Goal: Task Accomplishment & Management: Use online tool/utility

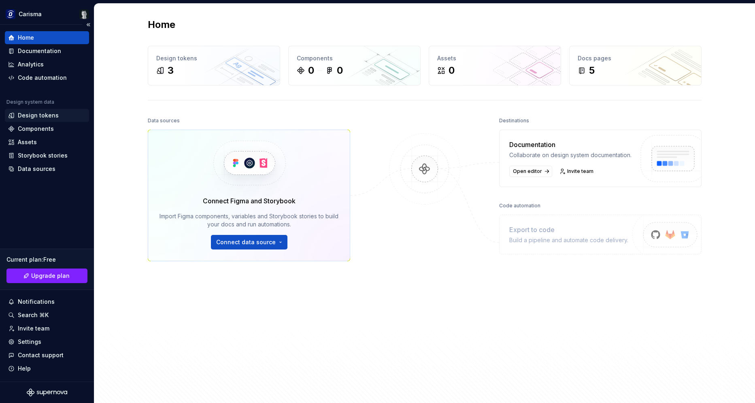
click at [47, 116] on div "Design tokens" at bounding box center [38, 115] width 41 height 8
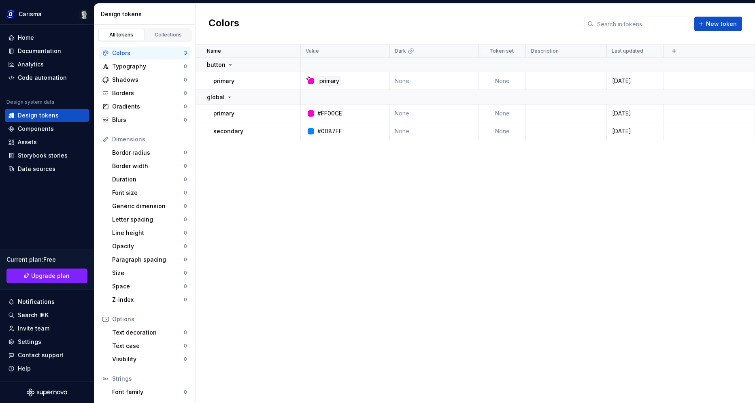
click at [427, 171] on div "Name Value Dark Token set Description Last updated button primary primary None …" at bounding box center [475, 224] width 559 height 358
click at [162, 66] on div "Typography" at bounding box center [148, 66] width 72 height 8
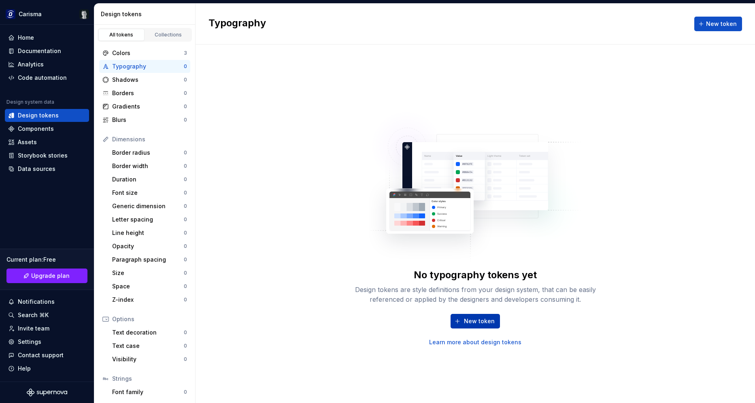
click at [474, 316] on button "New token" at bounding box center [475, 321] width 49 height 15
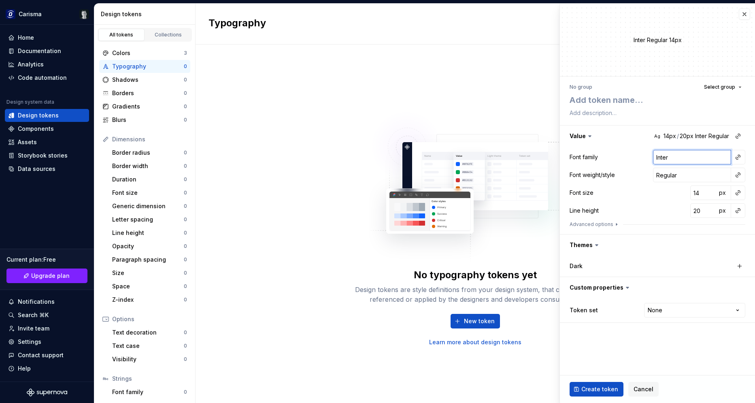
click at [680, 155] on input "Inter" at bounding box center [692, 157] width 78 height 15
click at [606, 102] on textarea at bounding box center [656, 100] width 176 height 15
click at [714, 86] on span "Select group" at bounding box center [719, 87] width 31 height 6
click at [646, 132] on div "Create group" at bounding box center [649, 134] width 37 height 8
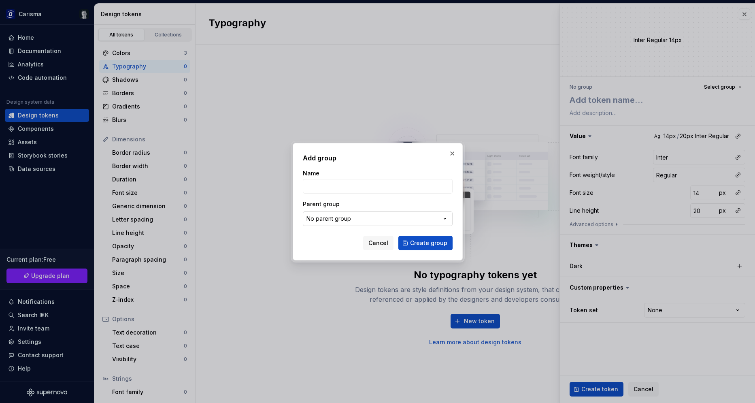
click at [349, 220] on div "No parent group" at bounding box center [328, 219] width 45 height 8
click at [349, 220] on div "Add group Name Parent group No parent group Cancel Create group" at bounding box center [377, 201] width 755 height 403
click at [382, 237] on button "Cancel" at bounding box center [378, 243] width 30 height 15
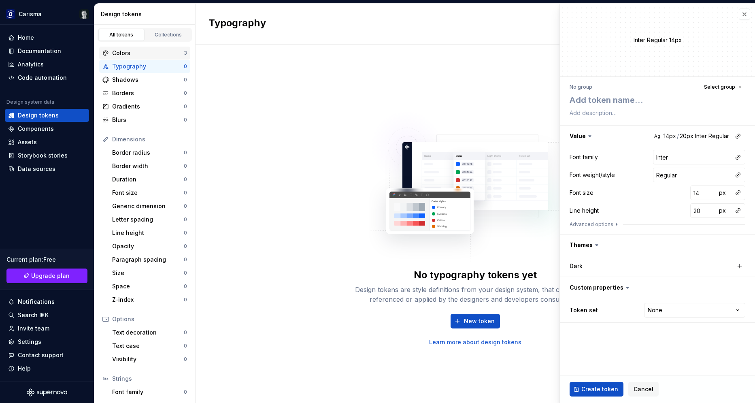
click at [147, 52] on div "Colors" at bounding box center [148, 53] width 72 height 8
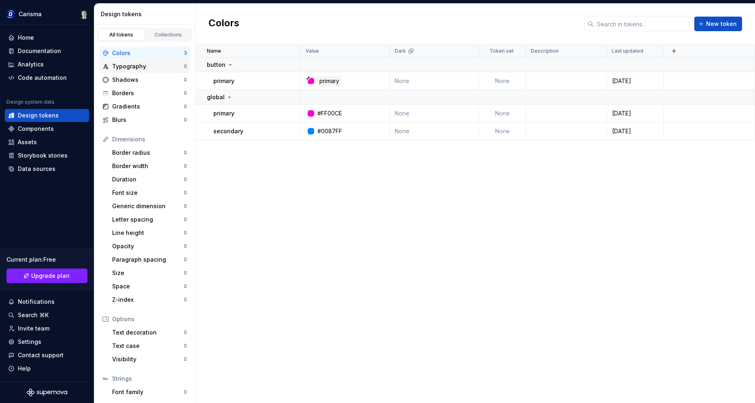
click at [128, 68] on div "Typography" at bounding box center [148, 66] width 72 height 8
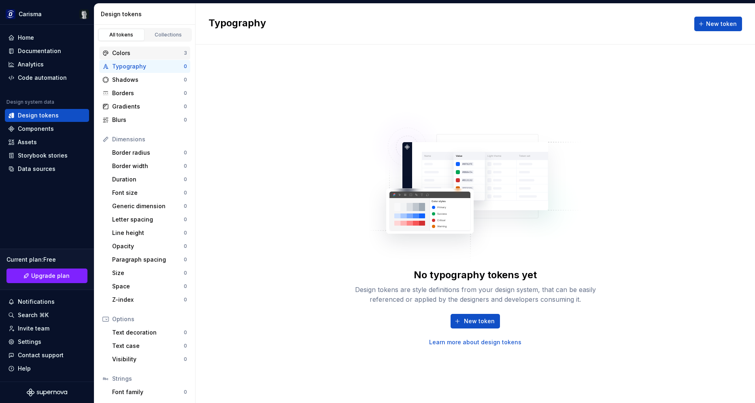
click at [152, 50] on div "Colors" at bounding box center [148, 53] width 72 height 8
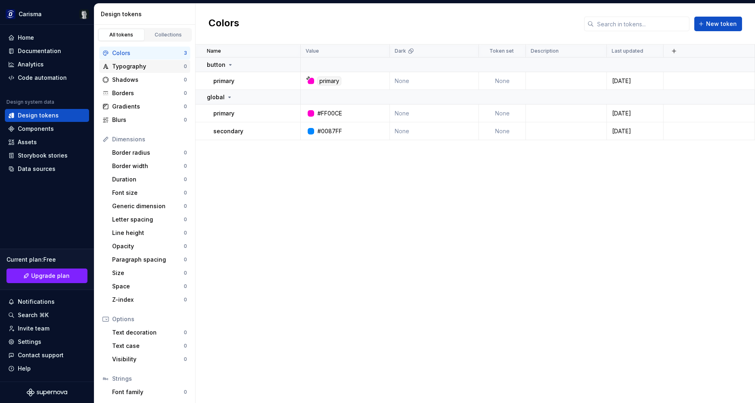
click at [134, 69] on div "Typography" at bounding box center [148, 66] width 72 height 8
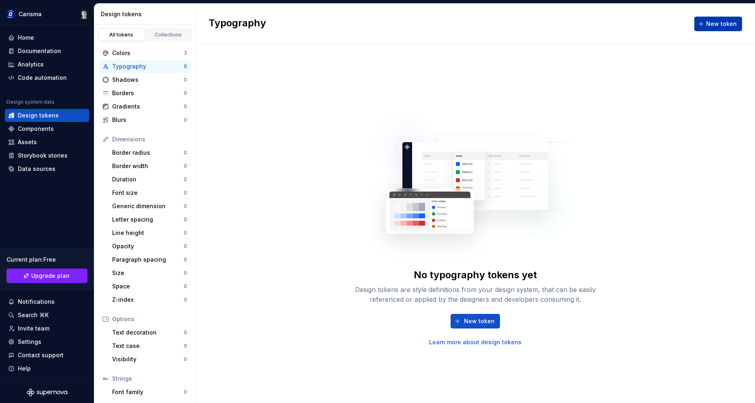
click at [706, 21] on button "New token" at bounding box center [718, 24] width 48 height 15
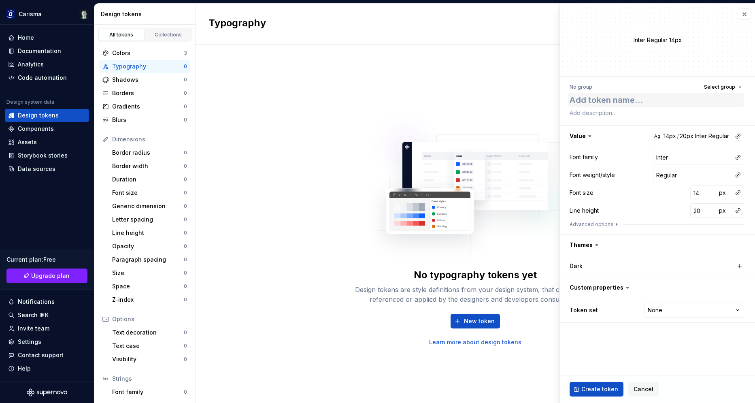
click at [602, 99] on textarea at bounding box center [656, 100] width 176 height 15
type textarea "*"
type textarea "te"
type textarea "*"
type textarea "tes"
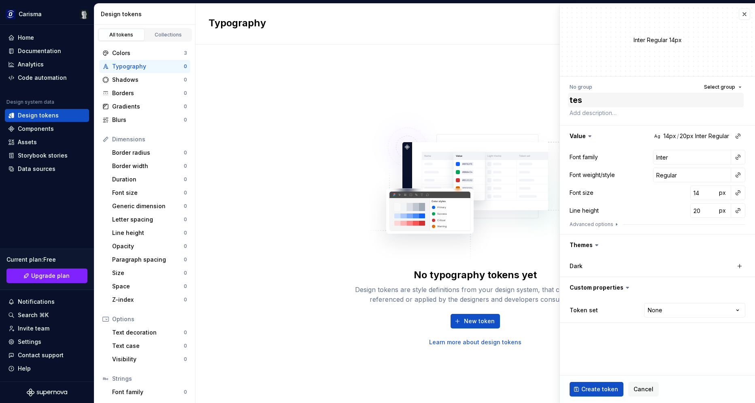
type textarea "*"
type textarea "test"
click at [596, 389] on span "Create token" at bounding box center [599, 389] width 37 height 8
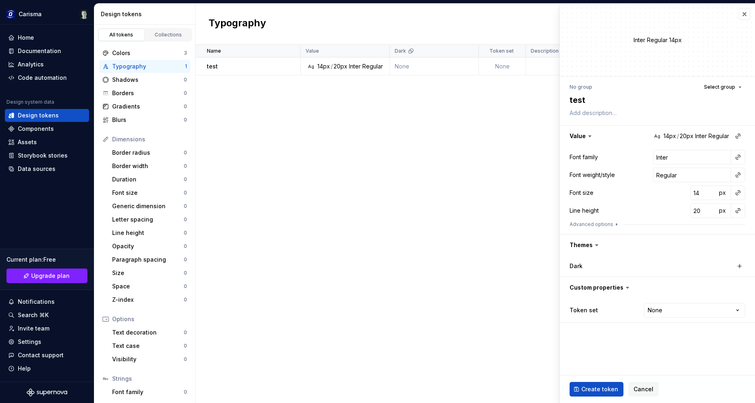
type textarea "*"
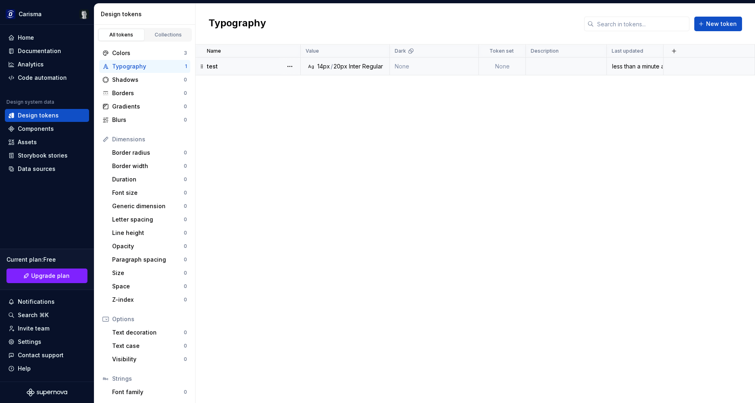
click at [276, 63] on div "test" at bounding box center [253, 66] width 93 height 8
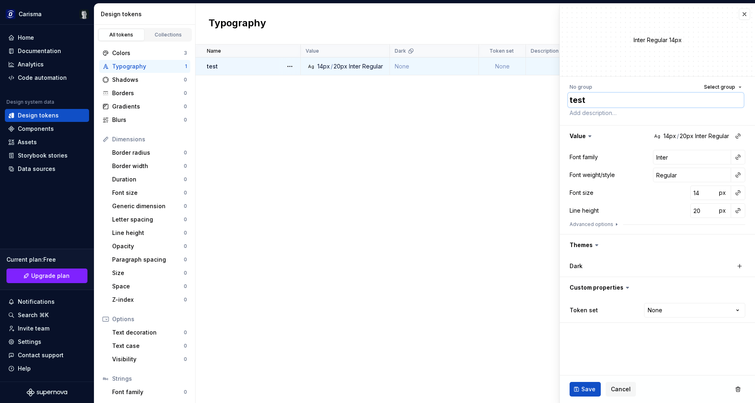
click at [612, 105] on textarea "test" at bounding box center [656, 100] width 176 height 15
click at [597, 100] on textarea "test" at bounding box center [656, 100] width 176 height 15
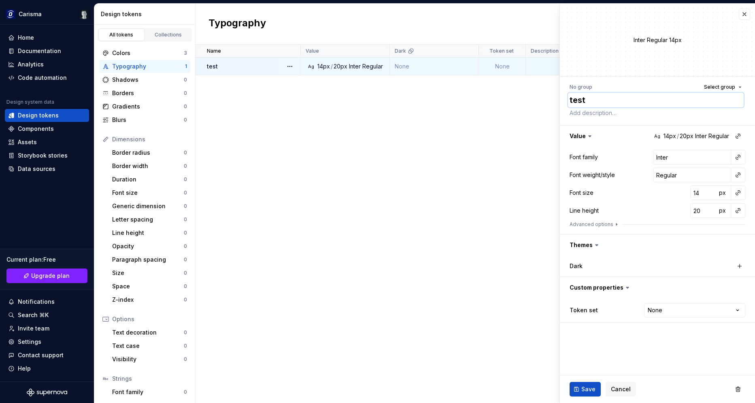
click at [597, 100] on textarea "test" at bounding box center [656, 100] width 176 height 15
type textarea "*"
type textarea "O"
type textarea "*"
type textarea "Op"
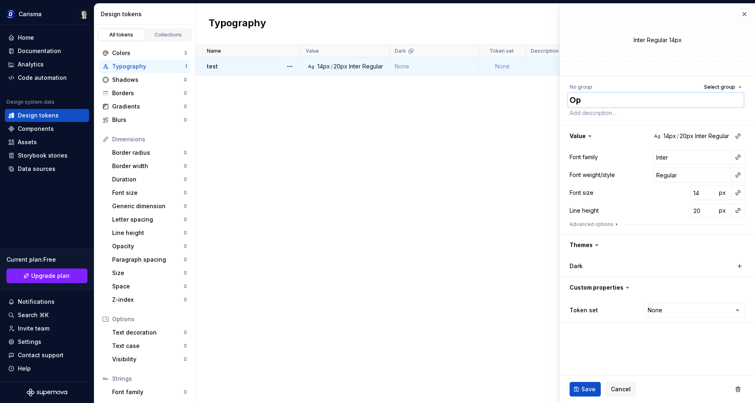
type textarea "*"
type textarea "Ope"
type textarea "*"
type textarea "Open"
type textarea "*"
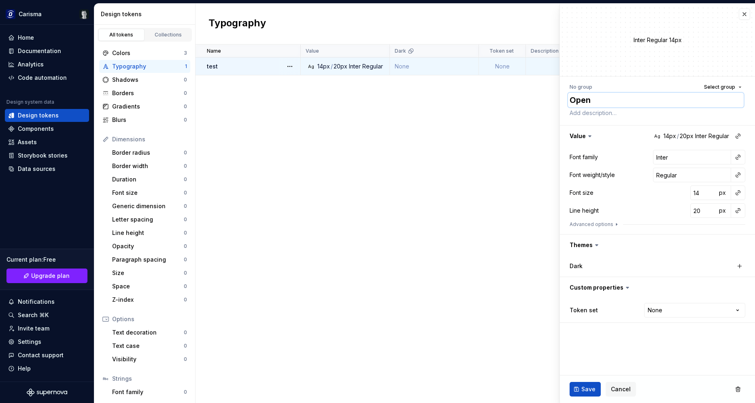
type textarea "Open"
type textarea "*"
type textarea "Open S"
type textarea "*"
type textarea "Open Sa"
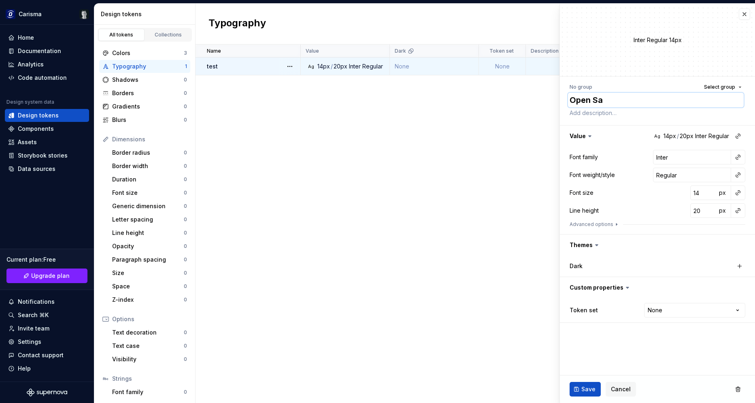
type textarea "*"
type textarea "Open San"
type textarea "*"
type textarea "Open Sans"
click at [588, 388] on span "Save" at bounding box center [588, 389] width 14 height 8
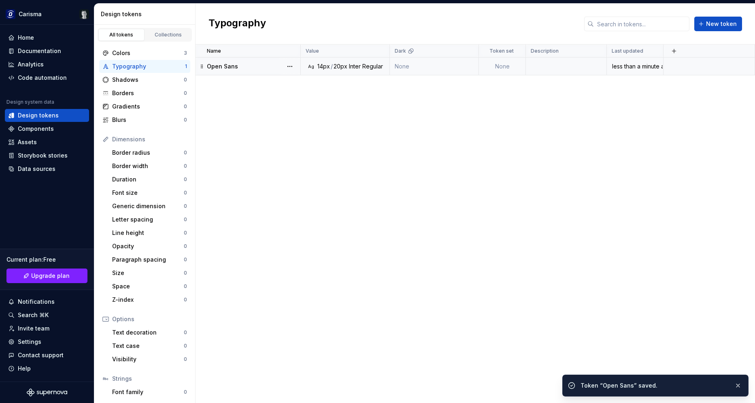
click at [262, 66] on div "Open Sans" at bounding box center [253, 66] width 93 height 8
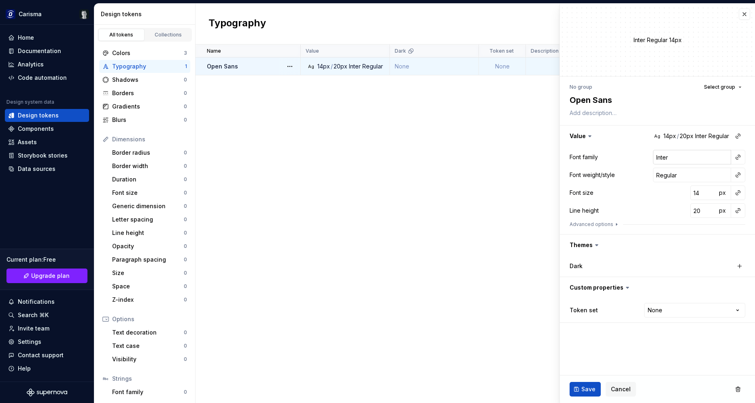
click at [706, 157] on input "Inter" at bounding box center [692, 157] width 78 height 15
drag, startPoint x: 706, startPoint y: 163, endPoint x: 570, endPoint y: 142, distance: 137.9
click at [653, 150] on input "Inter" at bounding box center [692, 157] width 78 height 15
type textarea "*"
type input "O"
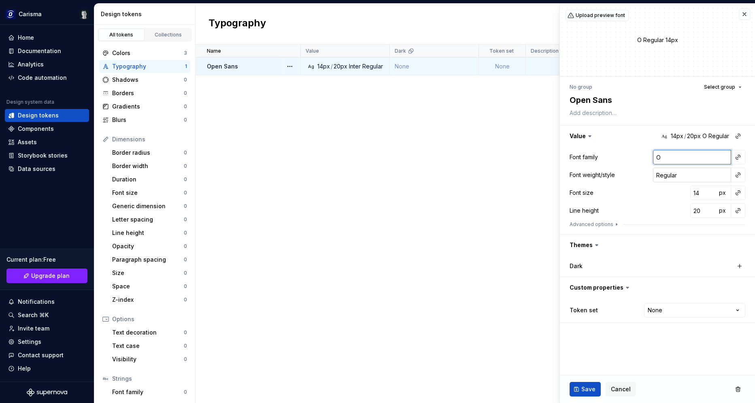
type textarea "*"
type input "Op"
type textarea "*"
type input "Ope"
type textarea "*"
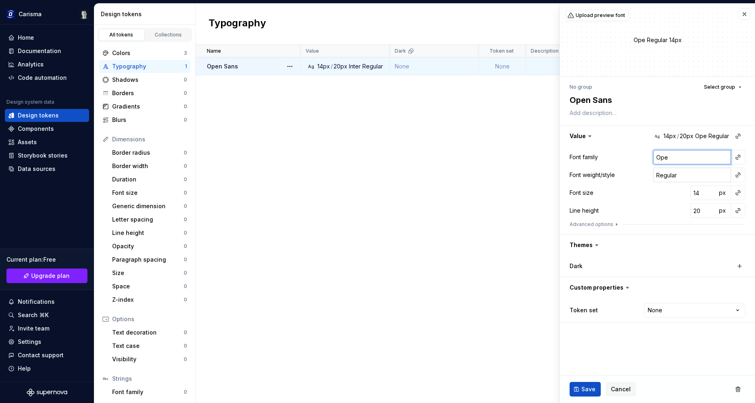
type input "Open"
type textarea "*"
type input "Open"
type textarea "*"
type input "Open S"
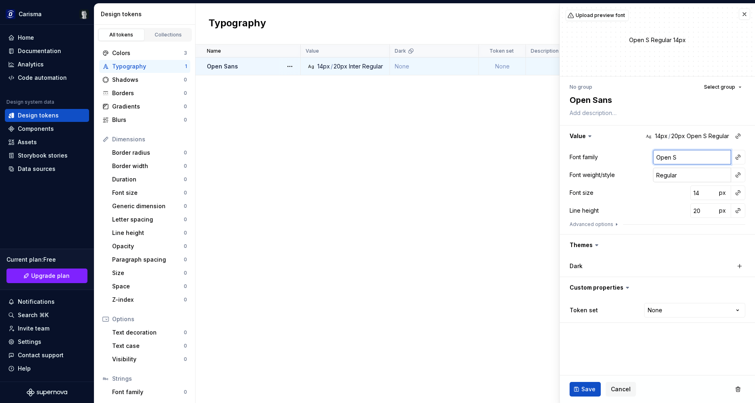
type textarea "*"
type input "Open Sa"
type textarea "*"
type input "Open San"
type textarea "*"
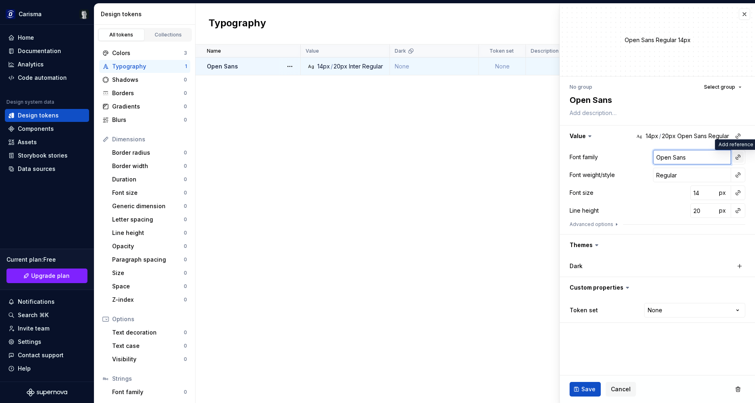
type input "Open Sans"
click at [741, 160] on button "button" at bounding box center [737, 156] width 11 height 11
click at [672, 217] on html "Carisma Home Documentation Analytics Code automation Design system data Design …" at bounding box center [377, 201] width 755 height 403
click at [656, 216] on div "Line height 20 px" at bounding box center [658, 210] width 176 height 15
click at [623, 101] on textarea "Open Sans" at bounding box center [656, 100] width 176 height 15
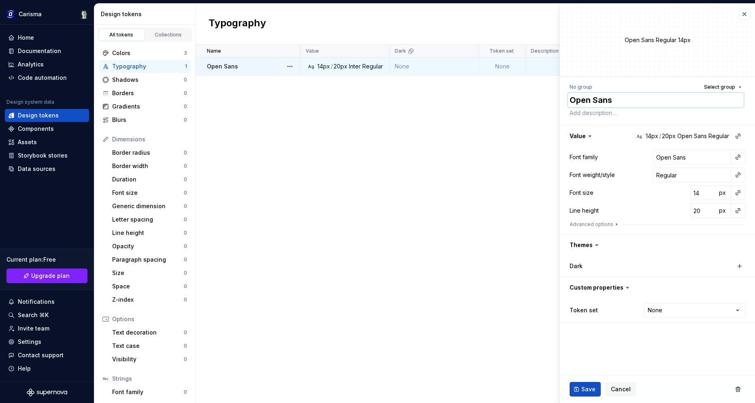
click at [623, 101] on textarea "Open Sans" at bounding box center [656, 100] width 176 height 15
type textarea "*"
type textarea "m"
type textarea "*"
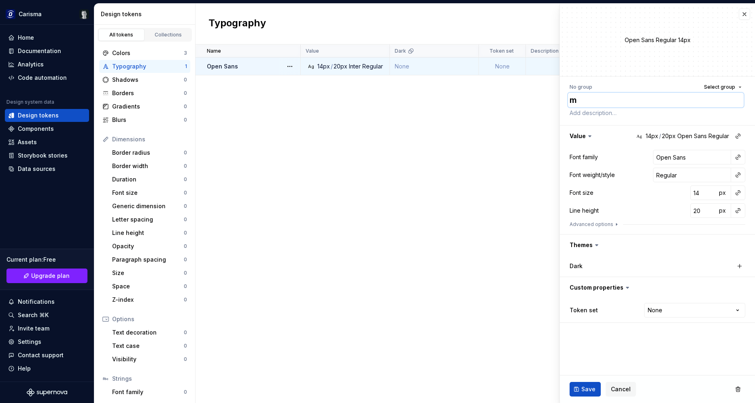
type textarea "ma"
type textarea "*"
type textarea "mai"
type textarea "*"
type textarea "main"
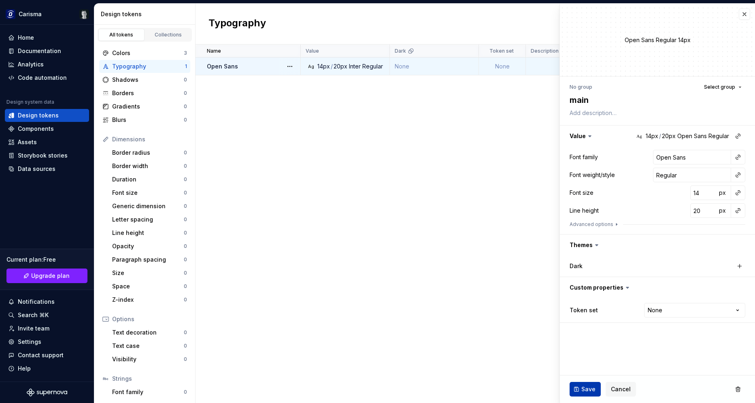
click at [586, 388] on span "Save" at bounding box center [588, 389] width 14 height 8
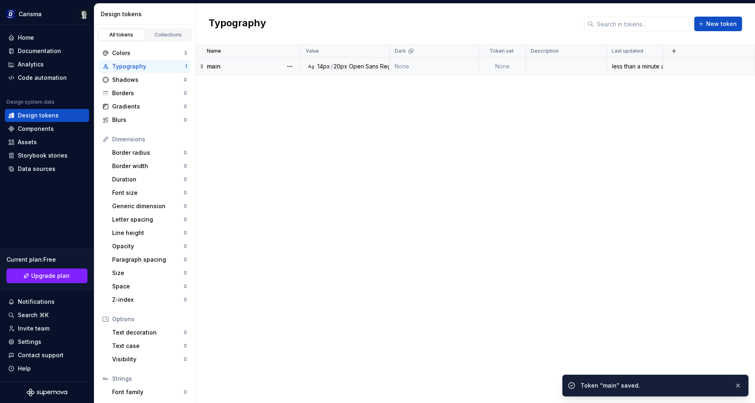
click at [311, 63] on div "Ag 14px / 20px Open Sans Regular" at bounding box center [347, 66] width 83 height 8
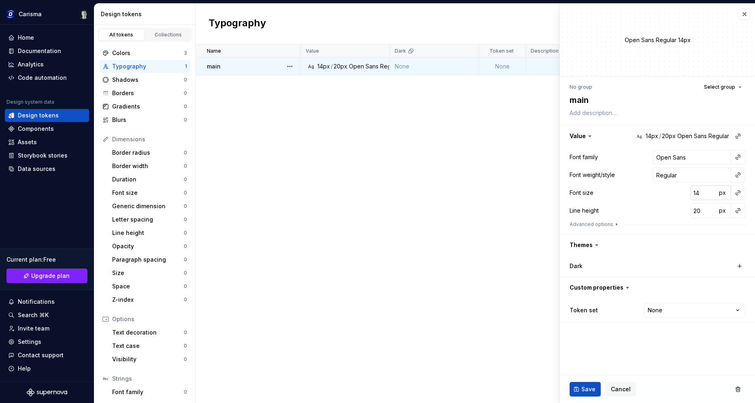
type textarea "*"
type input "15"
click at [710, 192] on input "15" at bounding box center [703, 192] width 26 height 15
type textarea "*"
type input "16"
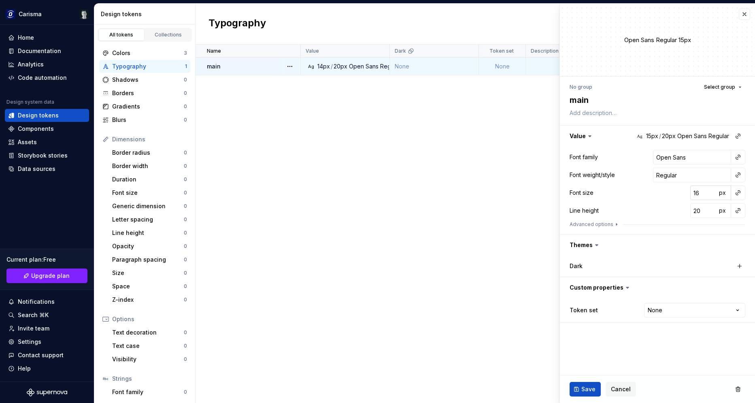
click at [710, 191] on input "16" at bounding box center [703, 192] width 26 height 15
click at [699, 313] on html "Carisma Home Documentation Analytics Code automation Design system data Design …" at bounding box center [377, 201] width 755 height 403
select select "**********"
click at [582, 387] on span "Save" at bounding box center [588, 389] width 14 height 8
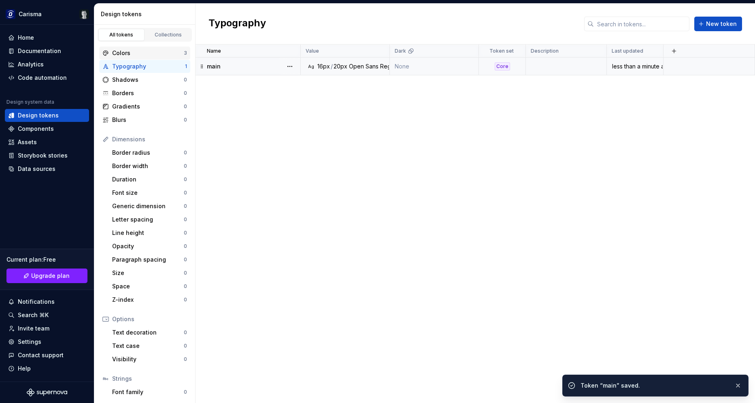
click at [166, 49] on div "Colors" at bounding box center [148, 53] width 72 height 8
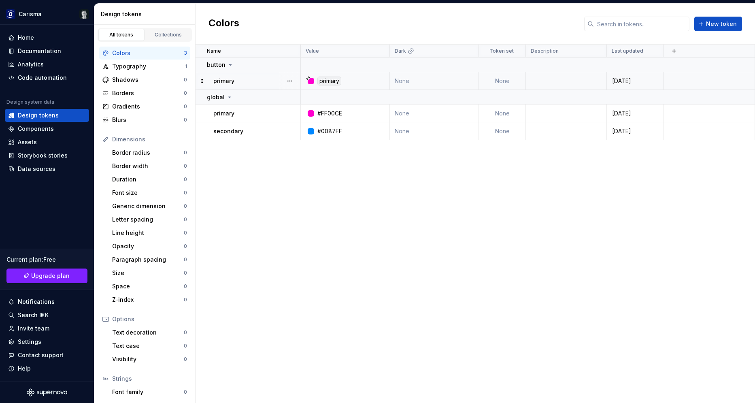
click at [502, 85] on td "None" at bounding box center [502, 81] width 47 height 18
type textarea "*"
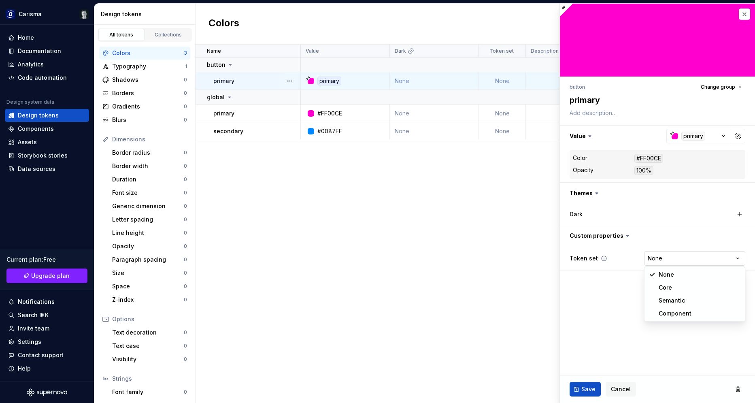
click at [661, 263] on html "Carisma Home Documentation Analytics Code automation Design system data Design …" at bounding box center [377, 201] width 755 height 403
select select "**********"
click at [581, 388] on button "Save" at bounding box center [585, 389] width 31 height 15
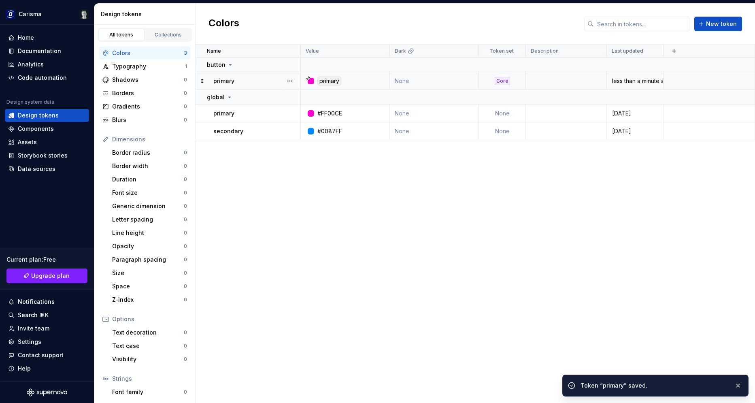
click at [506, 84] on div "Core" at bounding box center [502, 81] width 15 height 8
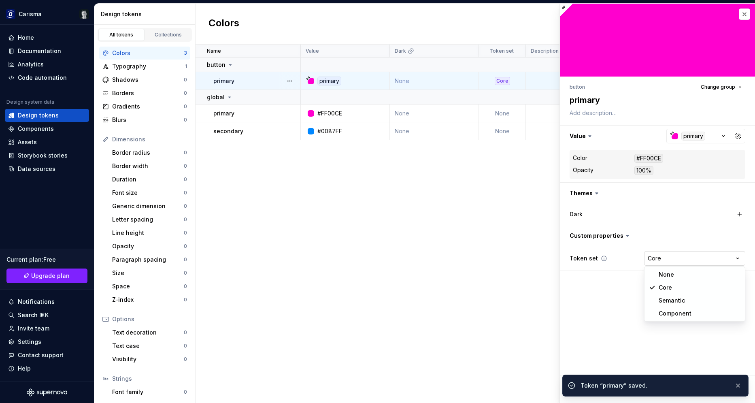
click at [664, 261] on html "Carisma Home Documentation Analytics Code automation Design system data Design …" at bounding box center [377, 201] width 755 height 403
type textarea "*"
select select "**********"
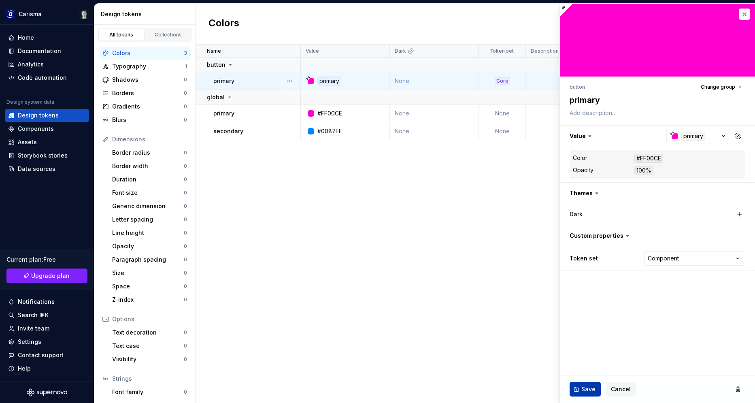
click at [578, 386] on button "Save" at bounding box center [585, 389] width 31 height 15
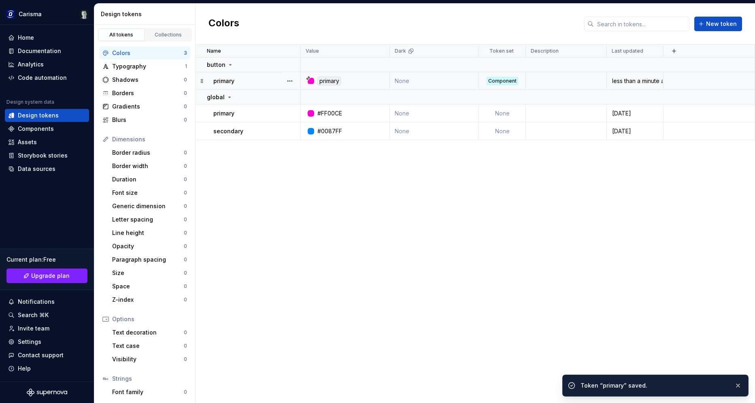
click at [500, 114] on td "None" at bounding box center [502, 113] width 47 height 18
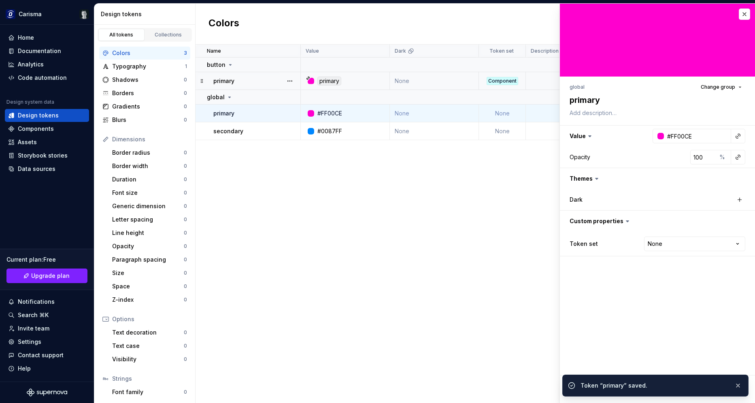
type textarea "*"
click at [659, 248] on html "Carisma Home Documentation Analytics Code automation Design system data Design …" at bounding box center [377, 201] width 755 height 403
select select "**********"
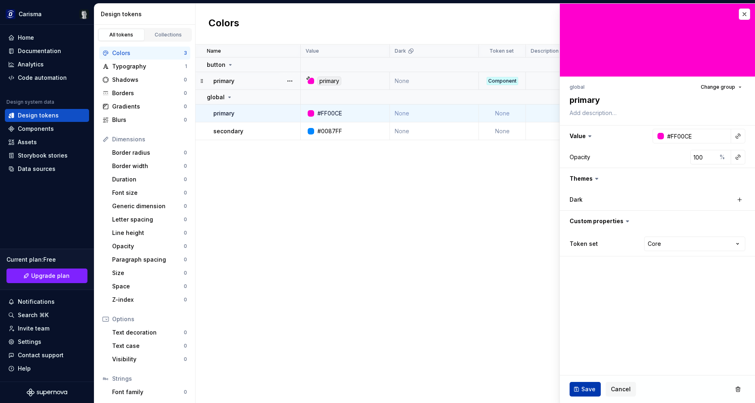
click at [588, 384] on button "Save" at bounding box center [585, 389] width 31 height 15
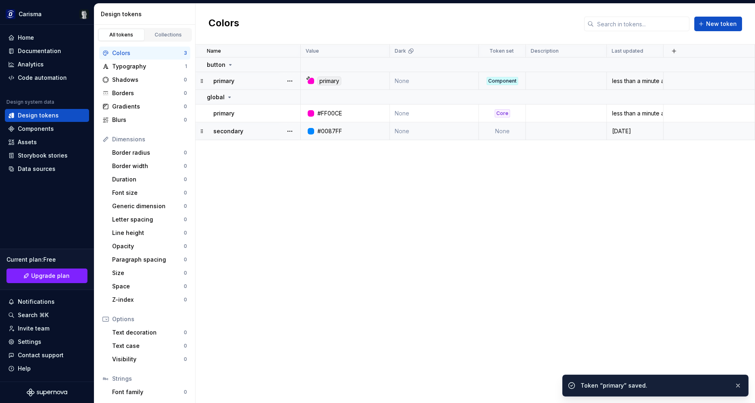
click at [505, 128] on td "None" at bounding box center [502, 131] width 47 height 18
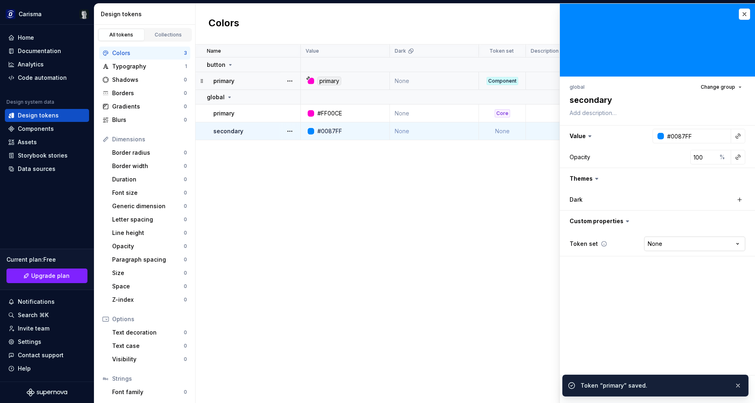
click at [682, 241] on html "Carisma Home Documentation Analytics Code automation Design system data Design …" at bounding box center [377, 201] width 755 height 403
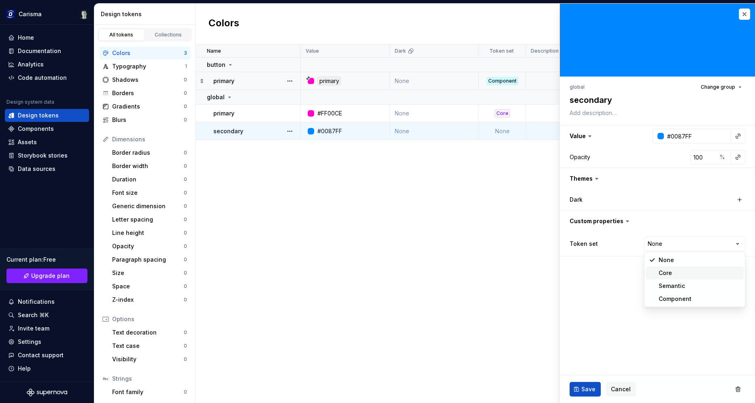
type textarea "*"
select select "**********"
drag, startPoint x: 676, startPoint y: 280, endPoint x: 676, endPoint y: 273, distance: 6.5
click at [576, 388] on button "Save" at bounding box center [585, 389] width 31 height 15
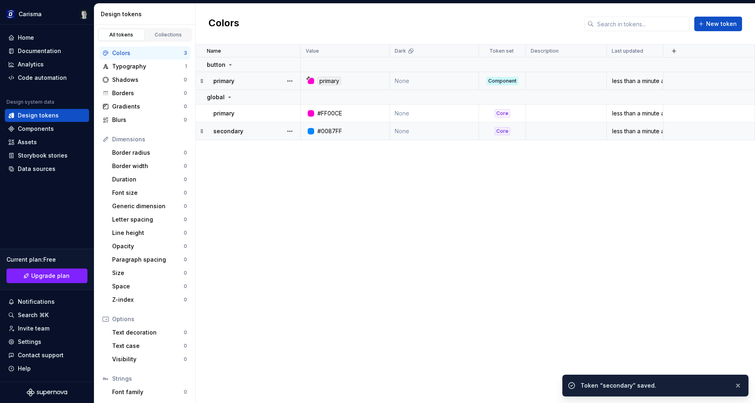
click at [553, 206] on div "Name Value Dark Token set Description Last updated button primary primary None …" at bounding box center [475, 224] width 559 height 358
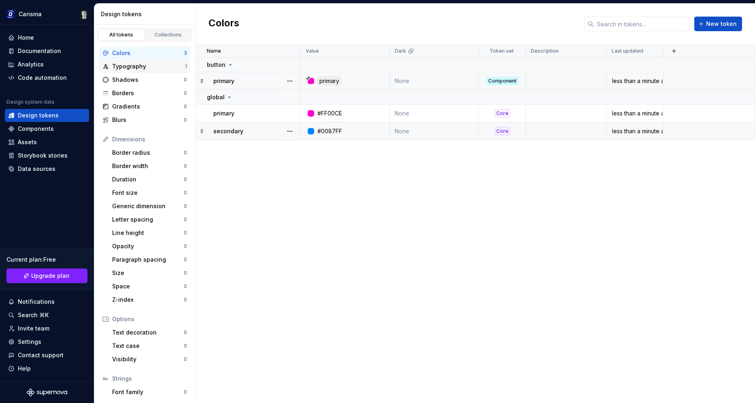
click at [128, 70] on div "Typography 1" at bounding box center [144, 66] width 91 height 13
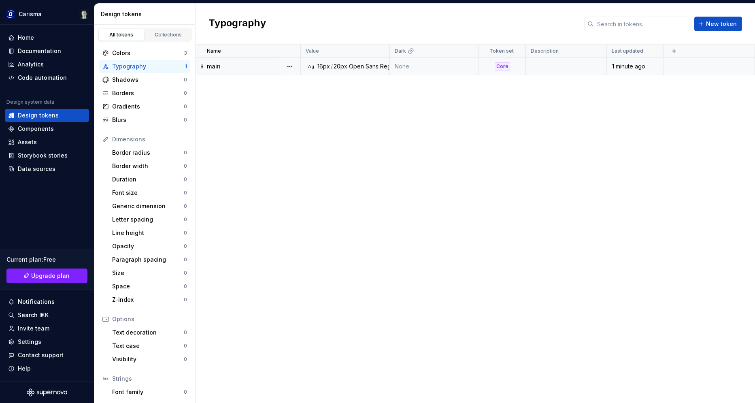
click at [257, 66] on div "main" at bounding box center [253, 66] width 93 height 8
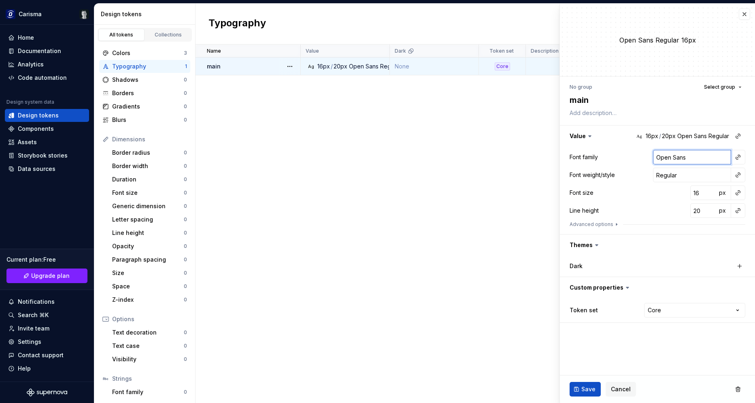
click at [695, 159] on input "Open Sans" at bounding box center [692, 157] width 78 height 15
type textarea "*"
type input "Open Sans,"
type textarea "*"
type input "Open Sans,"
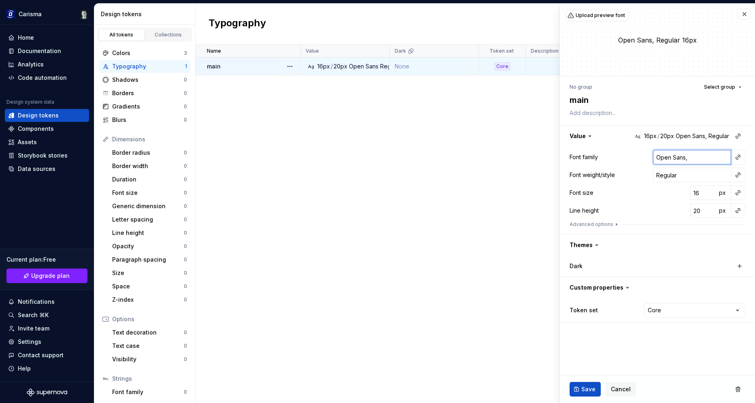
type textarea "*"
type input "Open Sans, A"
type textarea "*"
type input "Open Sans, Ar"
type textarea "*"
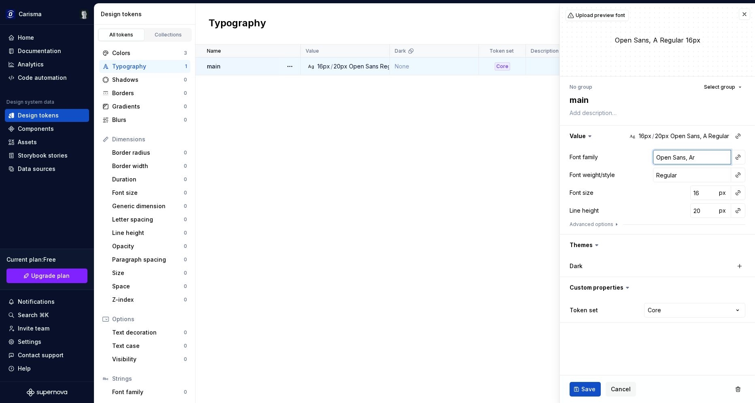
type input "Open Sans, Ari"
type textarea "*"
type input "Open Sans, Arial"
type textarea "*"
type input "Open Sans, Arial,"
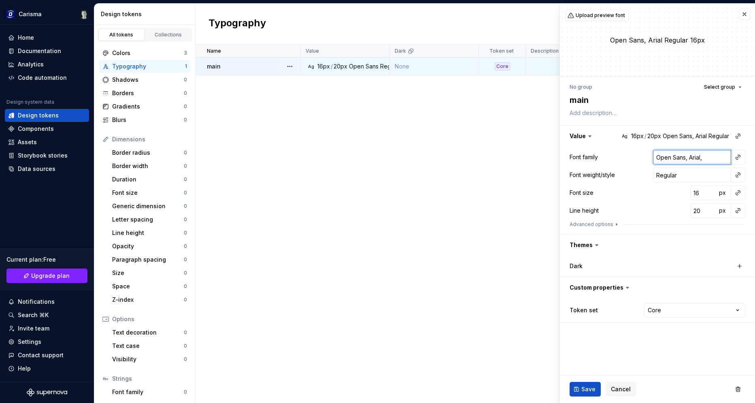
type textarea "*"
type input "Open Sans, Arial,"
type textarea "*"
type input "Open Sans, Arial, H"
type textarea "*"
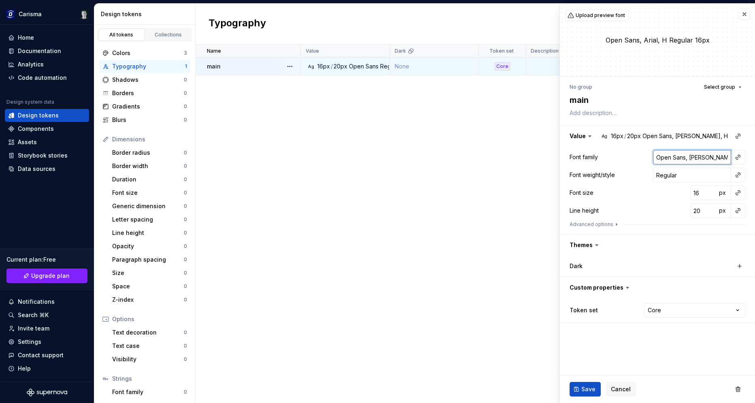
type input "Open Sans, Arial, He"
type textarea "*"
type input "Open Sans, Arial, Hel"
type textarea "*"
type input "Open Sans, Arial, Helv"
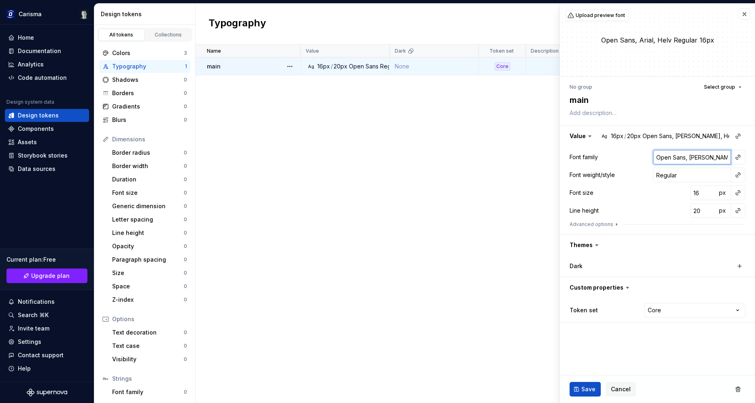
type textarea "*"
type input "Open Sans, Arial, Helve"
type textarea "*"
type input "Open Sans, Arial, Helvet"
type textarea "*"
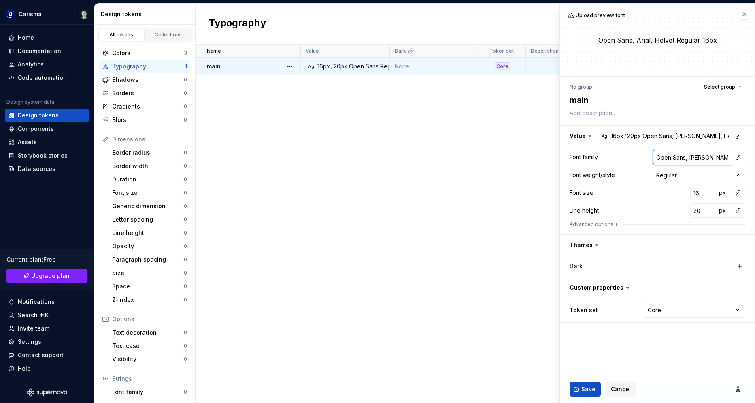
type input "Open Sans, Arial, Helveti"
type textarea "*"
type input "Open Sans, Arial, Helvetic"
type textarea "*"
type input "Open Sans, Arial, Helvetica"
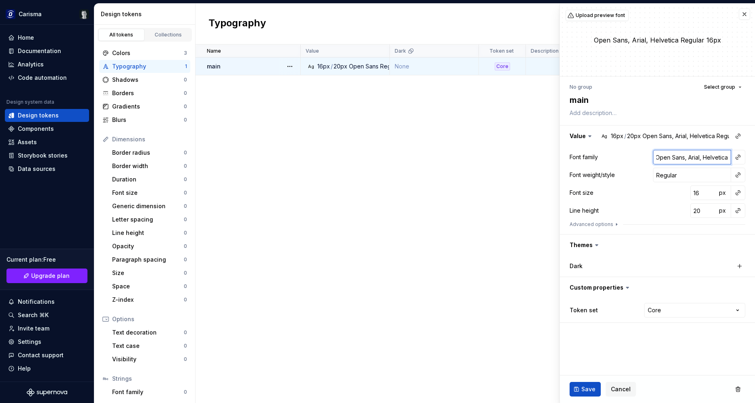
type textarea "*"
type input "Open Sans, Arial, Helvetica,"
type textarea "*"
type input "Open Sans, Arial, Helvetica,"
type textarea "*"
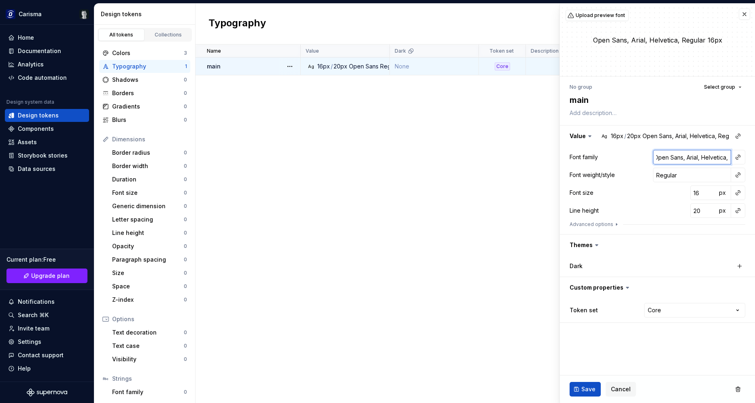
type input "Open Sans, Arial, Helvetica, s"
type textarea "*"
type input "Open Sans, Arial, Helvetica, sa"
type textarea "*"
type input "Open Sans, Arial, Helvetica, san"
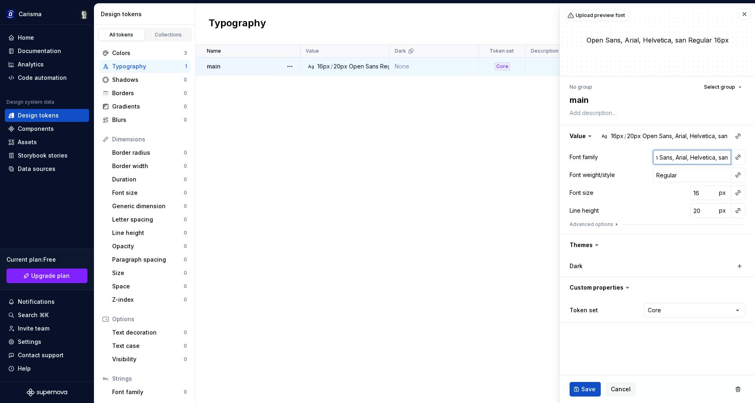
type textarea "*"
type input "Open Sans, Arial, Helvetica, sans"
type textarea "*"
type input "Open Sans, Arial, Helvetica, sans-"
type textarea "*"
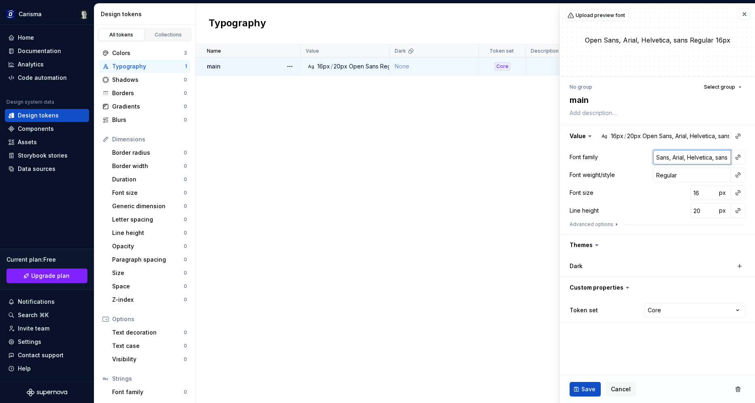
type input "Open Sans, Arial, Helvetica, sans-s"
type textarea "*"
type input "Open Sans, Arial, Helvetica, sans-se"
type textarea "*"
type input "Open Sans, Arial, Helvetica, sans-ser"
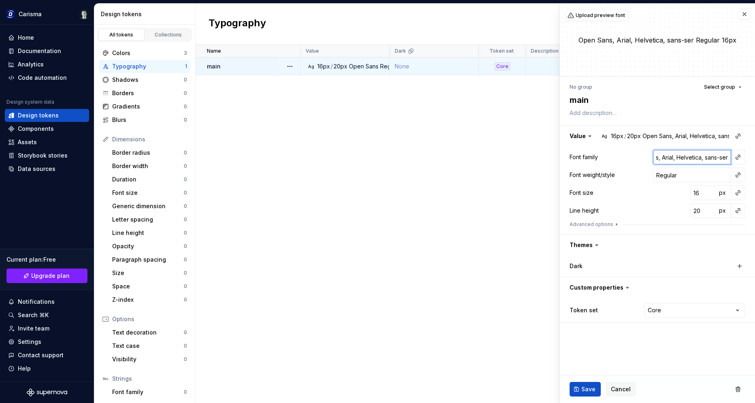
type textarea "*"
type input "Open Sans, Arial, Helvetica, sans-seri"
type textarea "*"
type input "Open Sans, Arial, Helvetica, sans-serif"
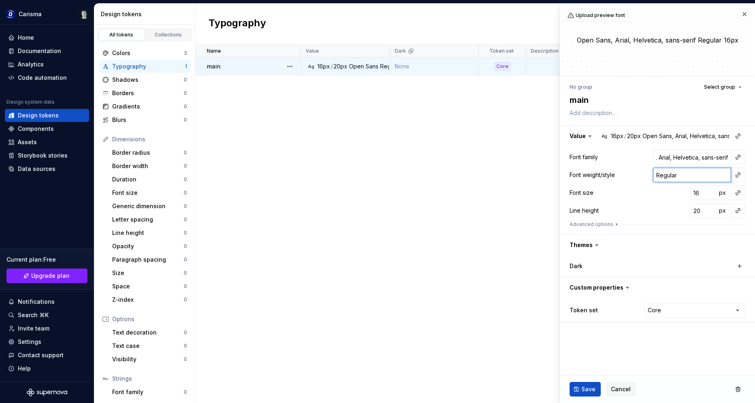
click at [682, 177] on input "Regular" at bounding box center [692, 175] width 78 height 15
drag, startPoint x: 689, startPoint y: 175, endPoint x: 604, endPoint y: 179, distance: 84.7
click at [653, 179] on input "Regular" at bounding box center [692, 175] width 78 height 15
click at [662, 188] on div "Font size 16 px" at bounding box center [658, 192] width 176 height 15
click at [719, 89] on span "Select group" at bounding box center [719, 87] width 31 height 6
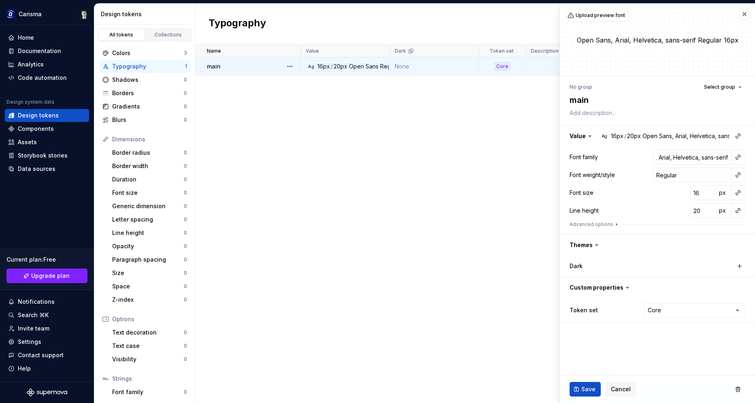
click at [681, 65] on div "Open Sans, Arial, Helvetica, sans-serif Regular 16px" at bounding box center [657, 40] width 195 height 72
click at [579, 387] on button "Save" at bounding box center [585, 389] width 31 height 15
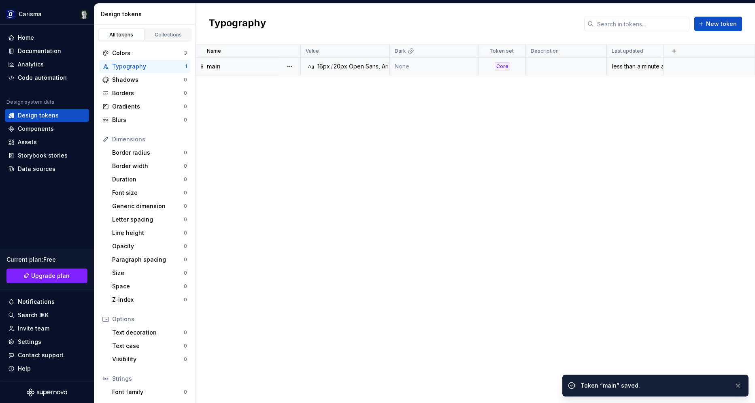
click at [262, 65] on div "main" at bounding box center [253, 66] width 93 height 8
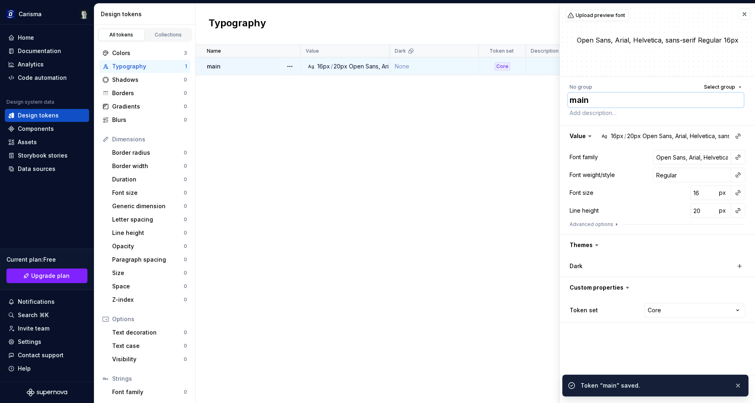
click at [599, 103] on textarea "main" at bounding box center [656, 100] width 176 height 15
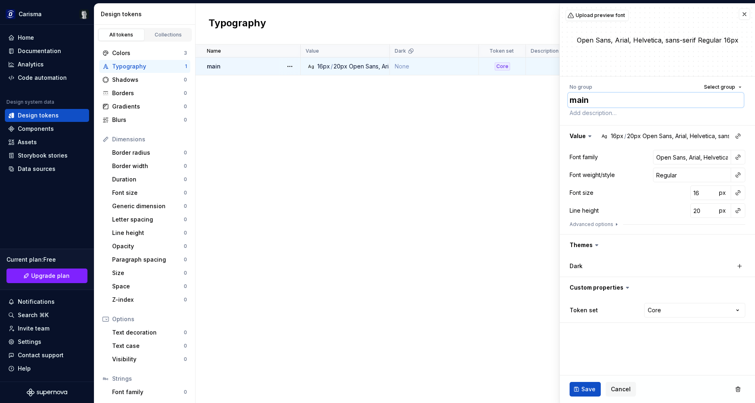
type textarea "*"
type textarea "r"
type textarea "*"
type textarea "re"
type textarea "*"
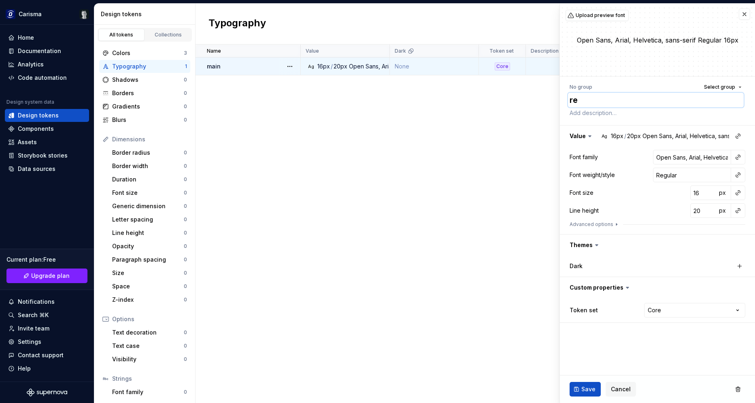
type textarea "reg"
type textarea "*"
type textarea "regu"
type textarea "*"
type textarea "regula"
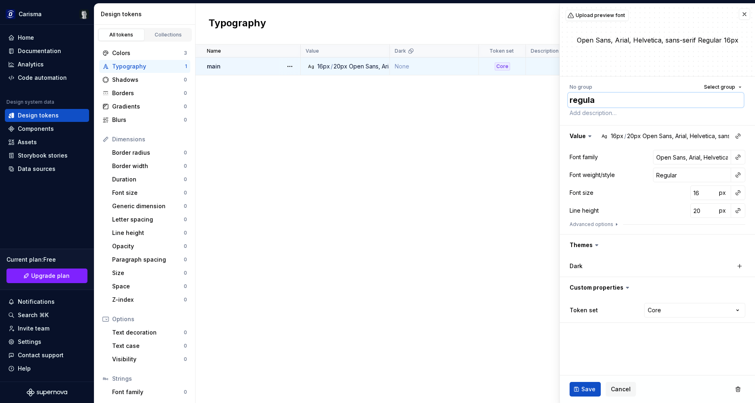
type textarea "*"
type textarea "regular"
click at [584, 391] on span "Save" at bounding box center [588, 389] width 14 height 8
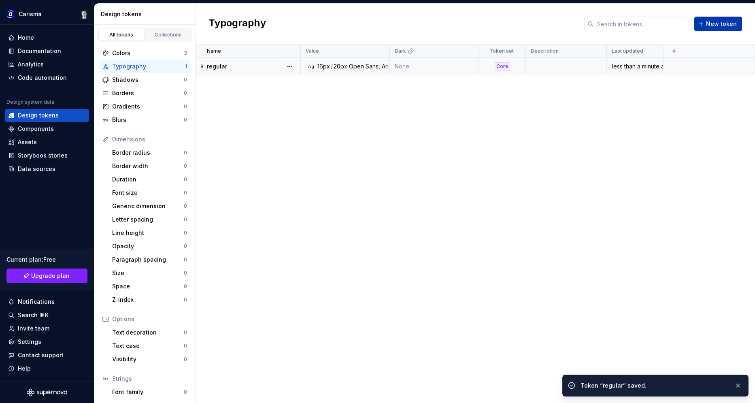
click at [713, 26] on span "New token" at bounding box center [721, 24] width 31 height 8
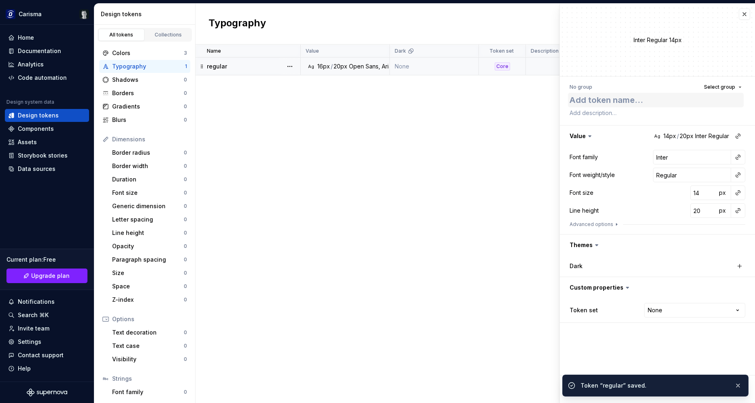
type textarea "*"
type textarea "s"
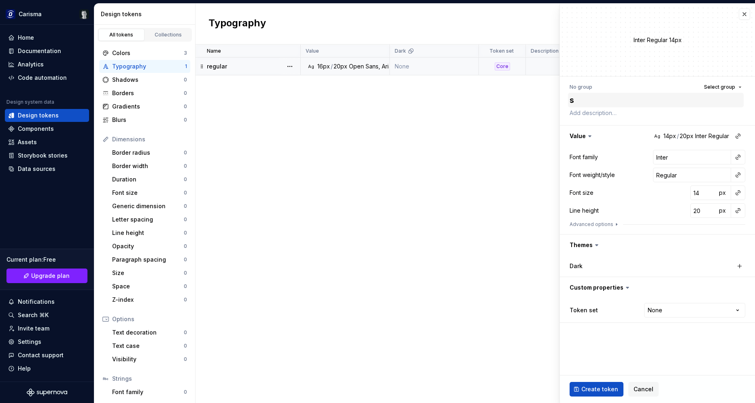
type textarea "*"
type textarea "se"
type textarea "*"
type textarea "sem"
type textarea "*"
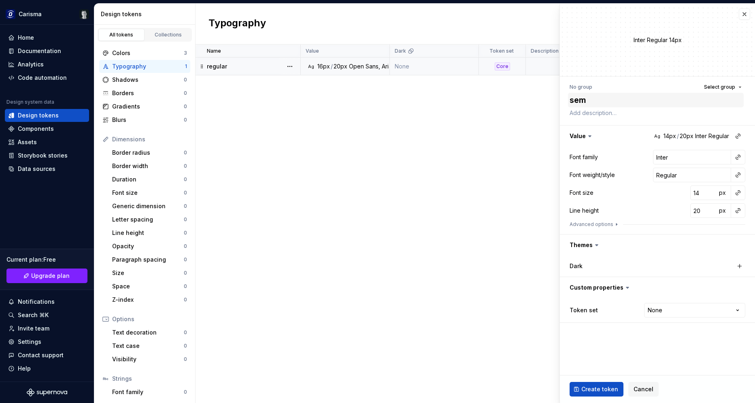
type textarea "semi"
type textarea "*"
type textarea "semib"
type textarea "*"
type textarea "semibo"
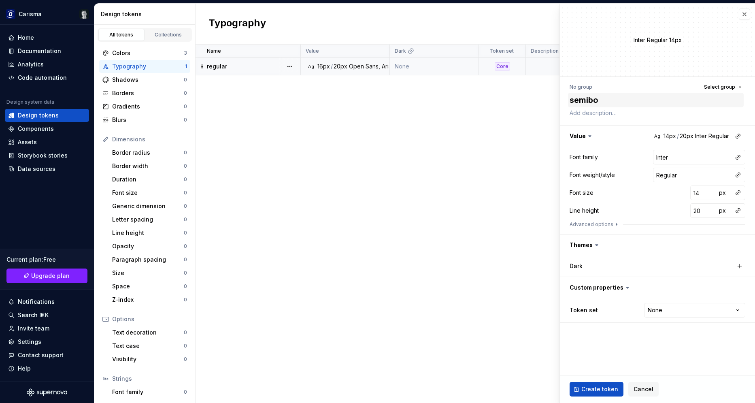
type textarea "*"
type textarea "semibol"
type textarea "*"
type textarea "semibold"
click at [693, 174] on input "Regular" at bounding box center [692, 175] width 78 height 15
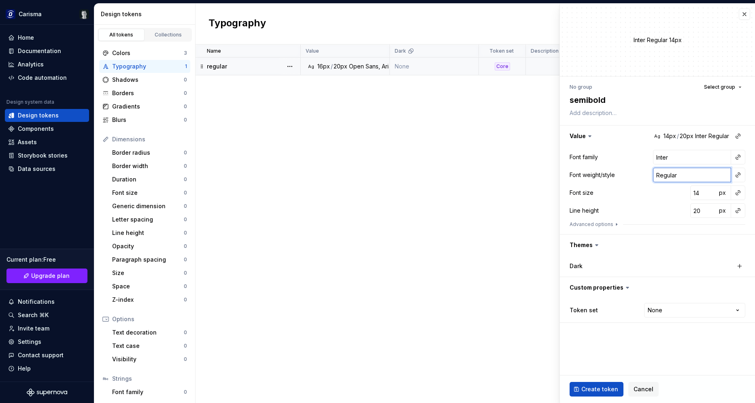
click at [693, 174] on input "Regular" at bounding box center [692, 175] width 78 height 15
type textarea "*"
type input "S"
type textarea "*"
type input "Sem"
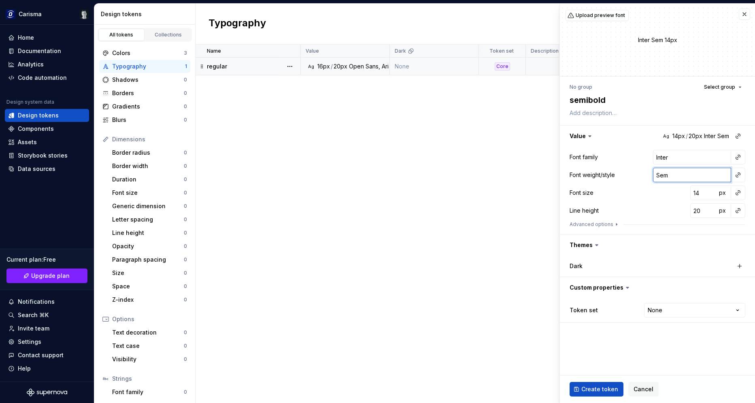
type textarea "*"
type input "Semi"
type textarea "*"
type input "Semi-"
type textarea "*"
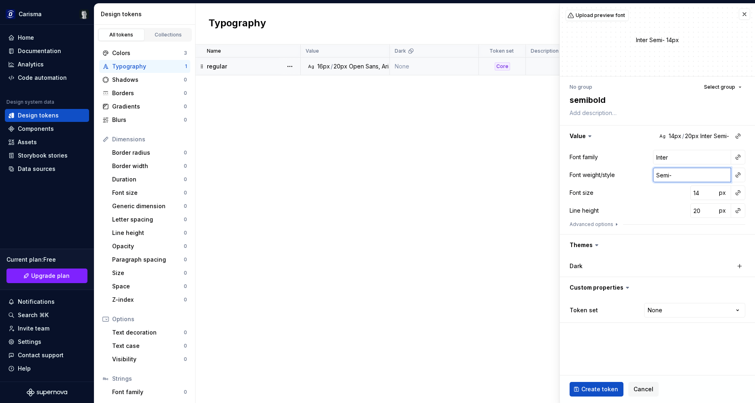
type input "Semi-b"
type textarea "*"
type input "Semi-bo"
type textarea "*"
type input "Semi-bold"
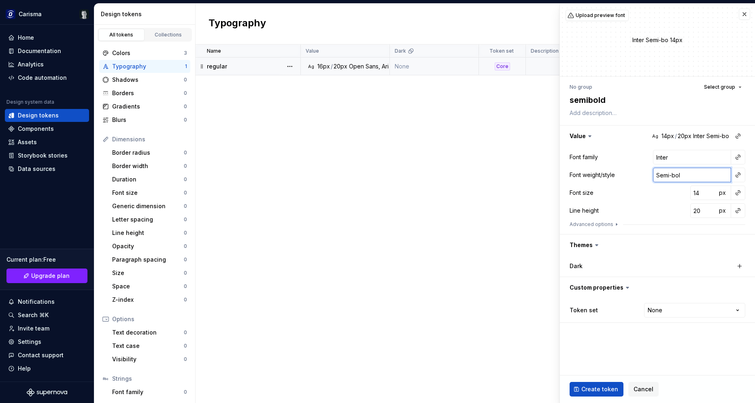
type textarea "*"
type input "Semi-bold"
click at [678, 158] on input "Inter" at bounding box center [692, 157] width 78 height 15
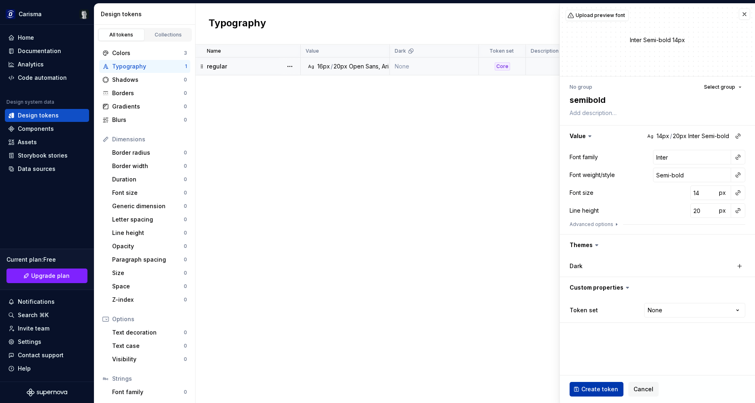
click at [593, 384] on button "Create token" at bounding box center [597, 389] width 54 height 15
type textarea "*"
type input "Regular"
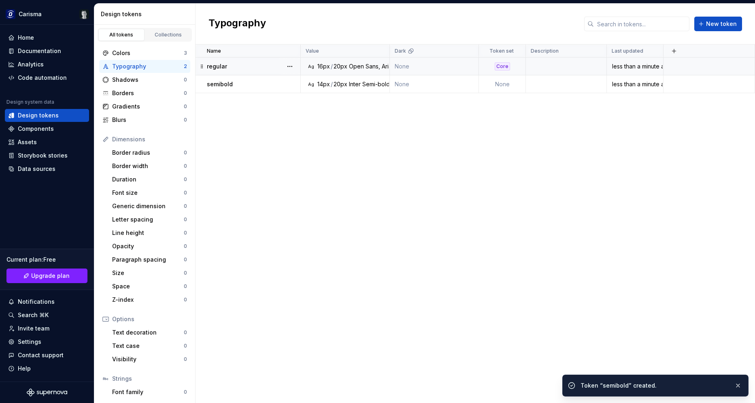
click at [367, 66] on div "Open Sans, Arial, Helvetica, sans-serif" at bounding box center [400, 66] width 102 height 8
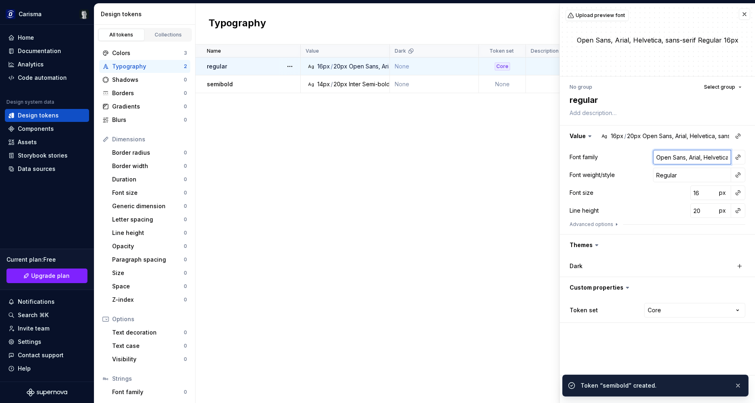
click at [687, 159] on input "Open Sans, Arial, Helvetica, sans-serif" at bounding box center [692, 157] width 78 height 15
click at [409, 166] on div "Name Value Dark Token set Description Last updated regular Ag 16px / 20px Open …" at bounding box center [475, 224] width 559 height 358
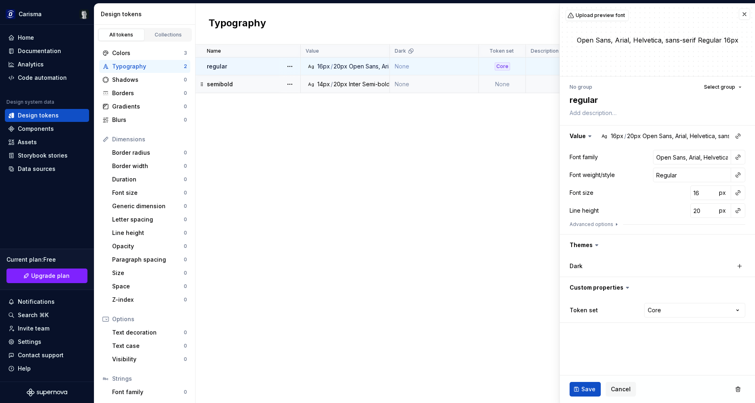
click at [367, 86] on div "Semi-bold" at bounding box center [376, 84] width 28 height 8
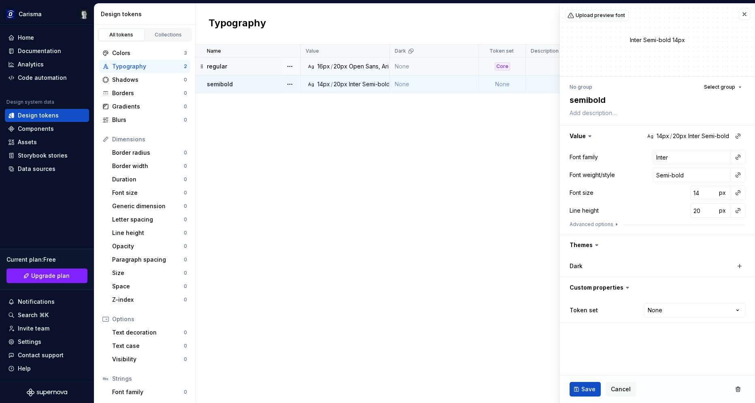
click at [678, 147] on div "Font family Inter Font weight/style Semi-bold Font size 14 px Line height 20 px…" at bounding box center [657, 190] width 195 height 87
click at [680, 155] on input "Inter" at bounding box center [692, 157] width 78 height 15
paste input "Open Sans, Arial, Helvetica, sans-serif"
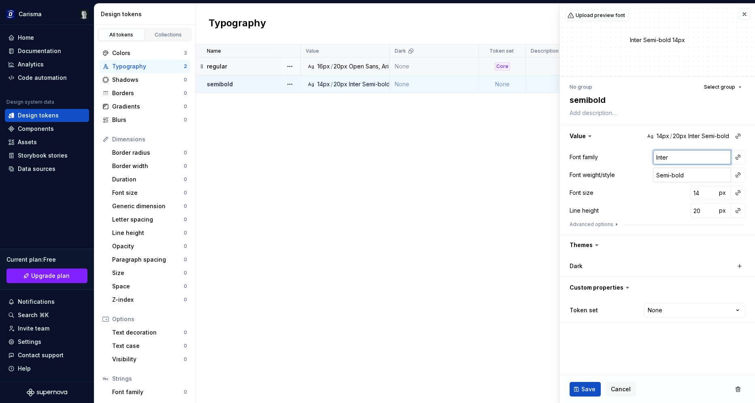
type textarea "*"
type input "Open Sans, Arial, Helvetica, sans-serif"
click at [426, 213] on div "Name Value Dark Token set Description Last updated regular Ag 16px / 20px Open …" at bounding box center [475, 224] width 559 height 358
click at [581, 391] on button "Save" at bounding box center [585, 389] width 31 height 15
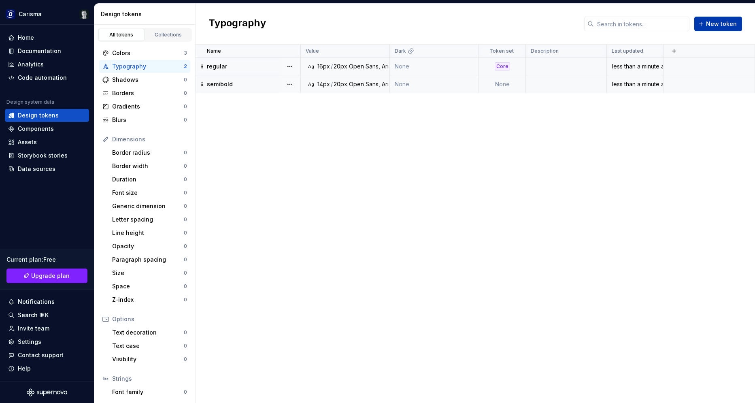
click at [710, 26] on span "New token" at bounding box center [721, 24] width 31 height 8
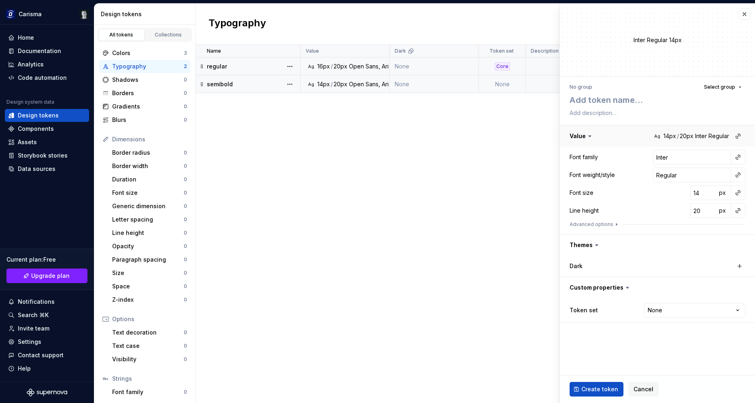
click at [708, 135] on button "button" at bounding box center [657, 135] width 195 height 21
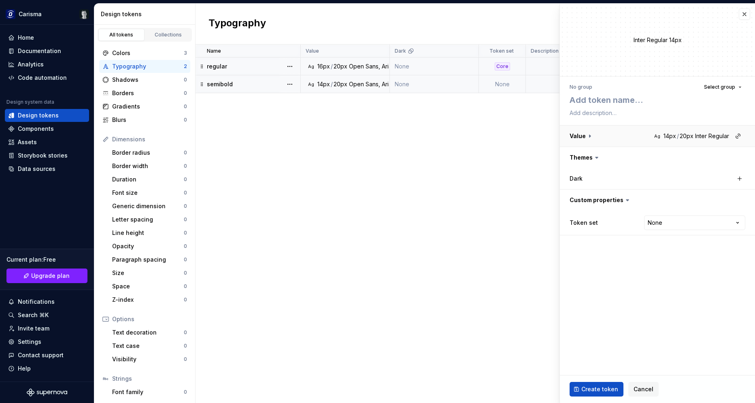
click at [708, 135] on button "button" at bounding box center [657, 135] width 195 height 21
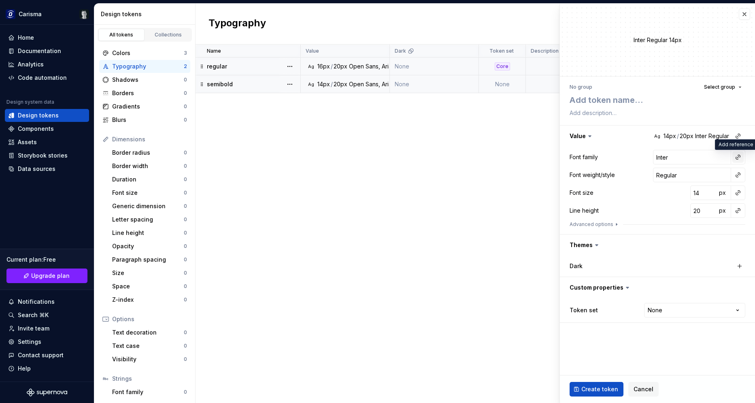
click at [738, 160] on button "button" at bounding box center [737, 156] width 11 height 11
click at [738, 160] on html "Carisma Home Documentation Analytics Code automation Design system data Design …" at bounding box center [377, 201] width 755 height 403
click at [738, 160] on button "button" at bounding box center [737, 156] width 11 height 11
click at [738, 160] on html "Carisma Home Documentation Analytics Code automation Design system data Design …" at bounding box center [377, 201] width 755 height 403
click at [644, 392] on span "Cancel" at bounding box center [644, 389] width 20 height 8
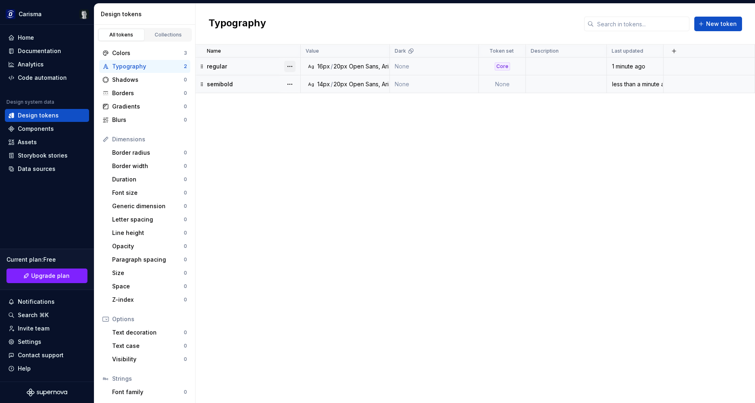
click at [289, 66] on button "button" at bounding box center [289, 66] width 11 height 11
click at [232, 152] on html "Carisma Home Documentation Analytics Code automation Design system data Design …" at bounding box center [377, 201] width 755 height 403
click at [725, 26] on span "New token" at bounding box center [721, 24] width 31 height 8
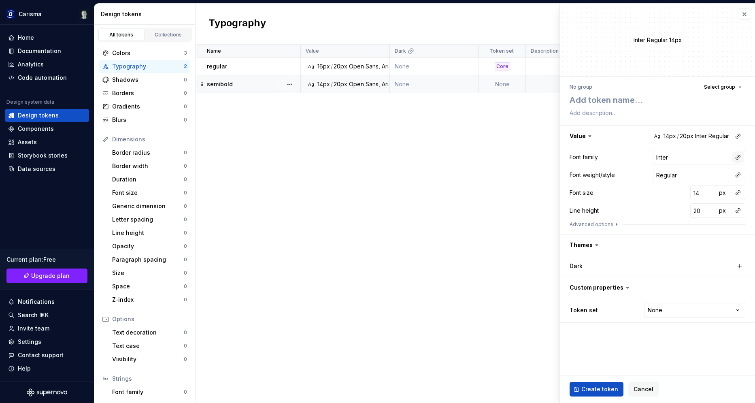
click at [741, 159] on button "button" at bounding box center [737, 156] width 11 height 11
click at [745, 153] on html "Carisma Home Documentation Analytics Code automation Design system data Design …" at bounding box center [377, 201] width 755 height 403
click at [737, 178] on button "button" at bounding box center [737, 174] width 11 height 11
click at [741, 163] on html "Carisma Home Documentation Analytics Code automation Design system data Design …" at bounding box center [377, 201] width 755 height 403
click at [640, 388] on span "Cancel" at bounding box center [644, 389] width 20 height 8
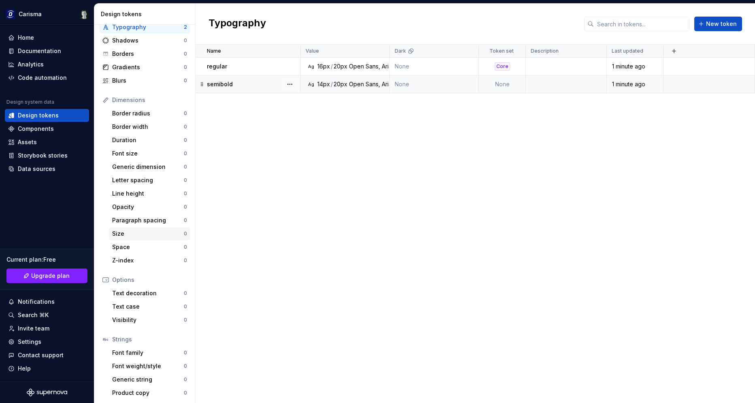
scroll to position [40, 0]
click at [142, 348] on div "Font family" at bounding box center [148, 351] width 72 height 8
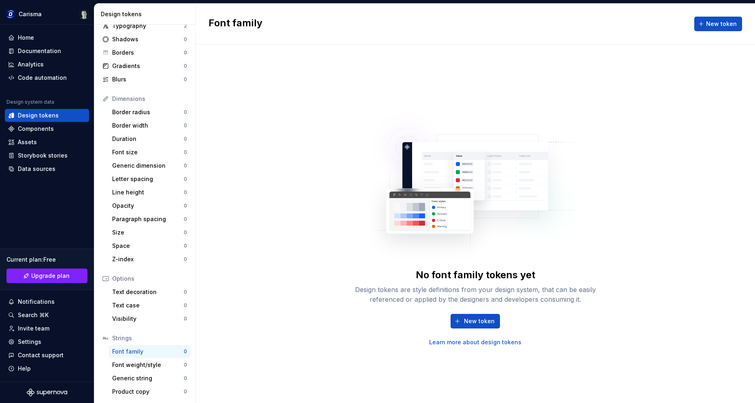
click at [492, 313] on div "No font family tokens yet Design tokens are style definitions from your design …" at bounding box center [475, 307] width 259 height 78
click at [483, 322] on span "New token" at bounding box center [479, 321] width 31 height 8
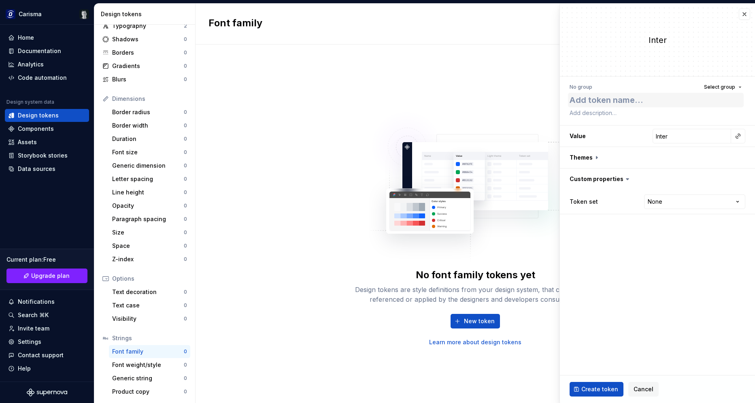
type textarea "*"
type textarea "Open Sans, Arial, Helvetica, sans-serif"
drag, startPoint x: 614, startPoint y: 103, endPoint x: 746, endPoint y: 102, distance: 132.4
click at [744, 102] on textarea "Open Sans, Arial, Helvetica, sans-serif" at bounding box center [656, 100] width 176 height 15
type textarea "*"
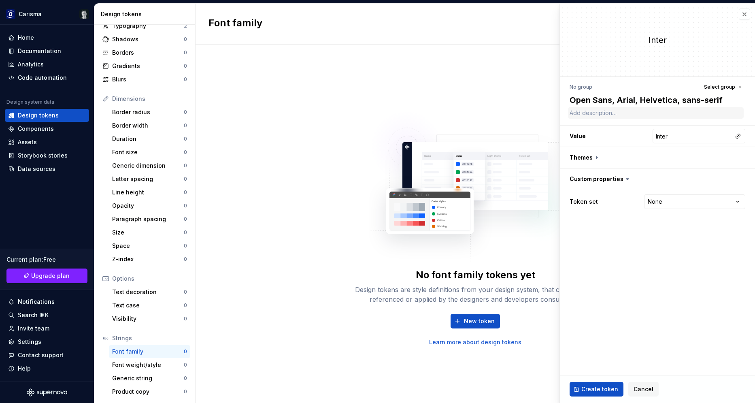
type textarea "Open Sans,"
type textarea "*"
type textarea "Open Sans"
click at [671, 136] on input "Inter" at bounding box center [692, 136] width 79 height 15
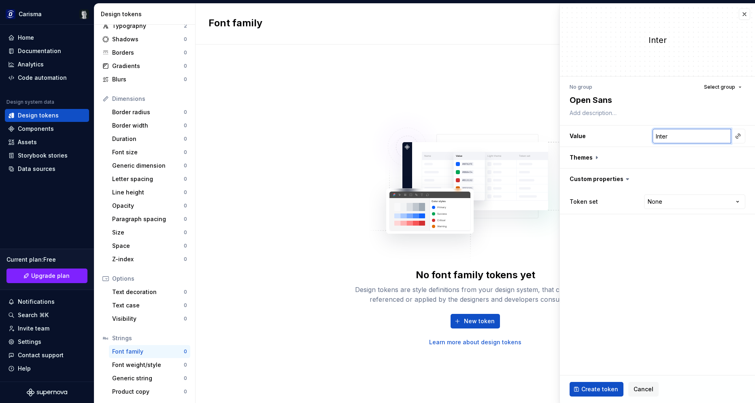
paste input "Open Sans, Arial, Helvetica, sans-serif"
type textarea "*"
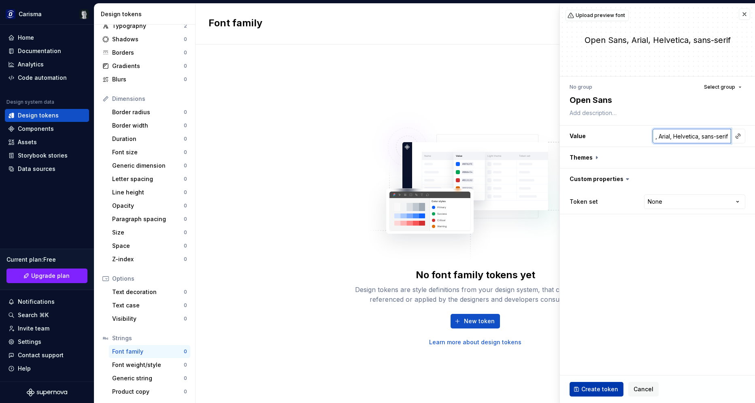
type input "Open Sans, Arial, Helvetica, sans-serif"
click at [596, 392] on span "Create token" at bounding box center [599, 389] width 37 height 8
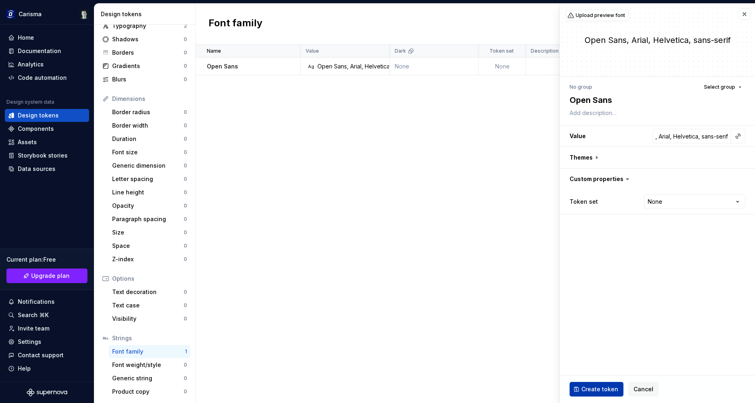
type textarea "*"
type input "Inter"
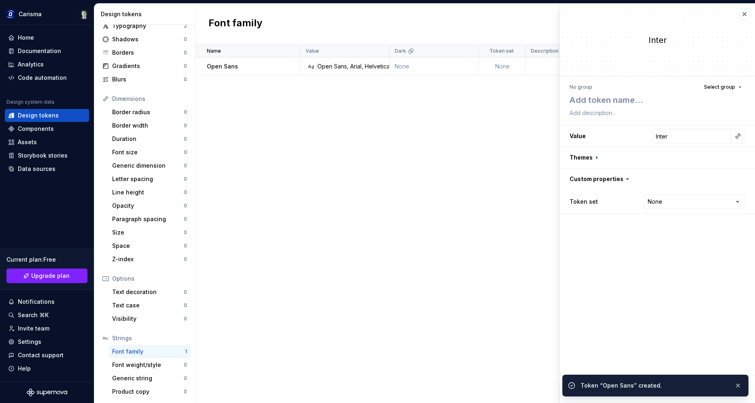
scroll to position [0, 0]
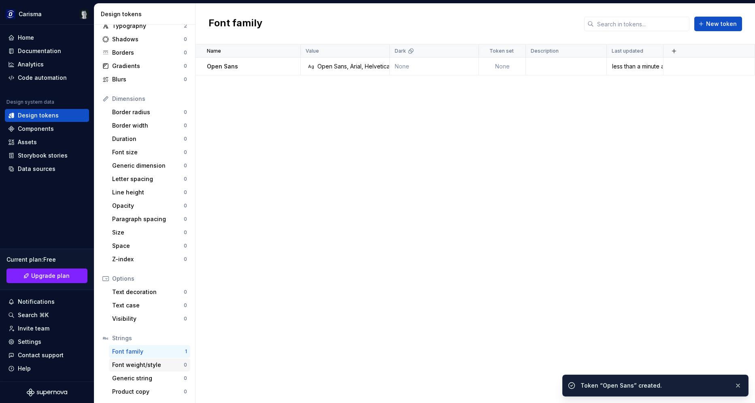
click at [153, 367] on div "Font weight/style" at bounding box center [148, 365] width 72 height 8
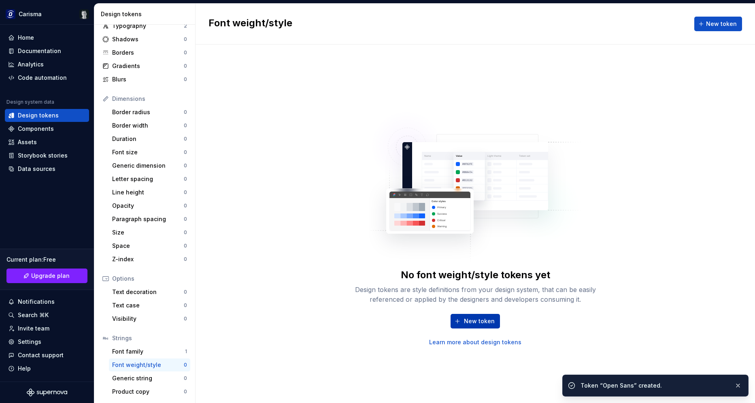
click at [467, 319] on span "New token" at bounding box center [479, 321] width 31 height 8
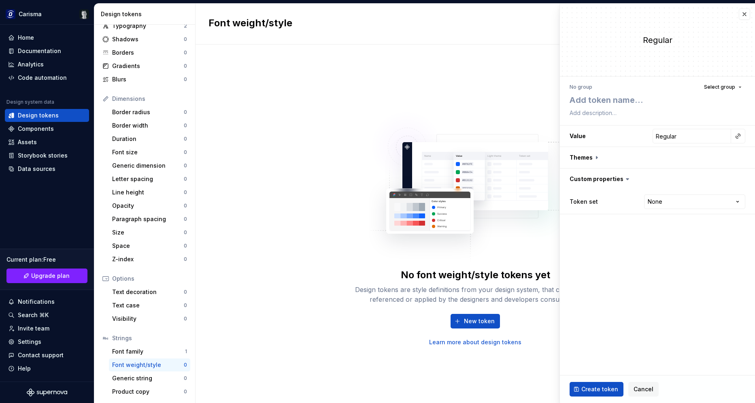
type textarea "*"
type textarea "r"
type textarea "*"
type textarea "re"
type textarea "*"
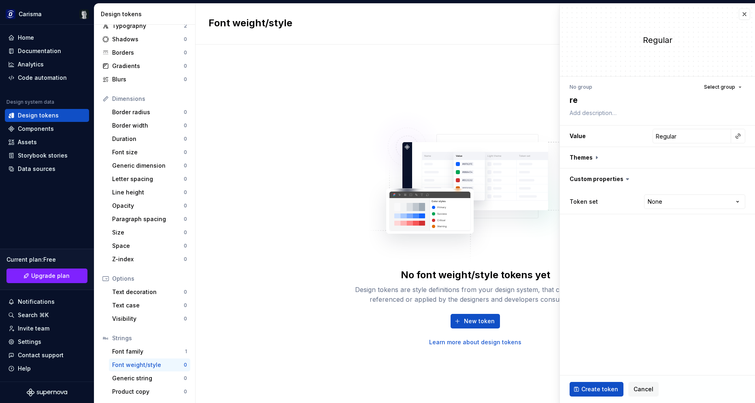
type textarea "reg"
type textarea "*"
type textarea "regu"
type textarea "*"
type textarea "regul"
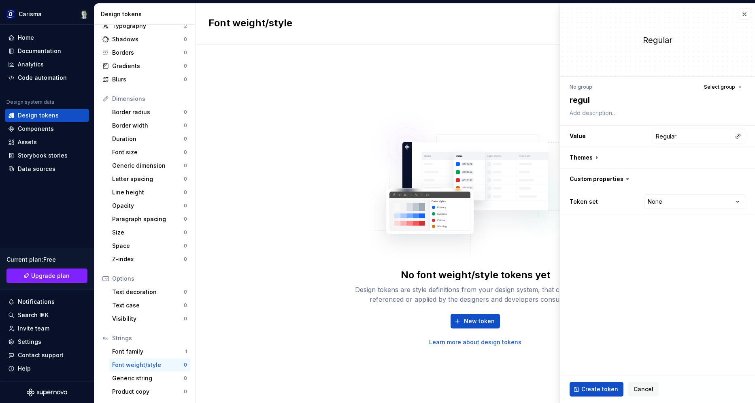
type textarea "*"
type textarea "regula"
type textarea "*"
type textarea "regular"
click at [592, 391] on span "Create token" at bounding box center [599, 389] width 37 height 8
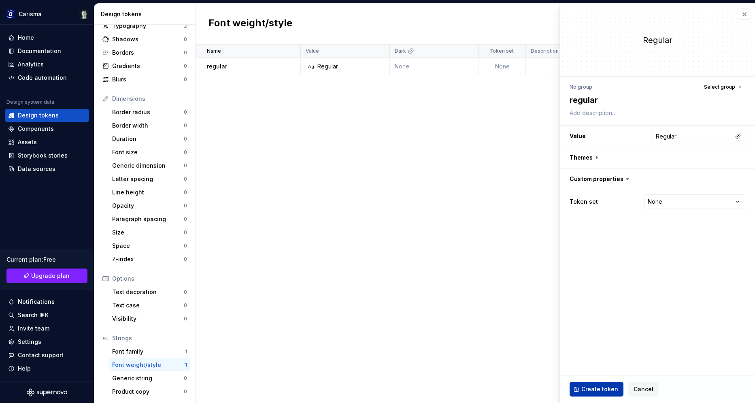
type textarea "*"
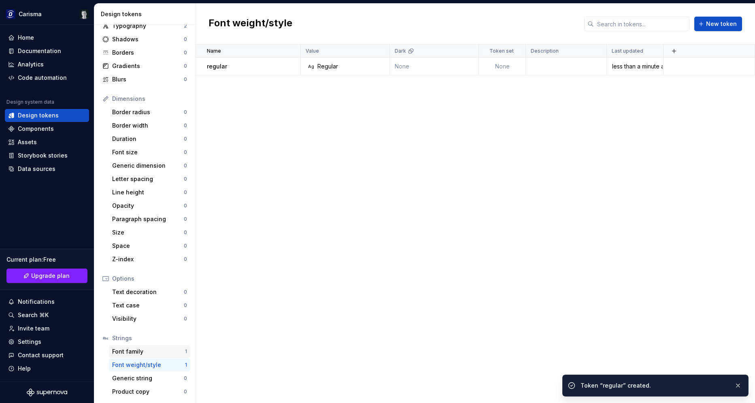
click at [158, 353] on div "Font family" at bounding box center [148, 351] width 73 height 8
click at [271, 66] on div "Open Sans" at bounding box center [253, 66] width 93 height 8
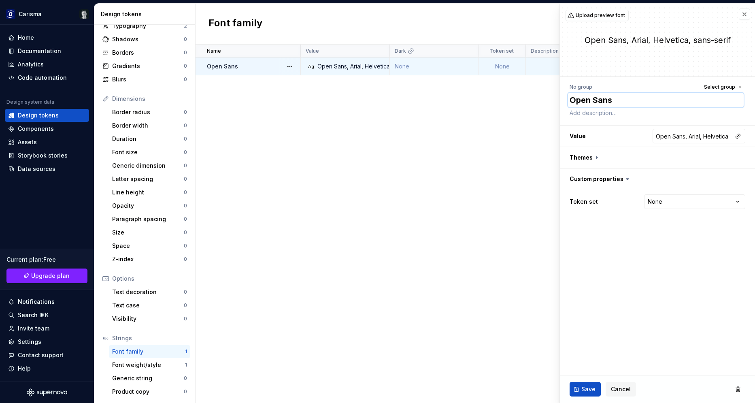
click at [619, 100] on textarea "Open Sans" at bounding box center [656, 100] width 176 height 15
type textarea "*"
click at [584, 392] on span "Save" at bounding box center [588, 389] width 14 height 8
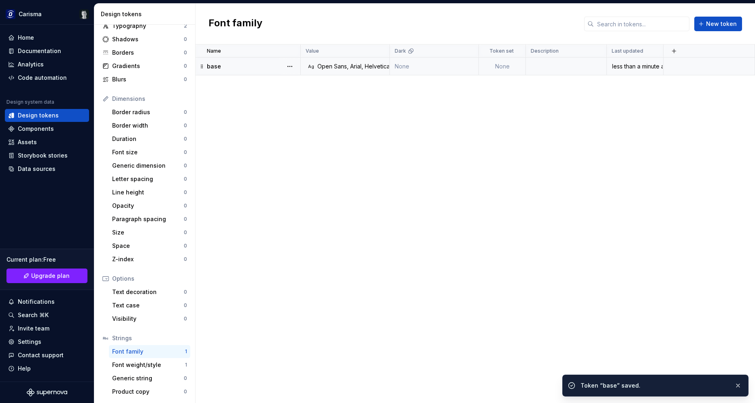
click at [503, 62] on td "None" at bounding box center [502, 66] width 47 height 18
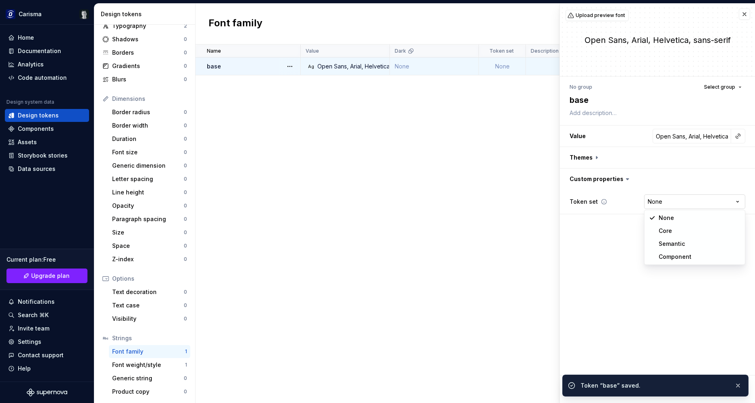
click at [653, 200] on html "Carisma Home Documentation Analytics Code automation Design system data Design …" at bounding box center [377, 201] width 755 height 403
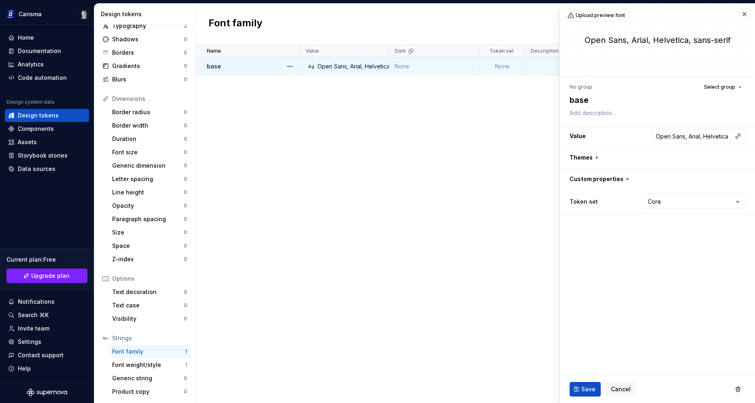
scroll to position [40, 0]
click at [578, 390] on button "Save" at bounding box center [585, 389] width 31 height 15
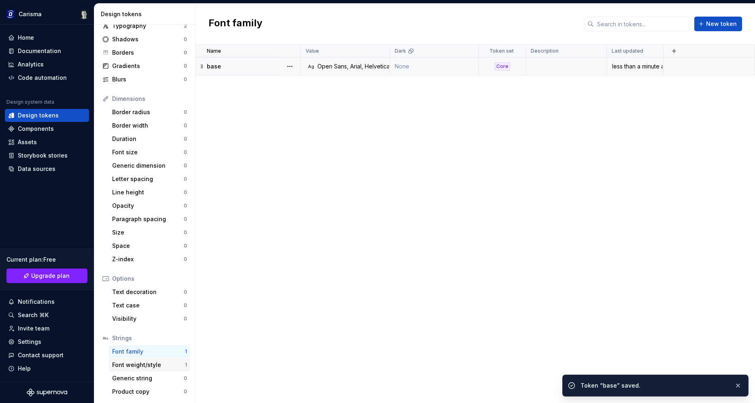
click at [149, 368] on div "Font weight/style" at bounding box center [148, 365] width 73 height 8
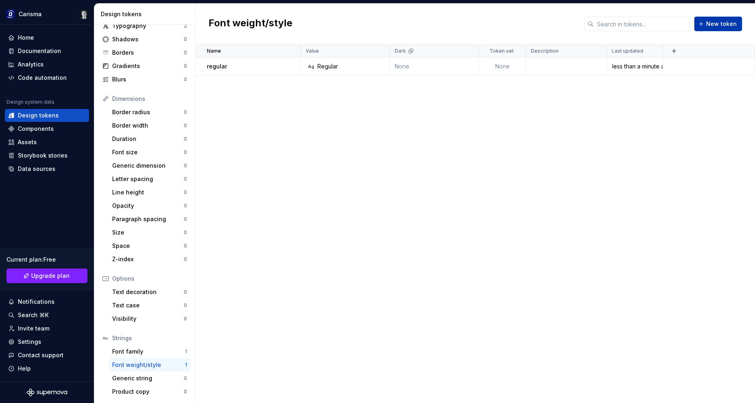
click at [717, 25] on span "New token" at bounding box center [721, 24] width 31 height 8
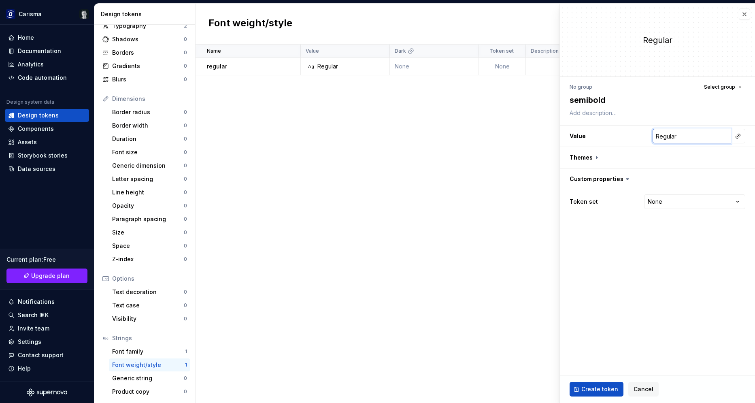
click at [683, 137] on input "Regular" at bounding box center [692, 136] width 79 height 15
click at [666, 210] on div "Token set None **** **** ******** *********" at bounding box center [658, 202] width 176 height 18
click at [671, 200] on html "Carisma Home Documentation Analytics Code automation Design system data Design …" at bounding box center [377, 201] width 755 height 403
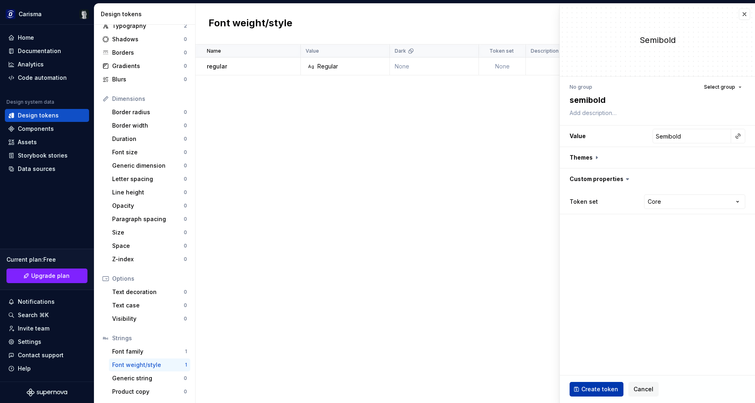
click at [605, 385] on button "Create token" at bounding box center [597, 389] width 54 height 15
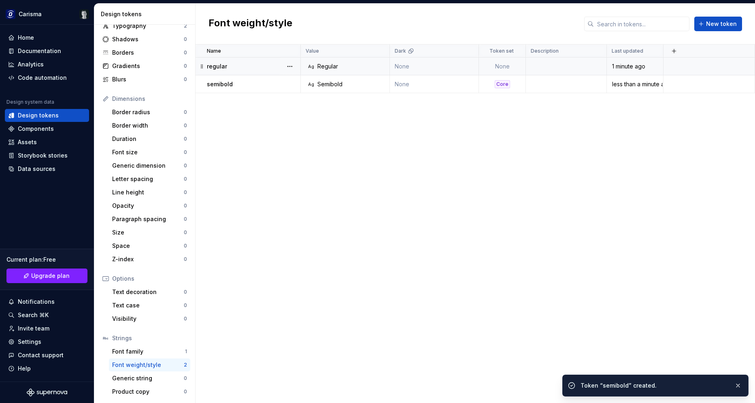
click at [506, 60] on td "None" at bounding box center [502, 66] width 47 height 18
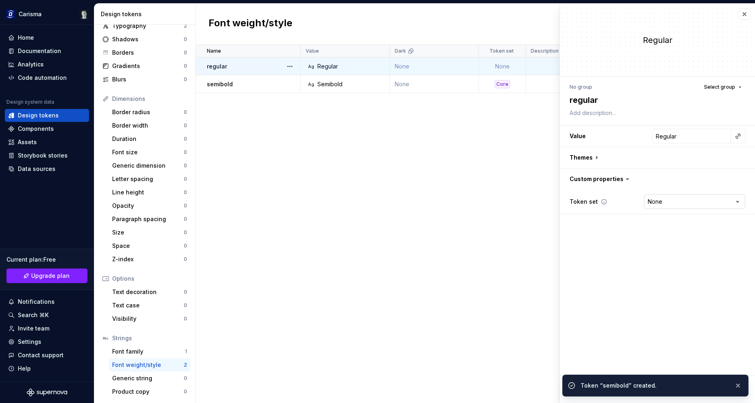
click at [669, 201] on html "Carisma Home Documentation Analytics Code automation Design system data Design …" at bounding box center [377, 201] width 755 height 403
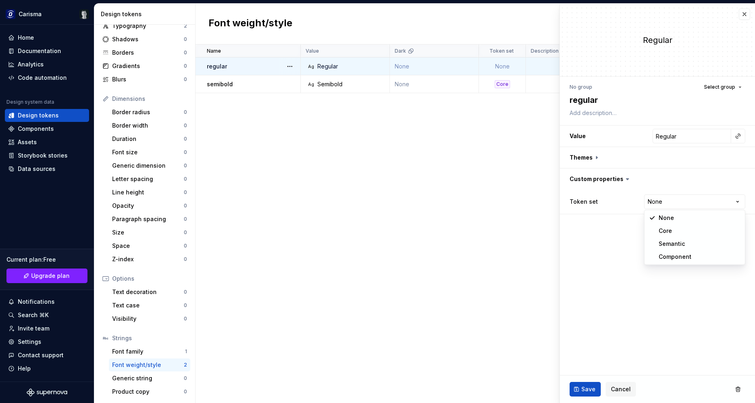
scroll to position [40, 0]
click at [583, 388] on span "Save" at bounding box center [588, 389] width 14 height 8
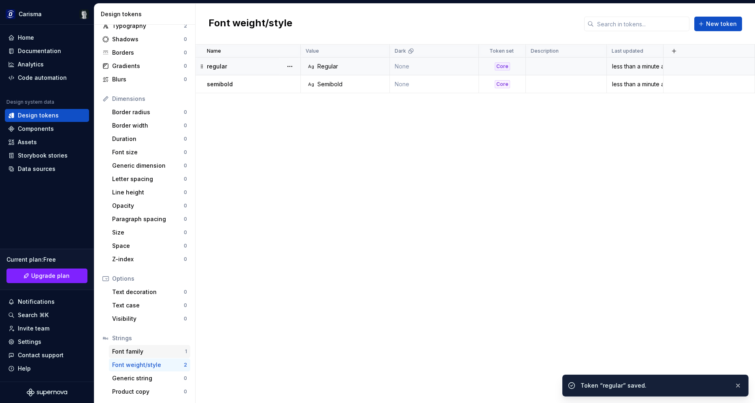
click at [148, 353] on div "Font family" at bounding box center [148, 351] width 73 height 8
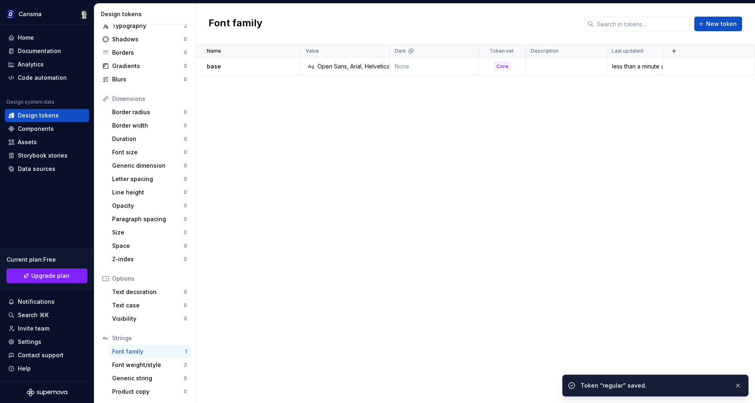
click at [519, 179] on div "Name Value Dark Token set Description Last updated base Ag Open Sans, Arial, He…" at bounding box center [475, 224] width 559 height 358
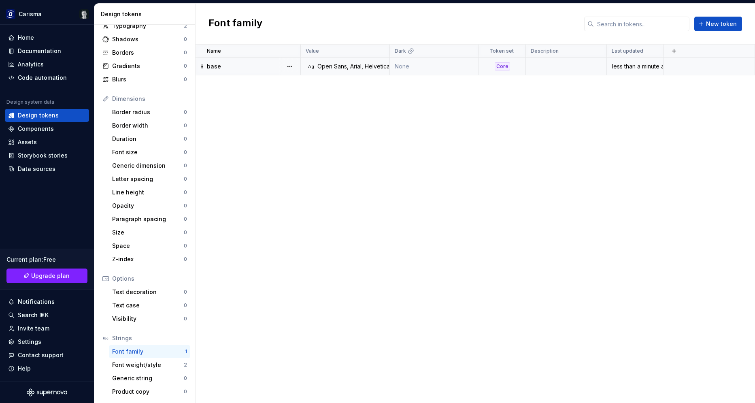
click at [506, 67] on div "Core" at bounding box center [502, 66] width 15 height 8
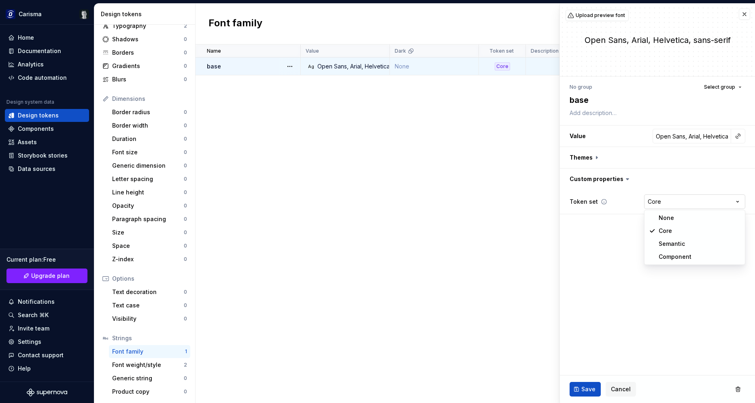
click at [671, 205] on html "Carisma Home Documentation Analytics Code automation Design system data Design …" at bounding box center [377, 201] width 755 height 403
click at [583, 389] on span "Save" at bounding box center [588, 389] width 14 height 8
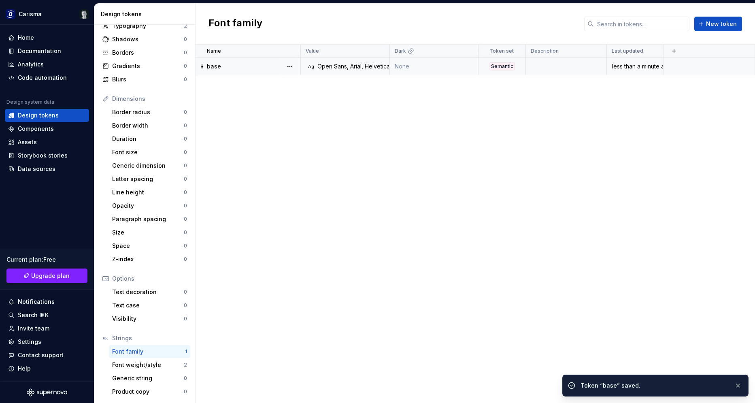
click at [398, 251] on div "Name Value Dark Token set Description Last updated base Ag Open Sans, Arial, He…" at bounding box center [475, 224] width 559 height 358
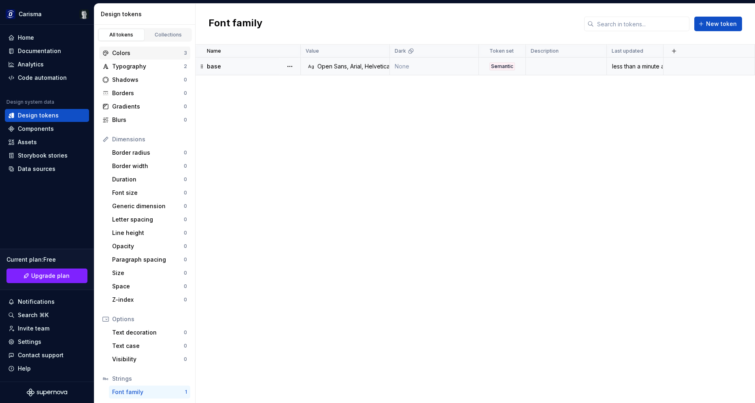
click at [161, 49] on div "Colors 3" at bounding box center [144, 53] width 91 height 13
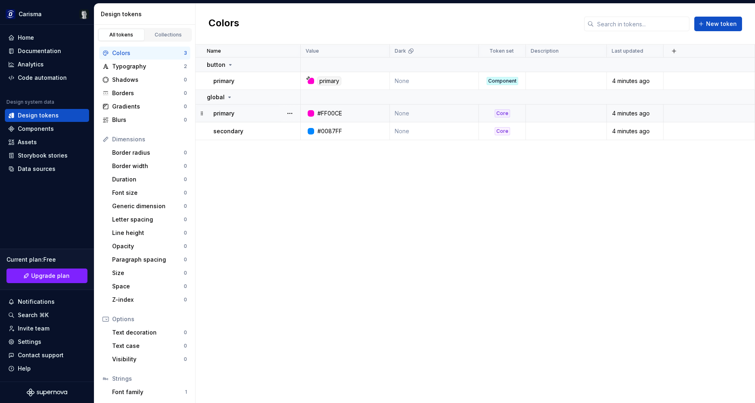
click at [232, 113] on p "primary" at bounding box center [223, 113] width 21 height 8
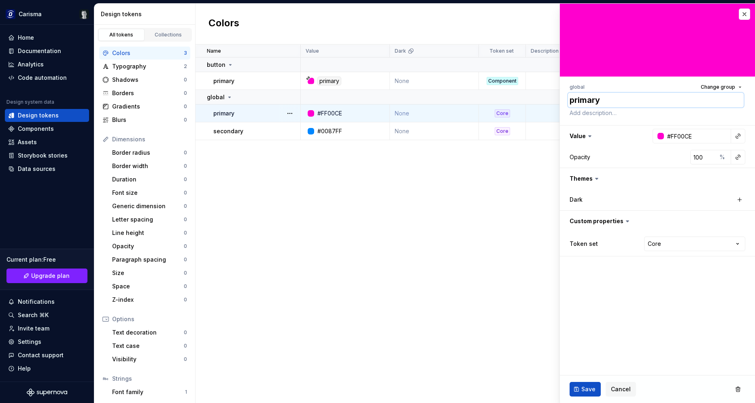
click at [614, 102] on textarea "primary" at bounding box center [656, 100] width 176 height 15
click at [603, 103] on textarea "blue" at bounding box center [656, 100] width 176 height 15
click at [586, 391] on span "Save" at bounding box center [588, 389] width 14 height 8
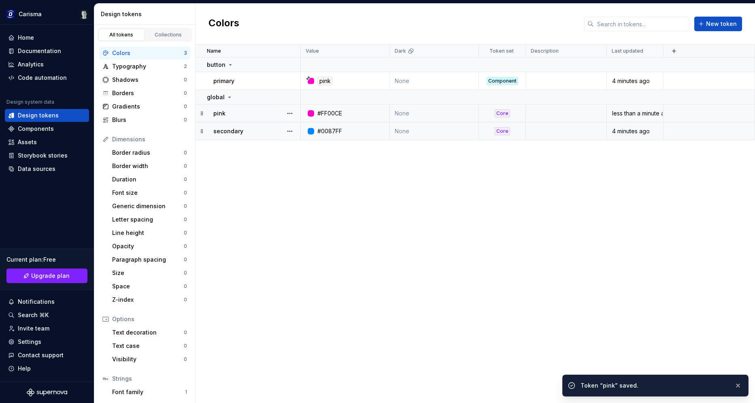
click at [225, 127] on td "secondary" at bounding box center [248, 131] width 105 height 18
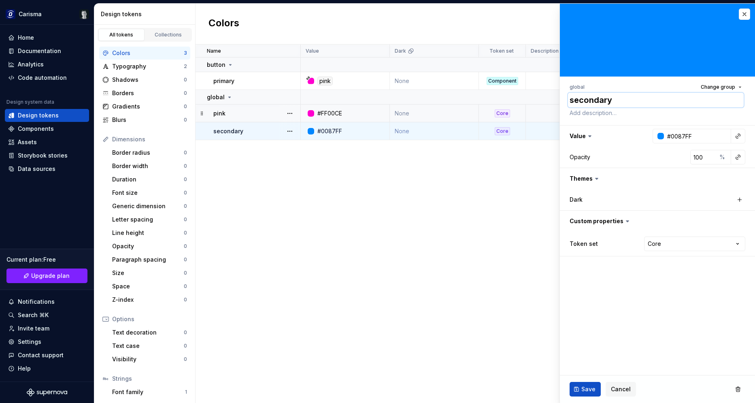
click at [602, 101] on textarea "secondary" at bounding box center [656, 100] width 176 height 15
click at [584, 390] on span "Save" at bounding box center [588, 389] width 14 height 8
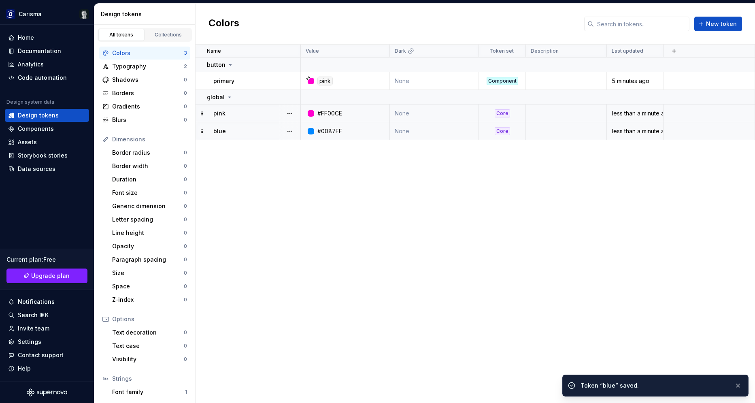
click at [349, 265] on div "Name Value Dark Token set Description Last updated button primary pink None Com…" at bounding box center [475, 224] width 559 height 358
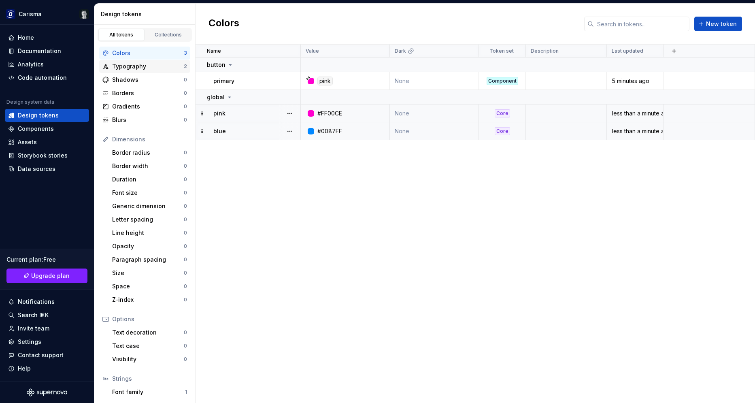
click at [147, 68] on div "Typography" at bounding box center [148, 66] width 72 height 8
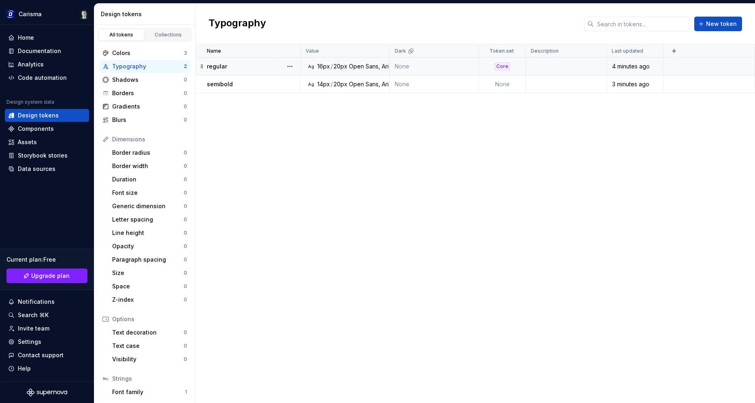
click at [501, 65] on div "Core" at bounding box center [502, 66] width 15 height 8
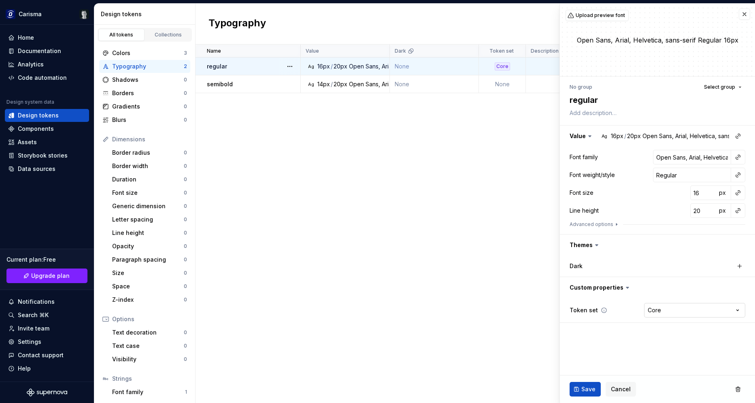
click at [663, 307] on html "Carisma Home Documentation Analytics Code automation Design system data Design …" at bounding box center [377, 201] width 755 height 403
click at [585, 387] on span "Save" at bounding box center [588, 389] width 14 height 8
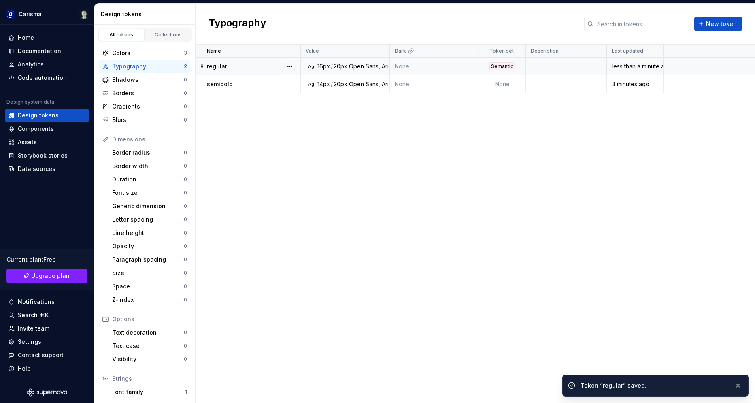
click at [380, 65] on div "Open Sans, Arial, Helvetica, sans-serif" at bounding box center [400, 66] width 102 height 8
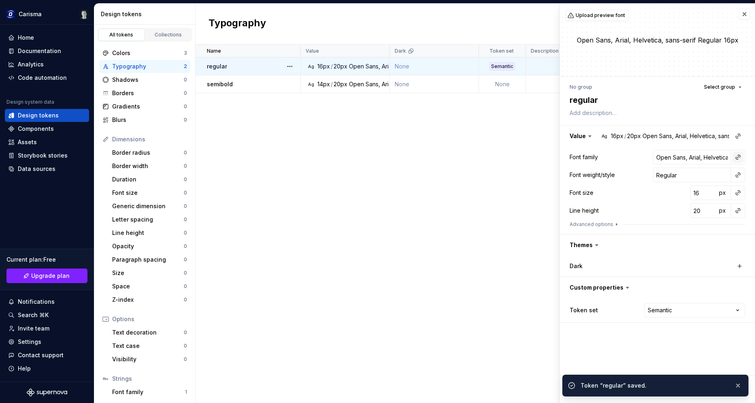
click at [736, 154] on button "button" at bounding box center [737, 156] width 11 height 11
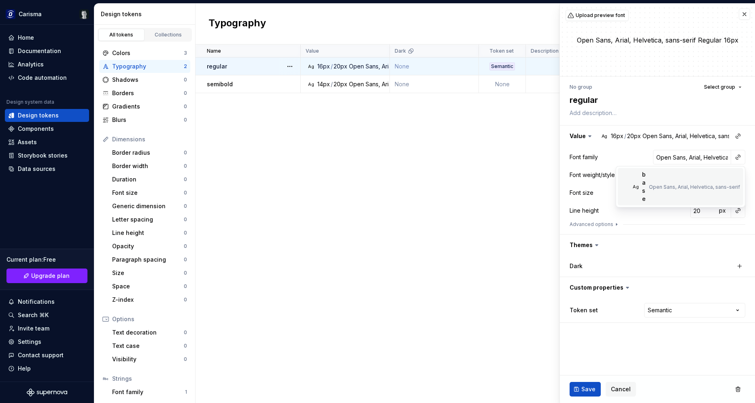
click at [674, 184] on div "Open Sans, Arial, Helvetica, sans-serif" at bounding box center [694, 187] width 91 height 6
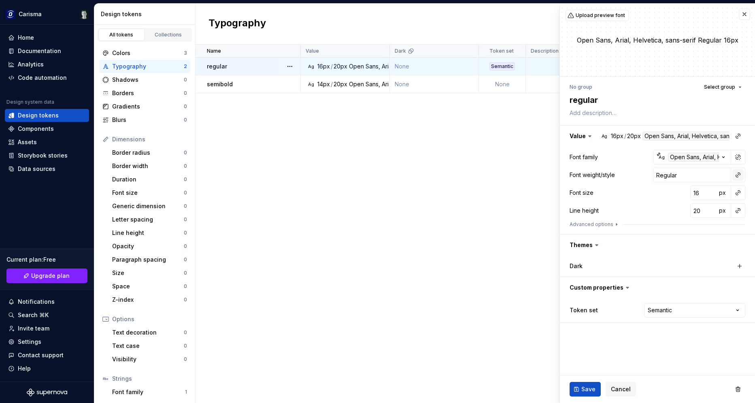
click at [735, 173] on button "button" at bounding box center [737, 174] width 11 height 11
click at [667, 207] on div "regular" at bounding box center [680, 207] width 77 height 8
click at [736, 175] on button "button" at bounding box center [737, 174] width 11 height 11
click at [653, 208] on div "regular" at bounding box center [652, 207] width 20 height 8
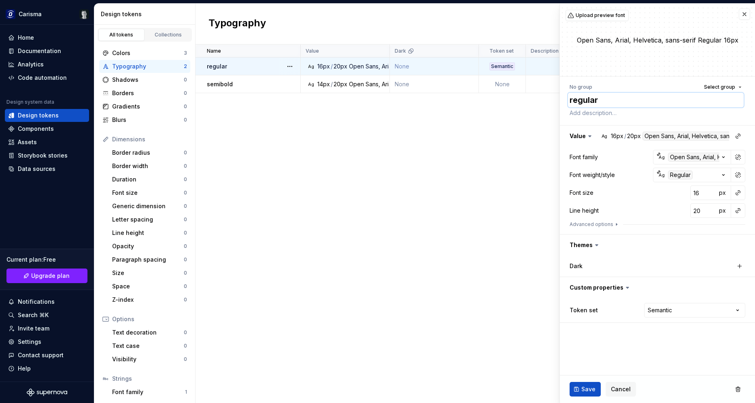
click at [615, 99] on textarea "regular" at bounding box center [656, 100] width 176 height 15
click at [585, 387] on span "Save" at bounding box center [588, 389] width 14 height 8
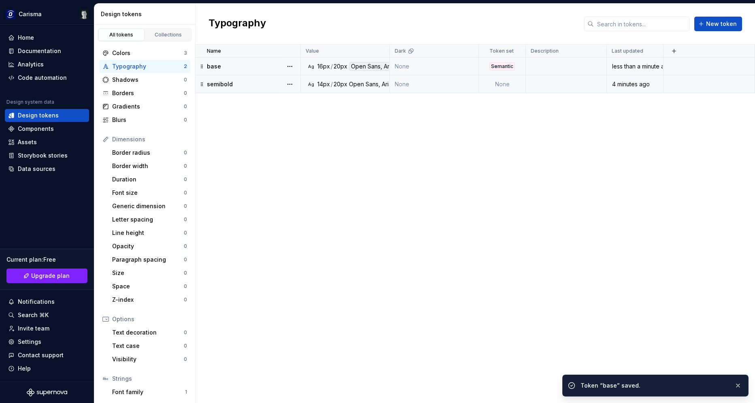
click at [239, 84] on div "semibold" at bounding box center [253, 84] width 93 height 8
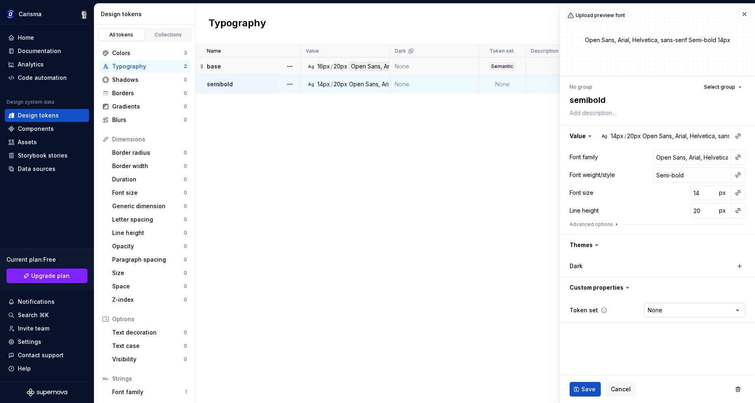
click at [674, 310] on html "Carisma Home Documentation Analytics Code automation Design system data Design …" at bounding box center [377, 201] width 755 height 403
click at [709, 191] on input "15" at bounding box center [703, 192] width 26 height 15
click at [709, 191] on input "16" at bounding box center [703, 192] width 26 height 15
click at [612, 103] on textarea "semibold" at bounding box center [656, 100] width 176 height 15
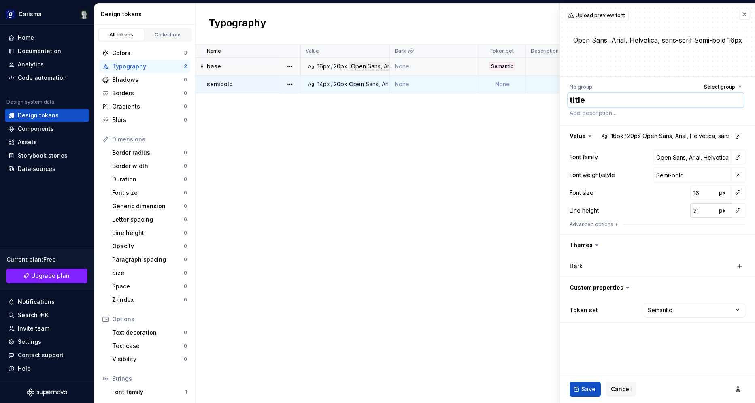
click at [707, 210] on input "21" at bounding box center [703, 210] width 26 height 15
click at [707, 210] on input "22" at bounding box center [703, 210] width 26 height 15
click at [707, 210] on input "23" at bounding box center [703, 210] width 26 height 15
click at [708, 209] on input "24" at bounding box center [703, 210] width 26 height 15
click at [710, 190] on input "17" at bounding box center [703, 192] width 26 height 15
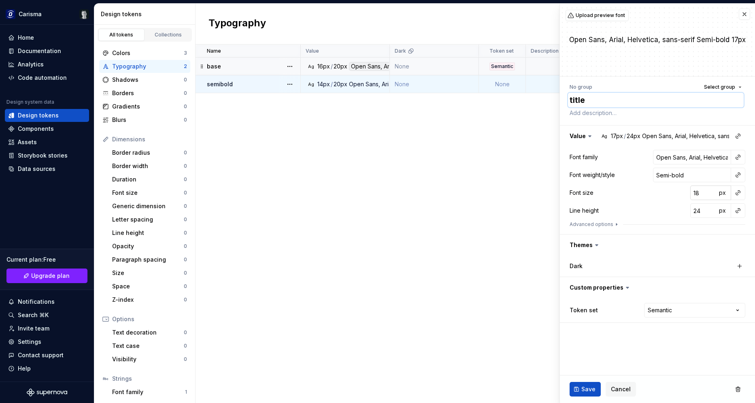
click at [710, 190] on input "18" at bounding box center [703, 192] width 26 height 15
click at [710, 190] on input "19" at bounding box center [703, 192] width 26 height 15
click at [710, 190] on input "20" at bounding box center [703, 192] width 26 height 15
click at [583, 387] on span "Save" at bounding box center [588, 389] width 14 height 8
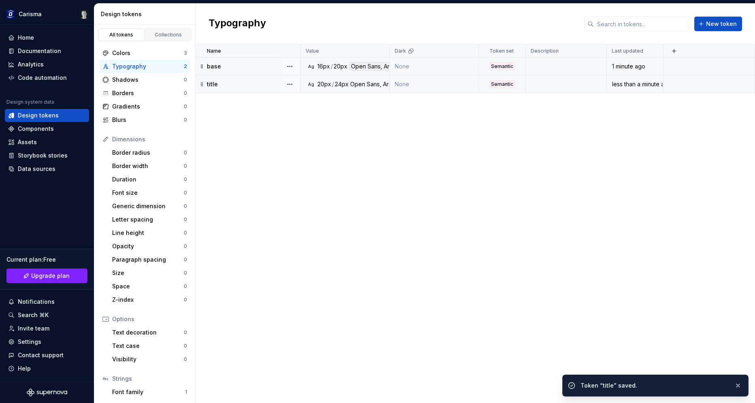
click at [369, 81] on div "Open Sans, Arial, Helvetica, sans-serif" at bounding box center [401, 84] width 102 height 8
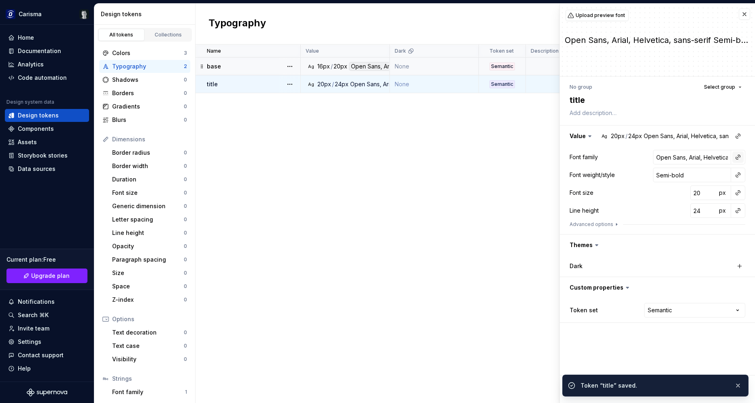
click at [739, 159] on button "button" at bounding box center [737, 156] width 11 height 11
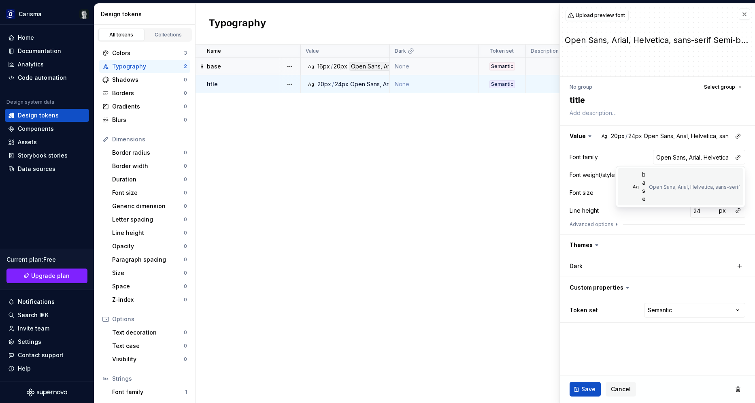
click at [696, 178] on span "Ag base Open Sans, Arial, Helvetica, sans-serif" at bounding box center [680, 186] width 125 height 37
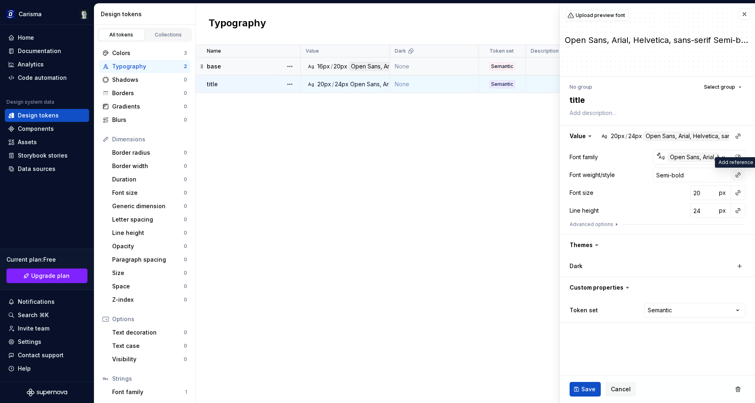
click at [736, 173] on button "button" at bounding box center [737, 174] width 11 height 11
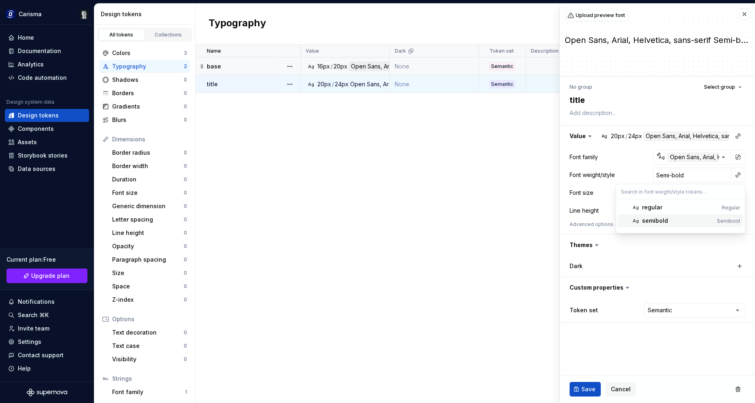
click at [675, 219] on div "semibold" at bounding box center [678, 221] width 72 height 8
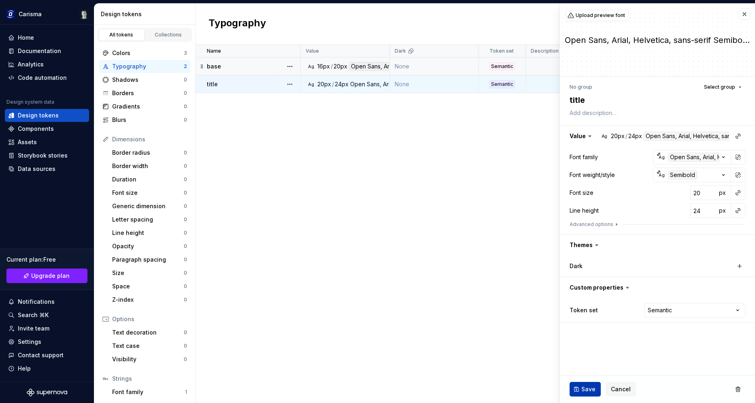
click at [581, 393] on button "Save" at bounding box center [585, 389] width 31 height 15
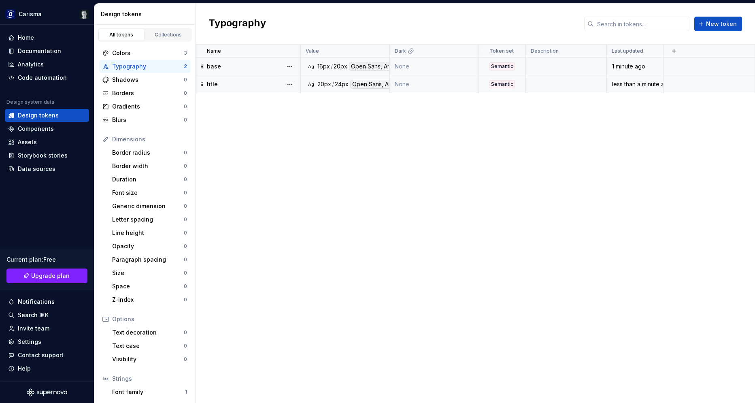
click at [432, 188] on div "Name Value Dark Token set Description Last updated base Ag 16px / 20px Open San…" at bounding box center [475, 224] width 559 height 358
click at [148, 391] on div "Font family" at bounding box center [148, 392] width 73 height 8
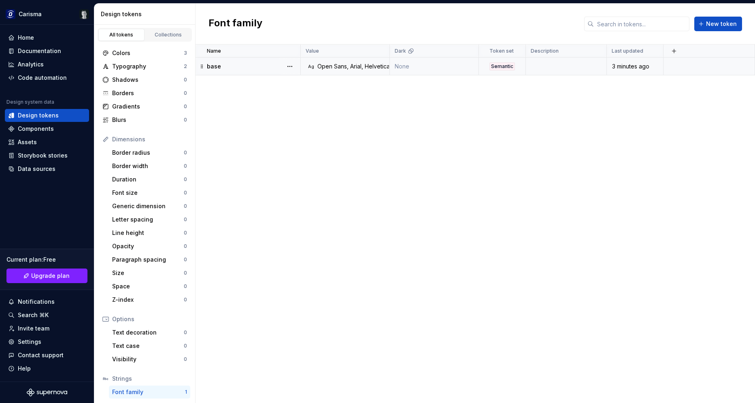
click at [238, 68] on div "base" at bounding box center [253, 66] width 93 height 8
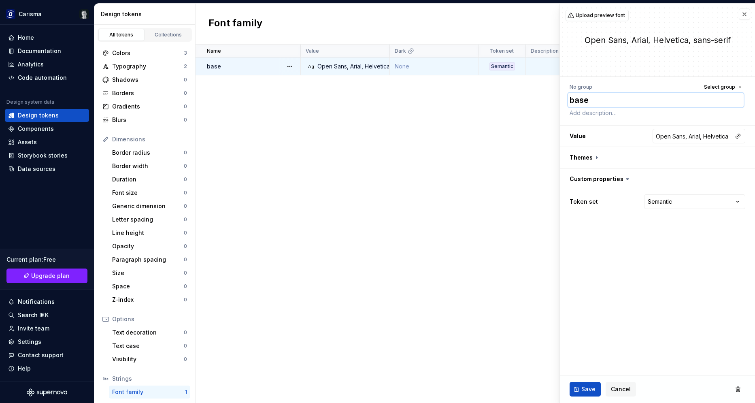
click at [584, 102] on textarea "base" at bounding box center [656, 100] width 176 height 15
click at [513, 128] on div "Name Value Dark Token set Description Last updated base Ag Open Sans, Arial, He…" at bounding box center [475, 224] width 559 height 358
click at [611, 384] on button "Cancel" at bounding box center [621, 389] width 30 height 15
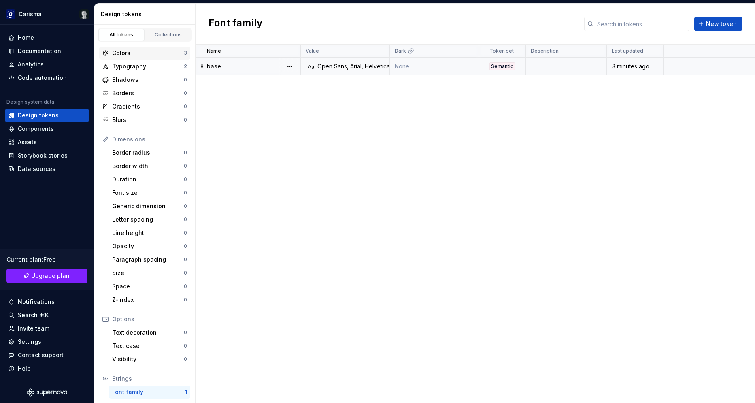
click at [162, 52] on div "Colors" at bounding box center [148, 53] width 72 height 8
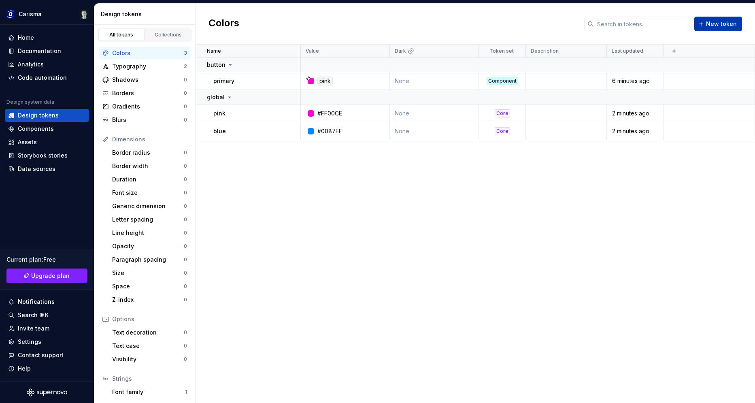
click at [714, 24] on span "New token" at bounding box center [721, 24] width 31 height 8
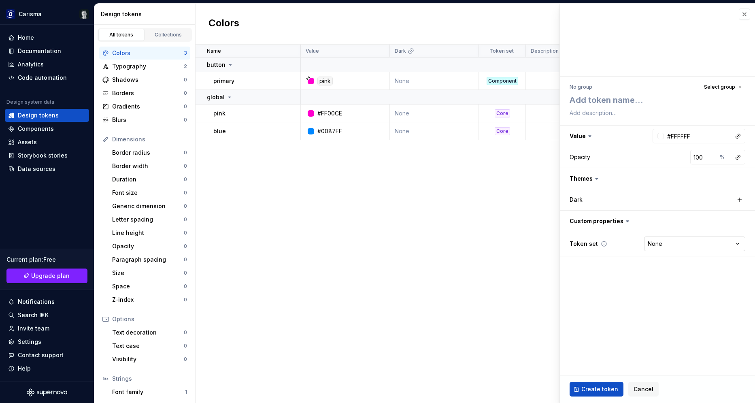
click at [680, 240] on html "Carisma Home Documentation Analytics Code automation Design system data Design …" at bounding box center [377, 201] width 755 height 403
click at [741, 134] on button "button" at bounding box center [737, 135] width 11 height 11
click at [663, 213] on div "pink" at bounding box center [678, 211] width 73 height 8
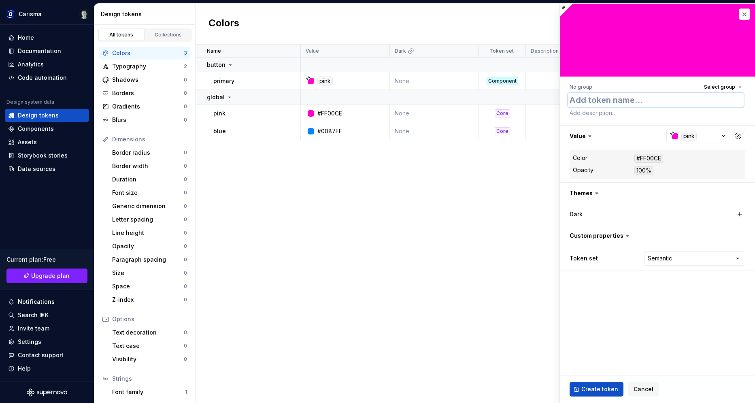
click at [607, 103] on textarea at bounding box center [656, 100] width 176 height 15
click at [740, 88] on button "Select group" at bounding box center [722, 86] width 45 height 11
click at [644, 163] on div "Create group" at bounding box center [649, 164] width 37 height 8
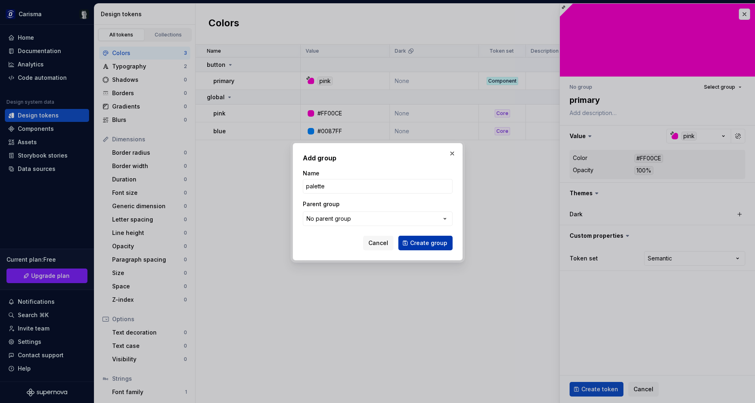
click at [424, 243] on span "Create group" at bounding box center [428, 243] width 37 height 8
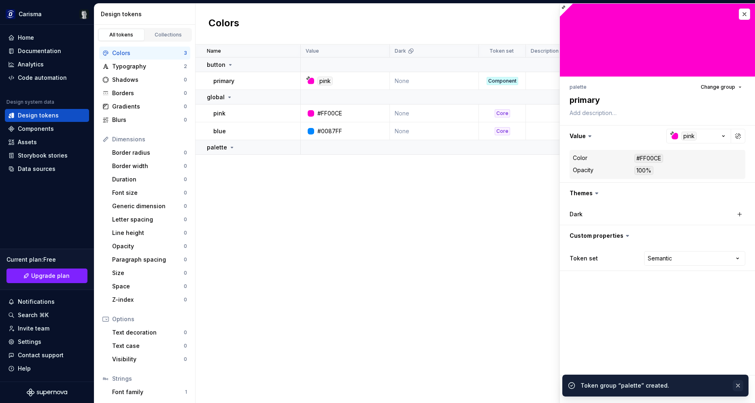
click at [738, 383] on button "button" at bounding box center [738, 385] width 11 height 11
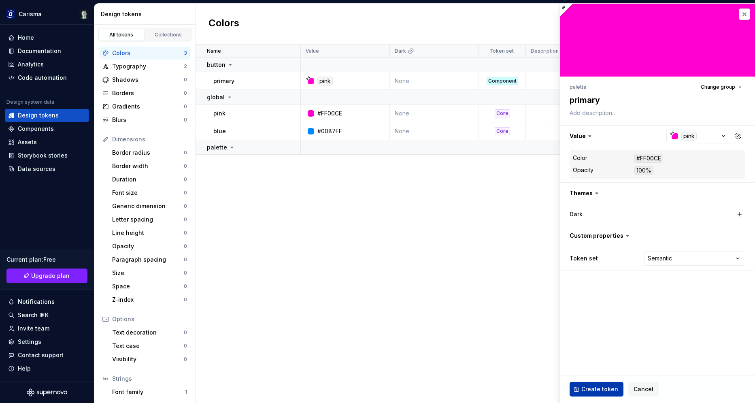
click at [597, 387] on span "Create token" at bounding box center [599, 389] width 37 height 8
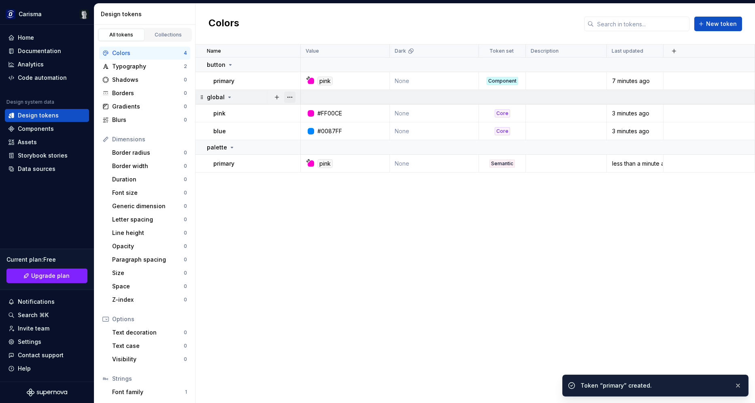
click at [291, 95] on button "button" at bounding box center [289, 96] width 11 height 11
click at [305, 117] on div "Rename" at bounding box center [325, 113] width 53 height 8
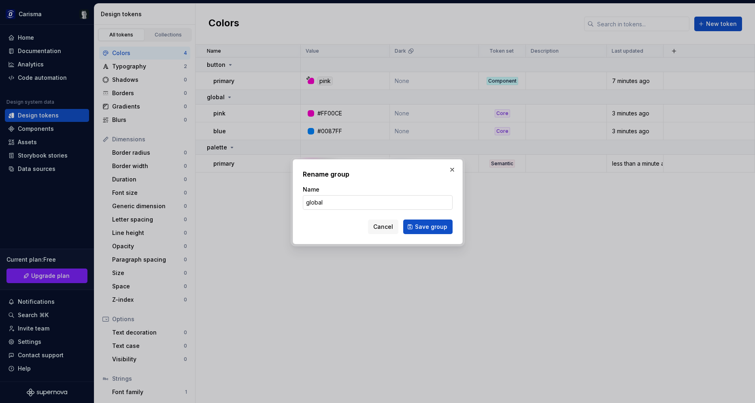
click at [355, 206] on input "global" at bounding box center [378, 202] width 150 height 15
click at [436, 227] on span "Save group" at bounding box center [431, 227] width 32 height 8
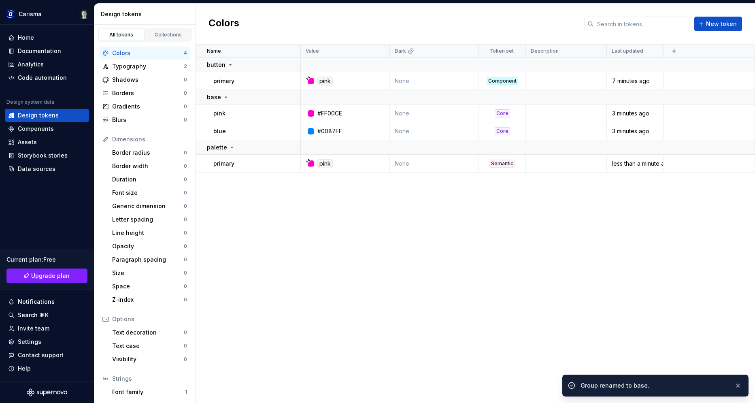
click at [362, 249] on div "Name Value Dark Token set Description Last updated button primary pink None Com…" at bounding box center [475, 224] width 559 height 358
click at [311, 80] on div at bounding box center [311, 81] width 6 height 6
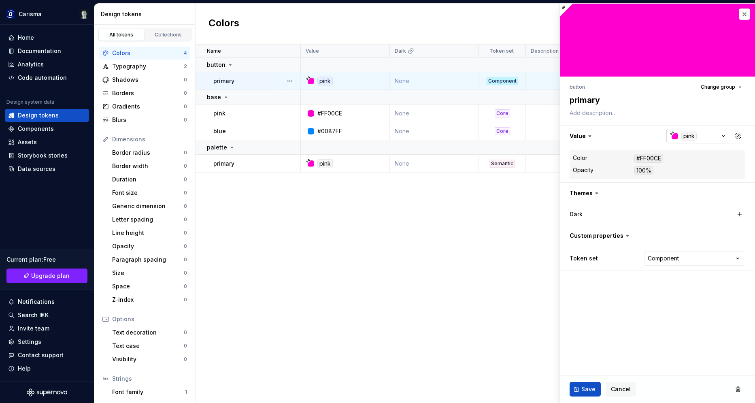
click at [674, 136] on div "button" at bounding box center [675, 136] width 6 height 6
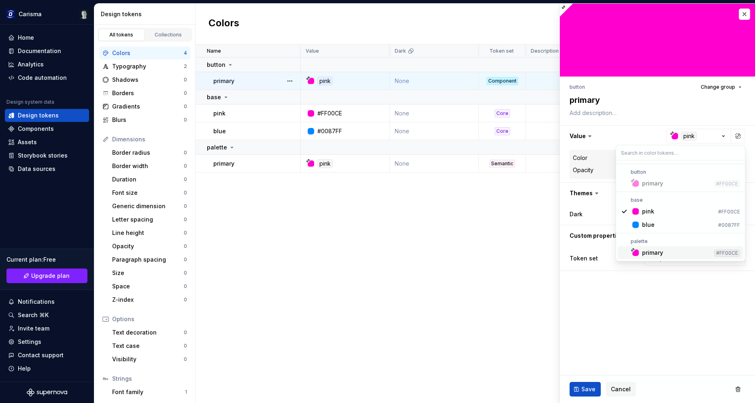
click at [650, 249] on div "primary" at bounding box center [652, 253] width 21 height 8
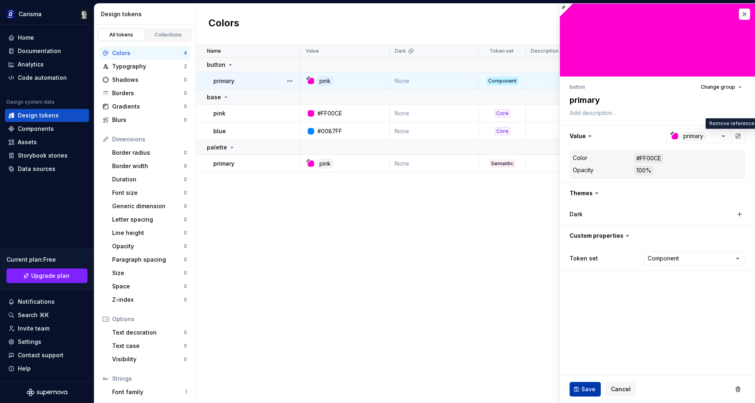
click at [591, 388] on span "Save" at bounding box center [588, 389] width 14 height 8
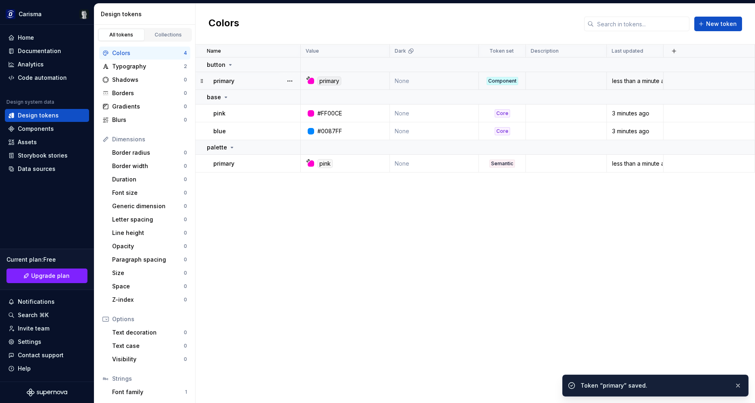
click at [395, 274] on div "Name Value Dark Token set Description Last updated button primary primary None …" at bounding box center [475, 224] width 559 height 358
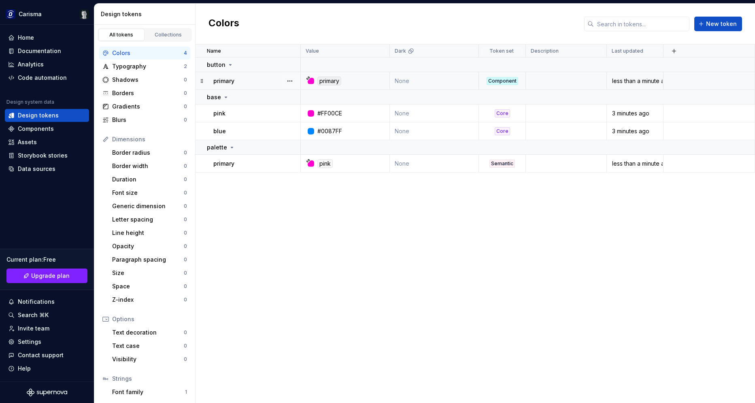
click at [376, 266] on div "Name Value Dark Token set Description Last updated button primary primary None …" at bounding box center [475, 224] width 559 height 358
click at [715, 24] on span "New token" at bounding box center [721, 24] width 31 height 8
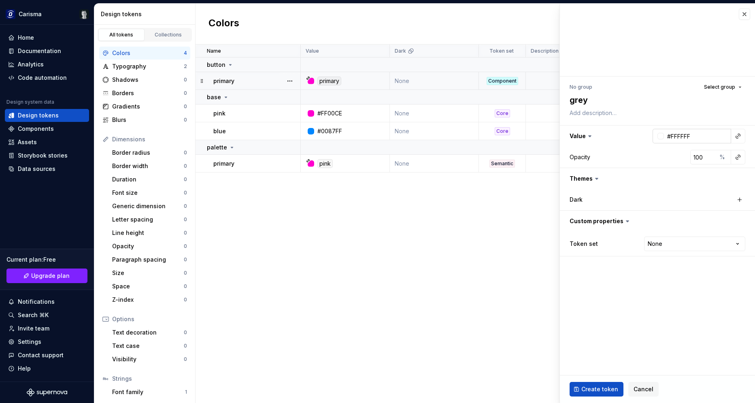
click at [663, 138] on div at bounding box center [660, 136] width 6 height 6
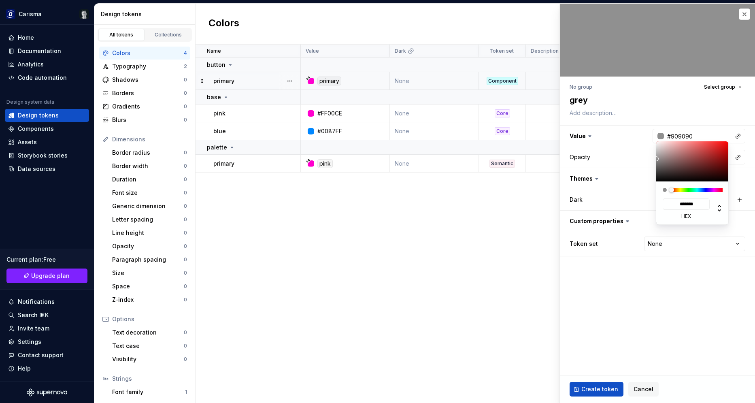
drag, startPoint x: 658, startPoint y: 164, endPoint x: 630, endPoint y: 159, distance: 28.0
click at [656, 159] on div at bounding box center [692, 161] width 73 height 40
click at [661, 290] on html "Carisma Home Documentation Analytics Code automation Design system data Design …" at bounding box center [377, 201] width 755 height 403
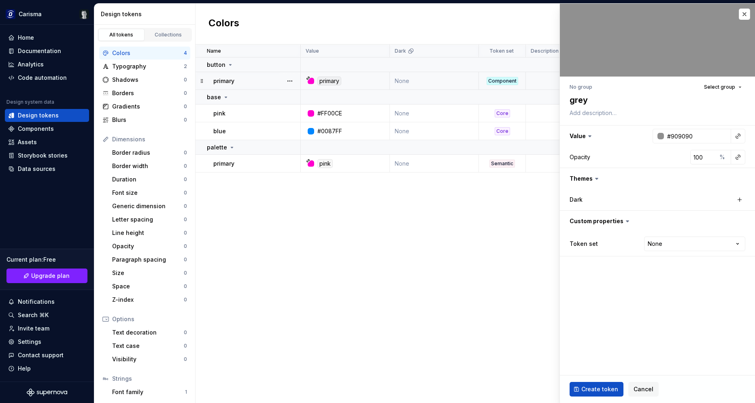
click at [663, 289] on html "Carisma Home Documentation Analytics Code automation Design system data Design …" at bounding box center [377, 201] width 755 height 403
click at [674, 244] on html "Carisma Home Documentation Analytics Code automation Design system data Design …" at bounding box center [377, 201] width 755 height 403
click at [730, 89] on span "Select group" at bounding box center [719, 87] width 31 height 6
click at [651, 150] on div "base" at bounding box center [685, 148] width 109 height 8
click at [596, 387] on span "Create token" at bounding box center [599, 389] width 37 height 8
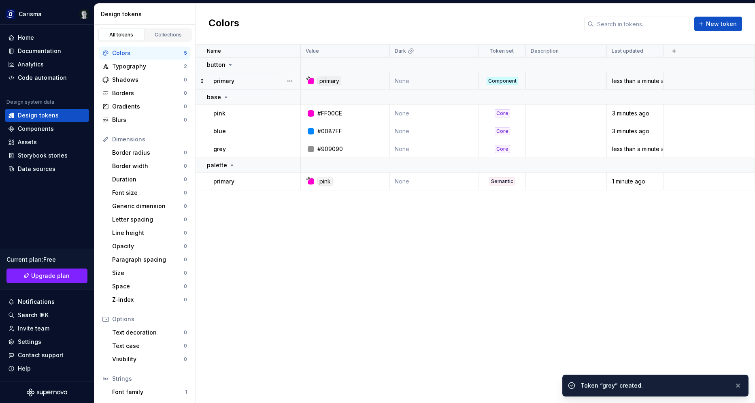
click at [404, 286] on div "Name Value Dark Token set Description Last updated button primary primary None …" at bounding box center [475, 224] width 559 height 358
click at [724, 25] on span "New token" at bounding box center [721, 24] width 31 height 8
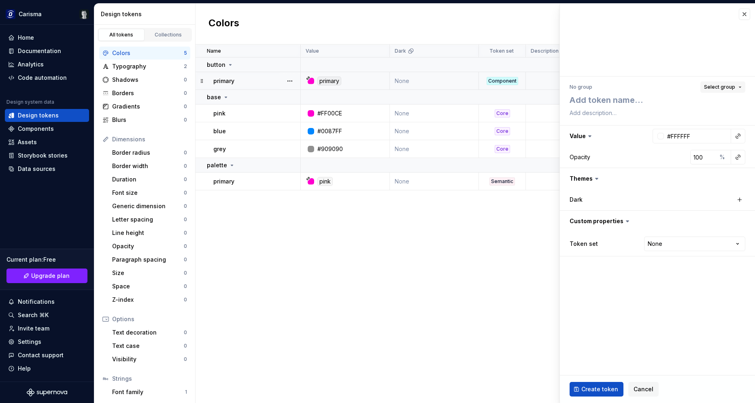
click at [725, 87] on span "Select group" at bounding box center [719, 87] width 31 height 6
click at [644, 158] on div "palette" at bounding box center [641, 161] width 20 height 8
click at [620, 102] on textarea at bounding box center [656, 100] width 176 height 15
click at [737, 133] on button "button" at bounding box center [737, 135] width 11 height 11
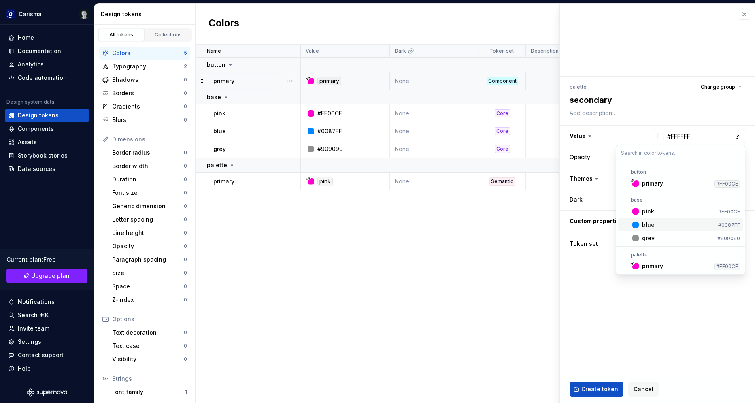
click at [660, 230] on span "blue #0087FF" at bounding box center [680, 224] width 125 height 13
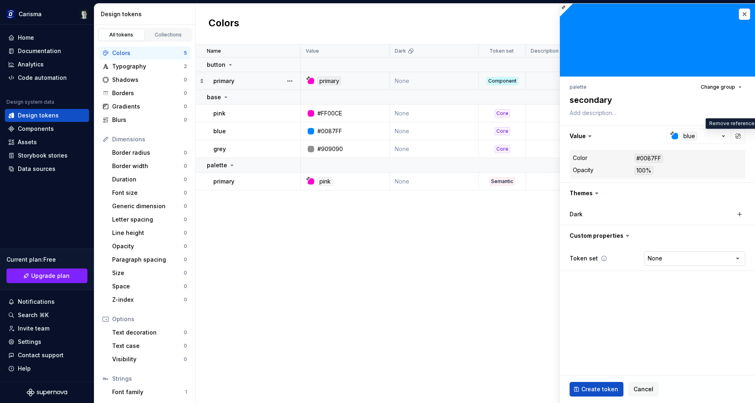
click at [664, 254] on html "Carisma Home Documentation Analytics Code automation Design system data Design …" at bounding box center [377, 201] width 755 height 403
click at [595, 391] on span "Create token" at bounding box center [599, 389] width 37 height 8
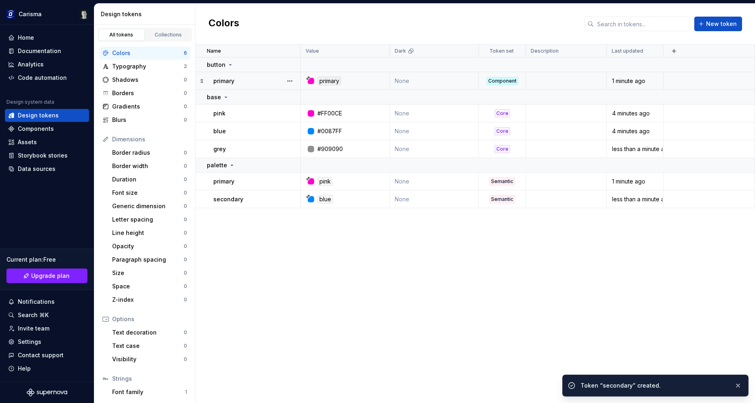
click at [454, 322] on div "Name Value Dark Token set Description Last updated button primary primary None …" at bounding box center [475, 224] width 559 height 358
click at [719, 21] on span "New token" at bounding box center [721, 24] width 31 height 8
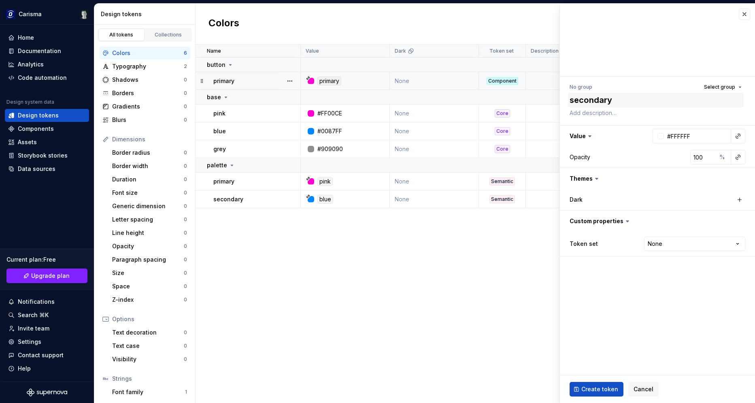
click at [596, 102] on textarea "secondary" at bounding box center [656, 100] width 176 height 15
click at [602, 96] on textarea "secondary" at bounding box center [656, 100] width 176 height 15
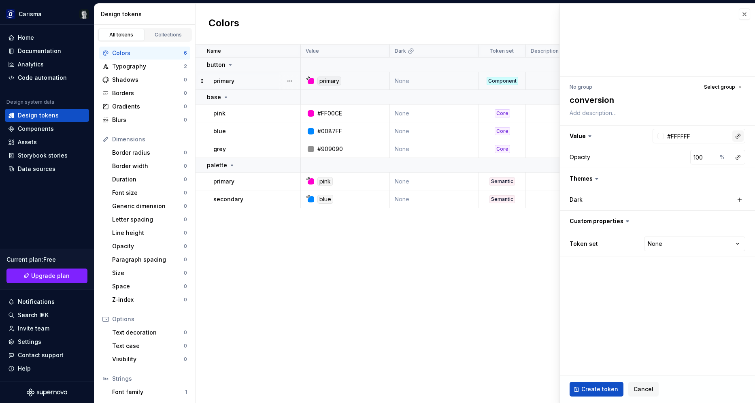
click at [740, 138] on button "button" at bounding box center [737, 135] width 11 height 11
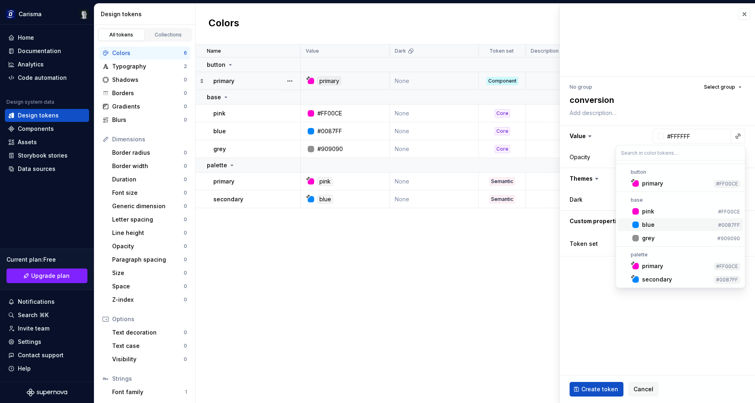
click at [651, 226] on div "blue" at bounding box center [648, 225] width 13 height 8
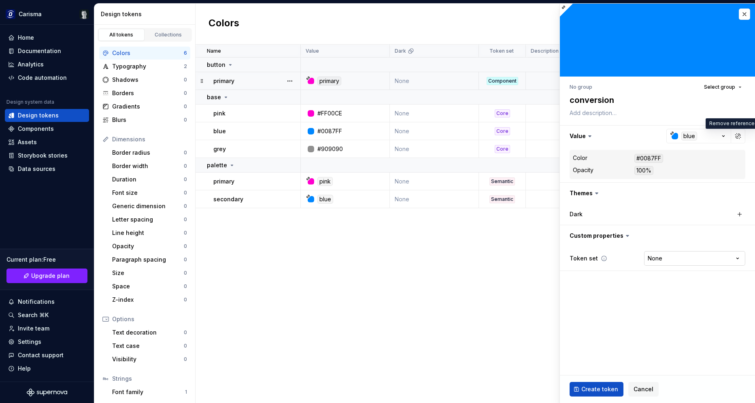
click at [679, 257] on html "Carisma Home Documentation Analytics Code automation Design system data Design …" at bounding box center [377, 201] width 755 height 403
click at [594, 389] on span "Create token" at bounding box center [599, 389] width 37 height 8
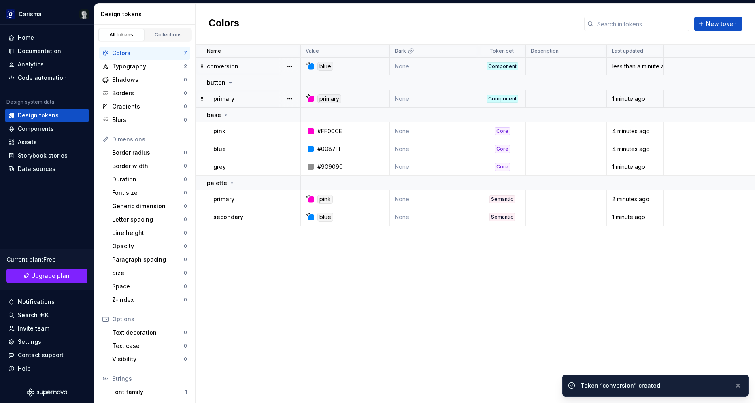
click at [262, 70] on td "conversion" at bounding box center [248, 66] width 105 height 18
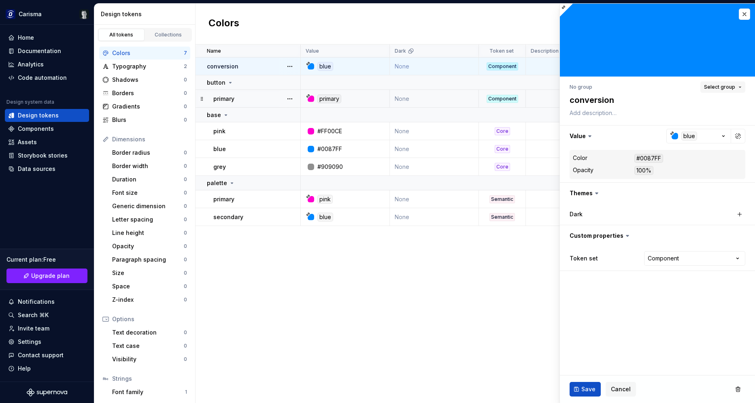
click at [723, 89] on span "Select group" at bounding box center [719, 87] width 31 height 6
click at [663, 136] on div "button" at bounding box center [685, 134] width 109 height 8
click at [583, 385] on button "Save" at bounding box center [585, 389] width 31 height 15
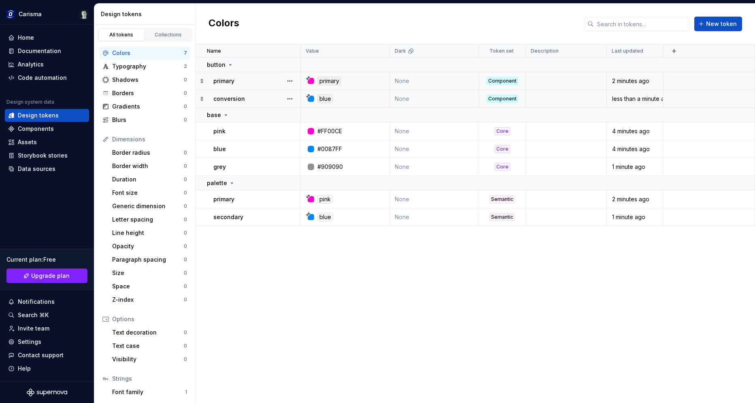
click at [313, 100] on div at bounding box center [311, 99] width 6 height 6
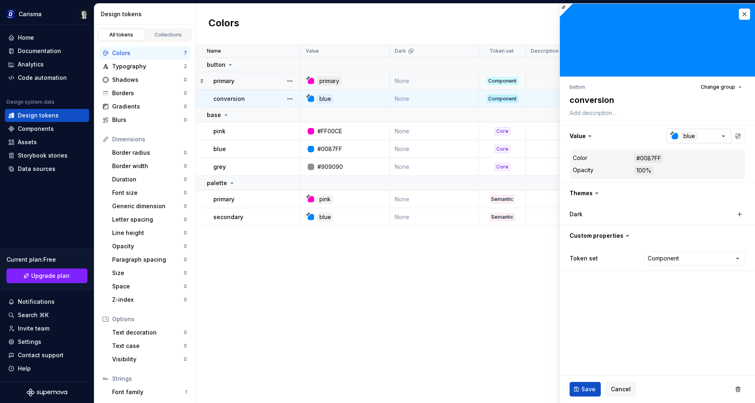
click at [673, 132] on icon "button" at bounding box center [672, 133] width 3 height 3
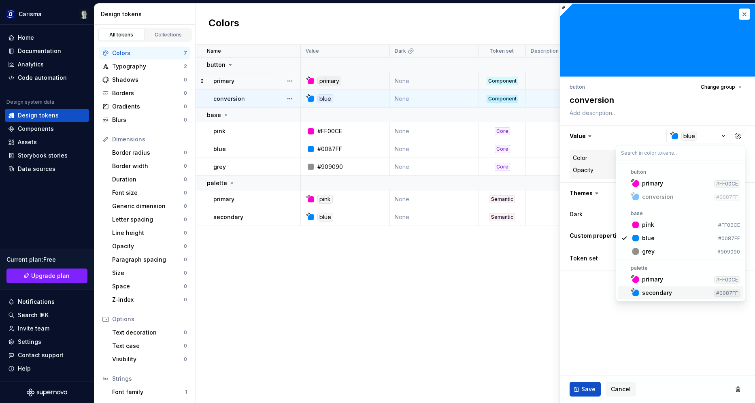
click at [653, 293] on div "secondary" at bounding box center [657, 293] width 30 height 8
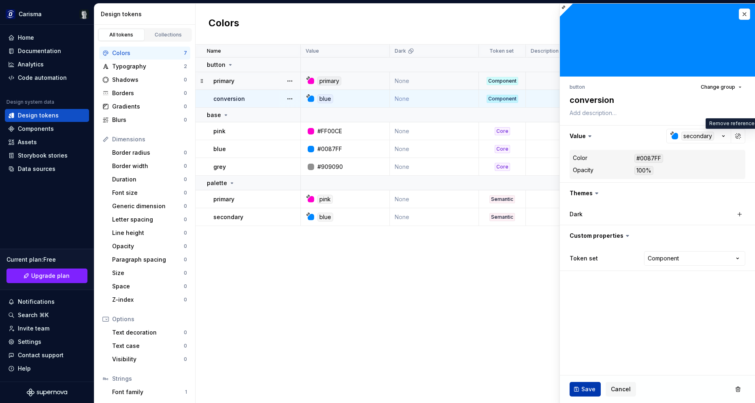
click at [588, 392] on span "Save" at bounding box center [588, 389] width 14 height 8
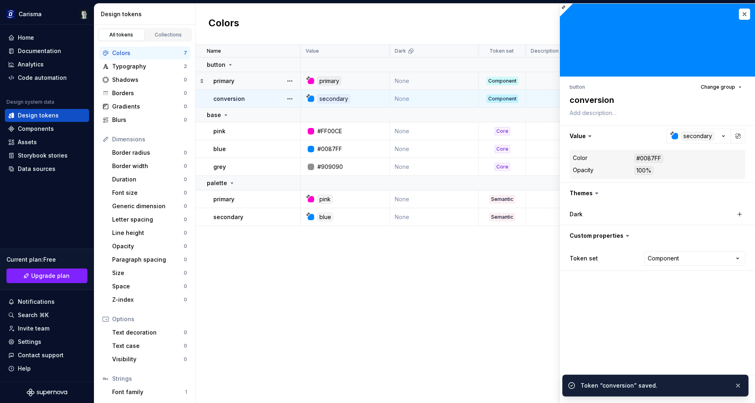
click at [400, 314] on div "Name Value Dark Token set Description Last updated button primary primary None …" at bounding box center [475, 224] width 559 height 358
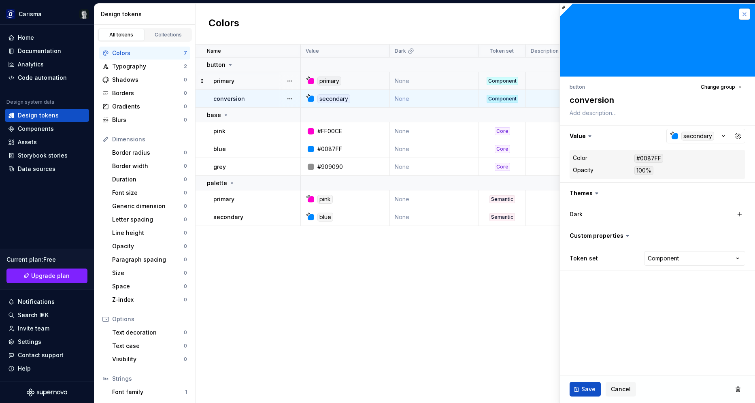
click at [747, 16] on button "button" at bounding box center [744, 14] width 11 height 11
click at [744, 15] on button "button" at bounding box center [744, 14] width 11 height 11
click at [583, 391] on span "Save" at bounding box center [588, 389] width 14 height 8
click at [587, 340] on fieldset "button Change group conversion Value secondary Color #0087FF Opacity 100% Theme…" at bounding box center [657, 203] width 195 height 399
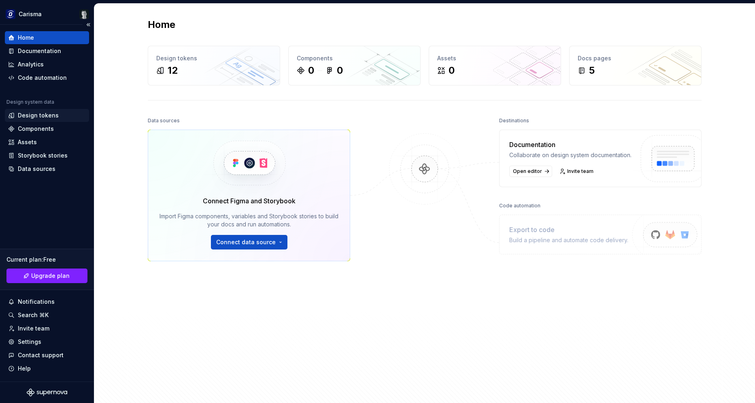
click at [50, 119] on div "Design tokens" at bounding box center [38, 115] width 41 height 8
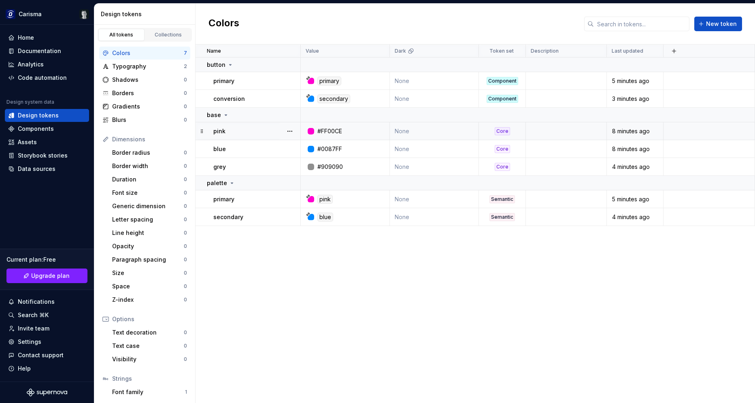
click at [245, 132] on div "pink" at bounding box center [256, 131] width 87 height 8
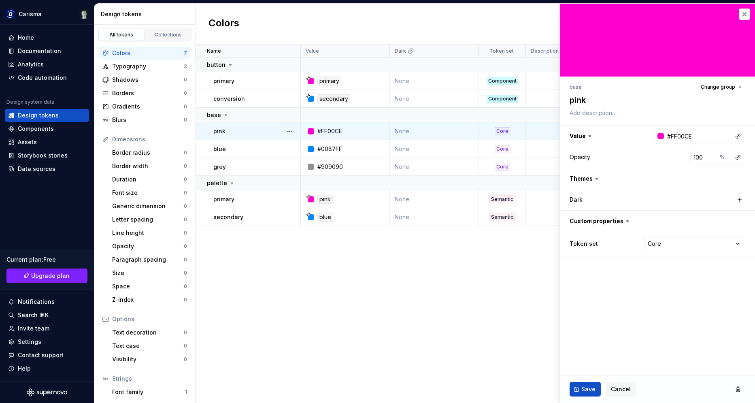
type textarea "*"
click at [613, 97] on textarea "pink" at bounding box center [656, 100] width 176 height 15
type textarea "o"
type textarea "*"
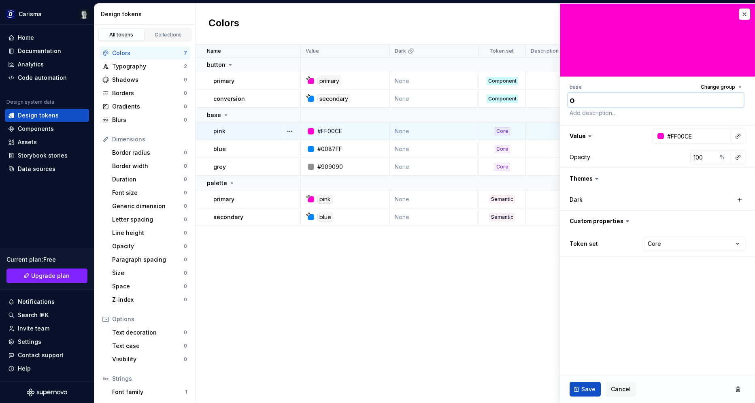
type textarea "or"
type textarea "*"
type textarea "ora"
type textarea "*"
type textarea "oran"
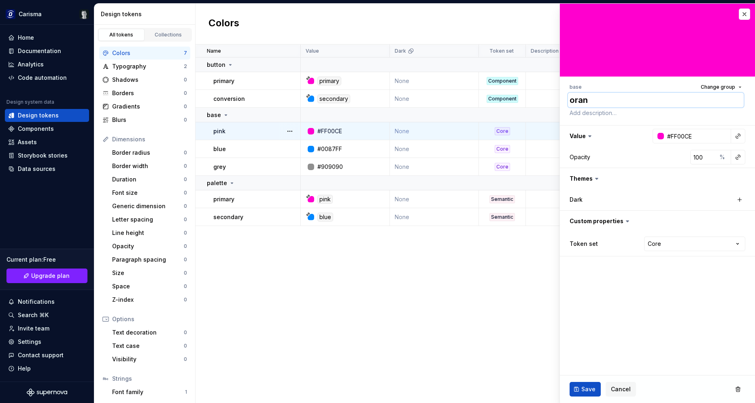
type textarea "*"
type textarea "orang"
type textarea "*"
type textarea "orange"
type textarea "*"
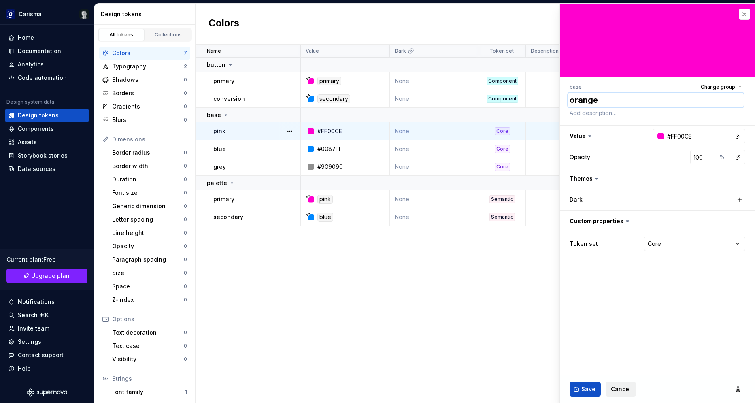
type textarea "orange"
click at [621, 387] on span "Cancel" at bounding box center [621, 389] width 20 height 8
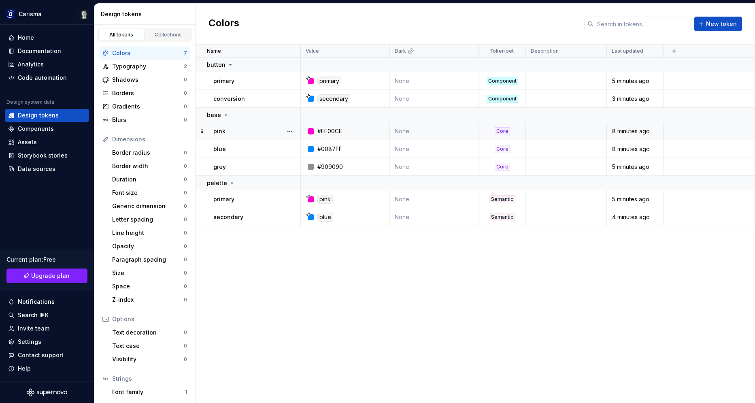
click at [221, 132] on p "pink" at bounding box center [219, 131] width 12 height 8
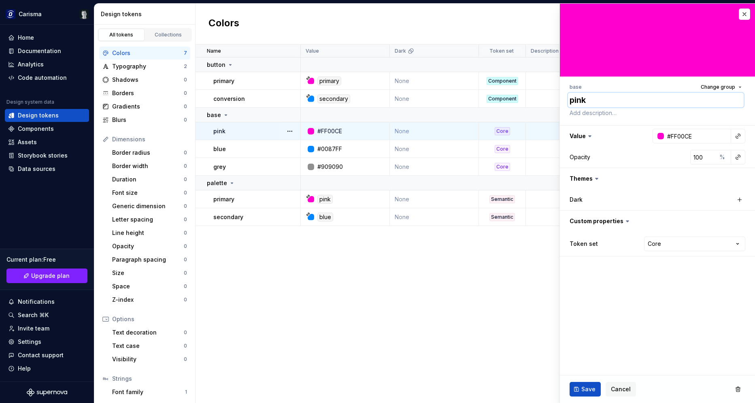
click at [621, 102] on textarea "pink" at bounding box center [656, 100] width 176 height 15
type textarea "*"
type textarea "o"
type textarea "*"
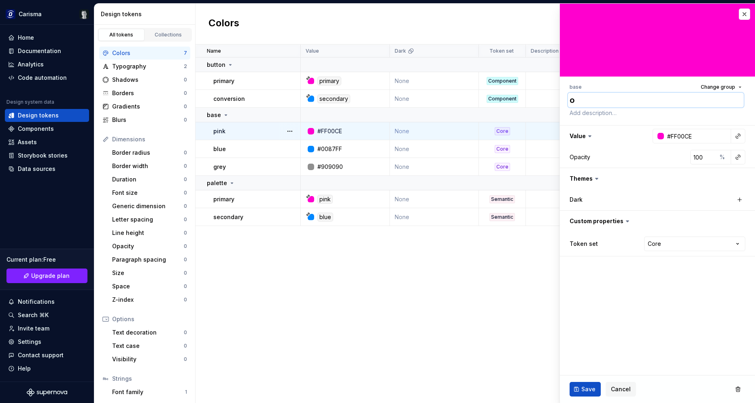
type textarea "or"
type textarea "*"
type textarea "ora"
type textarea "*"
type textarea "oran"
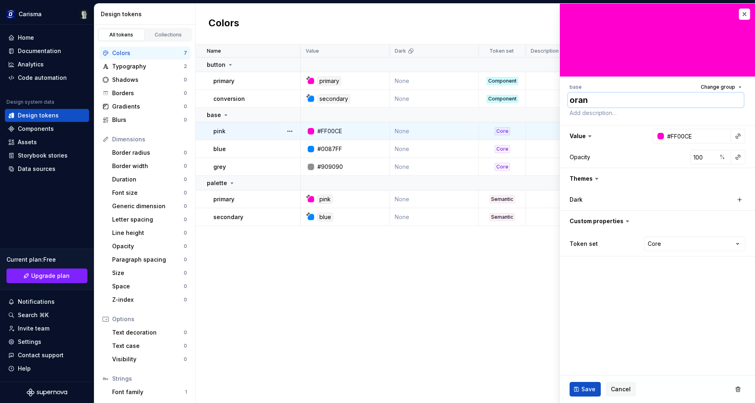
type textarea "*"
type textarea "orang"
type textarea "*"
type textarea "orange"
click at [660, 136] on div at bounding box center [660, 136] width 6 height 6
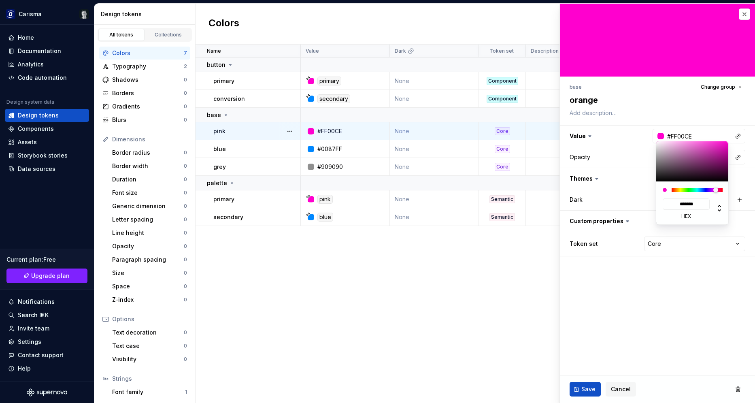
type input "#FF9200"
type input "*******"
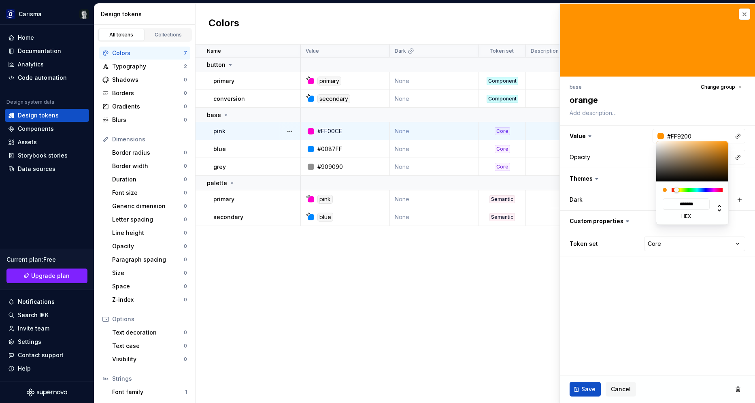
type textarea "*"
click at [676, 189] on div at bounding box center [697, 190] width 51 height 4
type input "#FF9E00"
type input "*******"
type input "#FFAA00"
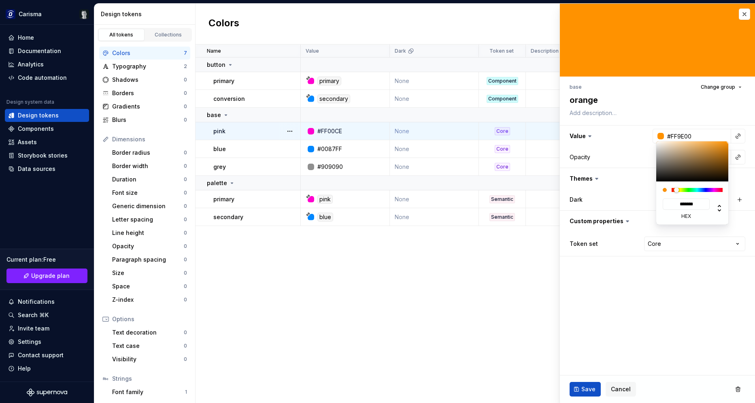
type input "*******"
type textarea "*"
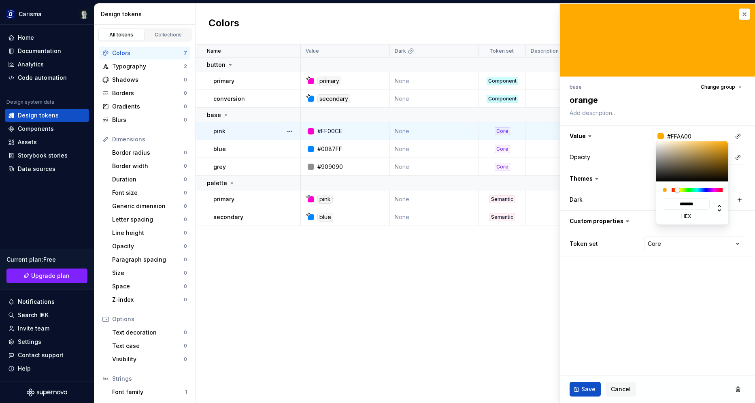
type input "#FFCE00"
type input "*******"
type input "#FFDB00"
type input "*******"
type textarea "*"
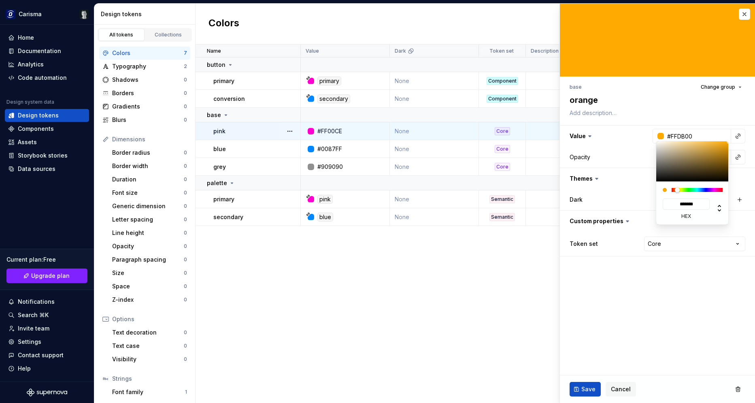
click at [679, 191] on div at bounding box center [677, 189] width 5 height 5
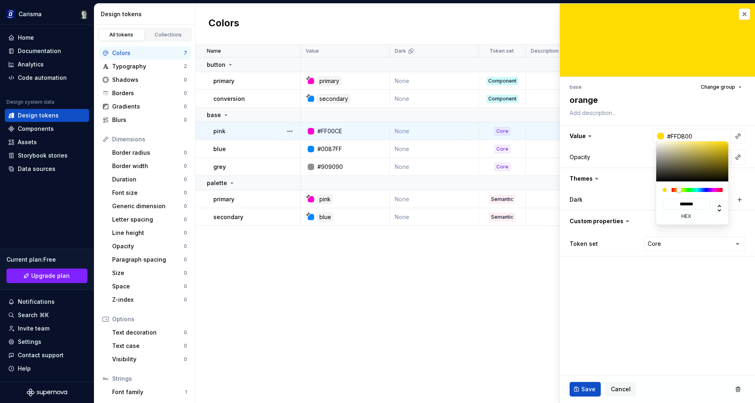
type input "#FF7900"
type input "*******"
type textarea "*"
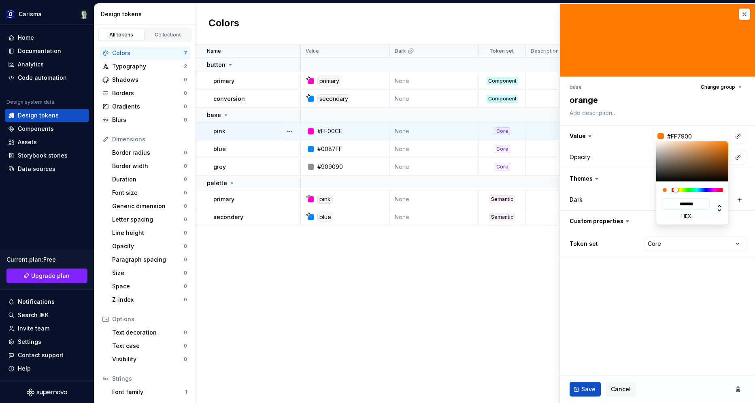
click at [676, 190] on div at bounding box center [697, 190] width 51 height 4
type input "#714823"
type input "*******"
type input "#865224"
type input "*******"
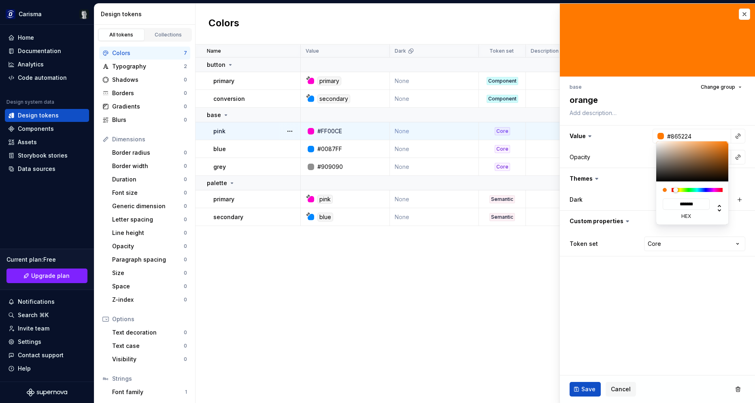
type input "#FF7C09"
type input "*******"
type input "#FF7700"
type input "*******"
drag, startPoint x: 727, startPoint y: 141, endPoint x: 730, endPoint y: 135, distance: 6.7
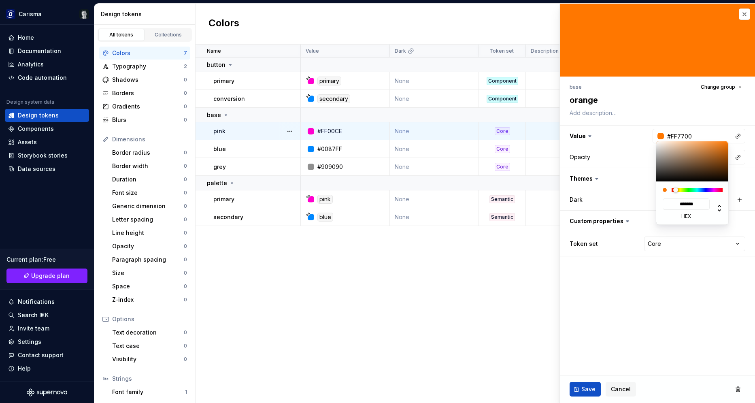
click at [729, 141] on div at bounding box center [692, 161] width 73 height 40
click at [638, 292] on html "Carisma Home Documentation Analytics Code automation Design system data Design …" at bounding box center [377, 201] width 755 height 403
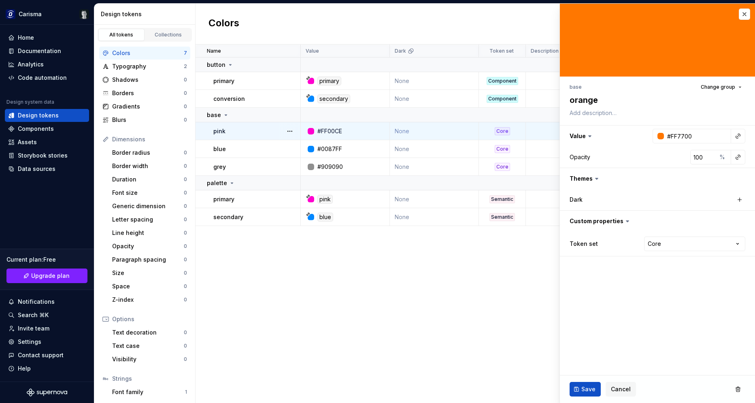
click at [635, 310] on html "Carisma Home Documentation Analytics Code automation Design system data Design …" at bounding box center [377, 201] width 755 height 403
click at [591, 390] on span "Save" at bounding box center [588, 389] width 14 height 8
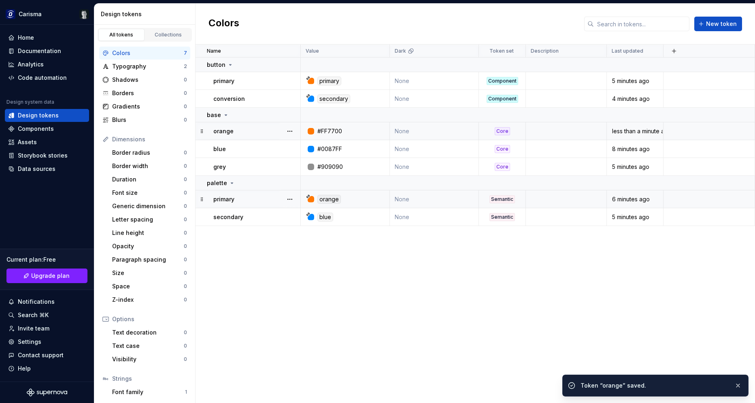
click at [330, 202] on div "orange" at bounding box center [328, 199] width 23 height 9
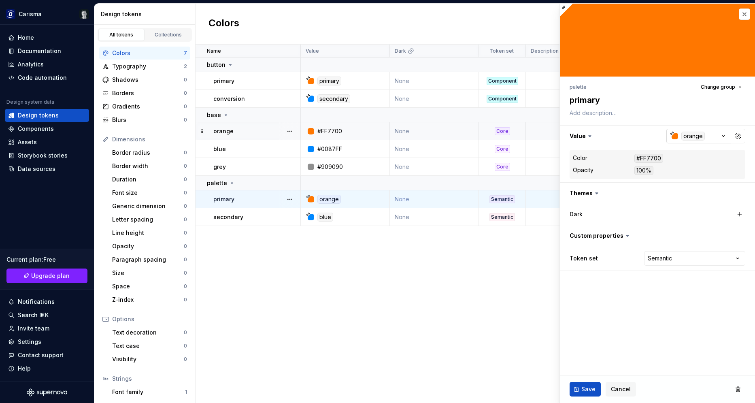
click at [690, 134] on div "orange" at bounding box center [692, 136] width 23 height 9
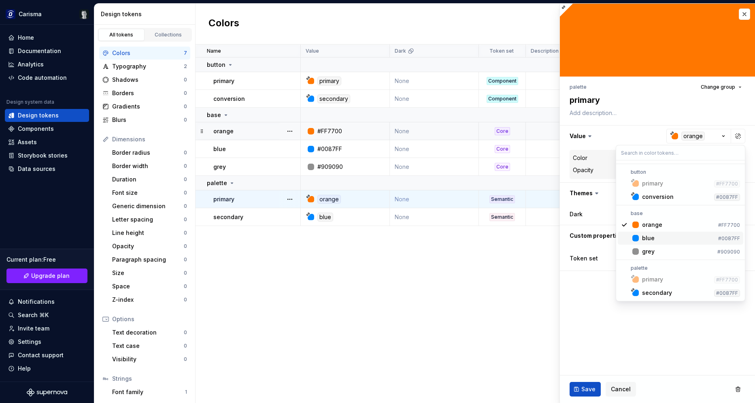
click at [655, 237] on div "blue" at bounding box center [678, 238] width 73 height 8
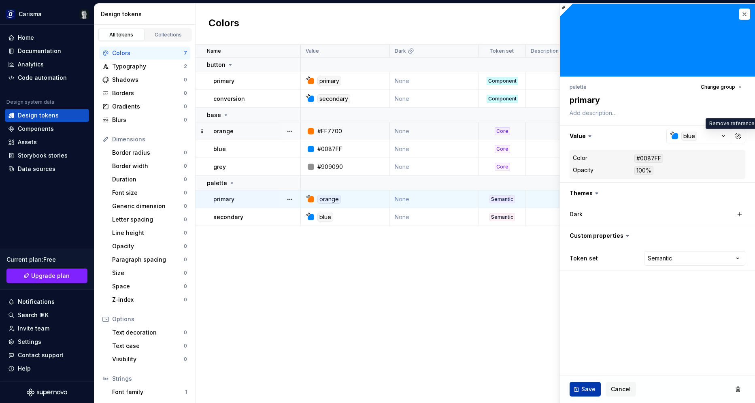
click at [575, 385] on button "Save" at bounding box center [585, 389] width 31 height 15
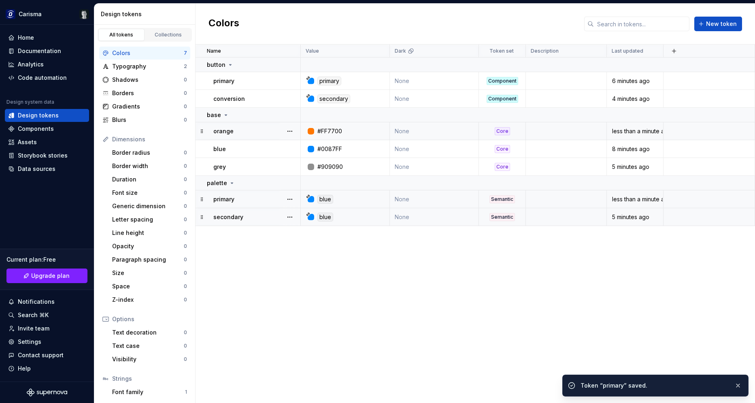
click at [327, 223] on td "blue" at bounding box center [345, 217] width 89 height 18
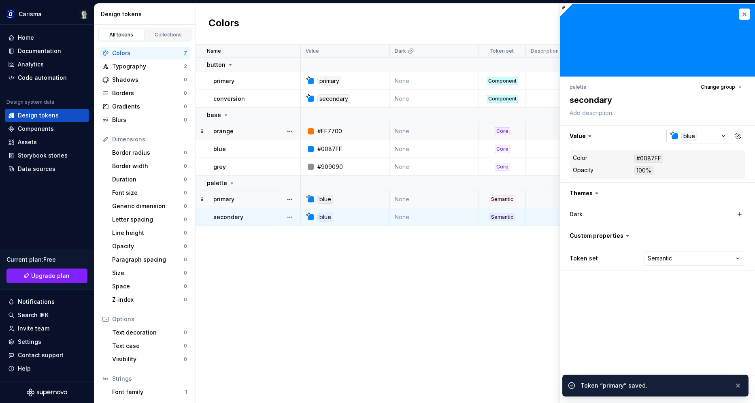
click at [692, 137] on div "blue" at bounding box center [689, 136] width 16 height 9
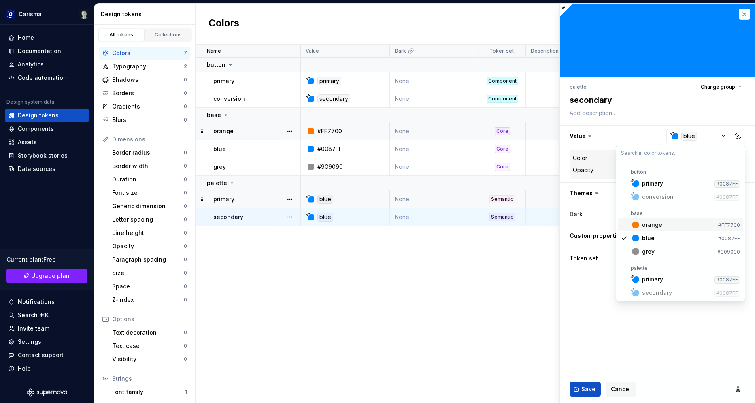
click at [657, 227] on div "orange" at bounding box center [652, 225] width 20 height 8
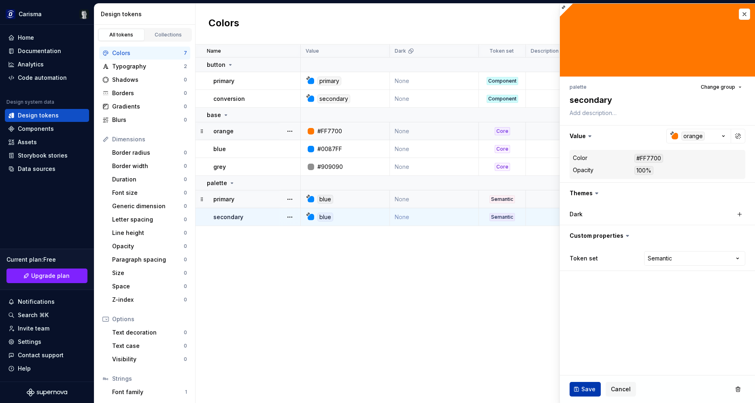
click at [581, 391] on button "Save" at bounding box center [585, 389] width 31 height 15
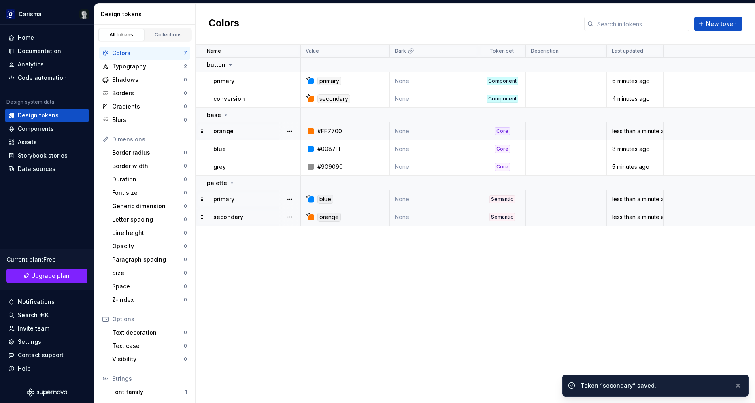
click at [381, 277] on div "Name Value Dark Token set Description Last updated button primary primary None …" at bounding box center [475, 224] width 559 height 358
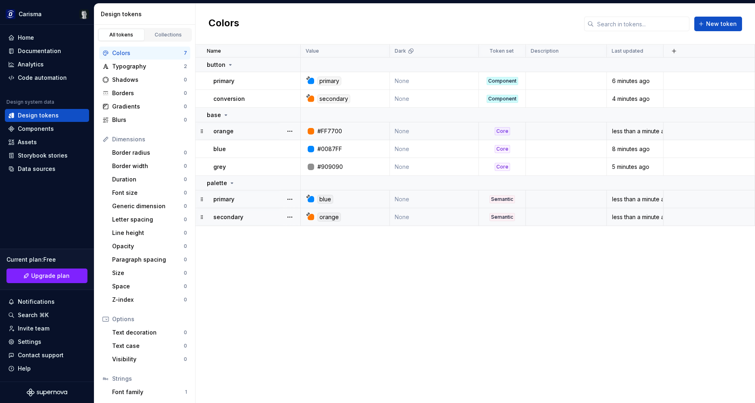
click at [355, 306] on div "Name Value Dark Token set Description Last updated button primary primary None …" at bounding box center [475, 224] width 559 height 358
click at [359, 299] on div "Name Value Dark Token set Description Last updated button primary primary None …" at bounding box center [475, 224] width 559 height 358
click at [376, 251] on div "Name Value Dark Token set Description Last updated button primary primary None …" at bounding box center [475, 224] width 559 height 358
click at [386, 261] on div "Name Value Dark Token set Description Last updated button primary primary None …" at bounding box center [475, 224] width 559 height 358
click at [356, 270] on div "Name Value Dark Token set Description Last updated button primary primary None …" at bounding box center [475, 224] width 559 height 358
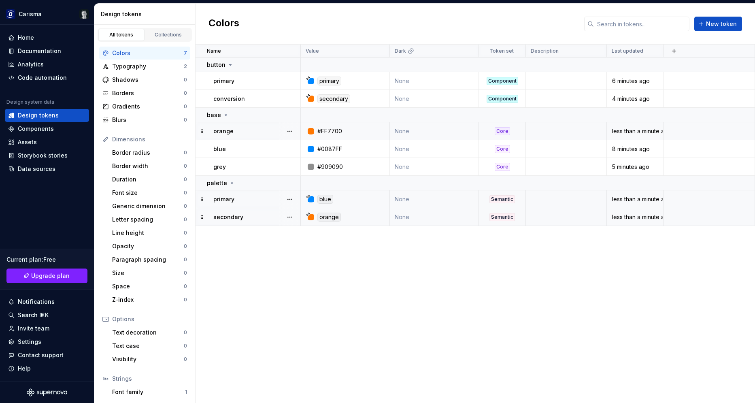
drag, startPoint x: 303, startPoint y: 280, endPoint x: 310, endPoint y: 279, distance: 7.3
click at [304, 280] on div "Name Value Dark Token set Description Last updated button primary primary None …" at bounding box center [475, 224] width 559 height 358
click at [142, 66] on div "Typography" at bounding box center [148, 66] width 72 height 8
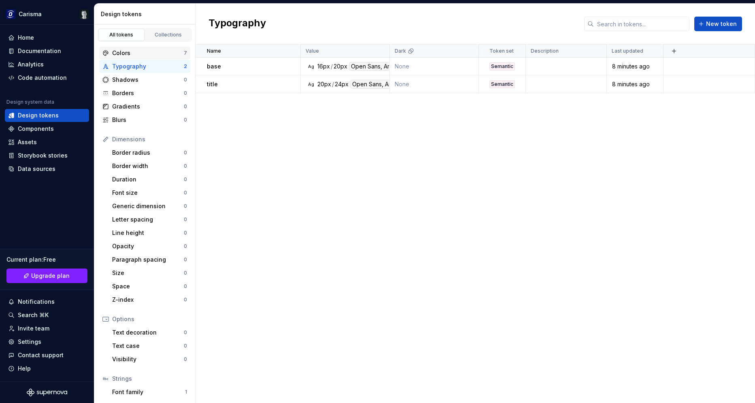
click at [151, 54] on div "Colors" at bounding box center [148, 53] width 72 height 8
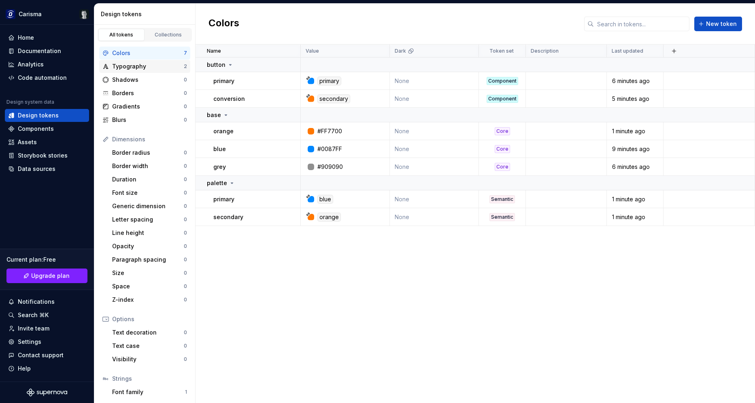
click at [147, 67] on div "Typography" at bounding box center [148, 66] width 72 height 8
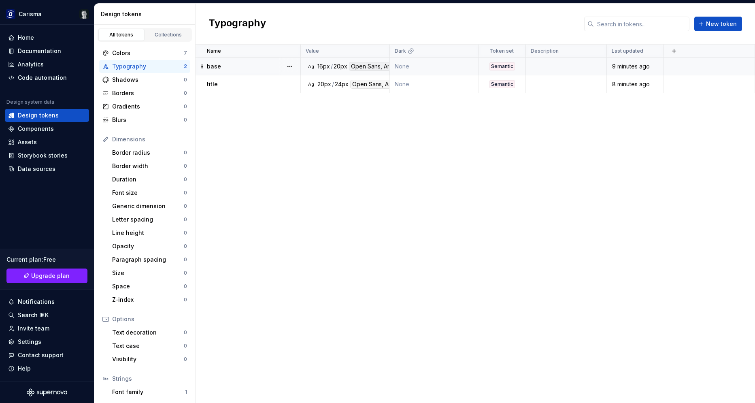
click at [234, 69] on div "base" at bounding box center [253, 66] width 93 height 8
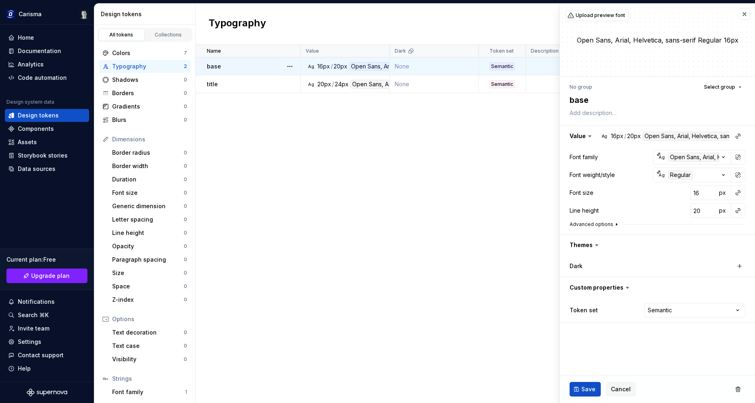
click at [613, 227] on icon "button" at bounding box center [616, 224] width 6 height 6
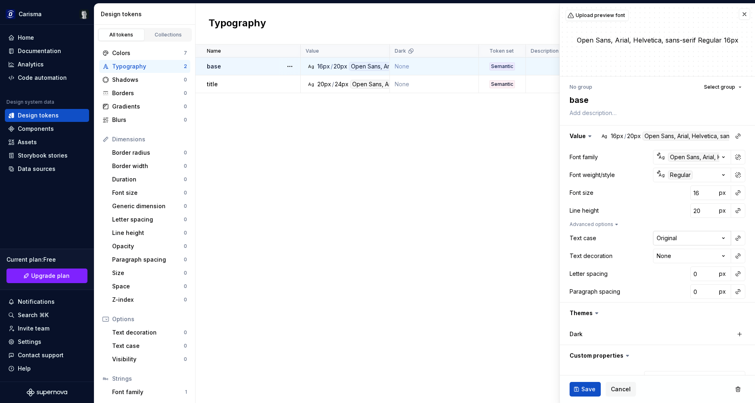
click at [695, 241] on html "Carisma Home Documentation Analytics Code automation Design system data Design …" at bounding box center [377, 201] width 755 height 403
click at [690, 237] on html "Carisma Home Documentation Analytics Code automation Design system data Design …" at bounding box center [377, 201] width 755 height 403
click at [674, 255] on html "Carisma Home Documentation Analytics Code automation Design system data Design …" at bounding box center [377, 201] width 755 height 403
click at [621, 393] on button "Cancel" at bounding box center [621, 389] width 30 height 15
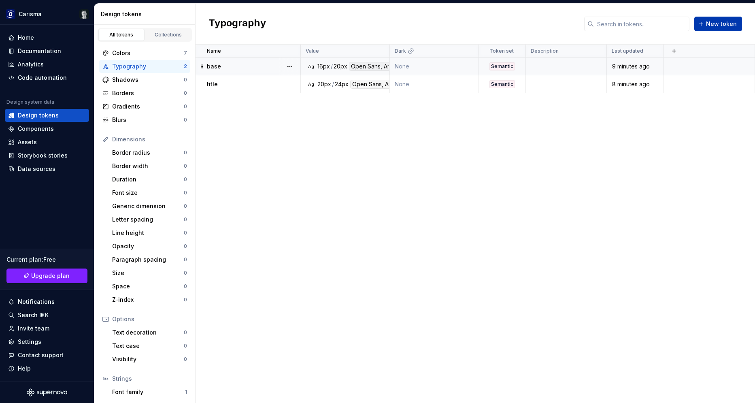
click at [715, 26] on span "New token" at bounding box center [721, 24] width 31 height 8
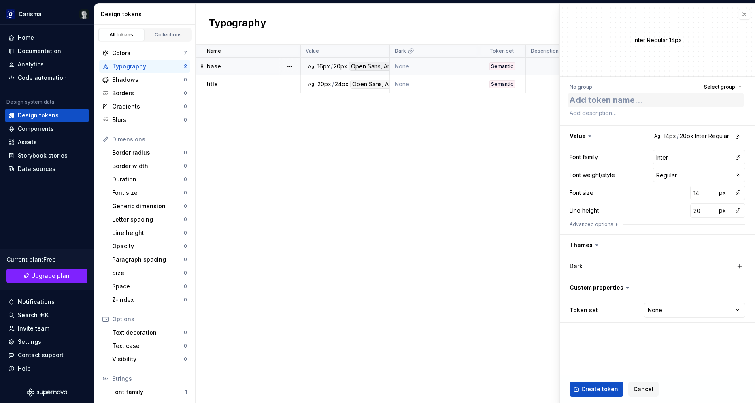
type textarea "*"
type textarea "l"
type textarea "*"
type textarea "li"
type textarea "*"
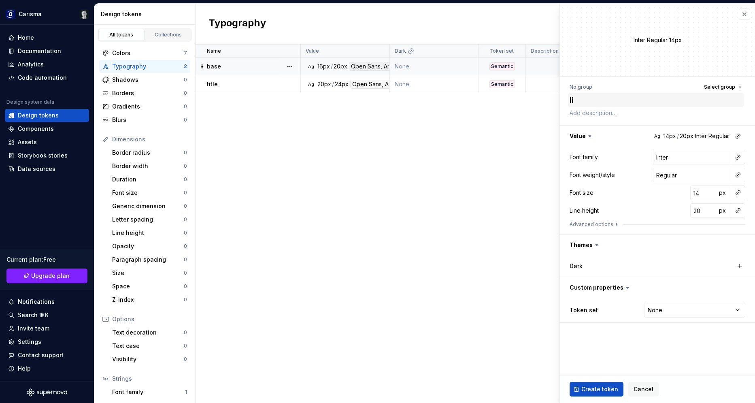
type textarea "lin"
type textarea "*"
type textarea "link"
click at [744, 155] on div at bounding box center [738, 157] width 15 height 15
click at [738, 156] on button "button" at bounding box center [737, 156] width 11 height 11
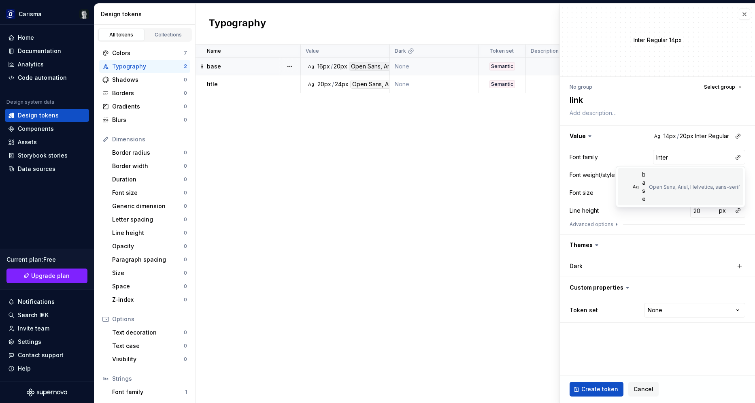
click at [693, 184] on div "Open Sans, Arial, Helvetica, sans-serif" at bounding box center [694, 187] width 91 height 6
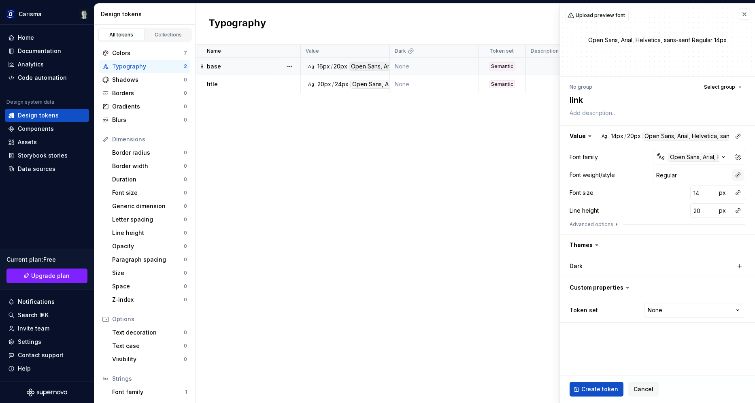
click at [738, 176] on button "button" at bounding box center [737, 174] width 11 height 11
click at [656, 206] on div "regular" at bounding box center [652, 207] width 20 height 8
type textarea "*"
type input "15"
click at [709, 190] on input "15" at bounding box center [703, 192] width 26 height 15
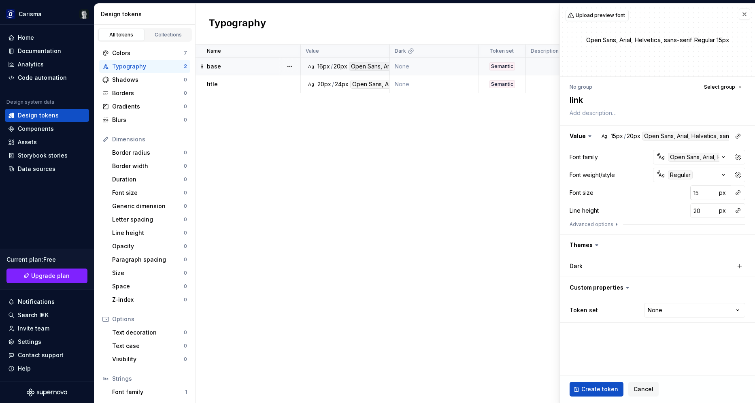
type textarea "*"
type input "16"
click at [709, 190] on input "16" at bounding box center [703, 192] width 26 height 15
click at [602, 222] on button "Advanced options" at bounding box center [595, 224] width 50 height 6
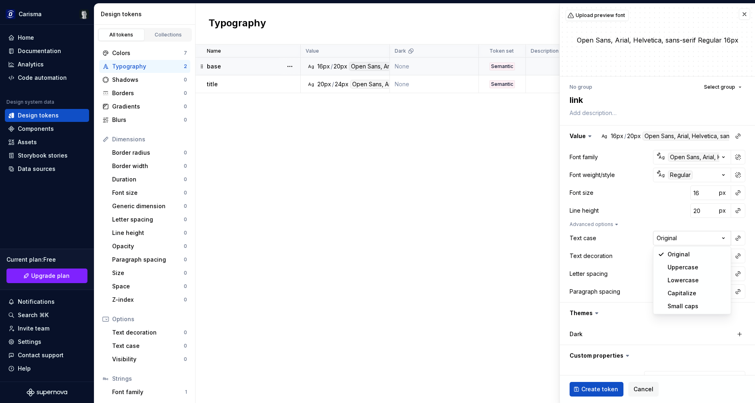
click at [678, 235] on html "Carisma Home Documentation Analytics Code automation Design system data Design …" at bounding box center [377, 201] width 755 height 403
click at [682, 253] on html "Carisma Home Documentation Analytics Code automation Design system data Design …" at bounding box center [377, 201] width 755 height 403
select select "*********"
type textarea "*"
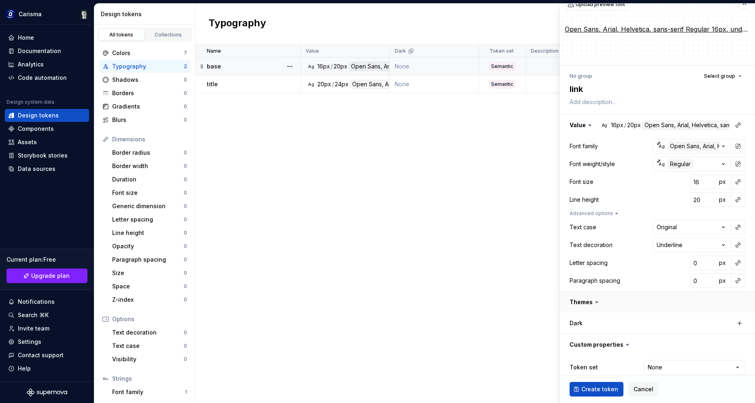
scroll to position [21, 0]
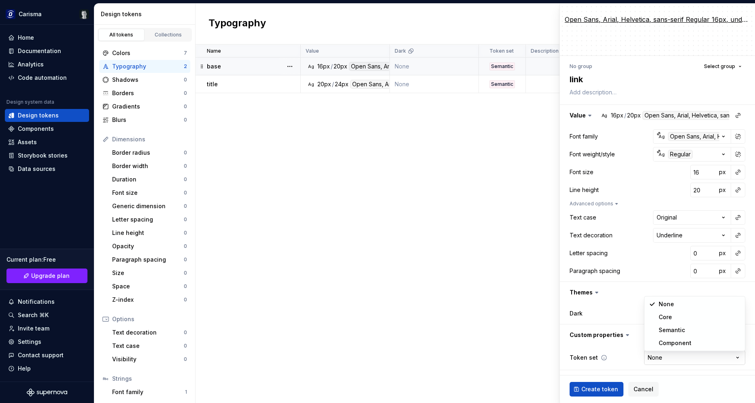
click at [689, 358] on html "Carisma Home Documentation Analytics Code automation Design system data Design …" at bounding box center [377, 201] width 755 height 403
select select "**********"
click at [602, 392] on span "Create token" at bounding box center [599, 389] width 37 height 8
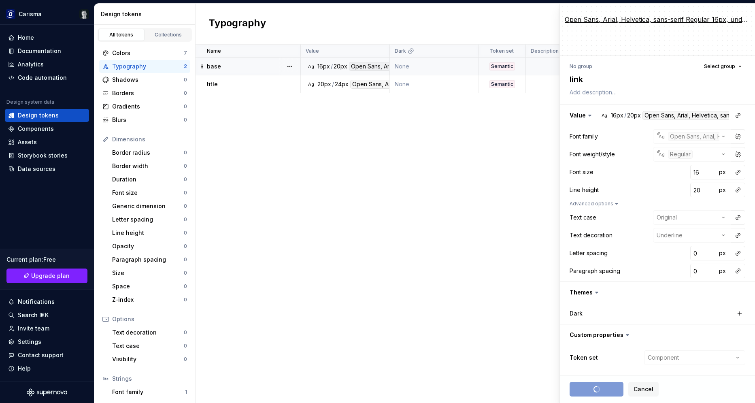
type textarea "*"
type input "14"
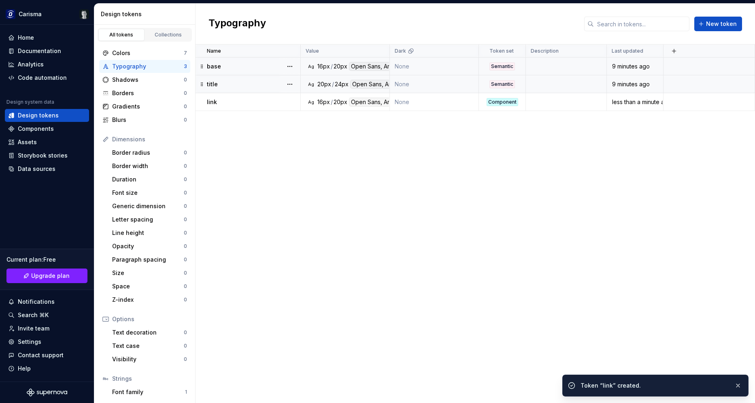
click at [234, 80] on div "title" at bounding box center [253, 84] width 93 height 8
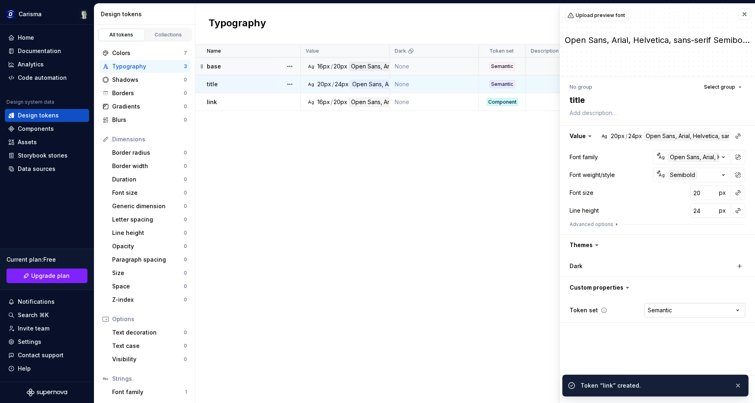
click at [670, 314] on html "Carisma Home Documentation Analytics Code automation Design system data Design …" at bounding box center [377, 201] width 755 height 403
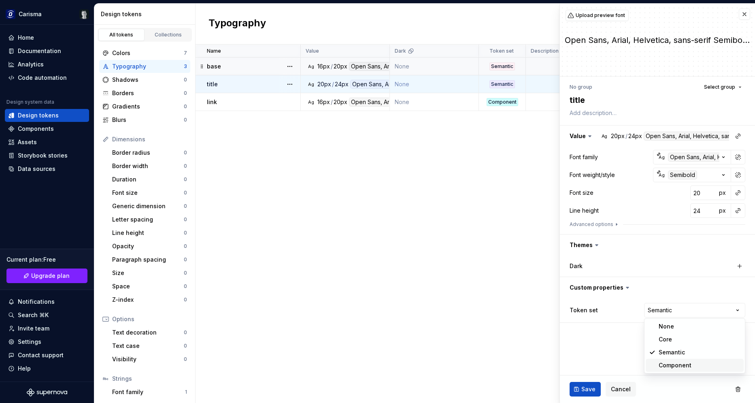
type textarea "*"
select select "**********"
click at [582, 386] on span "Save" at bounding box center [588, 389] width 14 height 8
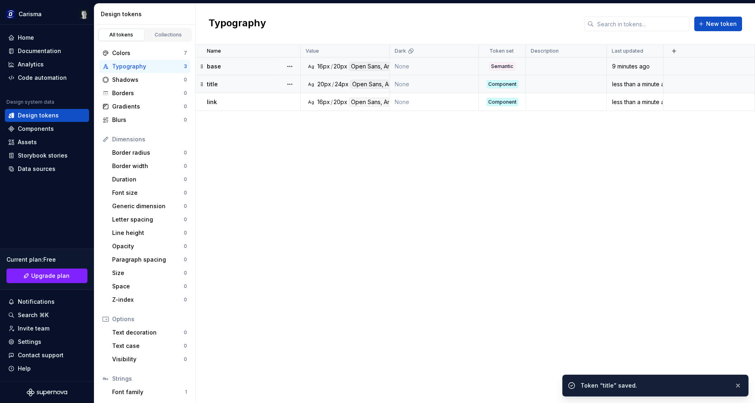
click at [484, 196] on div "Name Value Dark Token set Description Last updated base Ag 16px / 20px Open San…" at bounding box center [475, 224] width 559 height 358
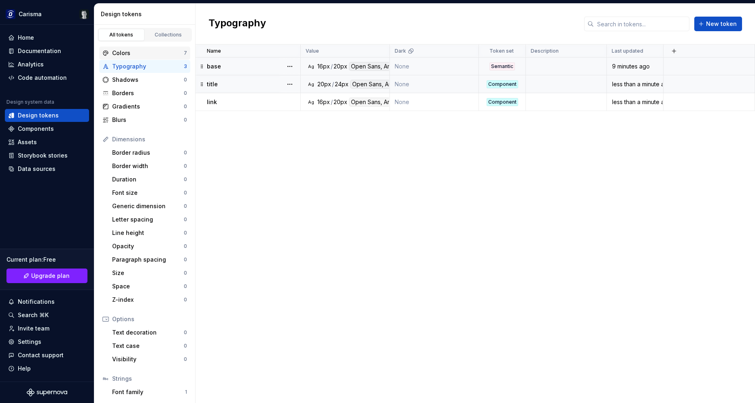
click at [149, 52] on div "Colors" at bounding box center [148, 53] width 72 height 8
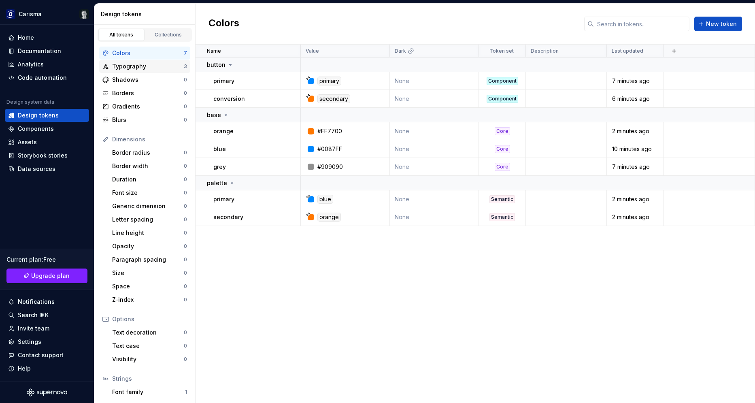
click at [141, 69] on div "Typography" at bounding box center [148, 66] width 72 height 8
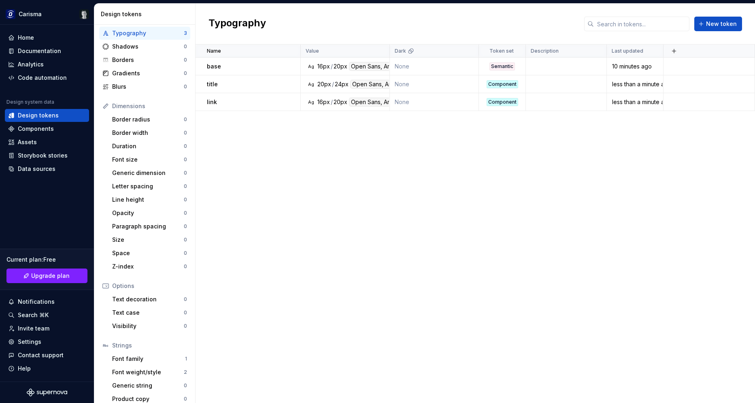
scroll to position [40, 0]
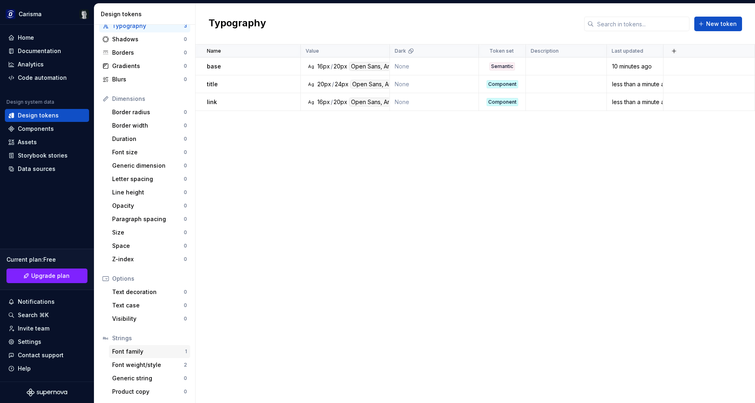
click at [155, 351] on div "Font family" at bounding box center [148, 351] width 73 height 8
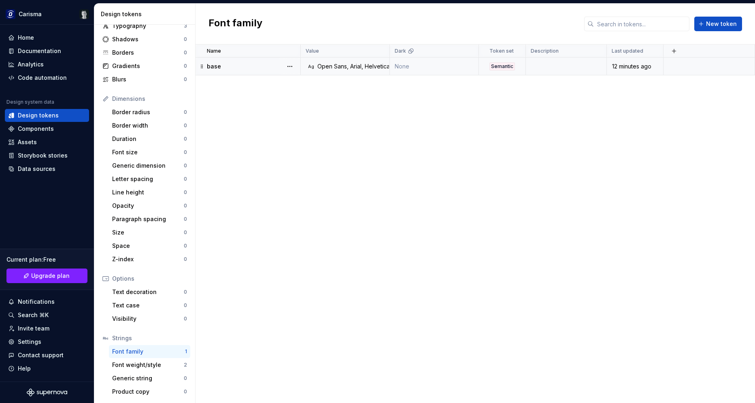
click at [508, 67] on div "Semantic" at bounding box center [502, 66] width 26 height 8
type textarea "*"
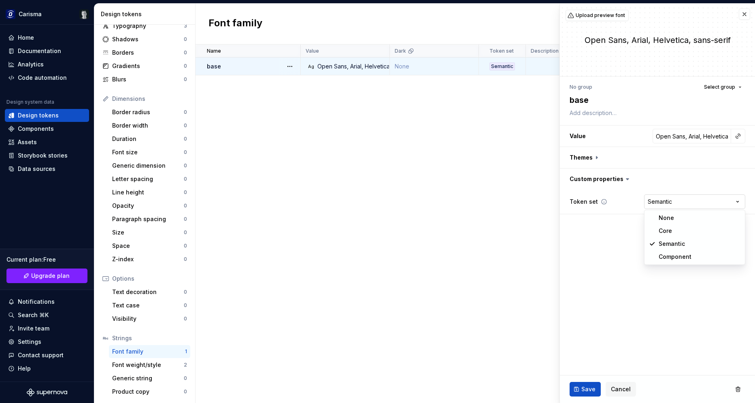
click at [680, 206] on html "Carisma Home Documentation Analytics Code automation Design system data Design …" at bounding box center [377, 201] width 755 height 403
select select "**********"
click at [586, 390] on span "Save" at bounding box center [588, 389] width 14 height 8
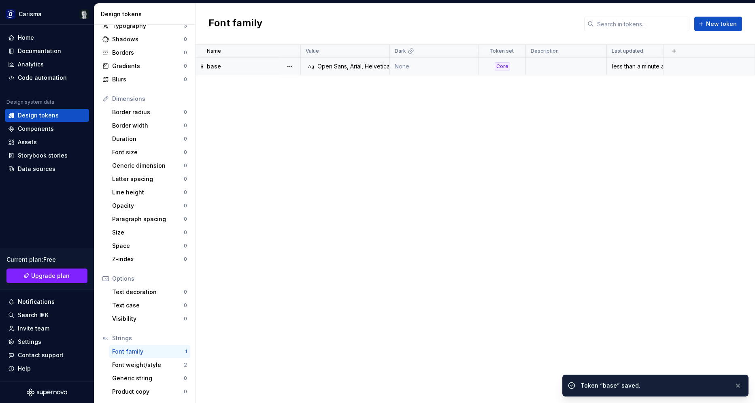
click at [436, 196] on div "Name Value Dark Token set Description Last updated base Ag Open Sans, Arial, He…" at bounding box center [475, 224] width 559 height 358
click at [146, 367] on div "Font weight/style" at bounding box center [148, 365] width 72 height 8
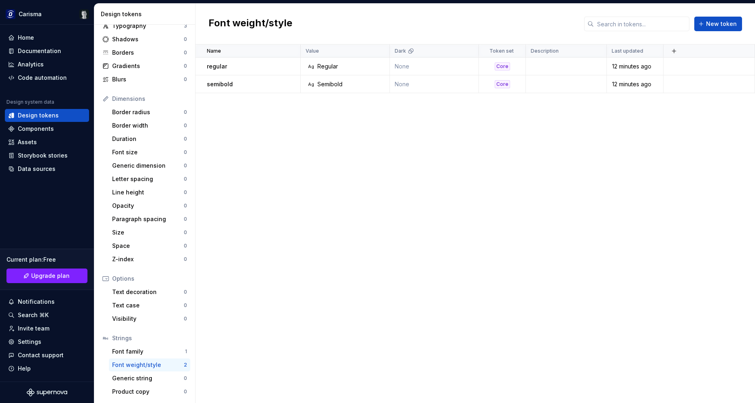
click at [395, 209] on div "Name Value Dark Token set Description Last updated regular Ag Regular None Core…" at bounding box center [475, 224] width 559 height 358
click at [723, 25] on span "New token" at bounding box center [721, 24] width 31 height 8
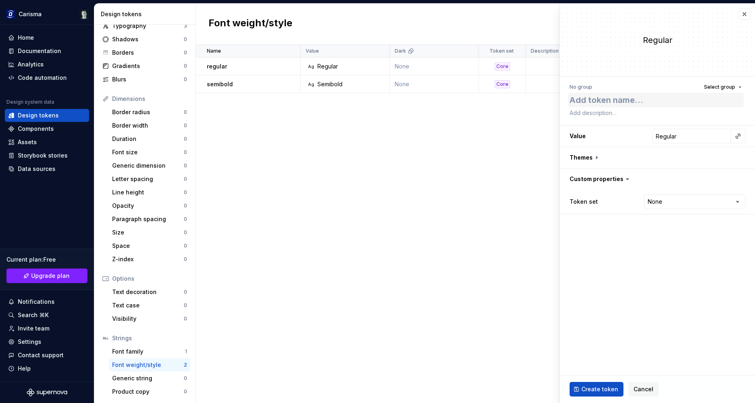
type textarea "*"
type textarea "b"
type textarea "*"
type textarea "bo"
type textarea "*"
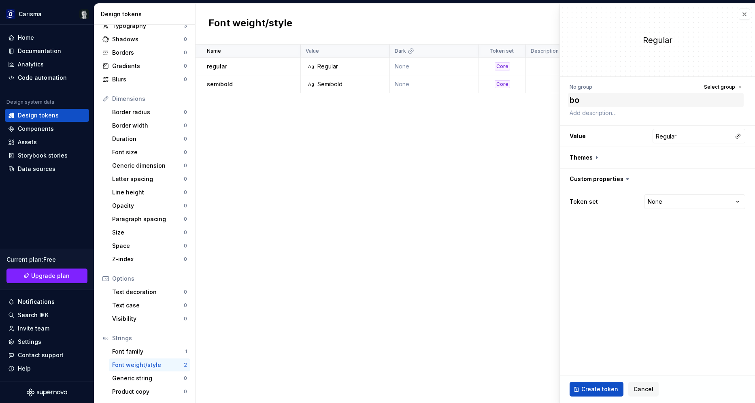
type textarea "bol"
type textarea "*"
type textarea "bold"
click at [670, 132] on input "Regular" at bounding box center [692, 136] width 79 height 15
click at [673, 138] on input "Regular" at bounding box center [692, 136] width 79 height 15
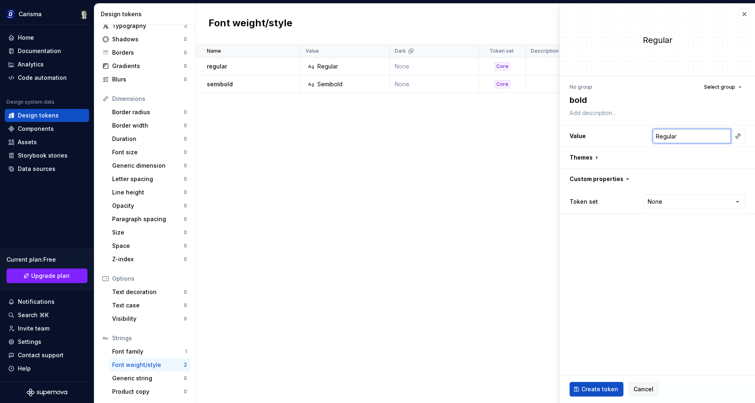
click at [673, 138] on input "Regular" at bounding box center [692, 136] width 79 height 15
type textarea "*"
type input "B"
type textarea "*"
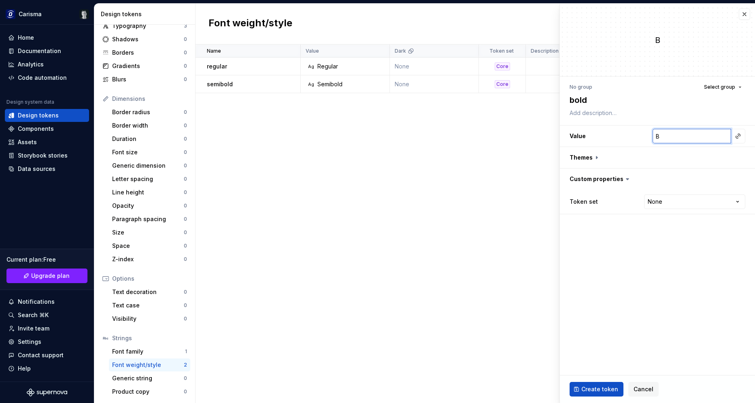
type input "Bo"
type textarea "*"
type input "Bol"
type textarea "*"
type input "Bold"
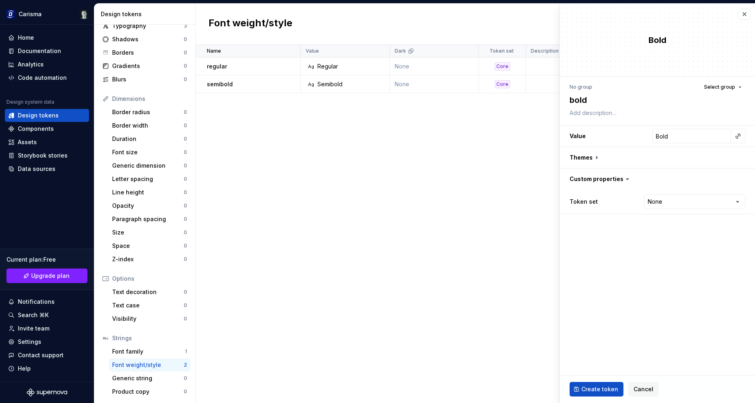
drag, startPoint x: 627, startPoint y: 253, endPoint x: 658, endPoint y: 190, distance: 70.4
click at [627, 254] on fieldset "Bold No group Select group bold Value Bold Themes Custom properties Token set N…" at bounding box center [657, 203] width 195 height 399
click at [684, 137] on input "Bold" at bounding box center [692, 136] width 79 height 15
type textarea "*"
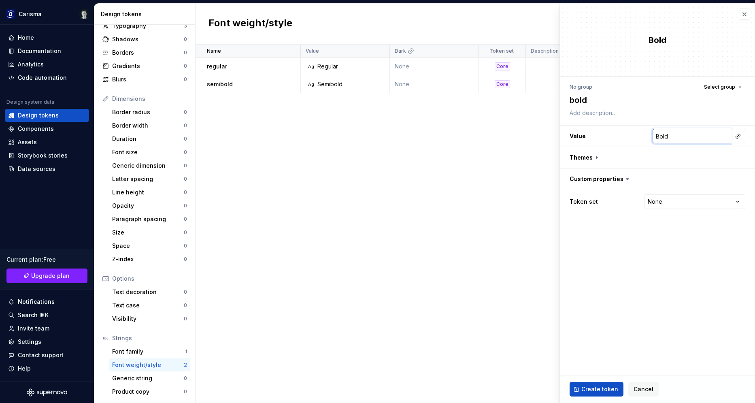
type input "7"
type textarea "*"
type input "70"
type textarea "*"
type input "700"
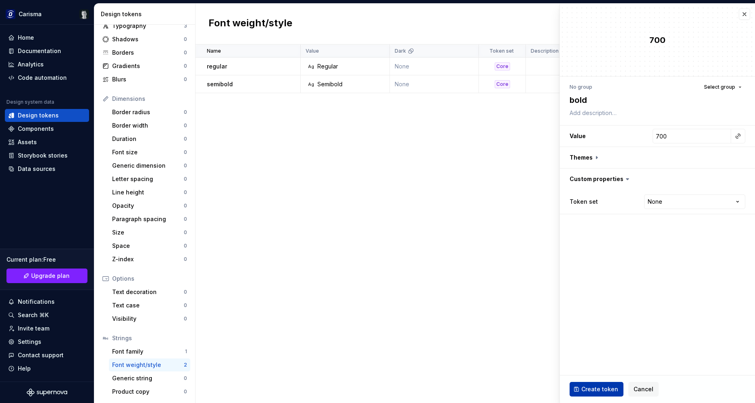
click at [604, 390] on span "Create token" at bounding box center [599, 389] width 37 height 8
type textarea "*"
type input "Regular"
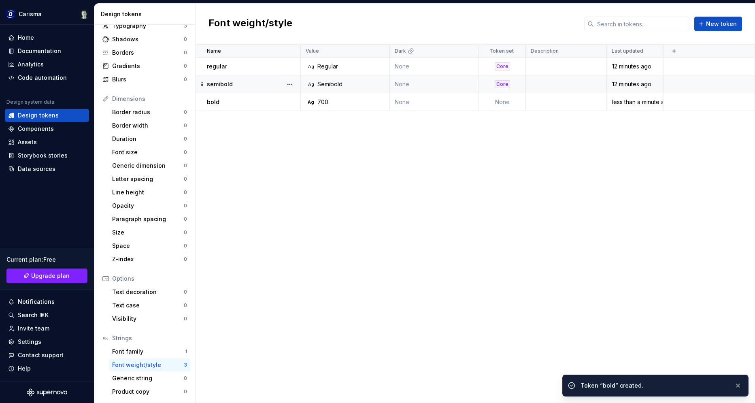
click at [363, 84] on div "Ag Semibold" at bounding box center [347, 84] width 83 height 8
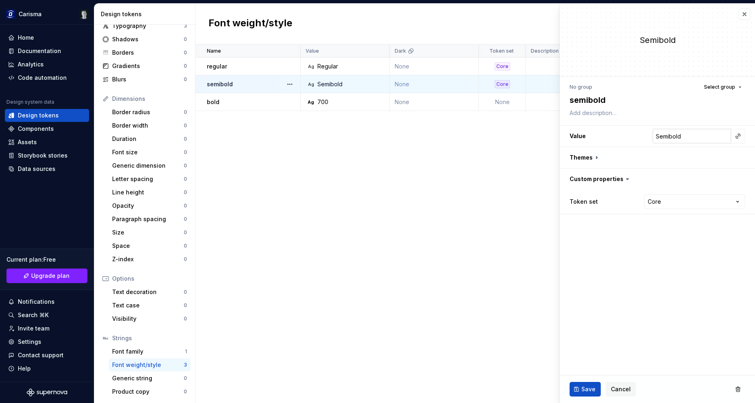
click at [679, 142] on input "Semibold" at bounding box center [692, 136] width 79 height 15
type textarea "*"
type input "6"
type textarea "*"
type input "60"
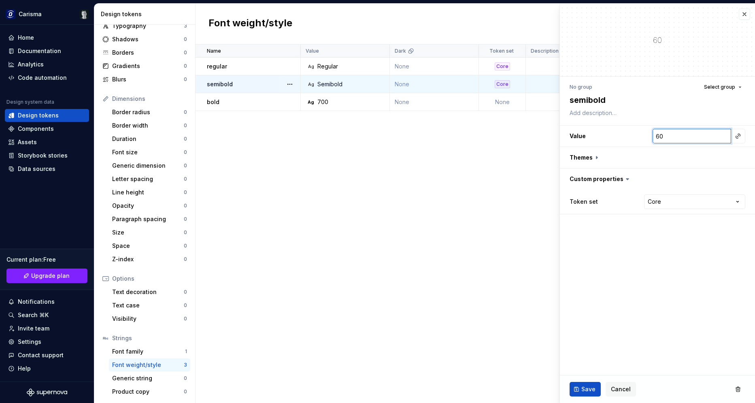
type textarea "*"
click at [653, 143] on input "600" at bounding box center [692, 136] width 79 height 15
type input "600"
click at [585, 387] on span "Save" at bounding box center [588, 389] width 14 height 8
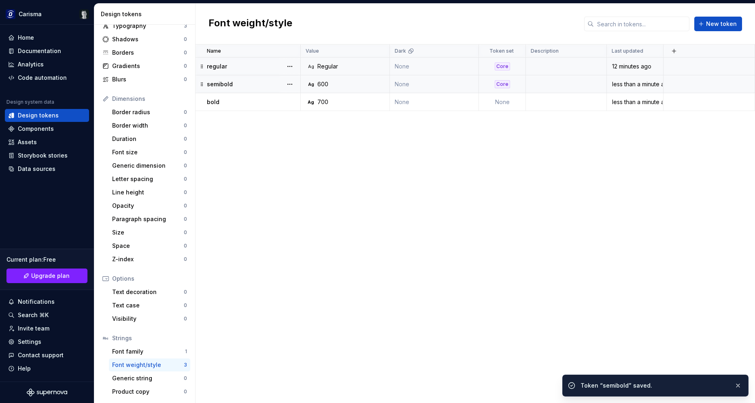
click at [351, 68] on div "Ag Regular" at bounding box center [347, 66] width 83 height 8
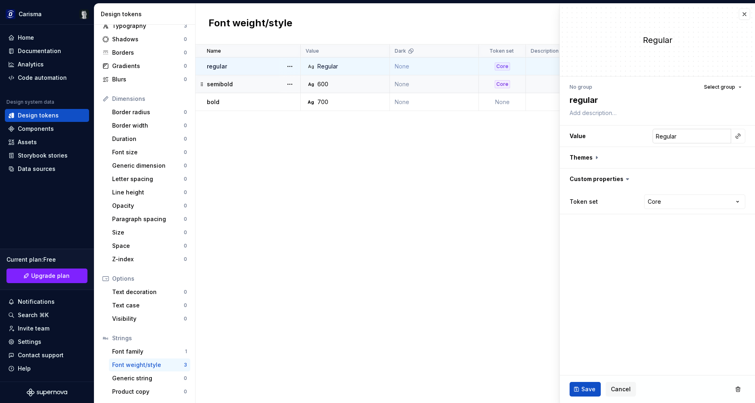
click at [670, 134] on input "Regular" at bounding box center [692, 136] width 79 height 15
type textarea "*"
type input "4"
type textarea "*"
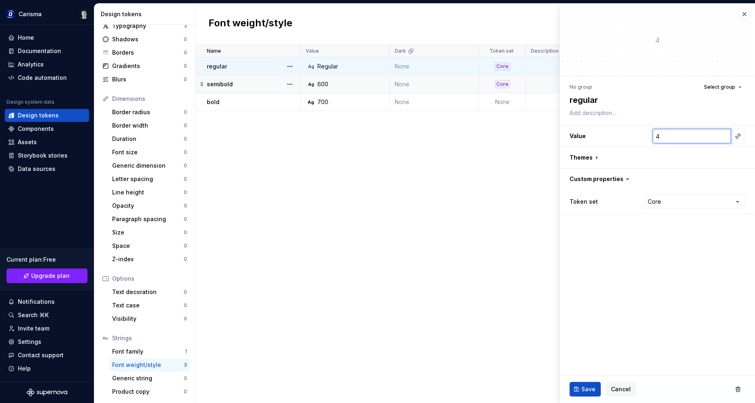
type input "40"
type textarea "*"
type input "400"
click at [583, 389] on span "Save" at bounding box center [588, 389] width 14 height 8
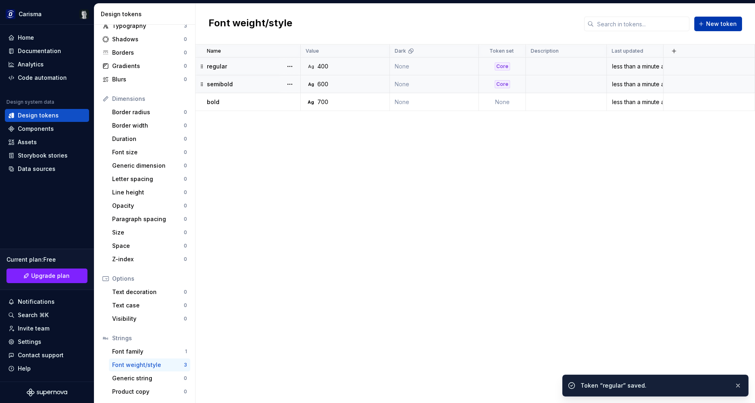
click at [717, 27] on span "New token" at bounding box center [721, 24] width 31 height 8
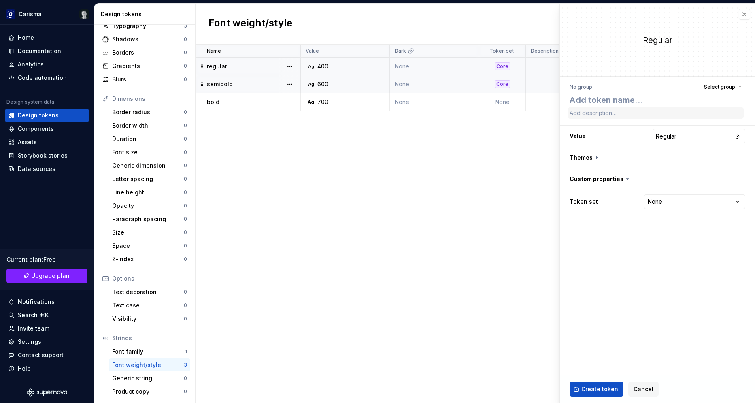
type textarea "*"
type textarea "b"
type textarea "*"
type textarea "bo"
type textarea "*"
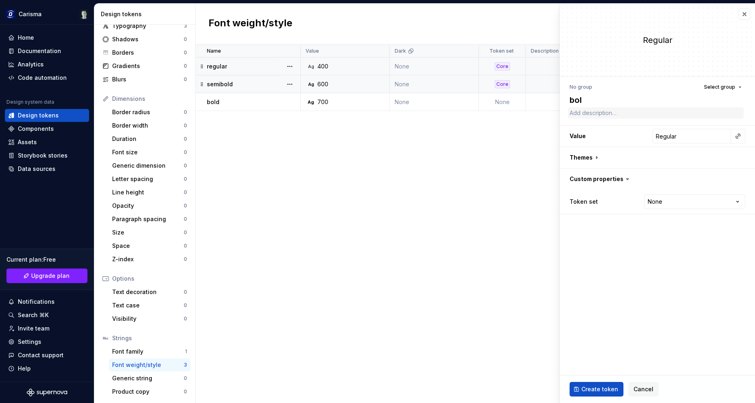
type textarea "bold"
type textarea "*"
type textarea "bolde"
type textarea "*"
type textarea "bolder"
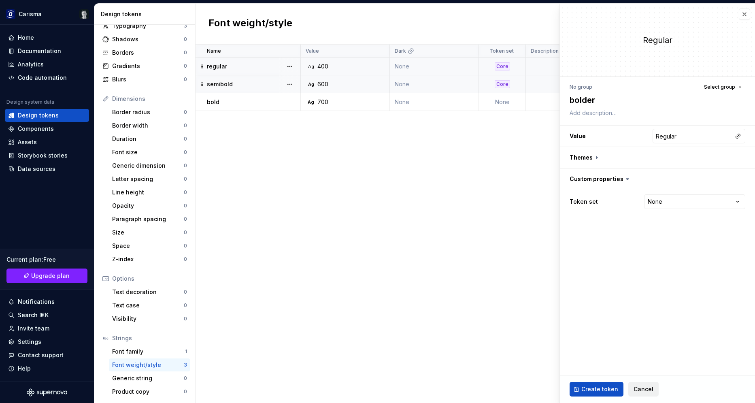
click at [645, 392] on span "Cancel" at bounding box center [644, 389] width 20 height 8
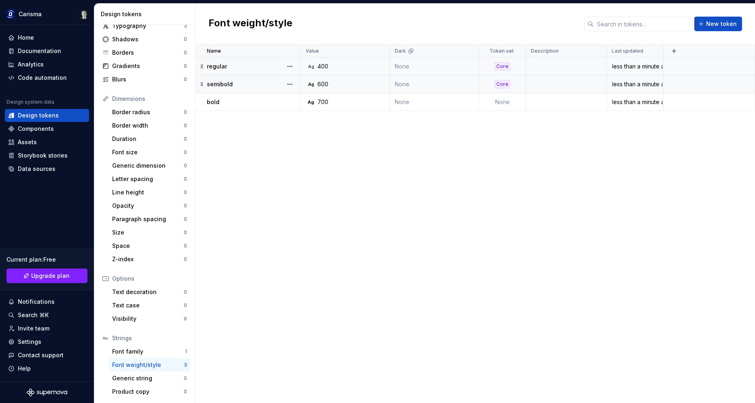
click at [341, 276] on div "Name Value Dark Token set Description Last updated regular Ag 400 None Core les…" at bounding box center [475, 224] width 559 height 358
click at [493, 102] on td "None" at bounding box center [502, 102] width 47 height 18
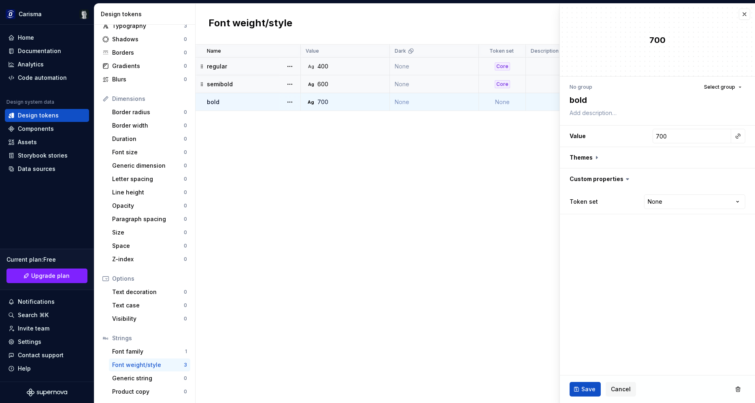
type textarea "*"
click at [664, 197] on html "Carisma Home Documentation Analytics Code automation Design system data Design …" at bounding box center [377, 201] width 755 height 403
select select "**********"
click at [582, 385] on button "Save" at bounding box center [585, 389] width 31 height 15
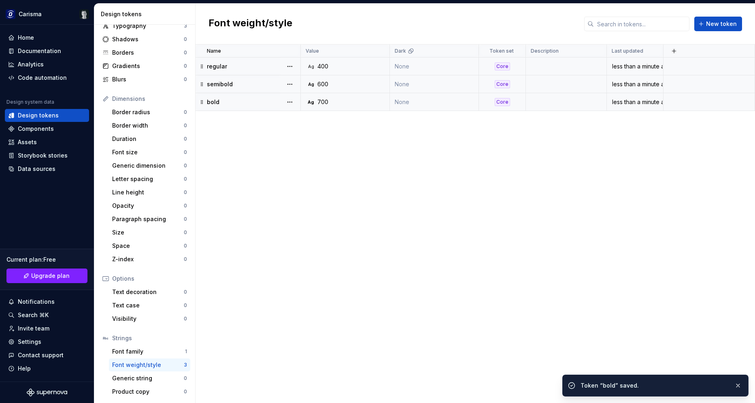
click at [589, 210] on div "Name Value Dark Token set Description Last updated regular Ag 400 None Core les…" at bounding box center [475, 224] width 559 height 358
click at [139, 374] on div "Generic string 0" at bounding box center [149, 378] width 81 height 13
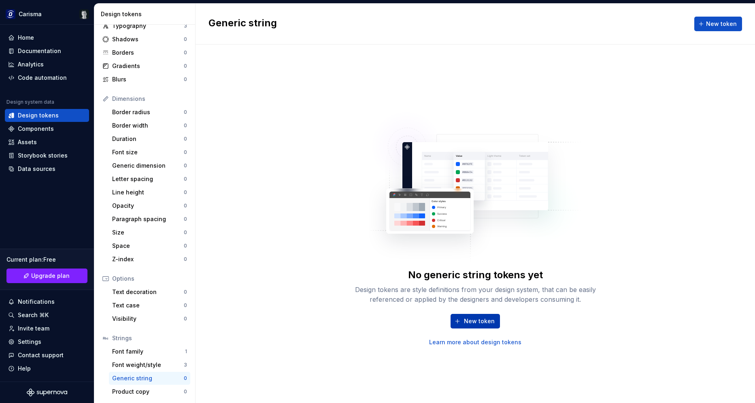
click at [468, 320] on span "New token" at bounding box center [479, 321] width 31 height 8
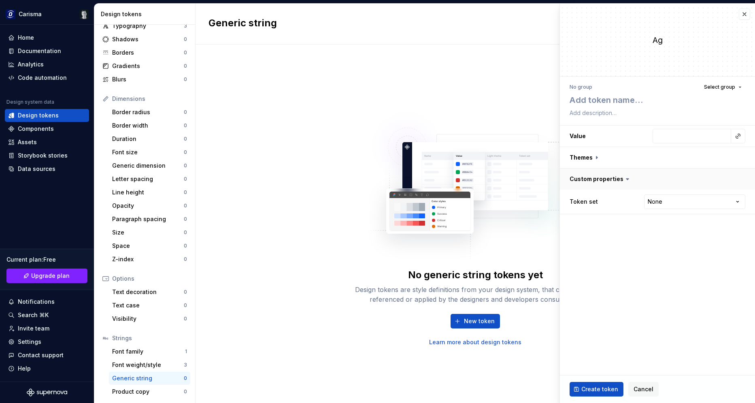
type textarea "*"
type textarea "m"
type textarea "*"
type textarea "mu"
type textarea "*"
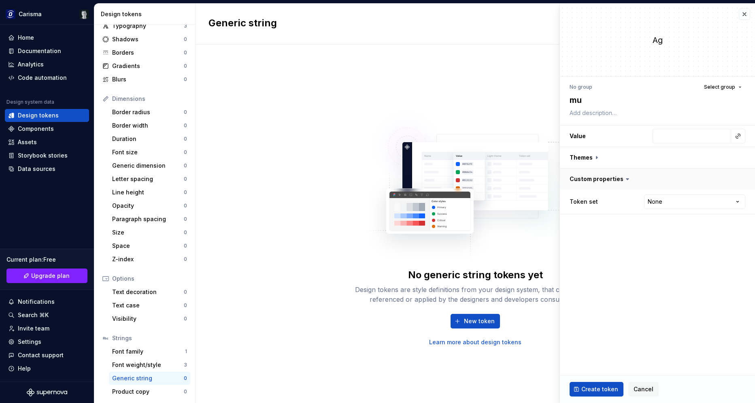
type textarea "mun"
type textarea "*"
type textarea "munc"
type textarea "*"
type textarea "munch"
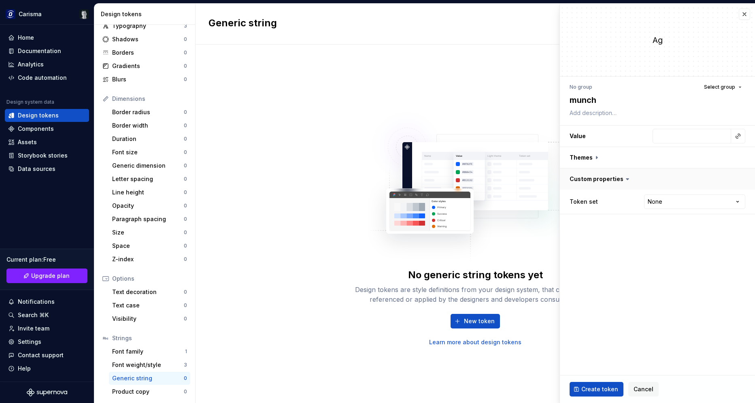
type textarea "*"
type textarea "munch_"
type textarea "*"
type textarea "munch_u"
type textarea "*"
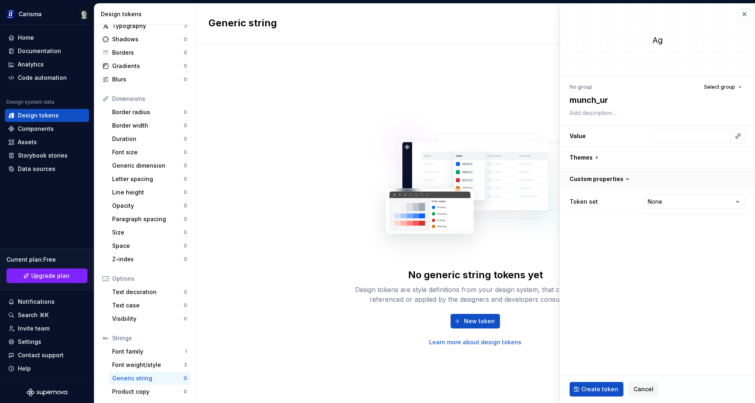
type textarea "munch_url"
drag, startPoint x: 597, startPoint y: 100, endPoint x: 541, endPoint y: 103, distance: 55.9
click at [568, 103] on textarea "munch_url" at bounding box center [656, 100] width 176 height 15
type textarea "*"
type textarea "a_url"
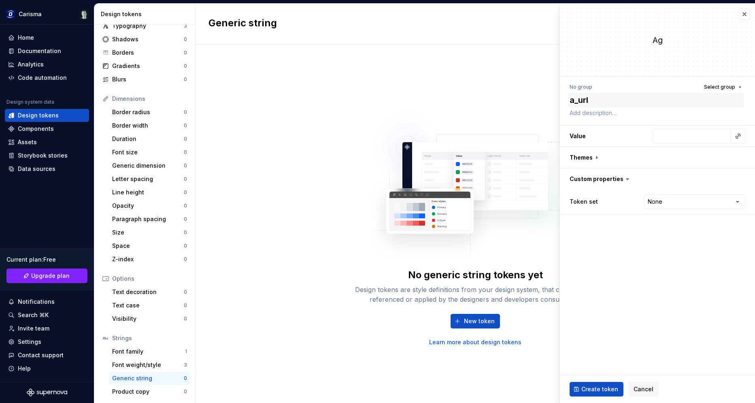
type textarea "*"
type textarea "as_url"
type textarea "*"
type textarea "ass_url"
type textarea "*"
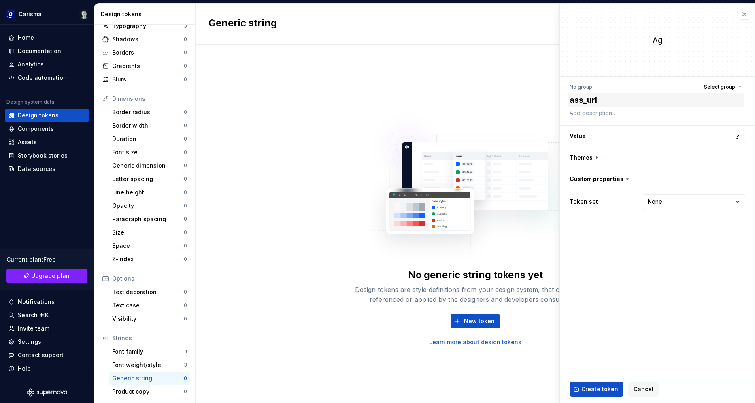
type textarea "asse_url"
type textarea "*"
type textarea "asset_url"
type textarea "*"
type textarea "assets_url"
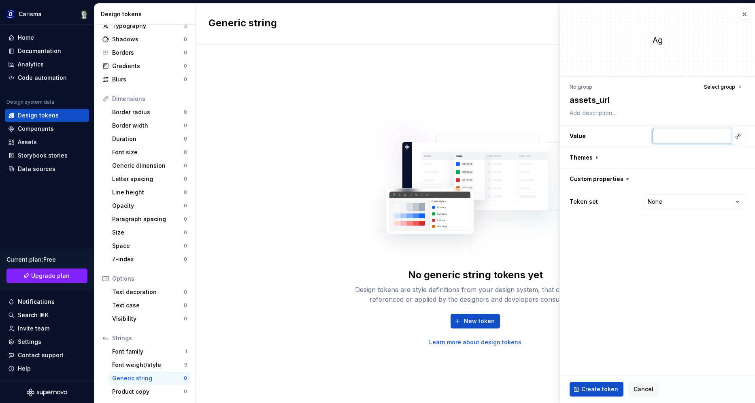
click at [661, 133] on input "text" at bounding box center [692, 136] width 79 height 15
paste input "https://oscaro.media/mu"
type textarea "*"
type input "https://oscaro.media/mu"
type textarea "*"
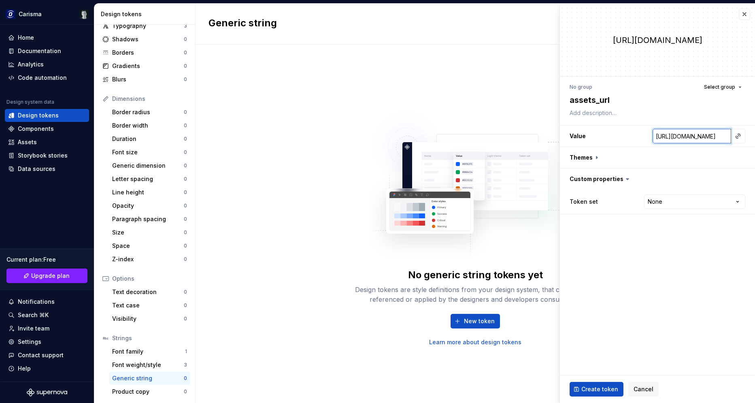
type input "https://oscaro.media/m"
type textarea "*"
type input "https://oscaro.media/"
click at [684, 134] on input "https://oscaro.media/" at bounding box center [692, 136] width 79 height 15
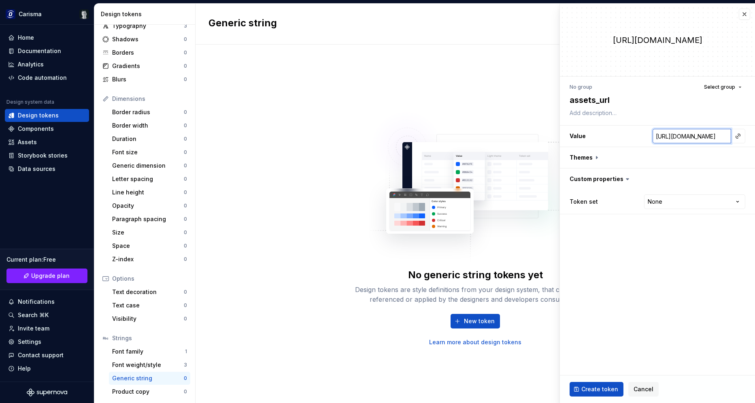
type textarea "*"
type input "https://e.media/"
type textarea "*"
type input "https://ex.media/"
type textarea "*"
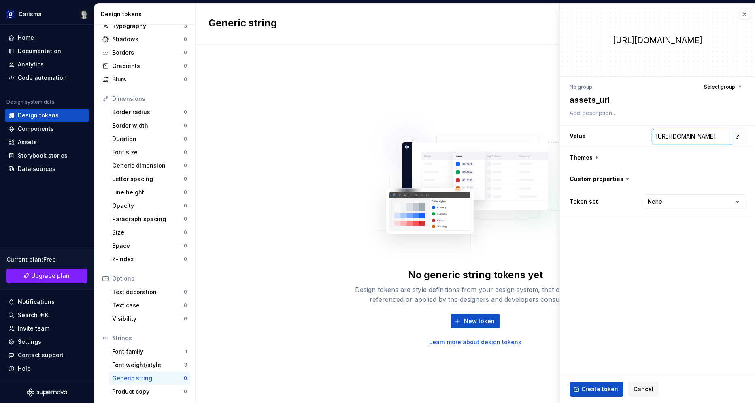
type input "https://exa.media/"
type textarea "*"
type input "https://exam.media/"
type textarea "*"
type input "https://examp.media/"
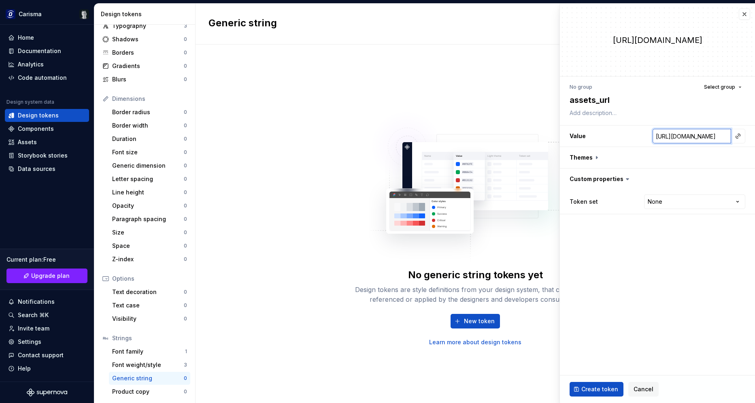
type textarea "*"
type input "[URL][DOMAIN_NAME]"
type textarea "*"
type input "[URL][DOMAIN_NAME]"
type textarea "*"
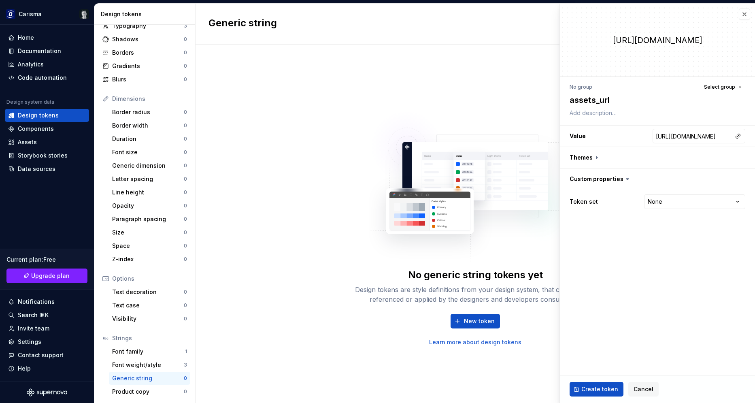
drag, startPoint x: 603, startPoint y: 388, endPoint x: 689, endPoint y: 213, distance: 194.8
click at [689, 221] on fieldset "https://example.media/ No group Select group assets_url Value https://example.m…" at bounding box center [657, 203] width 195 height 399
click at [689, 208] on html "Carisma Home Documentation Analytics Code automation Design system data Design …" at bounding box center [377, 201] width 755 height 403
select select "**********"
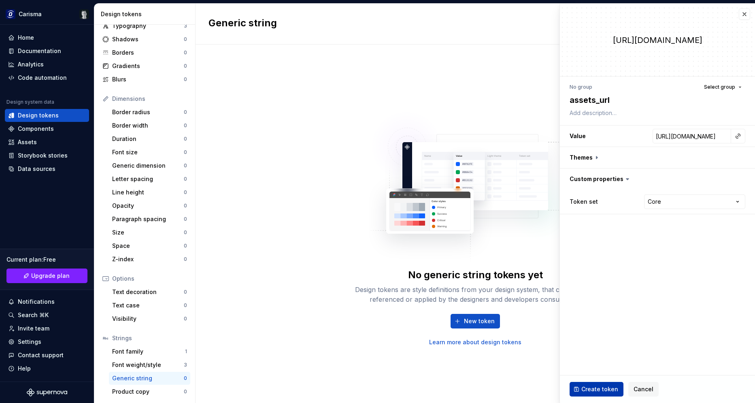
click at [598, 385] on button "Create token" at bounding box center [597, 389] width 54 height 15
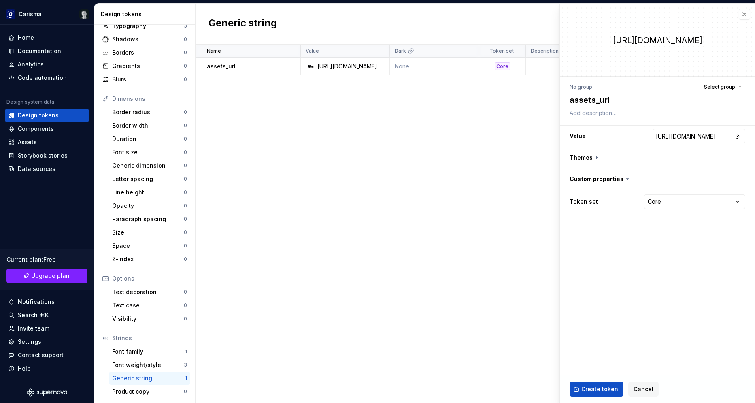
type textarea "*"
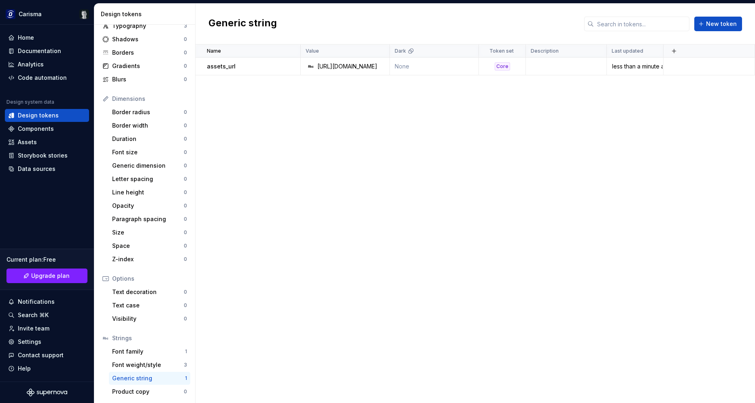
click at [474, 194] on div "Name Value Dark Token set Description Last updated assets_url https://example.m…" at bounding box center [475, 224] width 559 height 358
click at [376, 217] on div "Name Value Dark Token set Description Last updated assets_url https://example.m…" at bounding box center [475, 224] width 559 height 358
click at [138, 395] on div "Product copy" at bounding box center [148, 391] width 72 height 8
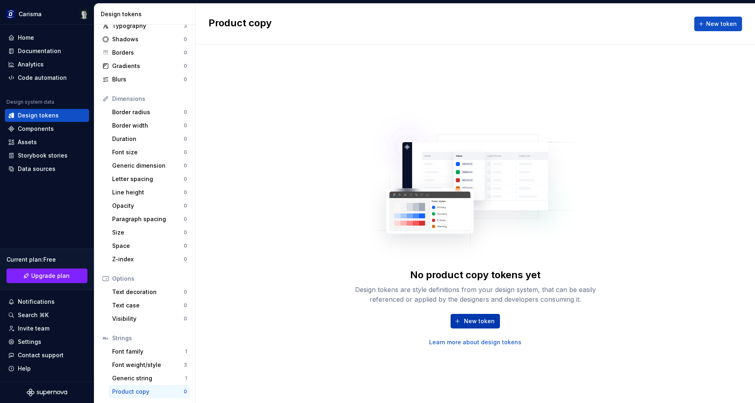
click at [479, 321] on span "New token" at bounding box center [479, 321] width 31 height 8
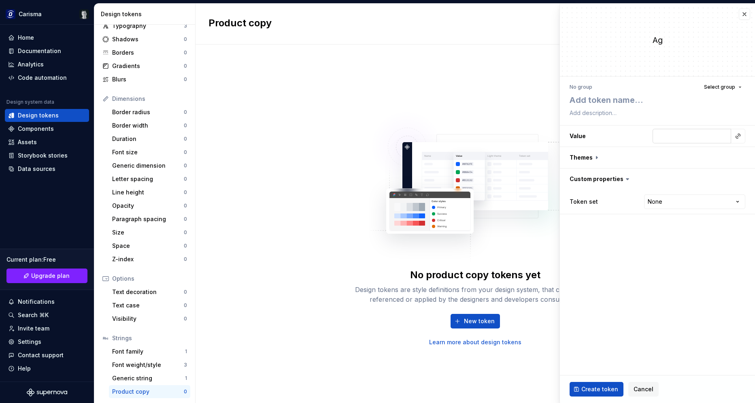
click at [680, 138] on input "text" at bounding box center [692, 136] width 79 height 15
click at [637, 383] on button "Cancel" at bounding box center [643, 389] width 30 height 15
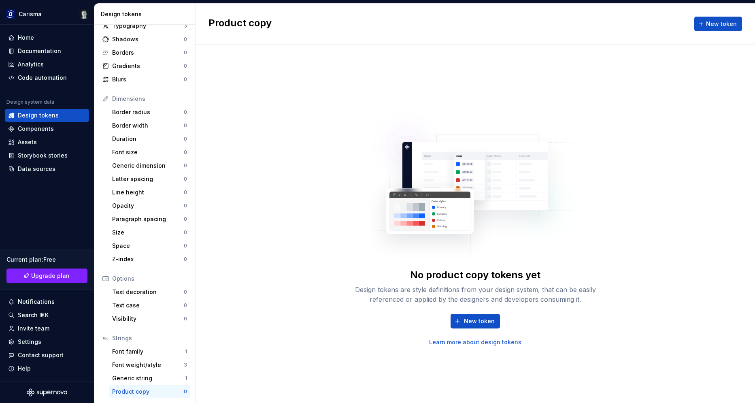
click at [276, 220] on div "No product copy tokens yet Design tokens are style definitions from your design…" at bounding box center [475, 224] width 559 height 358
click at [134, 317] on div "Visibility" at bounding box center [148, 319] width 72 height 8
click at [126, 295] on div "Text decoration" at bounding box center [148, 292] width 72 height 8
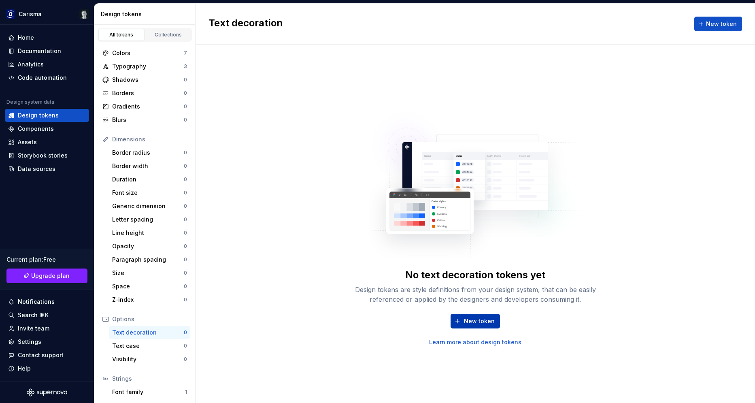
click at [485, 319] on span "New token" at bounding box center [479, 321] width 31 height 8
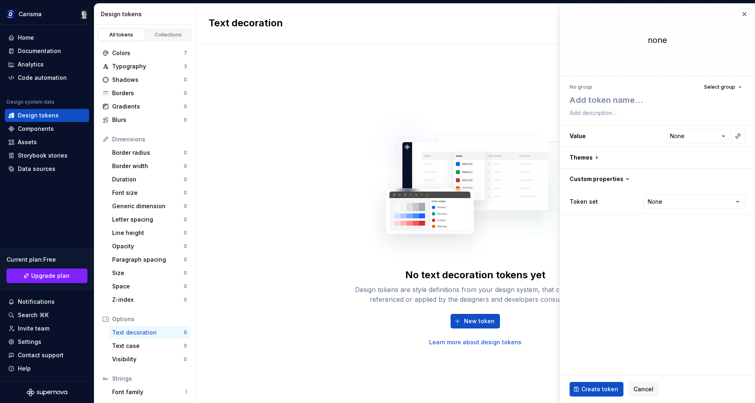
click at [312, 272] on div "No text decoration tokens yet Design tokens are style definitions from your des…" at bounding box center [475, 224] width 559 height 358
click at [638, 385] on button "Cancel" at bounding box center [643, 389] width 30 height 15
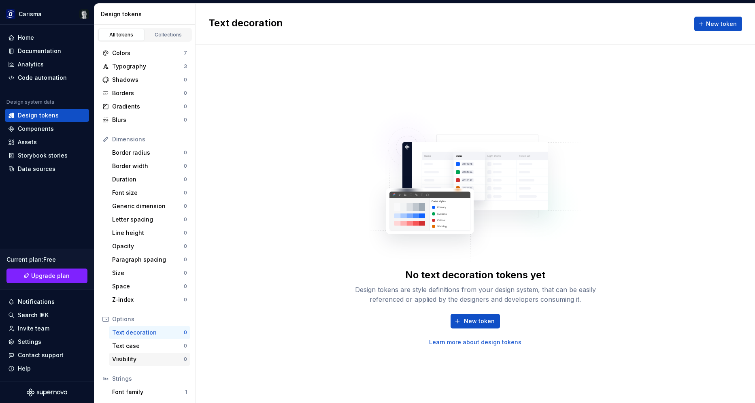
click at [144, 358] on div "Visibility" at bounding box center [148, 359] width 72 height 8
click at [154, 302] on div "Z-index" at bounding box center [148, 300] width 72 height 8
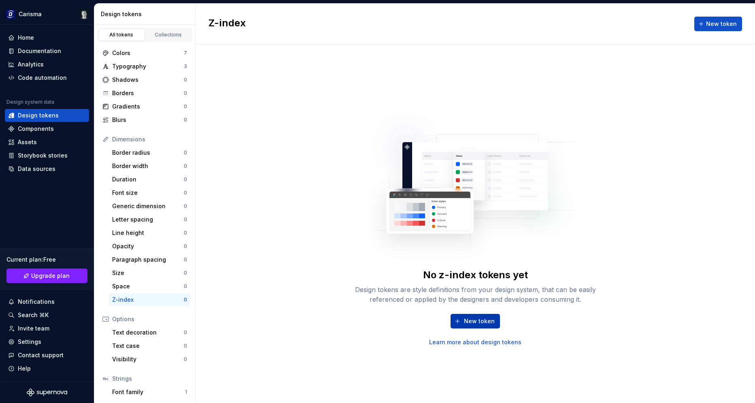
click at [472, 321] on span "New token" at bounding box center [479, 321] width 31 height 8
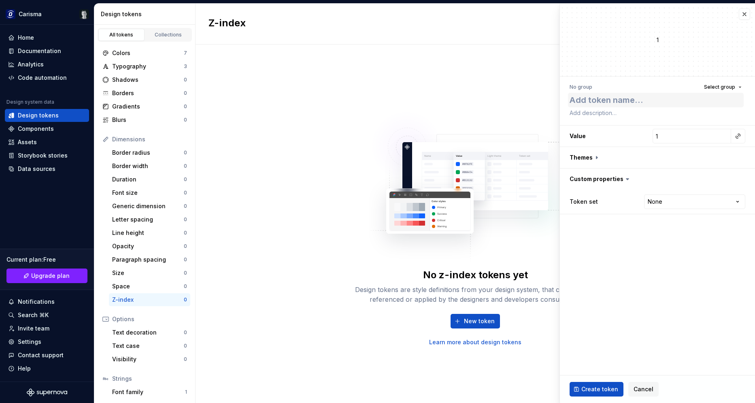
type textarea "*"
type textarea "b"
type textarea "*"
type textarea "ba"
type textarea "*"
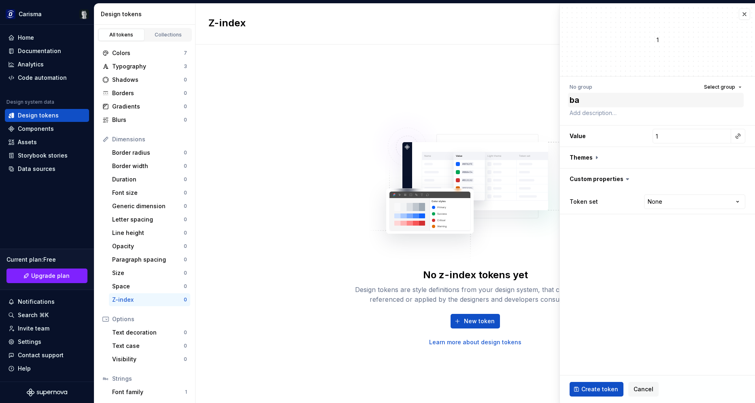
type textarea "bas"
type textarea "*"
type textarea "base"
click at [683, 132] on input "1" at bounding box center [692, 136] width 79 height 15
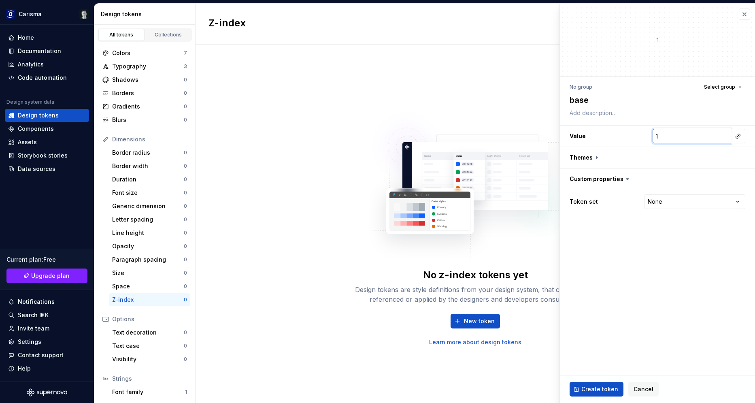
type textarea "*"
type input "0"
click at [725, 136] on input "0" at bounding box center [692, 136] width 79 height 15
click at [658, 196] on html "Carisma Home Documentation Analytics Code automation Design system data Design …" at bounding box center [377, 201] width 755 height 403
select select "**********"
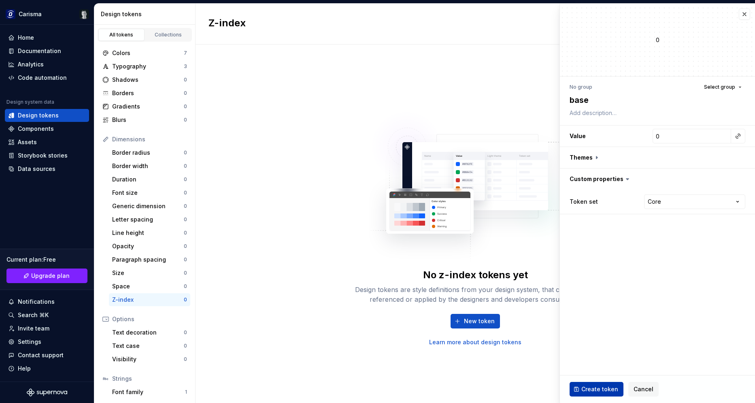
click at [598, 389] on span "Create token" at bounding box center [599, 389] width 37 height 8
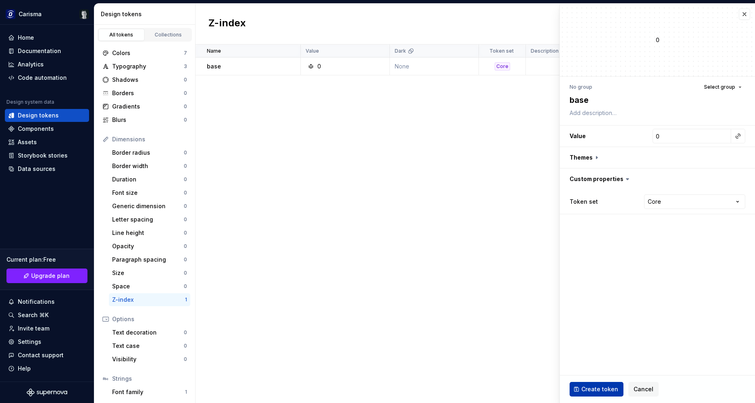
type textarea "*"
type input "1"
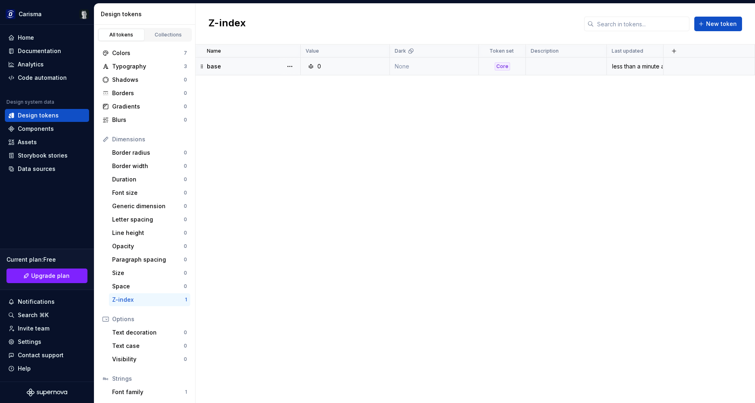
click at [689, 65] on td at bounding box center [708, 66] width 91 height 18
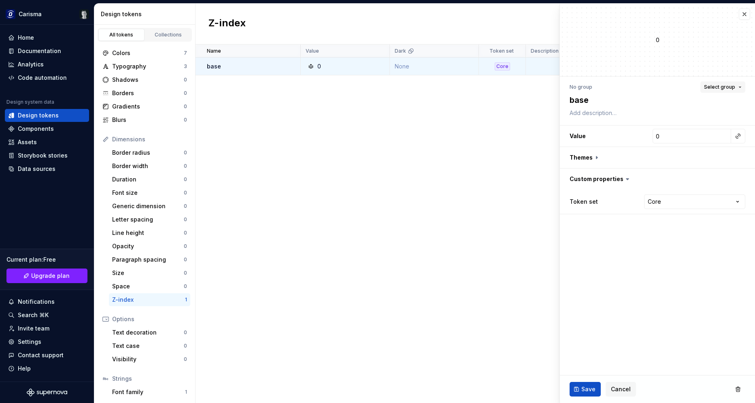
click at [737, 90] on button "Select group" at bounding box center [722, 86] width 45 height 11
click at [649, 136] on div "Create group" at bounding box center [649, 134] width 37 height 8
type textarea "*"
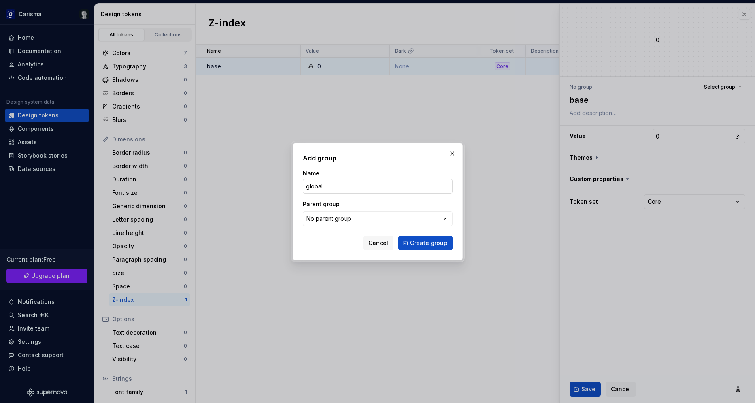
click at [321, 182] on input "global" at bounding box center [378, 186] width 150 height 15
type input "global"
click at [427, 246] on span "Create group" at bounding box center [428, 243] width 37 height 8
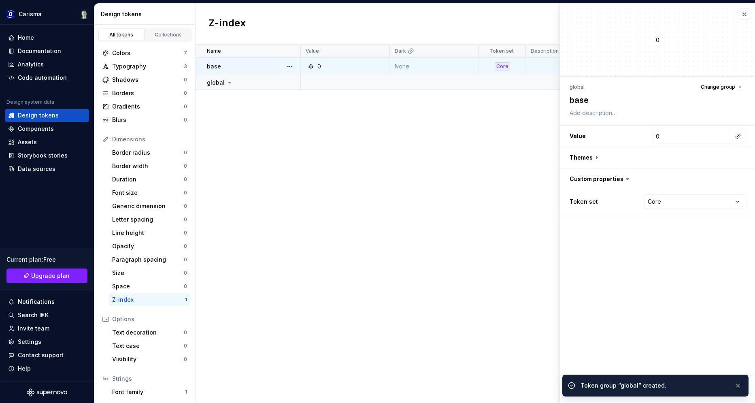
click at [386, 68] on div "0" at bounding box center [347, 66] width 83 height 8
click at [375, 70] on div "0" at bounding box center [347, 66] width 83 height 8
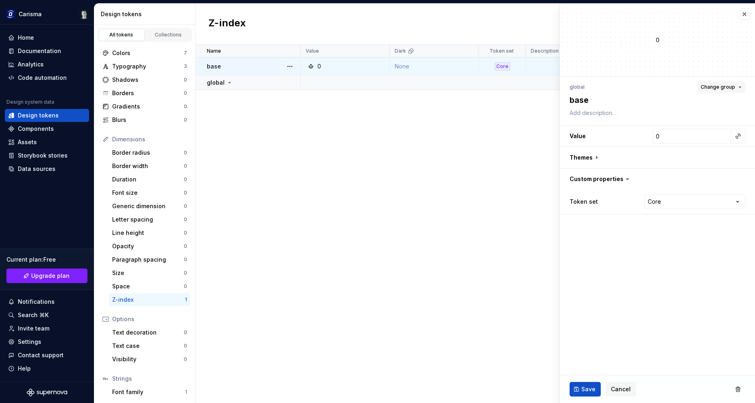
click at [721, 89] on span "Change group" at bounding box center [718, 87] width 34 height 6
click at [655, 136] on div "global" at bounding box center [685, 134] width 109 height 8
click at [583, 386] on span "Save" at bounding box center [588, 389] width 14 height 8
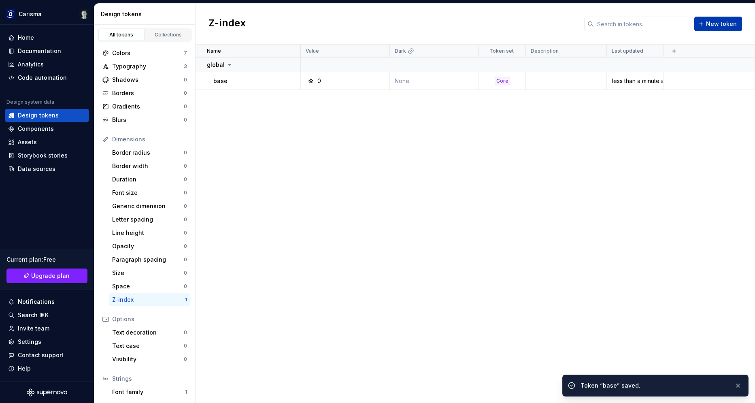
click at [709, 25] on span "New token" at bounding box center [721, 24] width 31 height 8
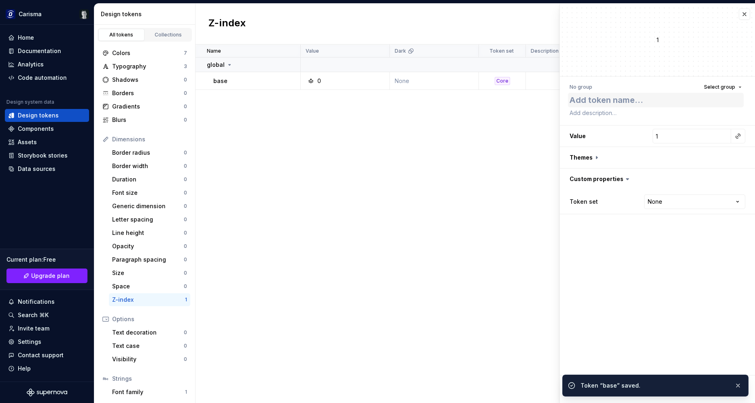
click at [610, 99] on textarea at bounding box center [656, 100] width 176 height 15
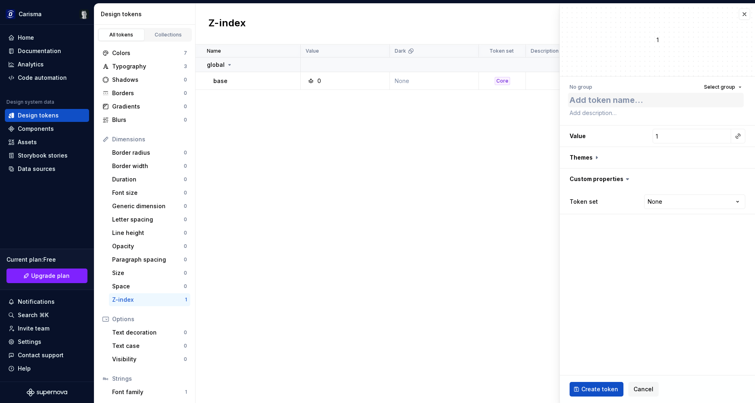
type textarea "*"
type textarea "m"
type textarea "*"
type textarea "mo"
type textarea "*"
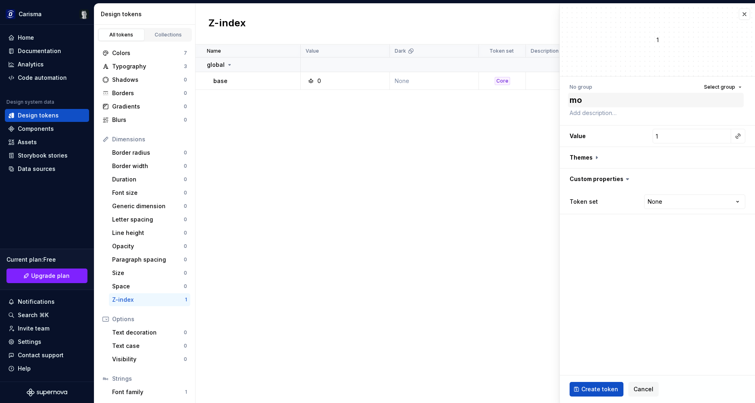
type textarea "mod"
type textarea "*"
type textarea "moda"
type textarea "*"
type textarea "modal"
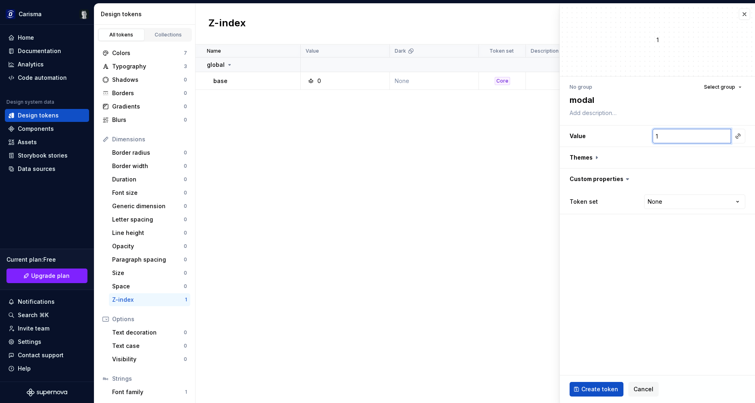
click at [703, 134] on input "1" at bounding box center [692, 136] width 79 height 15
click at [721, 85] on span "Select group" at bounding box center [719, 87] width 31 height 6
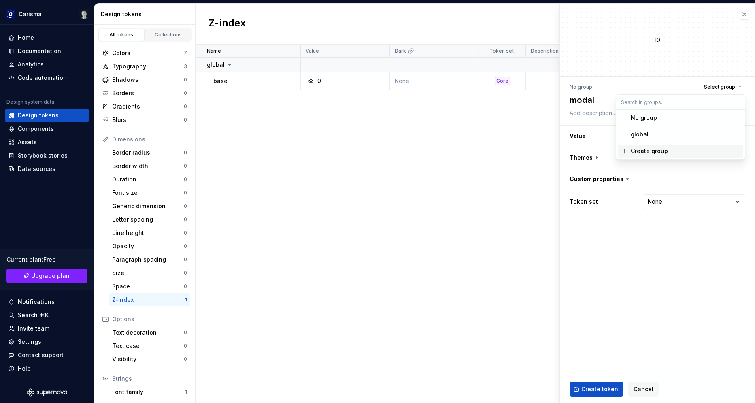
click at [668, 152] on div "Create group" at bounding box center [685, 151] width 109 height 8
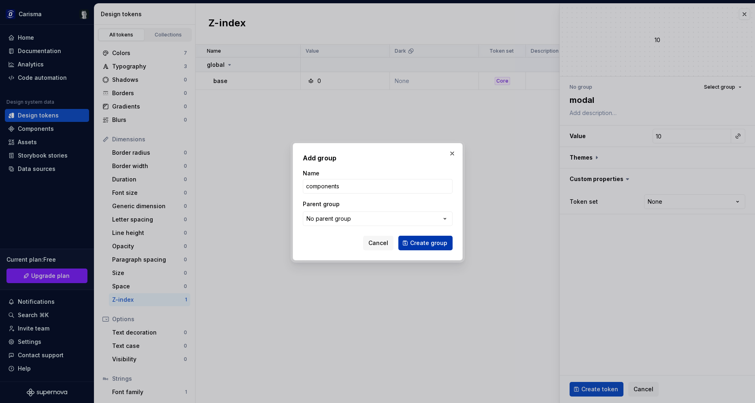
click at [431, 247] on span "Create group" at bounding box center [428, 243] width 37 height 8
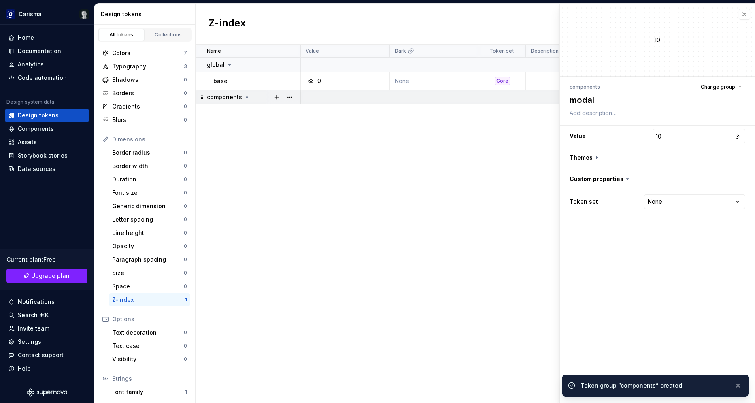
click at [246, 96] on icon at bounding box center [247, 97] width 6 height 6
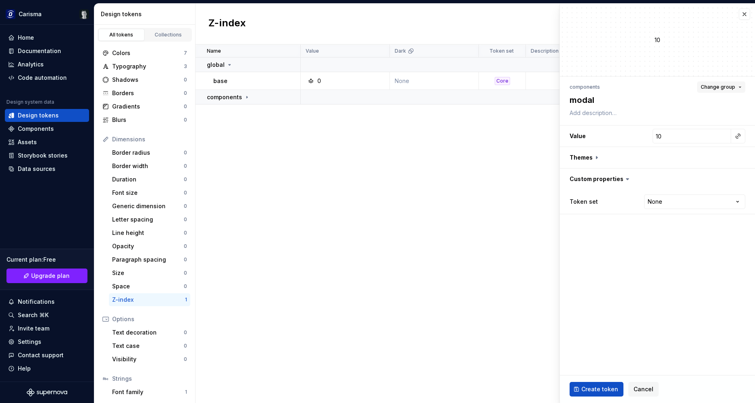
click at [725, 84] on span "Change group" at bounding box center [718, 87] width 34 height 6
click at [632, 253] on fieldset "10 components Change group modal Value 10 Themes Custom properties Token set No…" at bounding box center [657, 203] width 195 height 399
click at [595, 389] on span "Create token" at bounding box center [599, 389] width 37 height 8
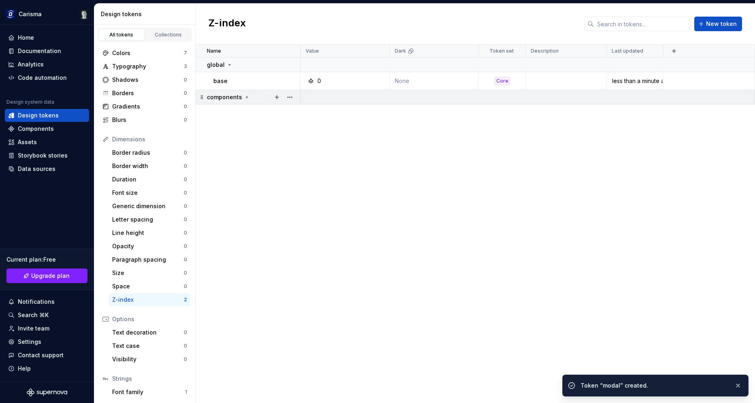
click at [241, 98] on div "components" at bounding box center [228, 97] width 43 height 8
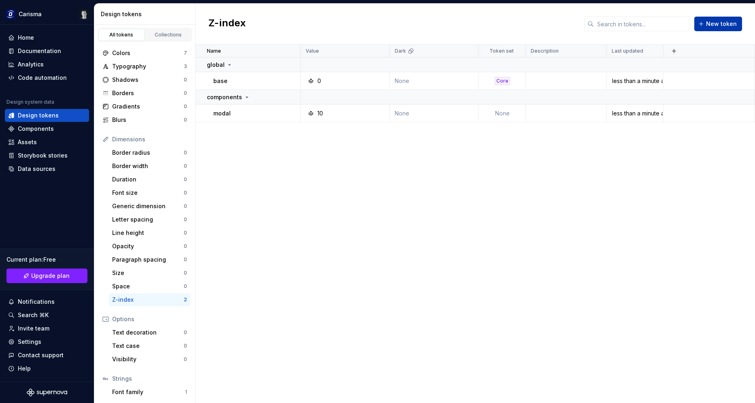
click at [712, 25] on span "New token" at bounding box center [721, 24] width 31 height 8
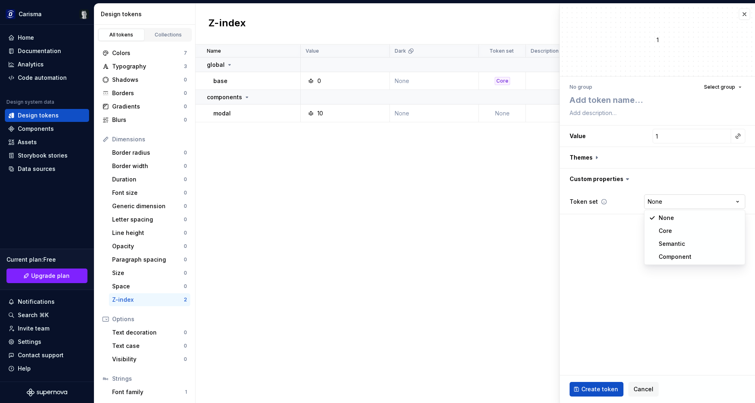
click at [659, 202] on html "Carisma Home Documentation Analytics Code automation Design system data Design …" at bounding box center [377, 201] width 755 height 403
click at [697, 138] on input "1" at bounding box center [692, 136] width 79 height 15
click at [729, 84] on span "Select group" at bounding box center [719, 87] width 31 height 6
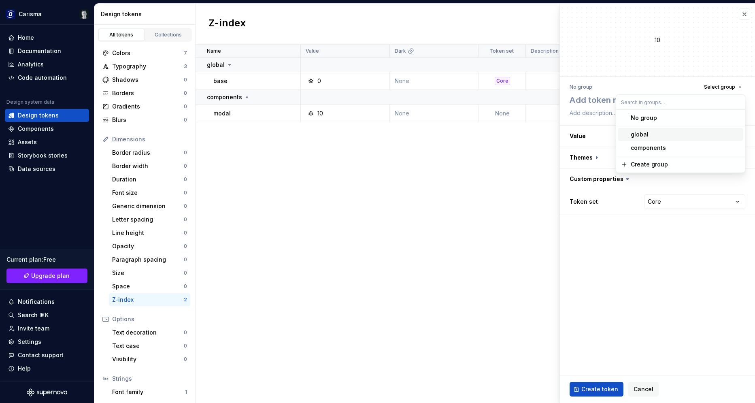
click at [656, 134] on div "global" at bounding box center [685, 134] width 109 height 8
click at [638, 101] on textarea at bounding box center [656, 100] width 176 height 15
click at [594, 102] on textarea "layer_1" at bounding box center [656, 100] width 176 height 15
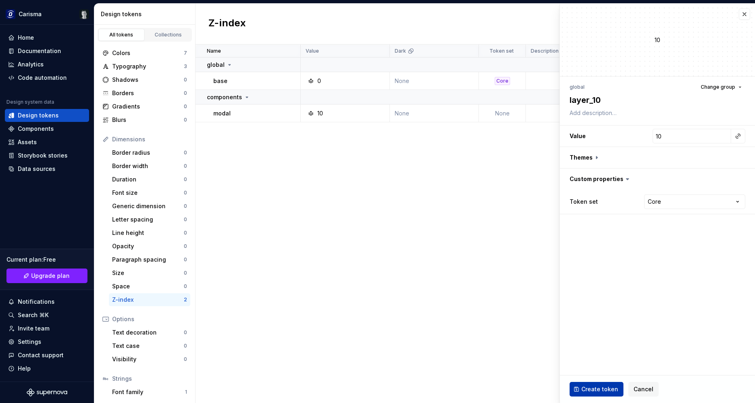
click at [604, 393] on button "Create token" at bounding box center [597, 389] width 54 height 15
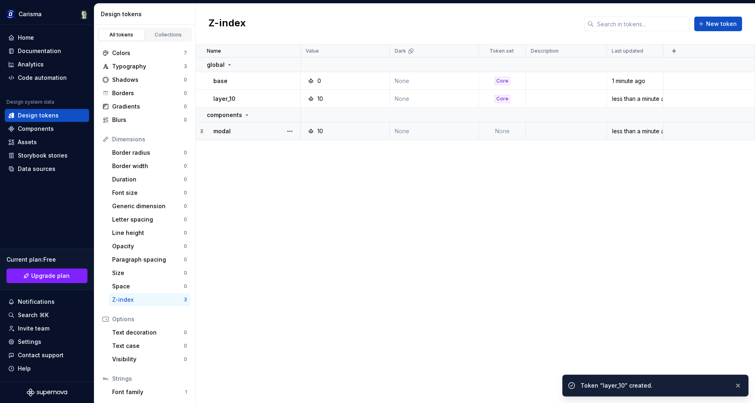
click at [329, 134] on div "10" at bounding box center [347, 131] width 83 height 8
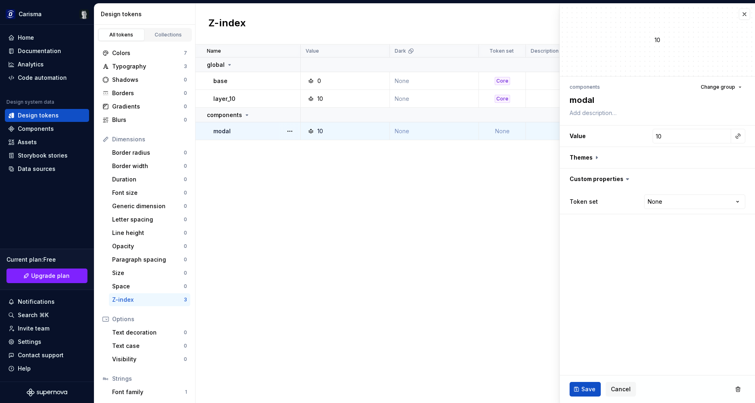
click at [390, 203] on div "Name Value Dark Token set Description Last updated global base 0 None Core 1 mi…" at bounding box center [475, 224] width 559 height 358
click at [250, 101] on div "layer_10" at bounding box center [256, 99] width 87 height 8
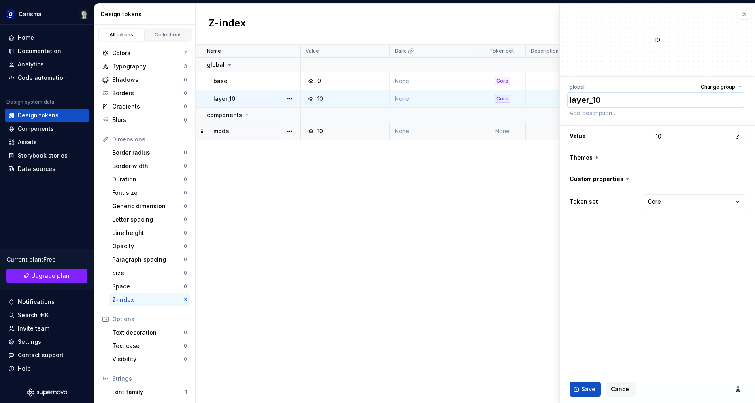
click at [619, 99] on textarea "layer_10" at bounding box center [656, 100] width 176 height 15
click at [359, 165] on div "Name Value Dark Token set Description Last updated global base 0 None Core 1 mi…" at bounding box center [475, 224] width 559 height 358
click at [331, 127] on div "10" at bounding box center [347, 131] width 83 height 8
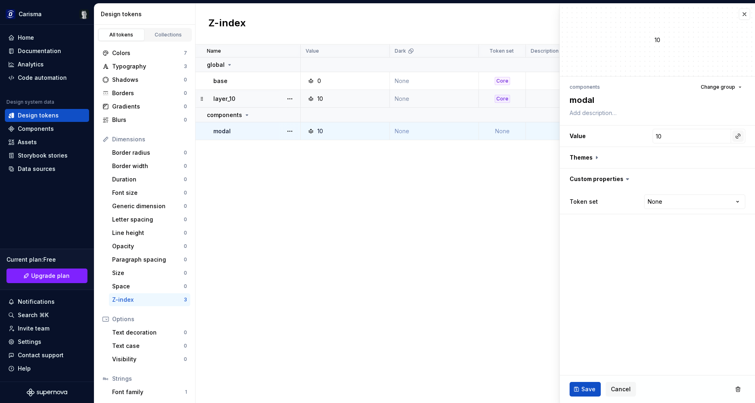
click at [738, 136] on button "button" at bounding box center [737, 135] width 11 height 11
click at [650, 199] on div "layer_10" at bounding box center [653, 197] width 22 height 8
click at [584, 394] on button "Save" at bounding box center [585, 389] width 31 height 15
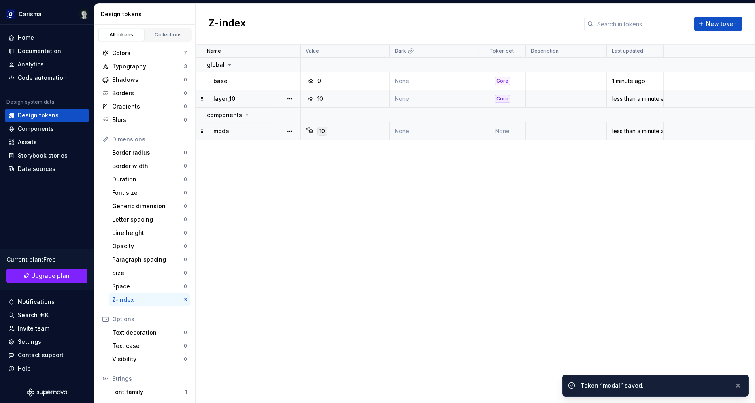
click at [355, 215] on div "Name Value Dark Token set Description Last updated global base 0 None Core 1 mi…" at bounding box center [475, 224] width 559 height 358
click at [261, 100] on div "layer_10" at bounding box center [256, 99] width 87 height 8
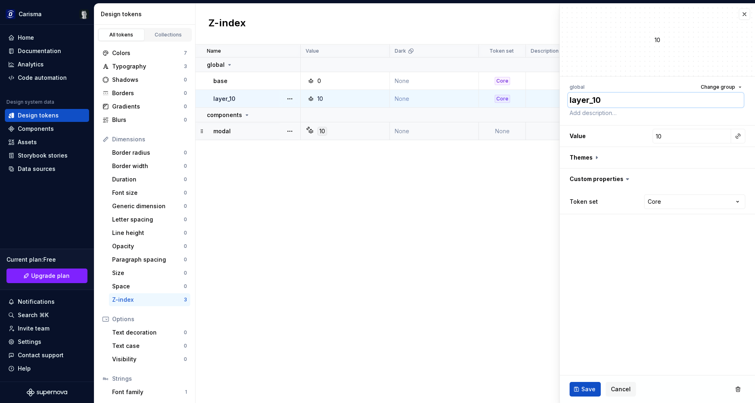
click at [623, 97] on textarea "layer_10" at bounding box center [656, 100] width 176 height 15
click at [629, 100] on textarea "layer_10" at bounding box center [656, 100] width 176 height 15
click at [587, 386] on span "Save" at bounding box center [588, 389] width 14 height 8
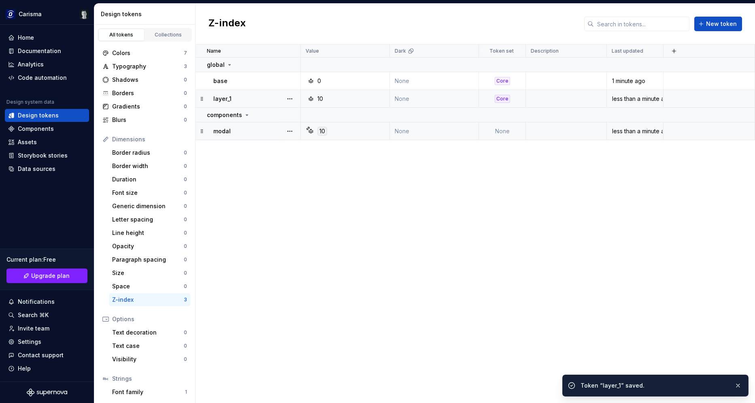
click at [410, 212] on div "Name Value Dark Token set Description Last updated global base 0 None Core 1 mi…" at bounding box center [475, 224] width 559 height 358
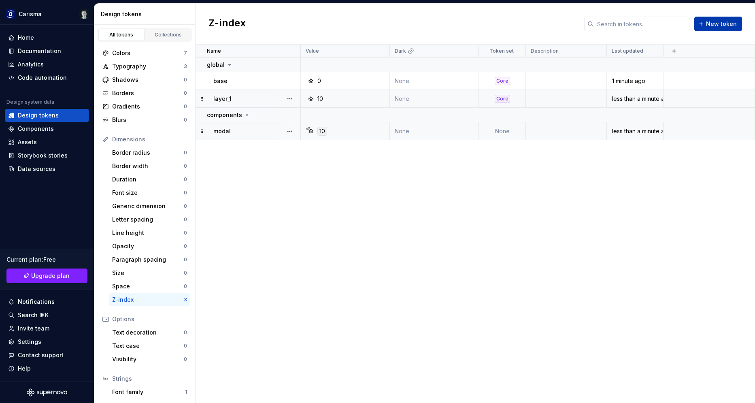
click at [727, 25] on span "New token" at bounding box center [721, 24] width 31 height 8
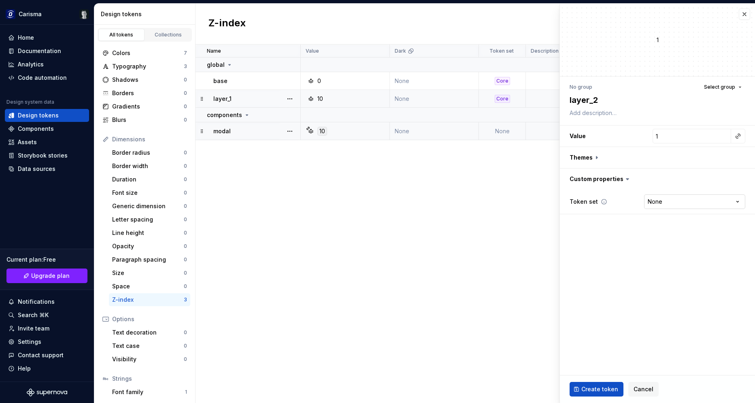
click at [674, 198] on html "Carisma Home Documentation Analytics Code automation Design system data Design …" at bounding box center [377, 201] width 755 height 403
click at [685, 135] on input "1" at bounding box center [692, 136] width 79 height 15
click at [593, 389] on span "Create token" at bounding box center [599, 389] width 37 height 8
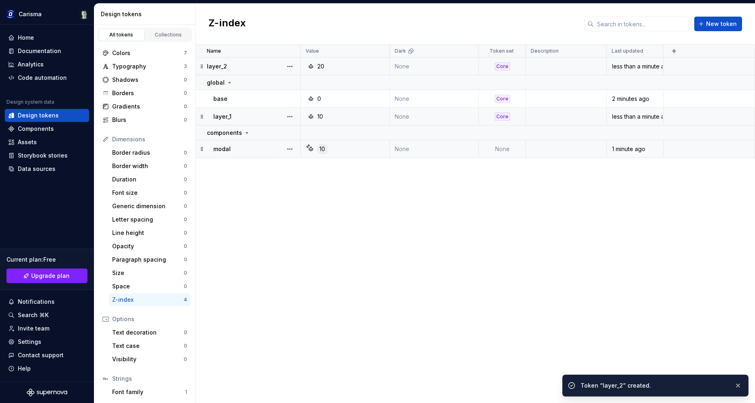
click at [433, 63] on td "None" at bounding box center [434, 66] width 89 height 18
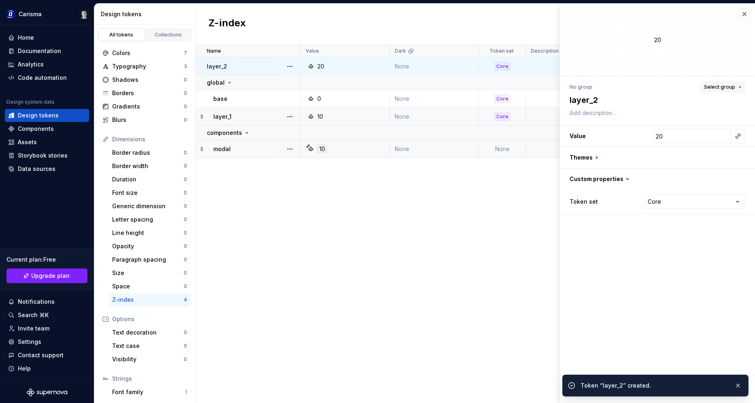
click at [726, 83] on button "Select group" at bounding box center [722, 86] width 45 height 11
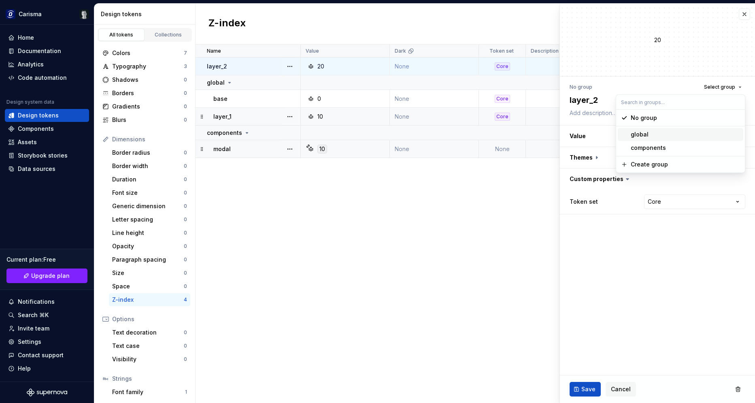
click at [652, 136] on div "global" at bounding box center [685, 134] width 109 height 8
click at [587, 391] on span "Save" at bounding box center [588, 389] width 14 height 8
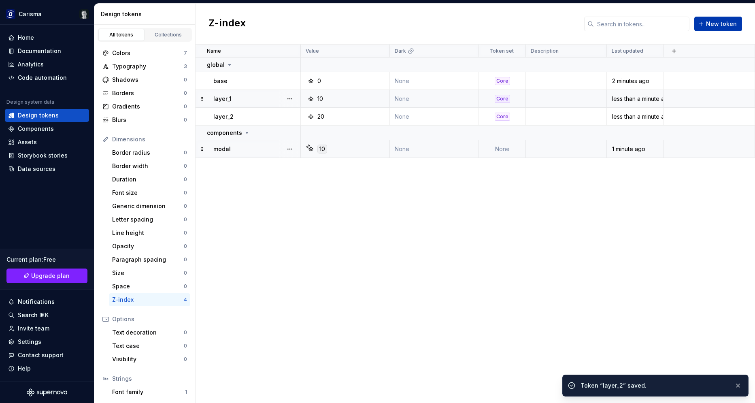
click at [724, 24] on span "New token" at bounding box center [721, 24] width 31 height 8
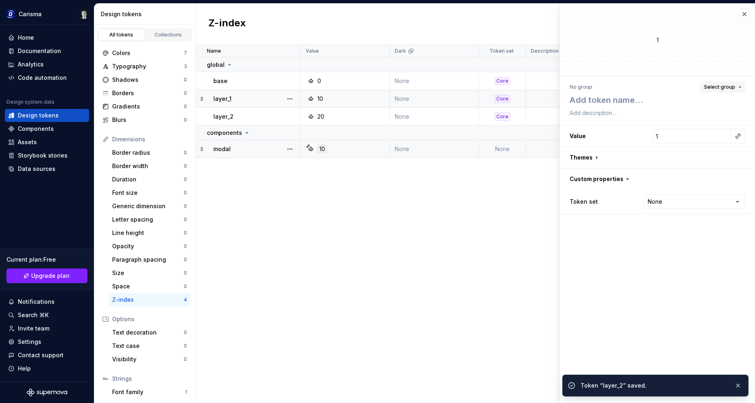
click at [729, 81] on div "No group Select group" at bounding box center [658, 86] width 176 height 11
click at [730, 88] on span "Select group" at bounding box center [719, 87] width 31 height 6
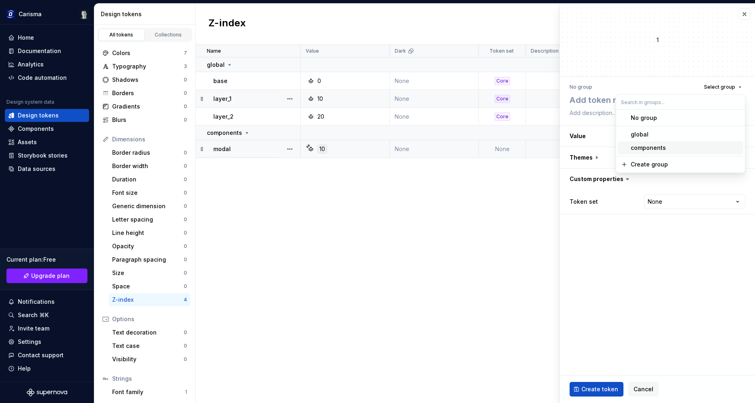
click at [665, 149] on div "components" at bounding box center [685, 148] width 109 height 8
click at [670, 201] on html "Carisma Home Documentation Analytics Code automation Design system data Design …" at bounding box center [377, 201] width 755 height 403
click at [736, 135] on button "button" at bounding box center [737, 135] width 11 height 11
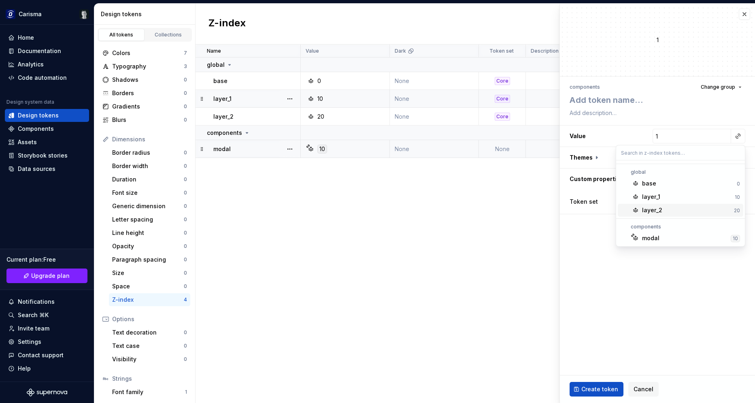
click at [661, 212] on div "layer_2" at bounding box center [686, 210] width 89 height 8
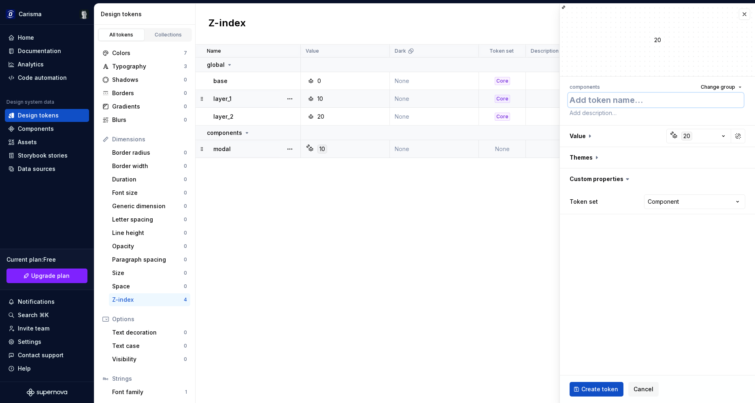
click at [622, 101] on textarea at bounding box center [656, 100] width 176 height 15
click at [606, 391] on span "Create token" at bounding box center [599, 389] width 37 height 8
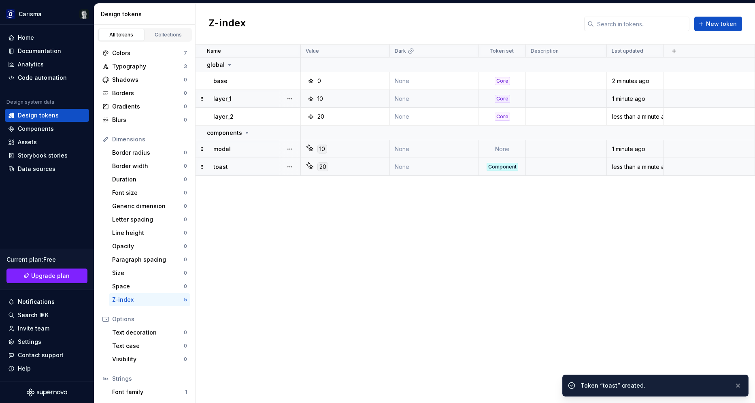
click at [503, 149] on td "None" at bounding box center [502, 149] width 47 height 18
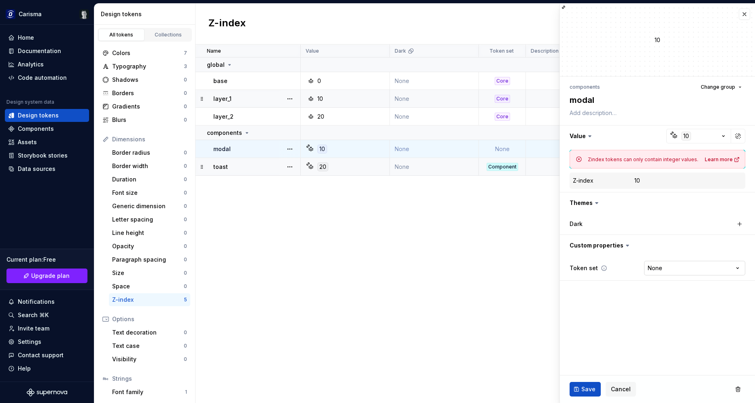
click at [663, 270] on html "Carisma Home Documentation Analytics Code automation Design system data Design …" at bounding box center [377, 201] width 755 height 403
click at [586, 389] on span "Save" at bounding box center [588, 389] width 14 height 8
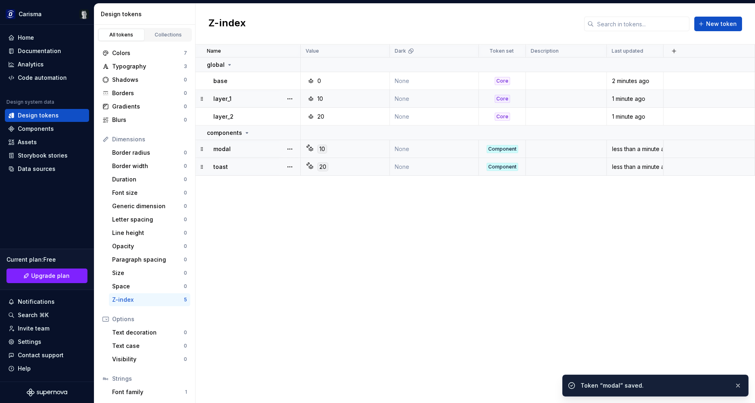
drag, startPoint x: 486, startPoint y: 236, endPoint x: 512, endPoint y: 204, distance: 41.2
click at [486, 235] on div "Name Value Dark Token set Description Last updated global base 0 None Core 2 mi…" at bounding box center [475, 224] width 559 height 358
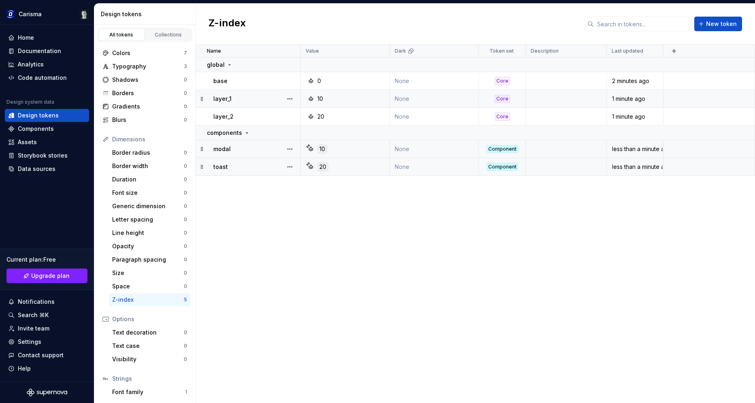
click at [359, 275] on div "Name Value Dark Token set Description Last updated global base 0 None Core 2 mi…" at bounding box center [475, 224] width 559 height 358
click at [152, 283] on div "Space" at bounding box center [148, 286] width 72 height 8
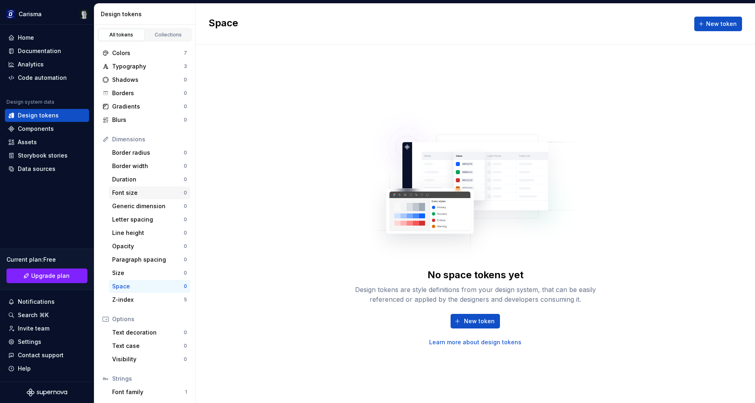
click at [134, 192] on div "Font size" at bounding box center [148, 193] width 72 height 8
click at [136, 67] on div "Typography" at bounding box center [148, 66] width 72 height 8
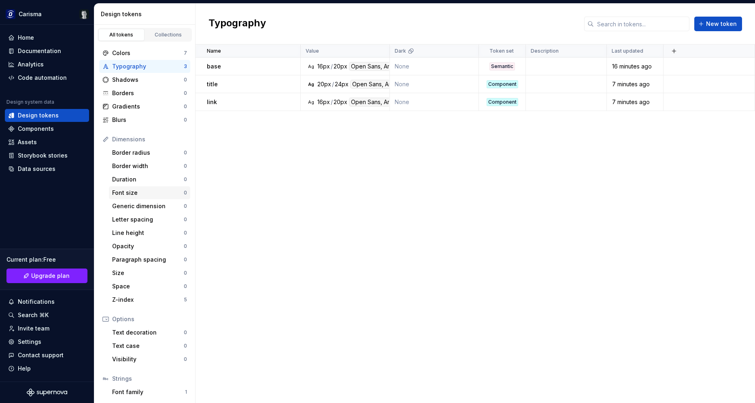
click at [148, 194] on div "Font size" at bounding box center [148, 193] width 72 height 8
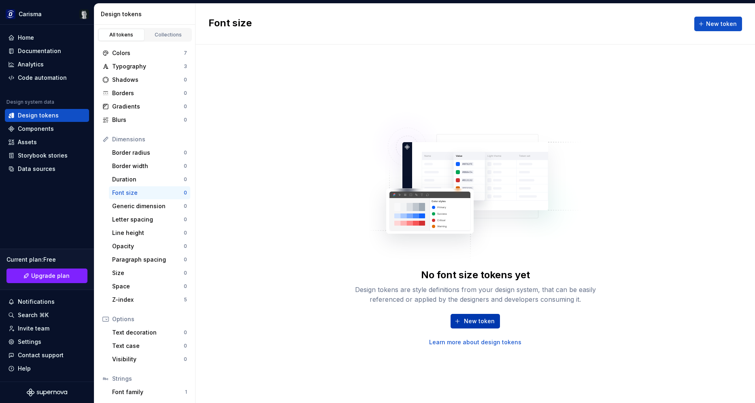
click at [472, 318] on span "New token" at bounding box center [479, 321] width 31 height 8
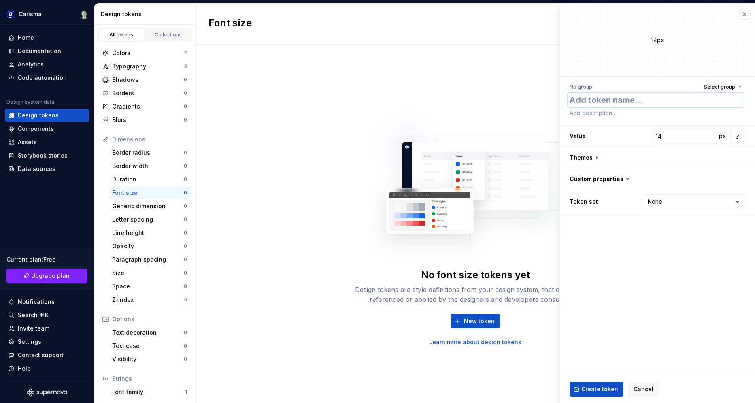
click at [621, 101] on textarea at bounding box center [656, 100] width 176 height 15
click at [651, 262] on fieldset "14px No group Select group base Value 14 px Themes Custom properties Token set …" at bounding box center [657, 203] width 195 height 399
click at [670, 206] on html "Carisma Home Documentation Analytics Code automation Design system data Design …" at bounding box center [377, 201] width 755 height 403
click at [710, 133] on input "15" at bounding box center [685, 136] width 64 height 15
click at [710, 133] on input "16" at bounding box center [685, 136] width 64 height 15
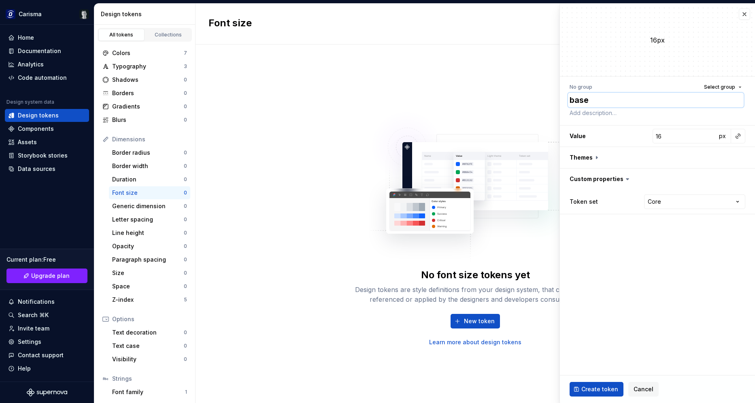
click at [604, 98] on textarea "base" at bounding box center [656, 100] width 176 height 15
click at [598, 393] on span "Create token" at bounding box center [599, 389] width 37 height 8
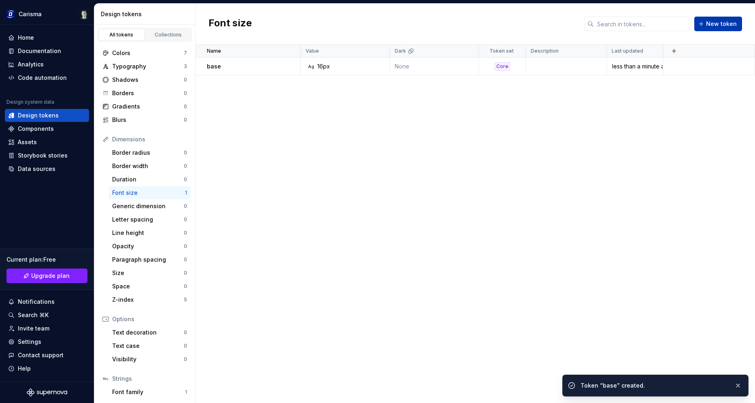
click at [724, 25] on span "New token" at bounding box center [721, 24] width 31 height 8
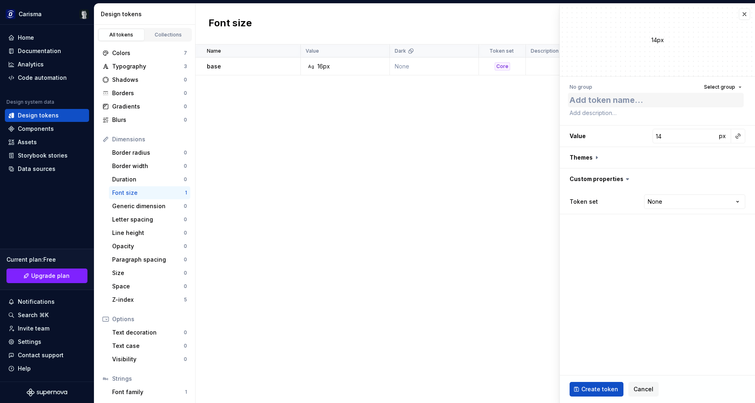
click at [617, 100] on textarea at bounding box center [656, 100] width 176 height 15
click at [710, 138] on input "13" at bounding box center [685, 136] width 64 height 15
click at [710, 138] on input "12" at bounding box center [685, 136] width 64 height 15
click at [594, 390] on span "Create token" at bounding box center [599, 389] width 37 height 8
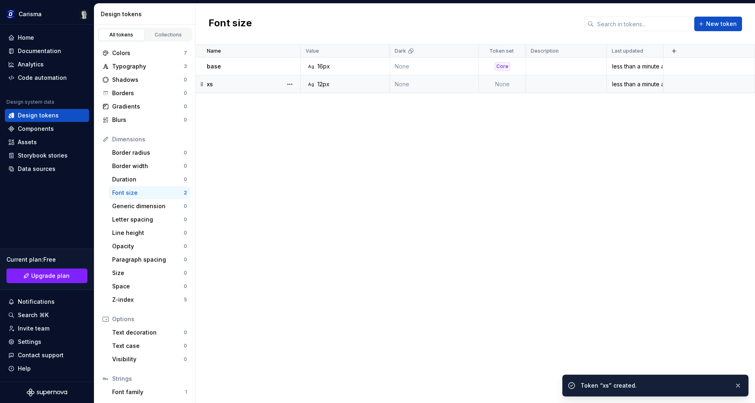
click at [495, 84] on td "None" at bounding box center [502, 84] width 47 height 18
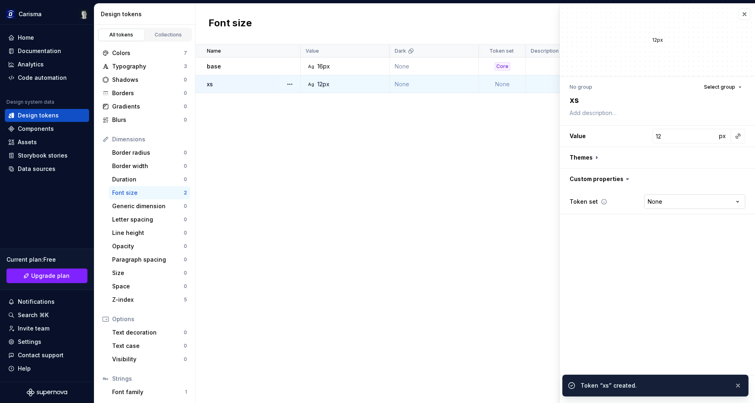
click at [670, 202] on html "Carisma Home Documentation Analytics Code automation Design system data Design …" at bounding box center [377, 201] width 755 height 403
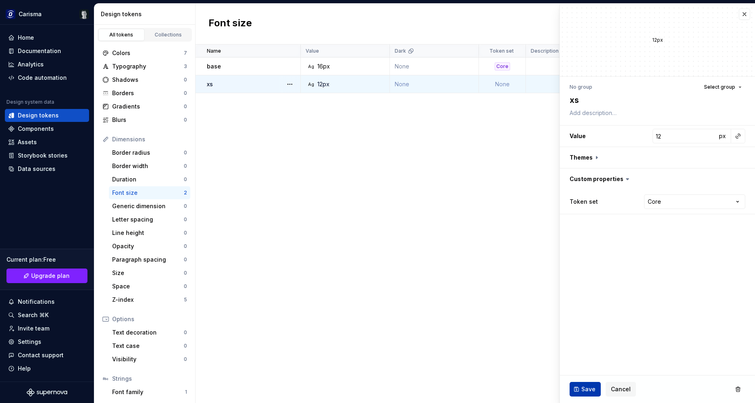
click at [582, 389] on span "Save" at bounding box center [588, 389] width 14 height 8
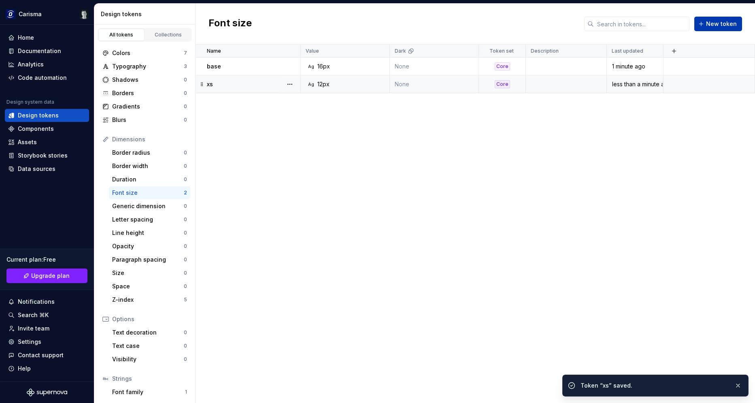
click at [721, 18] on button "New token" at bounding box center [718, 24] width 48 height 15
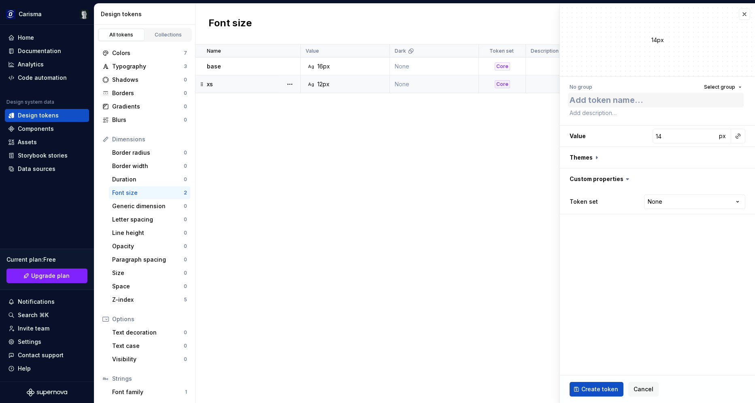
click at [608, 100] on textarea at bounding box center [656, 100] width 176 height 15
click at [593, 390] on span "Create token" at bounding box center [599, 389] width 37 height 8
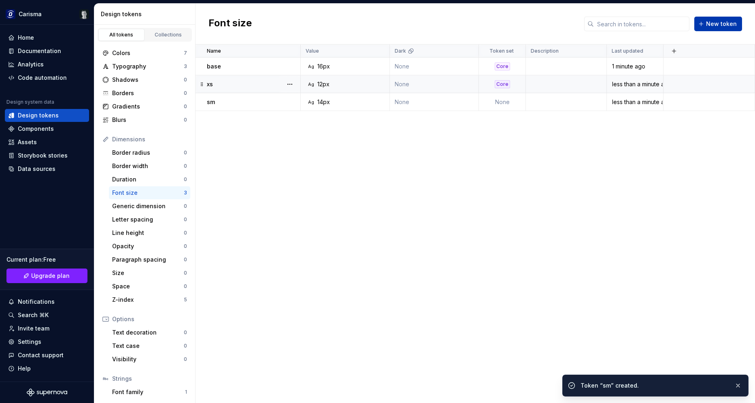
click at [723, 23] on span "New token" at bounding box center [721, 24] width 31 height 8
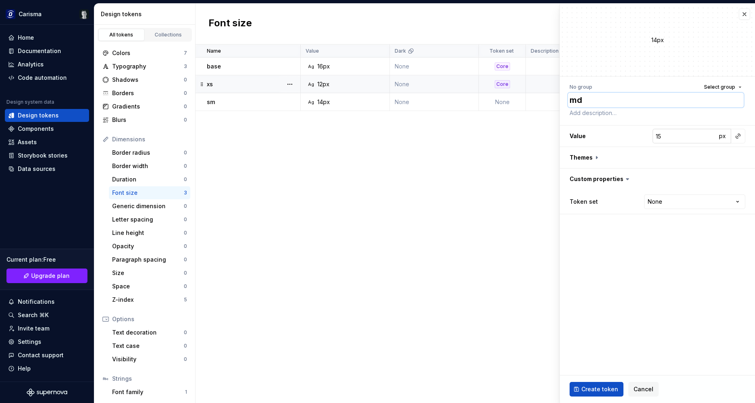
click at [708, 135] on input "15" at bounding box center [685, 136] width 64 height 15
click at [708, 135] on input "16" at bounding box center [685, 136] width 64 height 15
click at [687, 141] on input "16" at bounding box center [685, 136] width 64 height 15
click at [727, 137] on button "px" at bounding box center [722, 135] width 11 height 11
click at [673, 136] on input "16" at bounding box center [685, 136] width 64 height 15
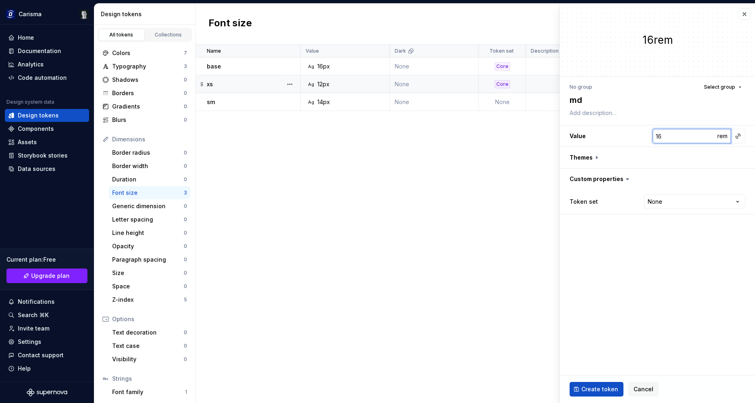
click at [673, 136] on input "16" at bounding box center [685, 136] width 64 height 15
click at [600, 388] on span "Create token" at bounding box center [599, 389] width 37 height 8
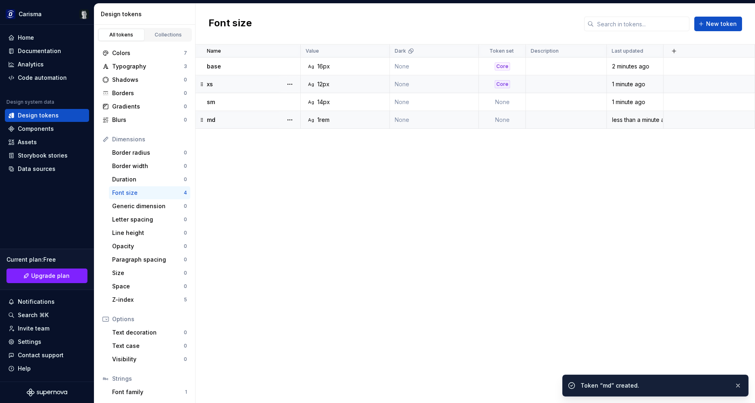
click at [512, 123] on td "None" at bounding box center [502, 120] width 47 height 18
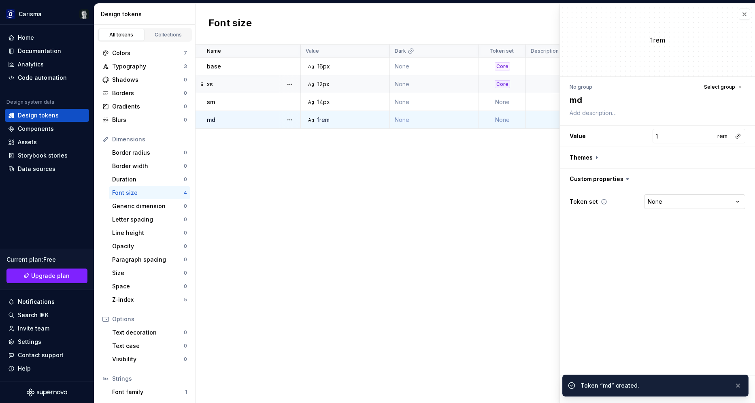
click at [676, 206] on html "Carisma Home Documentation Analytics Code automation Design system data Design …" at bounding box center [377, 201] width 755 height 403
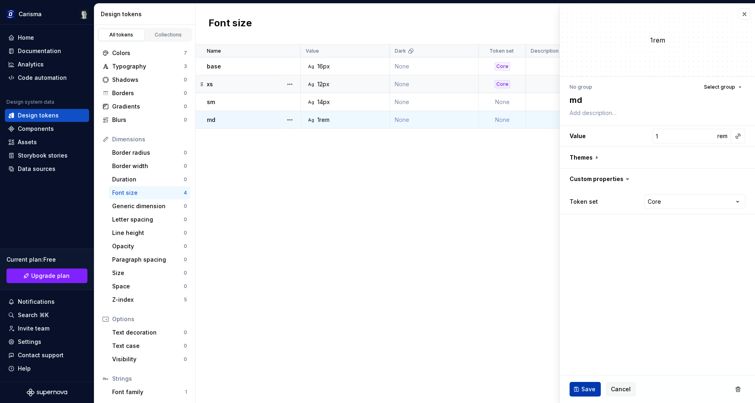
click at [580, 392] on button "Save" at bounding box center [585, 389] width 31 height 15
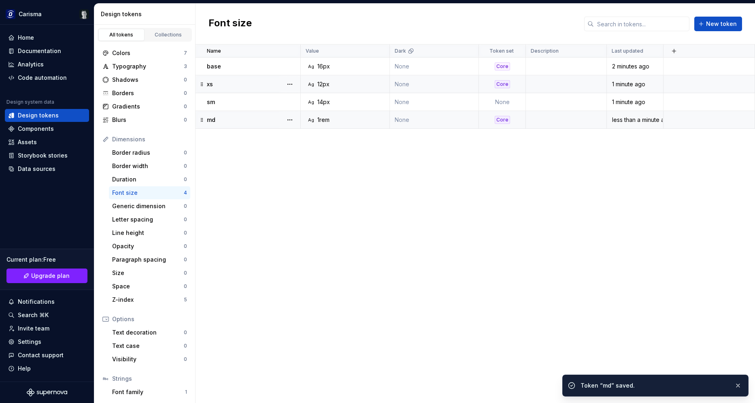
click at [336, 103] on div "Ag 14px" at bounding box center [347, 102] width 83 height 8
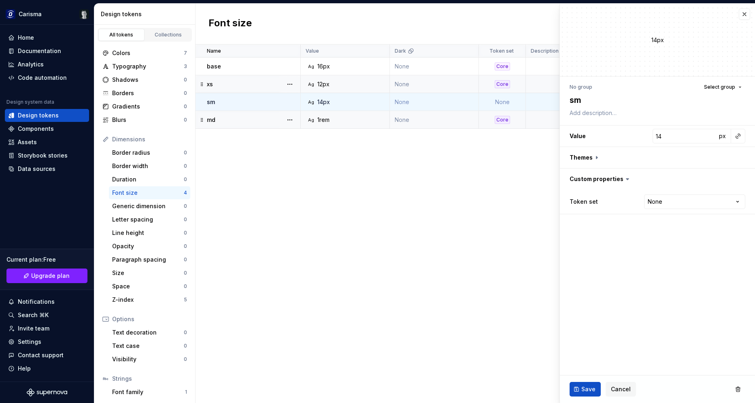
click at [346, 85] on div "Ag 12px" at bounding box center [347, 84] width 83 height 8
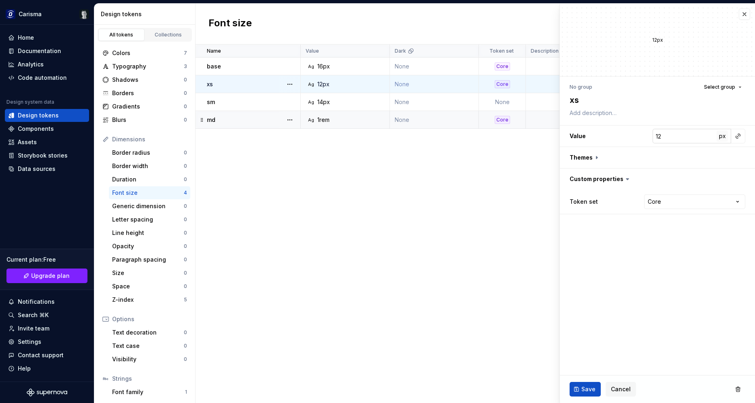
click at [721, 135] on span "px" at bounding box center [722, 135] width 7 height 7
click at [720, 136] on span "rem" at bounding box center [722, 135] width 10 height 7
click at [722, 138] on span "%" at bounding box center [722, 135] width 6 height 7
click at [722, 138] on span "px" at bounding box center [722, 135] width 7 height 7
click at [669, 133] on input "12" at bounding box center [685, 136] width 64 height 15
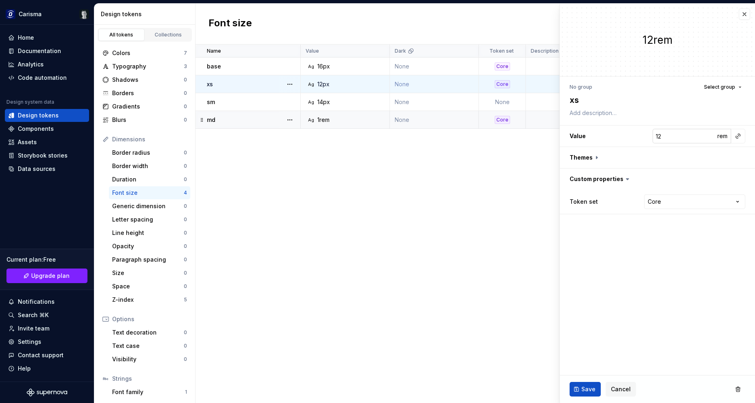
click at [669, 133] on input "12" at bounding box center [685, 136] width 64 height 15
click at [740, 140] on button "button" at bounding box center [737, 135] width 11 height 11
click at [686, 169] on div "base" at bounding box center [683, 168] width 83 height 8
click at [687, 134] on div "16px" at bounding box center [689, 136] width 17 height 9
click at [724, 132] on html "Carisma Home Documentation Analytics Code automation Design system data Design …" at bounding box center [377, 201] width 755 height 403
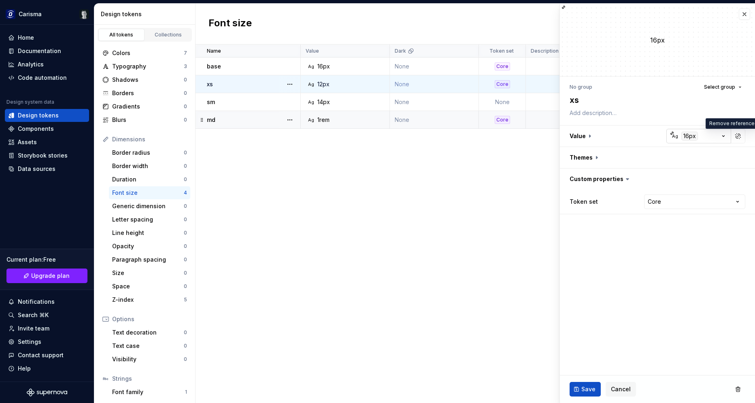
click at [725, 139] on icon "button" at bounding box center [723, 136] width 8 height 8
click at [730, 138] on html "Carisma Home Documentation Analytics Code automation Design system data Design …" at bounding box center [377, 201] width 755 height 403
click at [735, 135] on button "button" at bounding box center [737, 135] width 11 height 11
click at [679, 138] on input "16" at bounding box center [685, 136] width 64 height 15
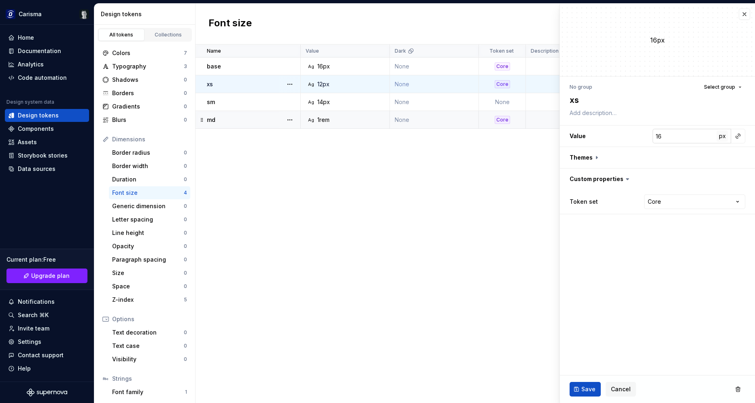
click at [721, 135] on span "px" at bounding box center [722, 135] width 7 height 7
click at [665, 138] on input "16" at bounding box center [685, 136] width 64 height 15
click at [672, 139] on input "1.25" at bounding box center [685, 136] width 64 height 15
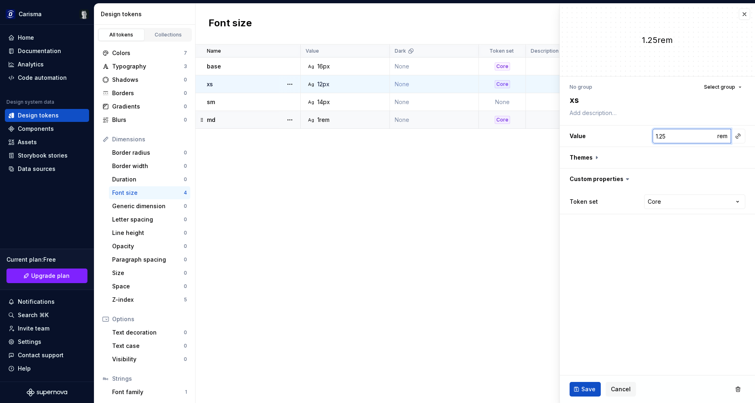
click at [672, 139] on input "1.25" at bounding box center [685, 136] width 64 height 15
click at [586, 387] on span "Save" at bounding box center [588, 389] width 14 height 8
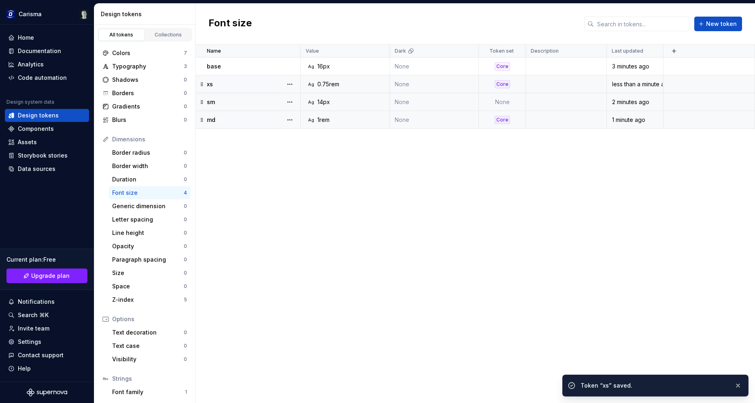
click at [348, 100] on div "Ag 14px" at bounding box center [347, 102] width 83 height 8
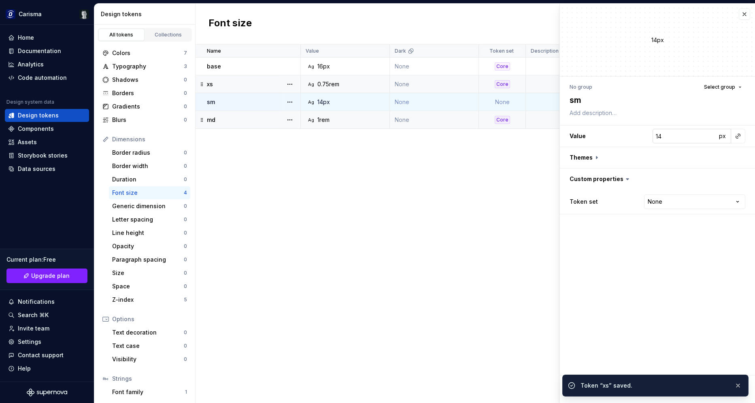
click at [674, 138] on input "14" at bounding box center [685, 136] width 64 height 15
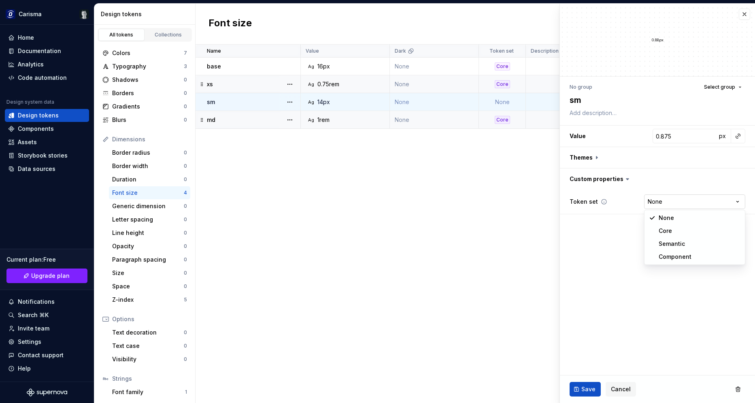
click at [679, 204] on html "Carisma Home Documentation Analytics Code automation Design system data Design …" at bounding box center [377, 201] width 755 height 403
click at [586, 392] on span "Save" at bounding box center [588, 389] width 14 height 8
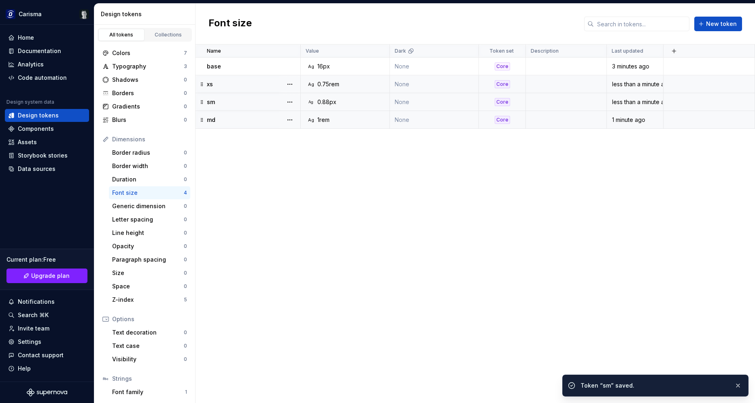
click at [339, 100] on div "Ag 0.88px" at bounding box center [347, 102] width 83 height 8
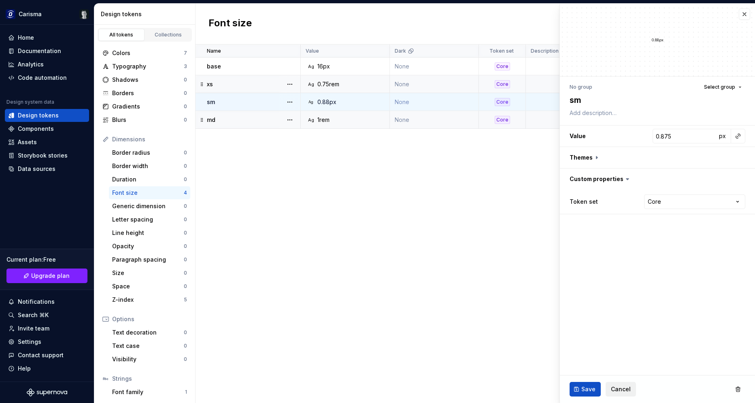
click at [622, 387] on span "Cancel" at bounding box center [621, 389] width 20 height 8
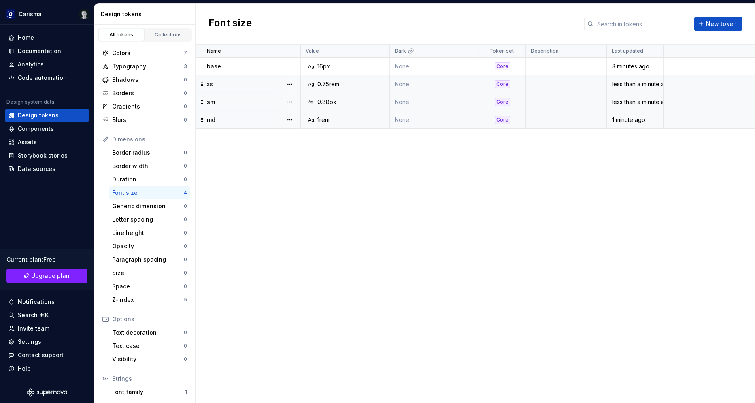
click at [486, 241] on div "Name Value Dark Token set Description Last updated base Ag 16px None Core 3 min…" at bounding box center [475, 224] width 559 height 358
click at [423, 227] on div "Name Value Dark Token set Description Last updated base Ag 16px None Core 3 min…" at bounding box center [475, 224] width 559 height 358
click at [393, 196] on div "Name Value Dark Token set Description Last updated base Ag 16px None Core 3 min…" at bounding box center [475, 224] width 559 height 358
click at [393, 251] on div "Name Value Dark Token set Description Last updated base Ag 16px None Core 3 min…" at bounding box center [475, 224] width 559 height 358
click at [500, 209] on div "Name Value Dark Token set Description Last updated base Ag 16px None Core 3 min…" at bounding box center [475, 224] width 559 height 358
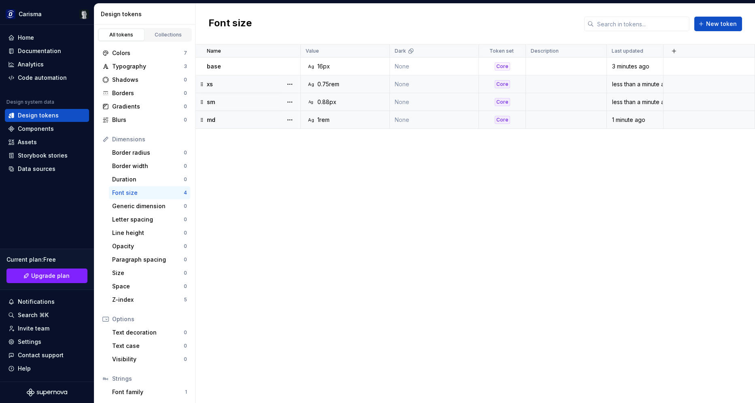
click at [535, 185] on div "Name Value Dark Token set Description Last updated base Ag 16px None Core 3 min…" at bounding box center [475, 224] width 559 height 358
click at [469, 196] on div "Name Value Dark Token set Description Last updated base Ag 16px None Core 3 min…" at bounding box center [475, 224] width 559 height 358
click at [719, 18] on button "New token" at bounding box center [718, 24] width 48 height 15
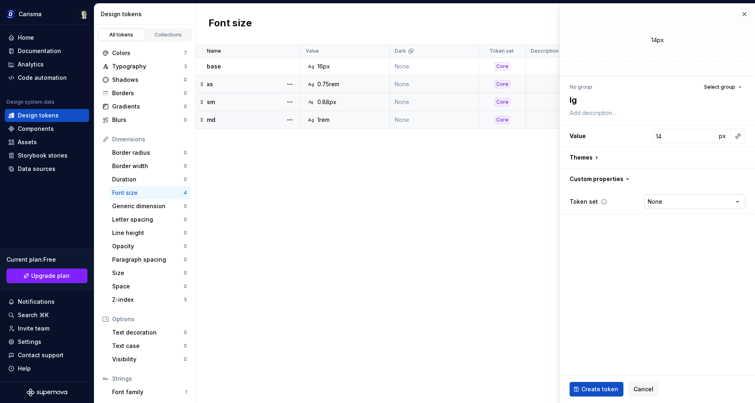
click at [696, 203] on html "Carisma Home Documentation Analytics Code automation Design system data Design …" at bounding box center [377, 201] width 755 height 403
click at [669, 132] on input "14" at bounding box center [685, 136] width 64 height 15
click at [728, 135] on div "px" at bounding box center [724, 136] width 15 height 15
click at [725, 136] on button "px" at bounding box center [722, 135] width 11 height 11
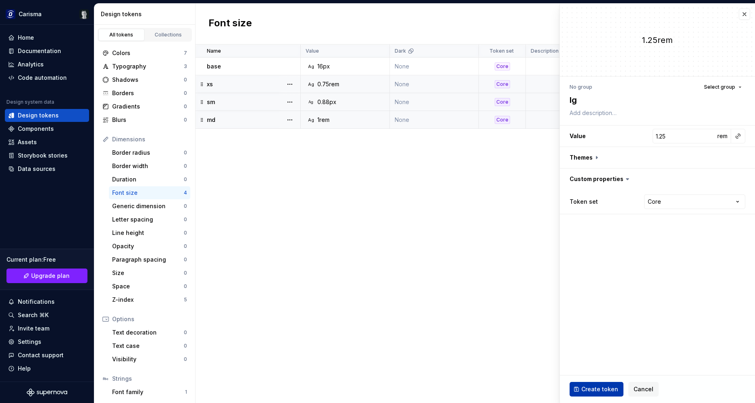
click at [602, 388] on span "Create token" at bounding box center [599, 389] width 37 height 8
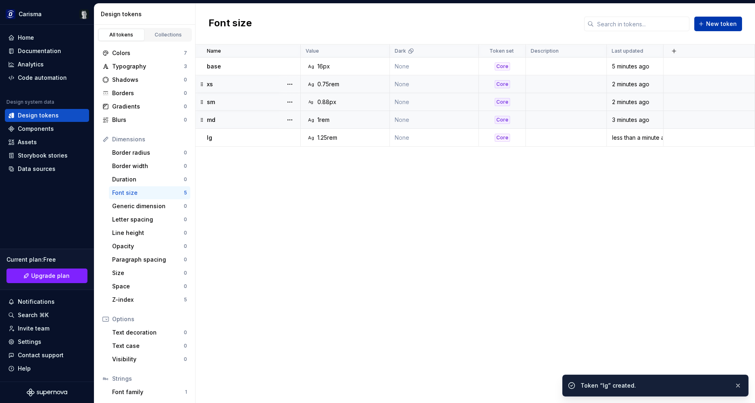
click at [714, 23] on span "New token" at bounding box center [721, 24] width 31 height 8
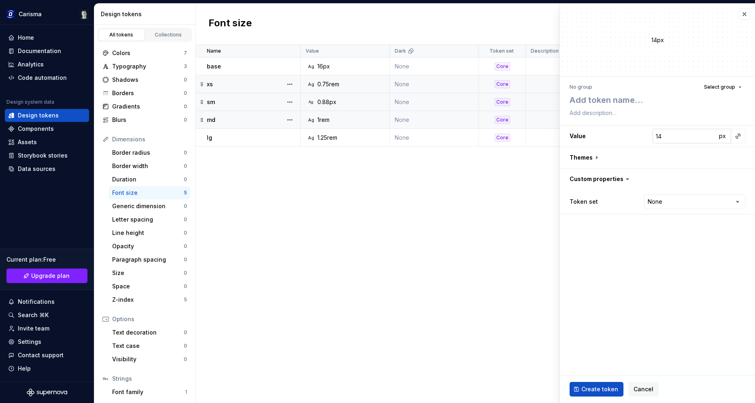
click at [667, 138] on input "14" at bounding box center [685, 136] width 64 height 15
click at [720, 136] on span "px" at bounding box center [722, 135] width 7 height 7
click at [601, 98] on textarea at bounding box center [656, 100] width 176 height 15
click at [663, 210] on div "Token set None **** **** ******** *********" at bounding box center [658, 202] width 176 height 18
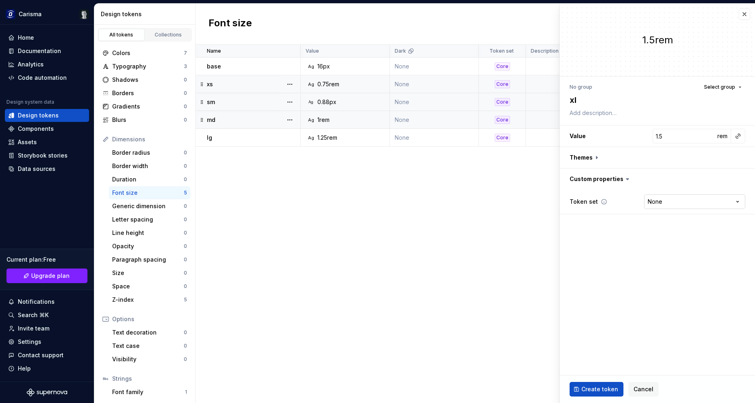
click at [662, 205] on html "Carisma Home Documentation Analytics Code automation Design system data Design …" at bounding box center [377, 201] width 755 height 403
click at [600, 391] on span "Create token" at bounding box center [599, 389] width 37 height 8
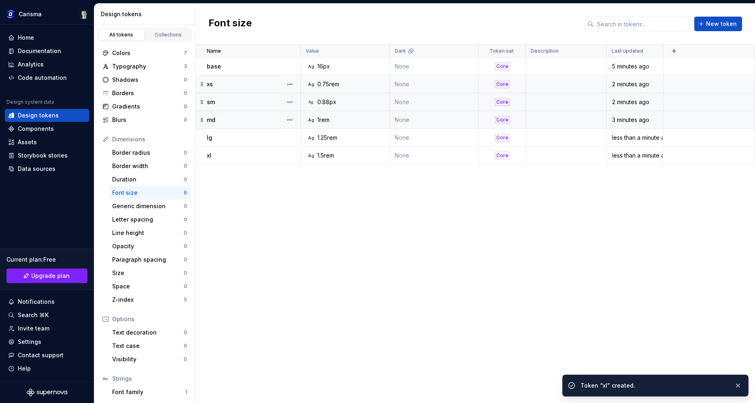
click at [412, 255] on div "Name Value Dark Token set Description Last updated base Ag 16px None Core 5 min…" at bounding box center [475, 224] width 559 height 358
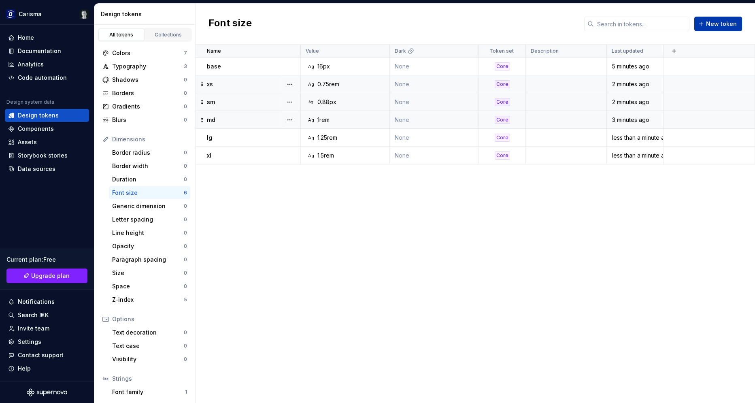
click at [715, 25] on span "New token" at bounding box center [721, 24] width 31 height 8
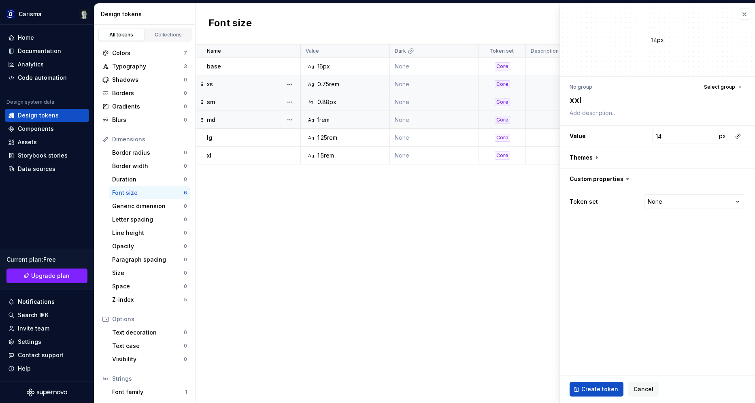
click at [675, 138] on input "14" at bounding box center [685, 136] width 64 height 15
click at [720, 136] on span "px" at bounding box center [722, 135] width 7 height 7
click at [666, 198] on html "Carisma Home Documentation Analytics Code automation Design system data Design …" at bounding box center [377, 201] width 755 height 403
click at [595, 388] on span "Create token" at bounding box center [599, 389] width 37 height 8
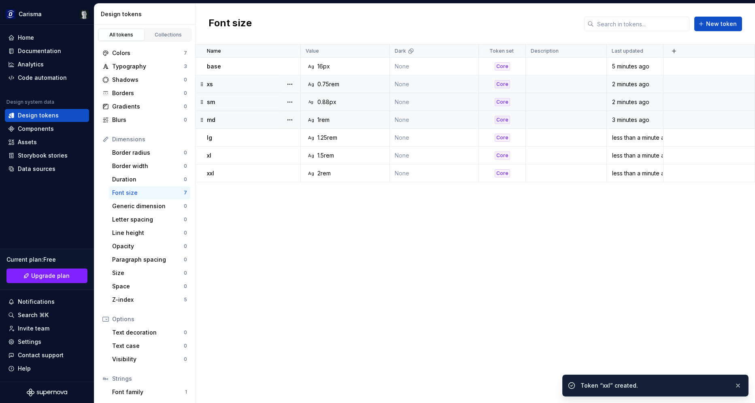
click at [440, 328] on div "Name Value Dark Token set Description Last updated base Ag 16px None Core 5 min…" at bounding box center [475, 224] width 559 height 358
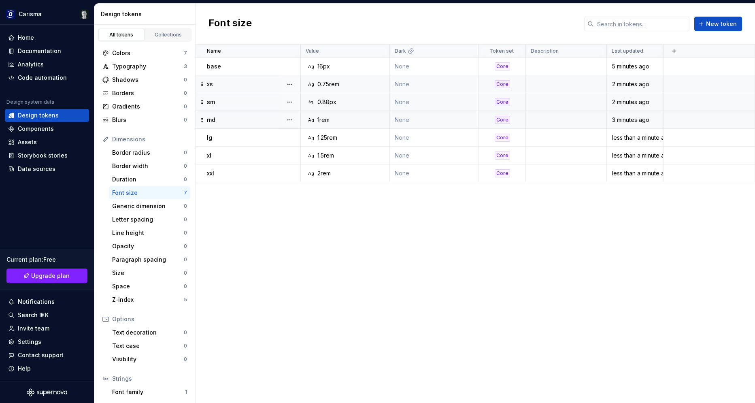
click at [280, 266] on div "Name Value Dark Token set Description Last updated base Ag 16px None Core 5 min…" at bounding box center [475, 224] width 559 height 358
click at [152, 278] on div "Size 0" at bounding box center [149, 272] width 81 height 13
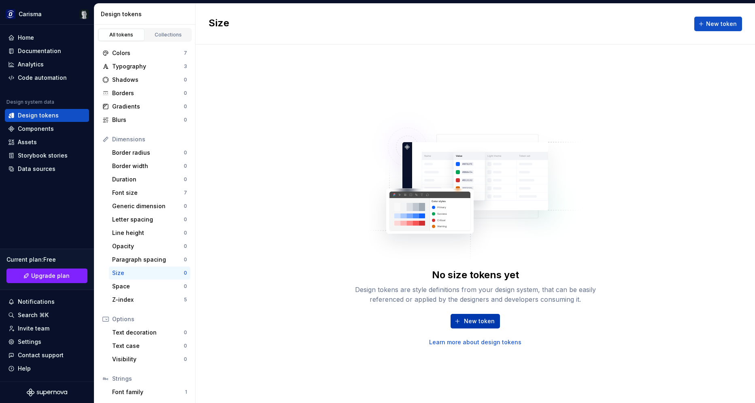
click at [464, 320] on button "New token" at bounding box center [475, 321] width 49 height 15
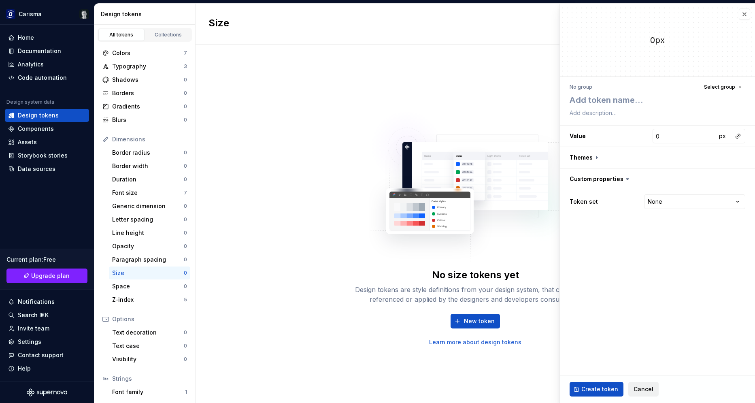
click at [648, 394] on button "Cancel" at bounding box center [643, 389] width 30 height 15
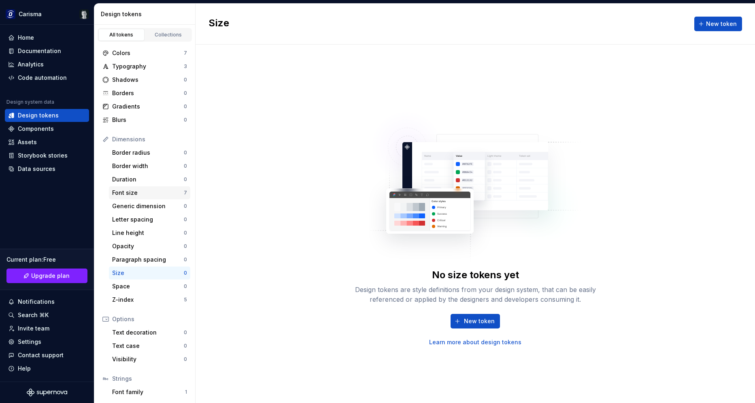
click at [157, 189] on div "Font size" at bounding box center [148, 193] width 72 height 8
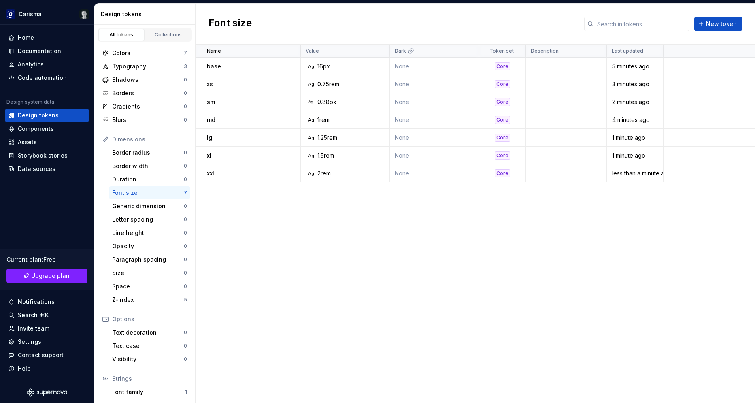
click at [382, 242] on div "Name Value Dark Token set Description Last updated base Ag 16px None Core 5 min…" at bounding box center [475, 224] width 559 height 358
click at [142, 54] on div "Colors" at bounding box center [148, 53] width 72 height 8
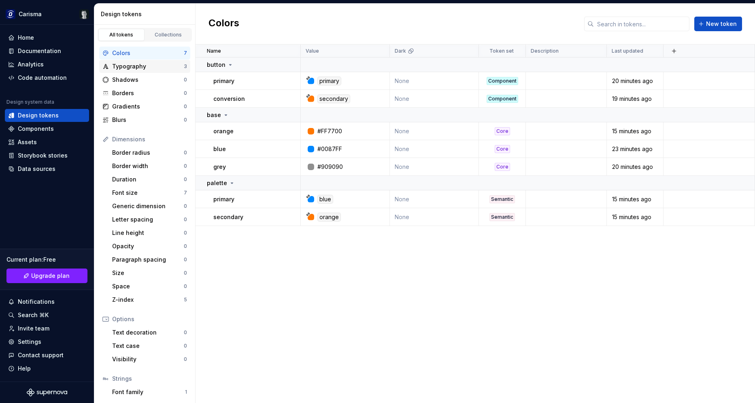
click at [142, 66] on div "Typography" at bounding box center [148, 66] width 72 height 8
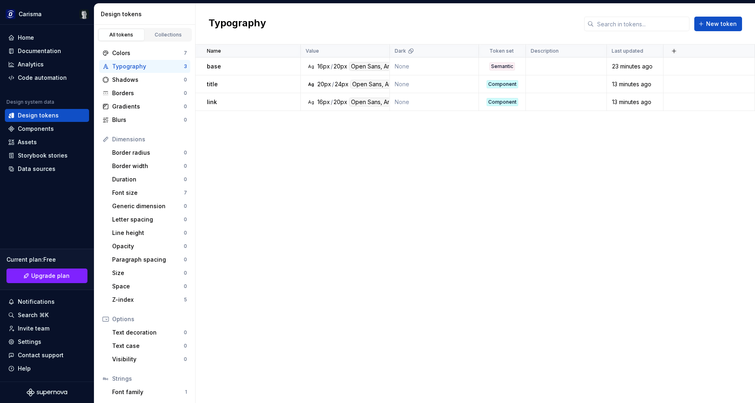
click at [365, 170] on div "Name Value Dark Token set Description Last updated base Ag 16px / 20px Open San…" at bounding box center [475, 224] width 559 height 358
click at [336, 85] on div "24px" at bounding box center [342, 84] width 14 height 9
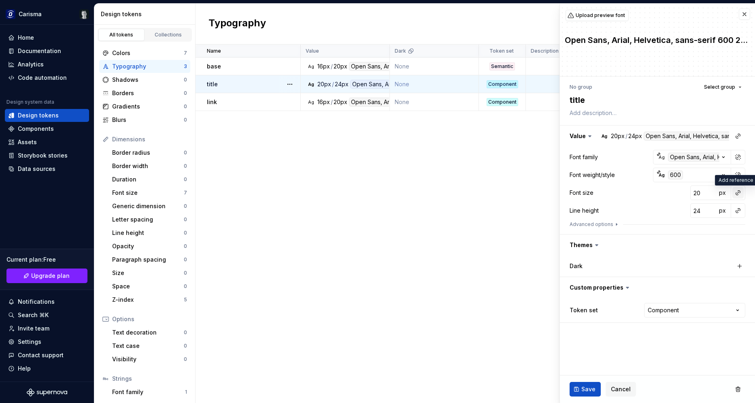
click at [738, 191] on button "button" at bounding box center [737, 192] width 11 height 11
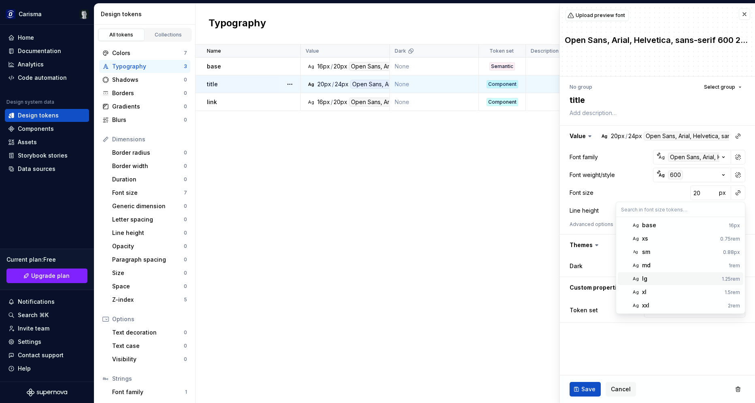
click at [684, 279] on div "lg" at bounding box center [680, 278] width 77 height 8
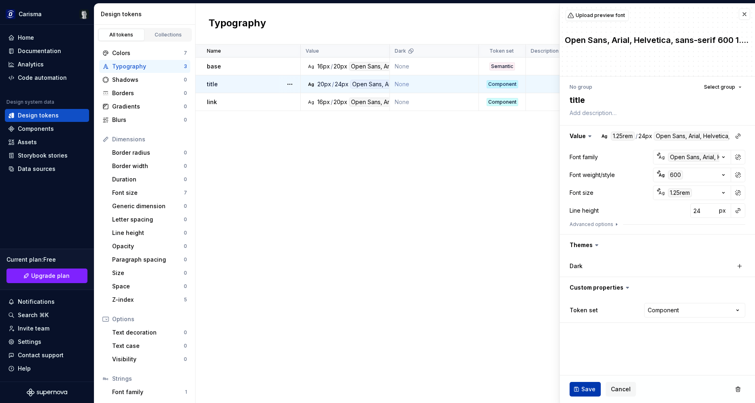
click at [576, 389] on button "Save" at bounding box center [585, 389] width 31 height 15
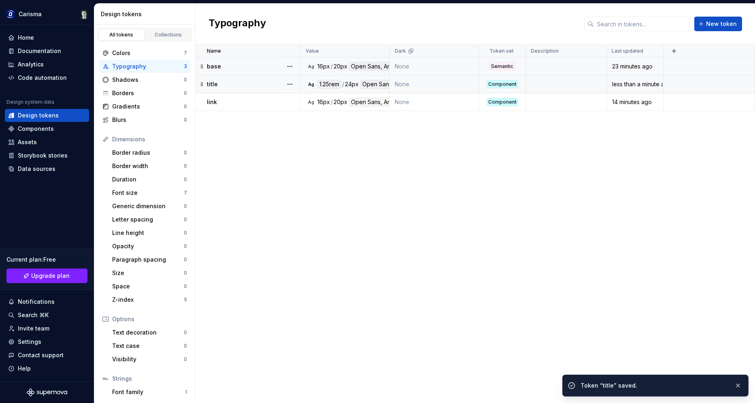
click at [338, 66] on div "20px" at bounding box center [341, 66] width 14 height 9
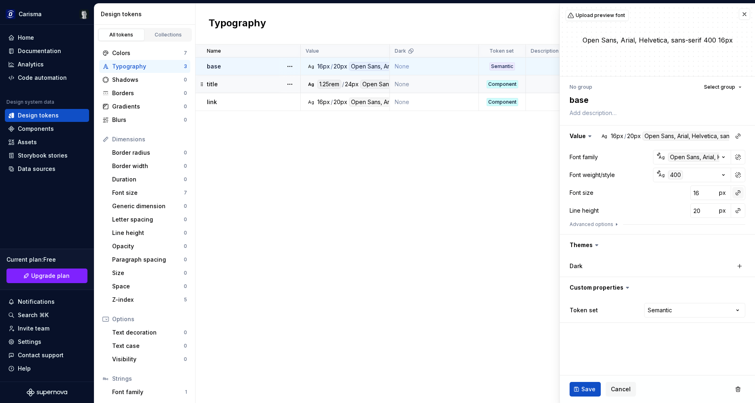
click at [735, 194] on button "button" at bounding box center [737, 192] width 11 height 11
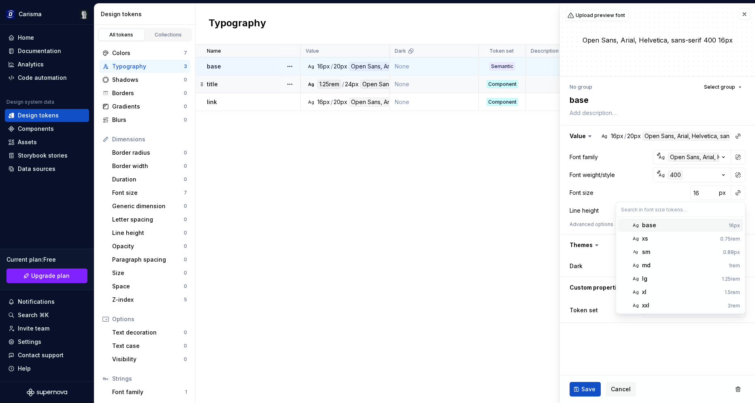
click at [684, 228] on div "base" at bounding box center [683, 225] width 83 height 8
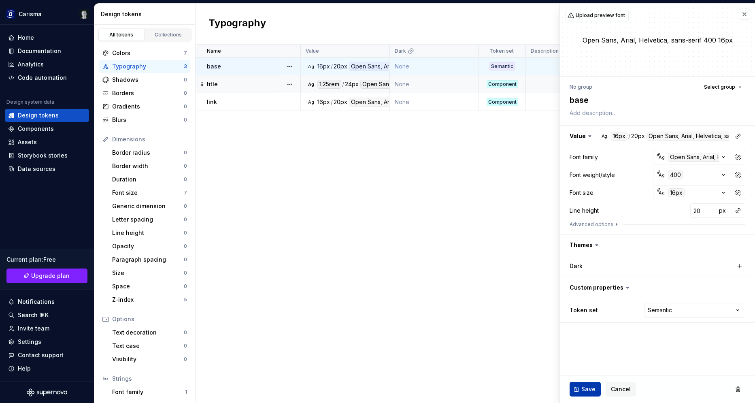
click at [587, 389] on span "Save" at bounding box center [588, 389] width 14 height 8
click at [410, 215] on div "Name Value Dark Token set Description Last updated base Ag 16px / 20px Open San…" at bounding box center [475, 224] width 559 height 358
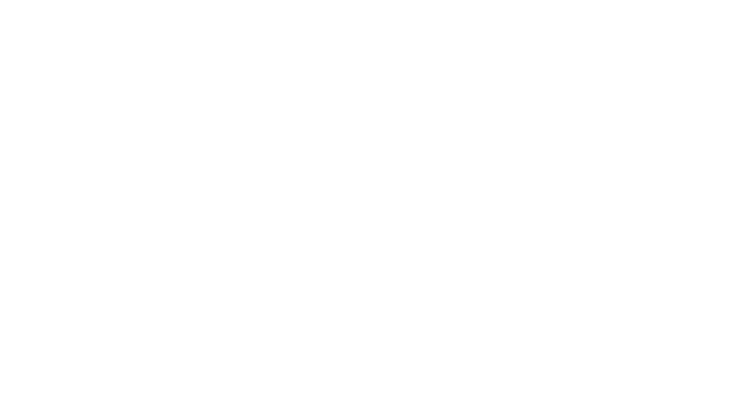
click at [523, 280] on body at bounding box center [377, 201] width 755 height 403
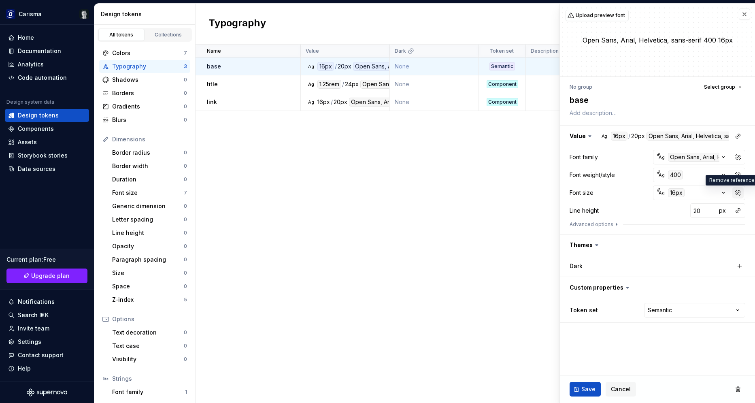
click at [736, 194] on button "button" at bounding box center [737, 192] width 11 height 11
click at [735, 196] on button "button" at bounding box center [737, 192] width 11 height 11
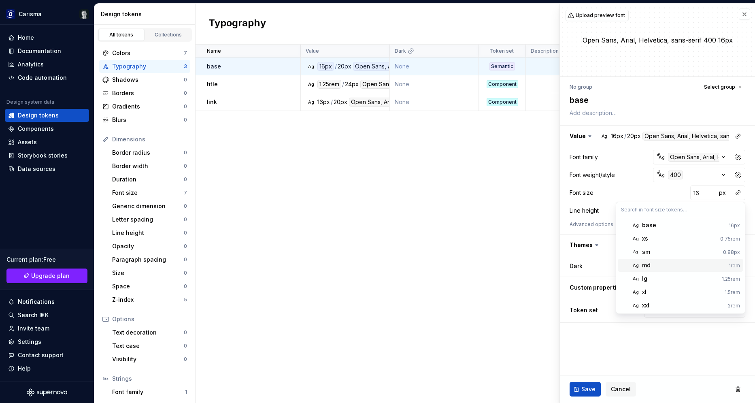
click at [676, 267] on div "md" at bounding box center [683, 265] width 83 height 8
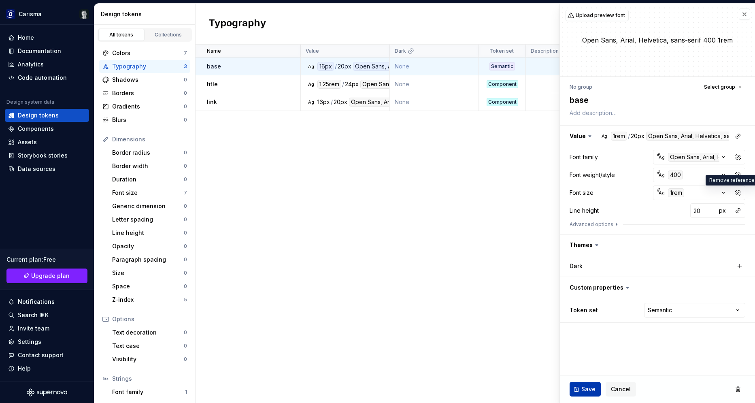
click at [578, 390] on button "Save" at bounding box center [585, 389] width 31 height 15
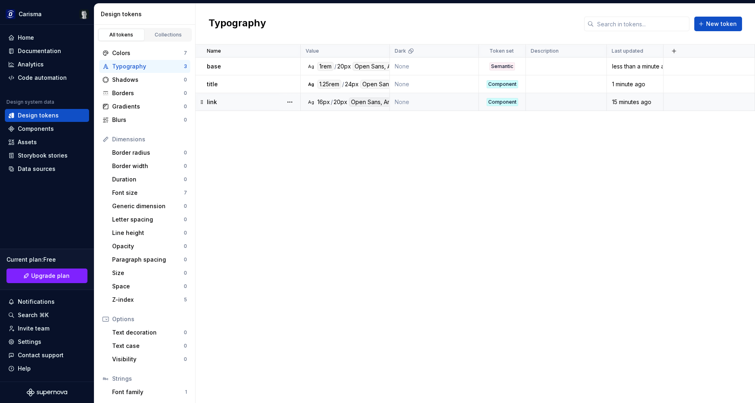
click at [326, 104] on div "16px" at bounding box center [323, 102] width 13 height 9
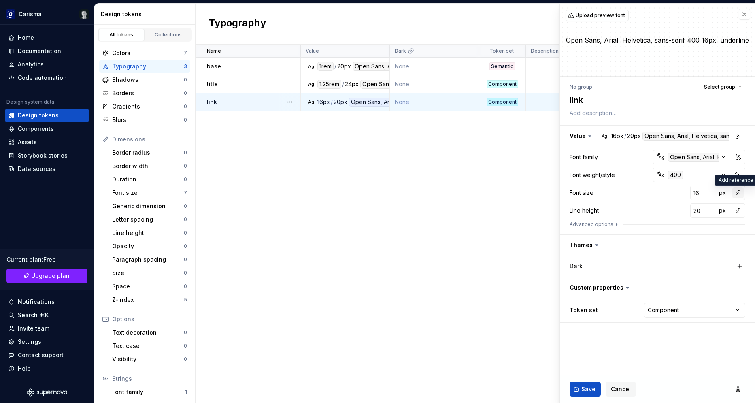
click at [737, 197] on button "button" at bounding box center [737, 192] width 11 height 11
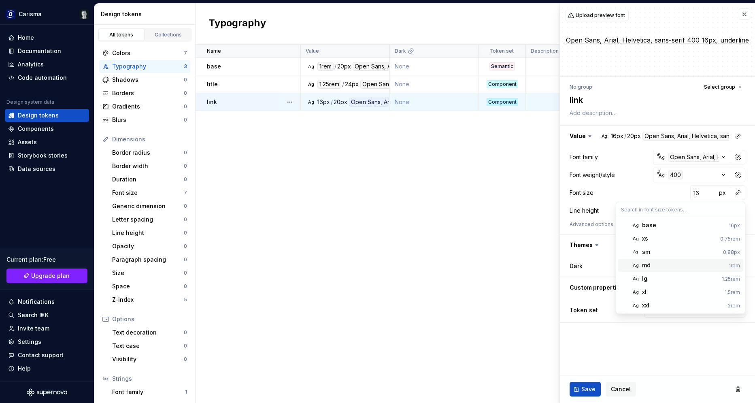
click at [670, 268] on div "md" at bounding box center [683, 265] width 83 height 8
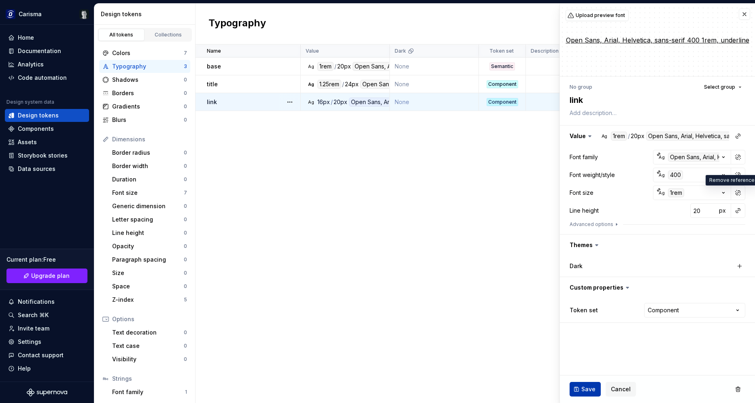
click at [582, 388] on span "Save" at bounding box center [588, 389] width 14 height 8
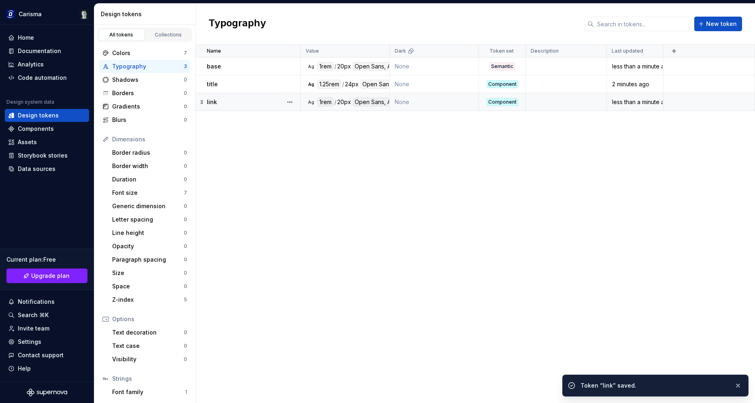
click at [262, 225] on div "Name Value Dark Token set Description Last updated base Ag 1rem / 20px Open San…" at bounding box center [475, 224] width 559 height 358
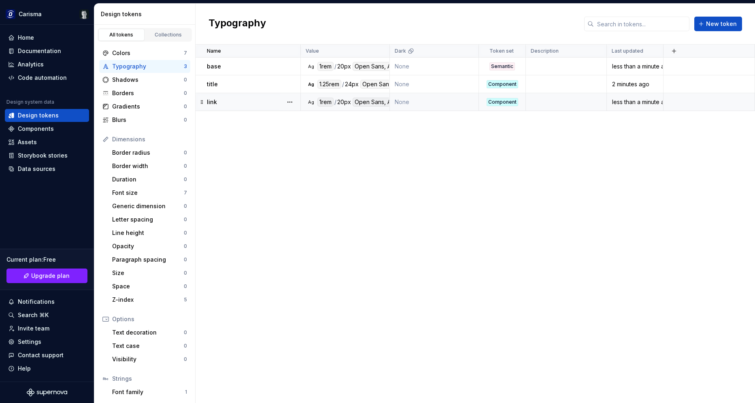
click at [348, 232] on div "Name Value Dark Token set Description Last updated base Ag 1rem / 20px Open San…" at bounding box center [475, 224] width 559 height 358
click at [315, 183] on div "Name Value Dark Token set Description Last updated base Ag 1rem / 20px Open San…" at bounding box center [475, 224] width 559 height 358
click at [312, 83] on div "Ag" at bounding box center [311, 84] width 6 height 6
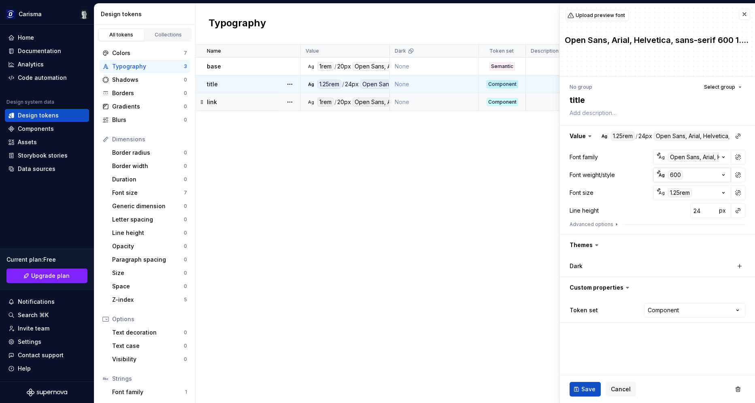
click at [722, 174] on icon "button" at bounding box center [723, 175] width 8 height 8
click at [619, 393] on html "Carisma Home Documentation Analytics Code automation Design system data Design …" at bounding box center [377, 201] width 755 height 403
click at [623, 386] on span "Cancel" at bounding box center [621, 389] width 20 height 8
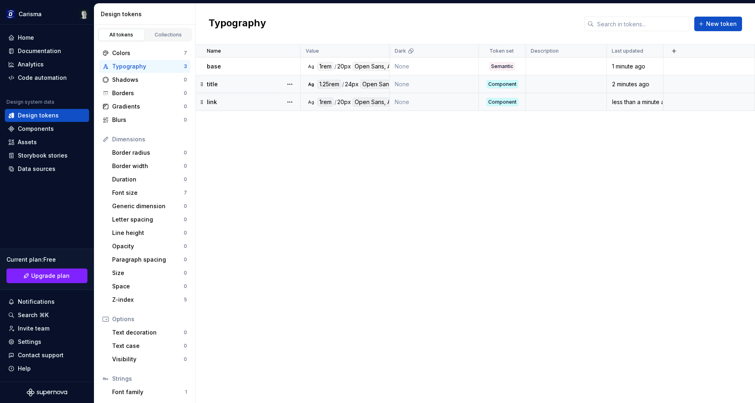
click at [430, 263] on div "Name Value Dark Token set Description Last updated base Ag 1rem / 20px Open San…" at bounding box center [475, 224] width 559 height 358
click at [145, 80] on div "Shadows" at bounding box center [148, 80] width 72 height 8
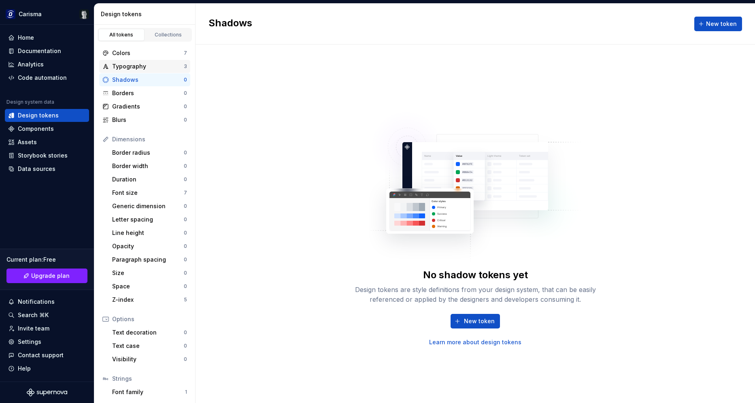
click at [153, 72] on div "Typography 3" at bounding box center [144, 66] width 91 height 13
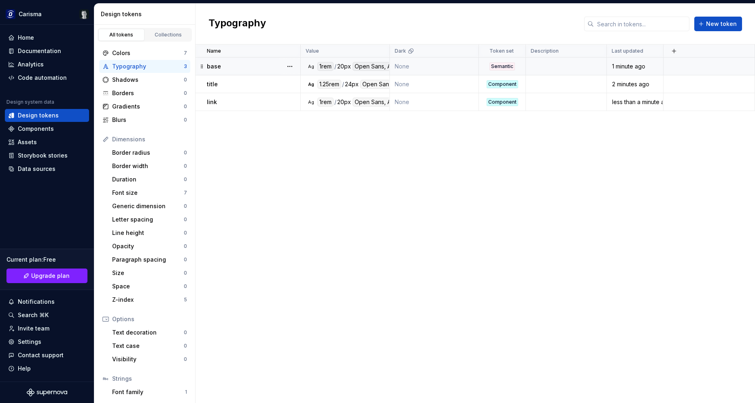
click at [247, 70] on div "base" at bounding box center [253, 66] width 93 height 8
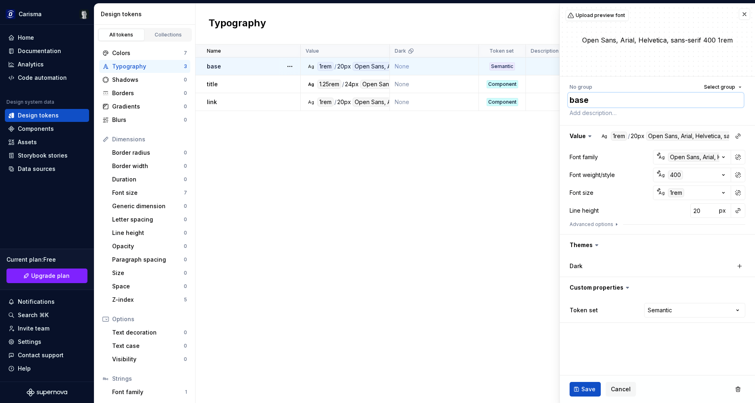
click at [587, 106] on textarea "base" at bounding box center [656, 100] width 176 height 15
type textarea "*"
type textarea "t"
type textarea "*"
type textarea "te"
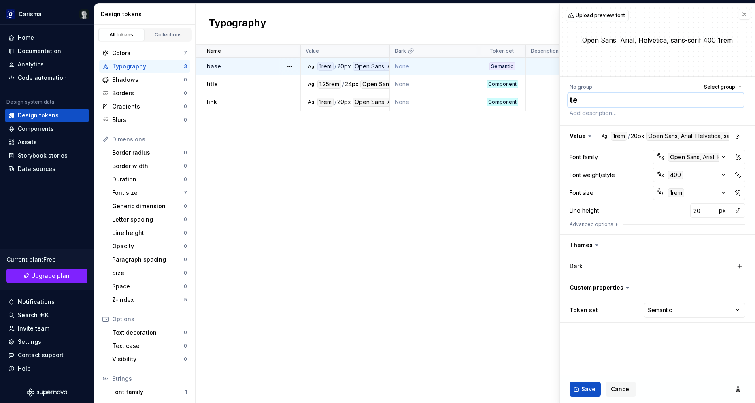
type textarea "*"
type textarea "text"
type textarea "*"
type textarea "text-"
type textarea "*"
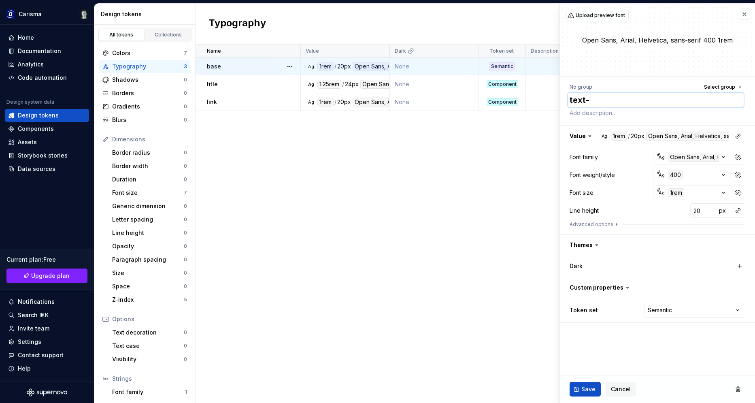
type textarea "text-d"
type textarea "*"
type textarea "text-de"
type textarea "*"
type textarea "text-def"
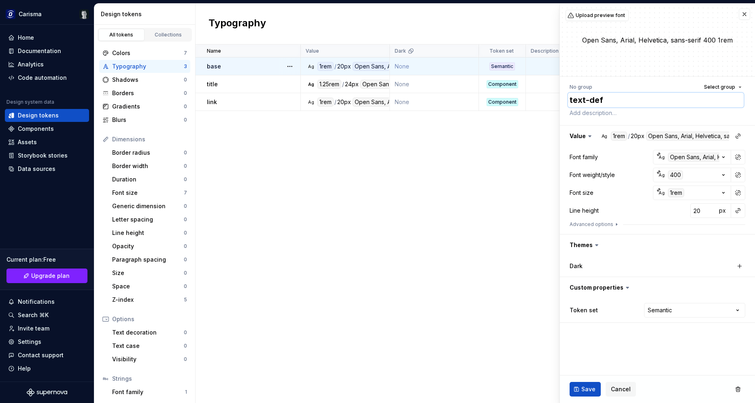
type textarea "*"
type textarea "text-defau"
type textarea "*"
type textarea "text-defauk"
type textarea "*"
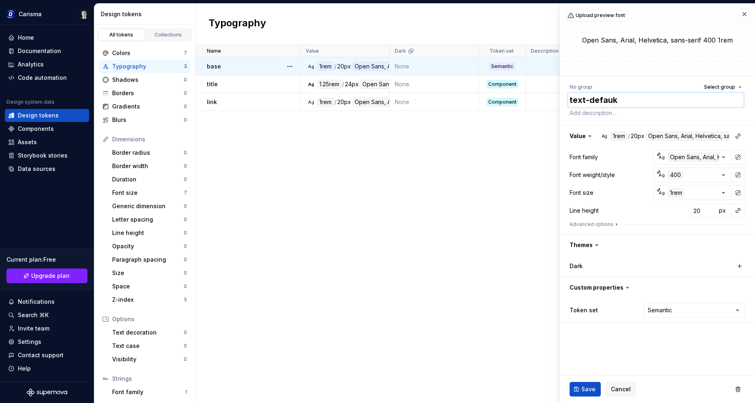
type textarea "text-defaukt"
type textarea "*"
type textarea "text-defauk"
type textarea "*"
type textarea "text-defau"
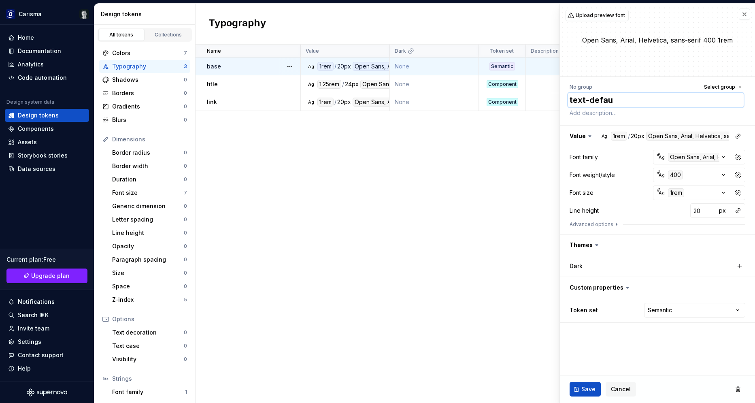
type textarea "*"
type textarea "text-defaul"
type textarea "*"
click at [583, 107] on textarea "text-default" at bounding box center [656, 100] width 176 height 15
type textarea "text-default"
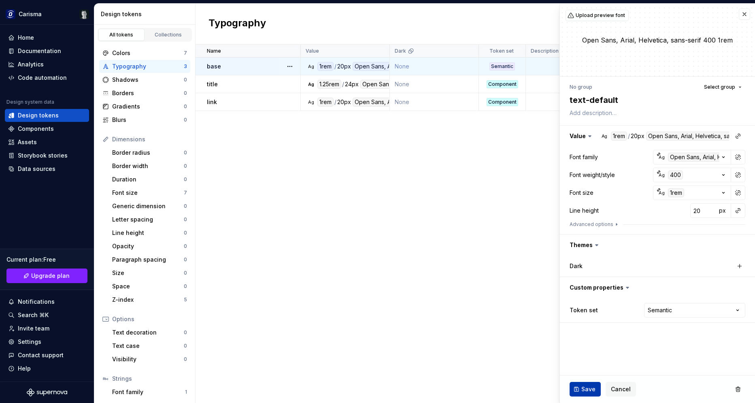
click at [581, 391] on button "Save" at bounding box center [585, 389] width 31 height 15
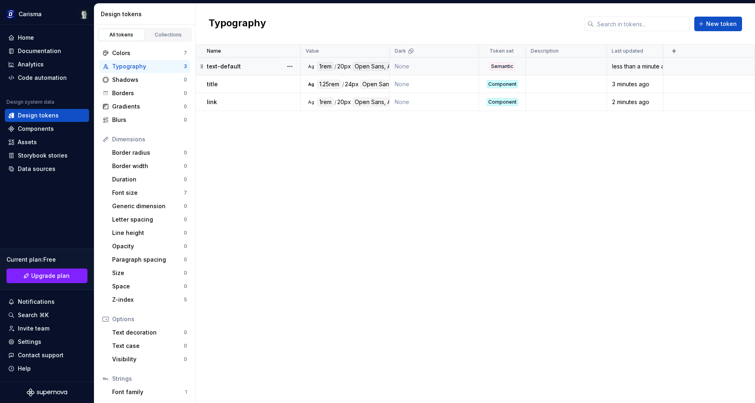
click at [268, 69] on div "text-default" at bounding box center [253, 66] width 93 height 8
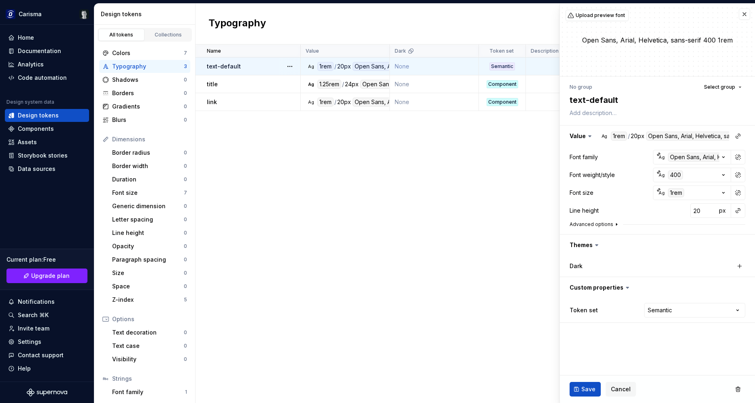
click at [600, 223] on button "Advanced options" at bounding box center [595, 224] width 50 height 6
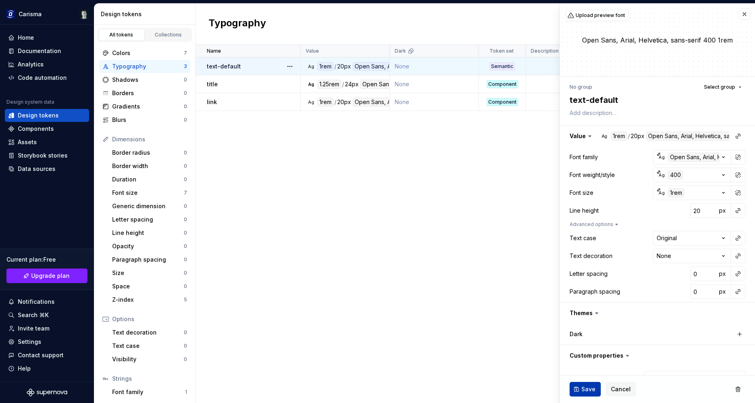
click at [583, 390] on span "Save" at bounding box center [588, 389] width 14 height 8
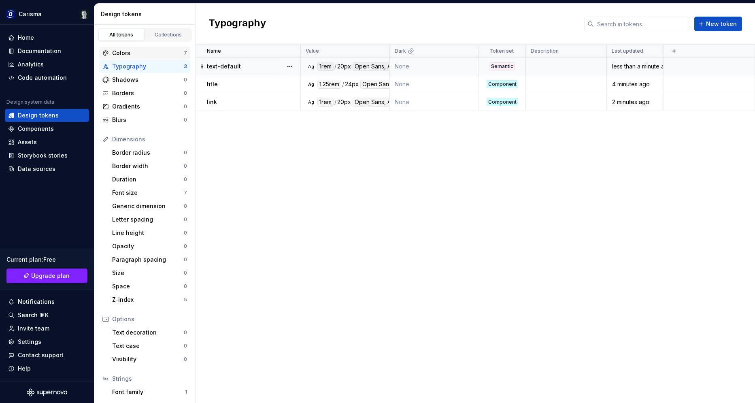
click at [140, 55] on div "Colors" at bounding box center [148, 53] width 72 height 8
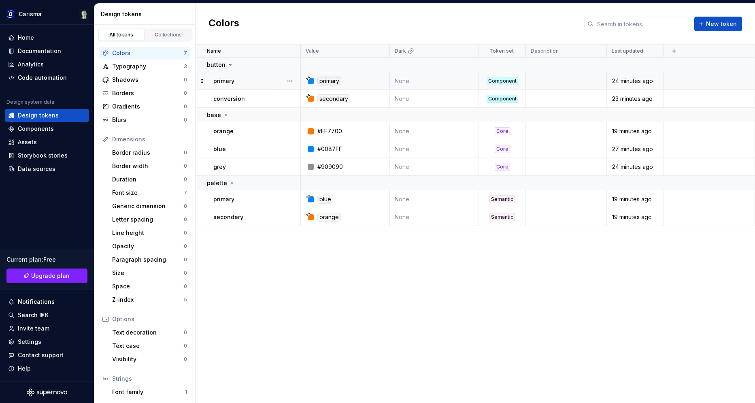
click at [240, 82] on div "primary" at bounding box center [256, 81] width 87 height 8
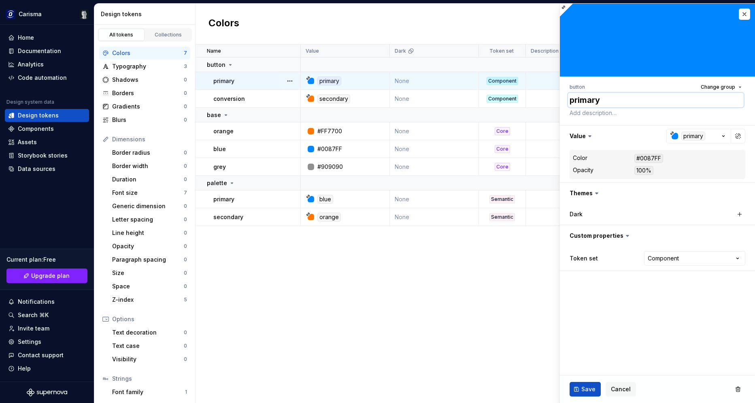
click at [601, 103] on textarea "primary" at bounding box center [656, 100] width 176 height 15
type textarea "*"
type textarea "d"
type textarea "*"
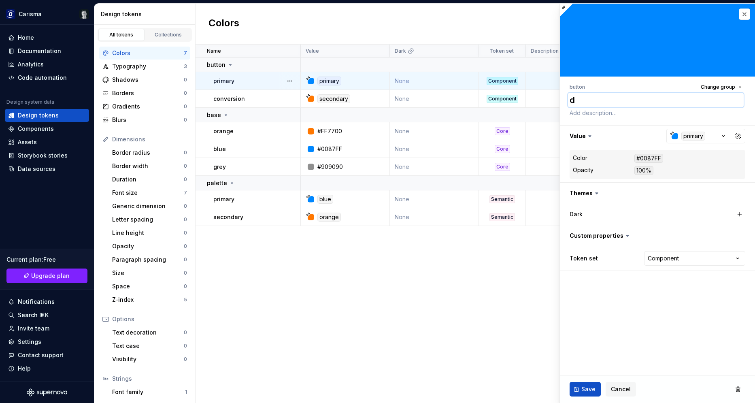
type textarea "de"
type textarea "*"
type textarea "def"
type textarea "*"
type textarea "defa"
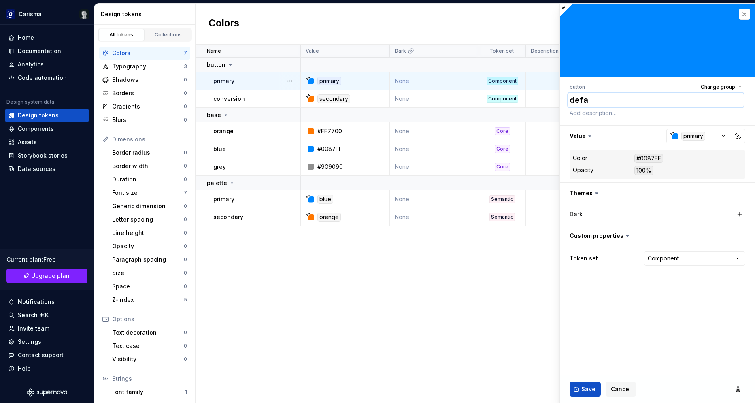
type textarea "*"
type textarea "defau"
type textarea "*"
type textarea "default"
type textarea "*"
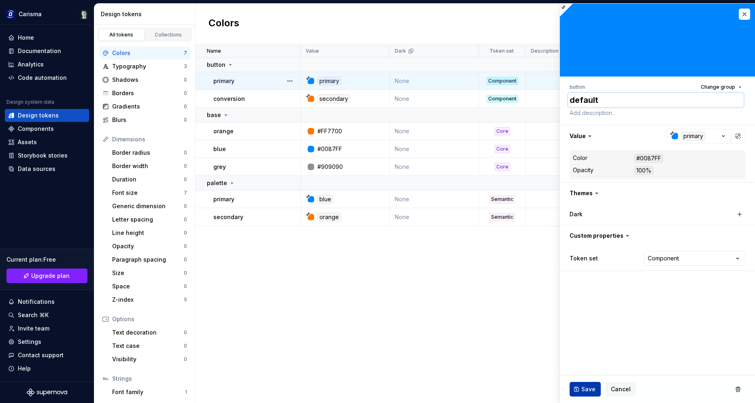
type textarea "default"
click at [585, 389] on span "Save" at bounding box center [588, 389] width 14 height 8
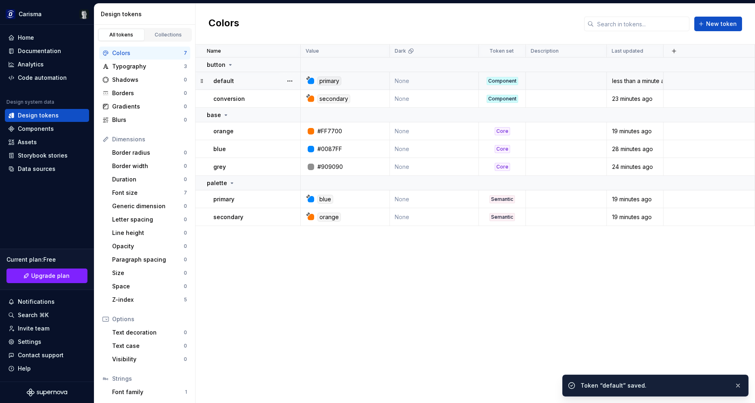
click at [525, 342] on div "Name Value Dark Token set Description Last updated button default primary None …" at bounding box center [475, 224] width 559 height 358
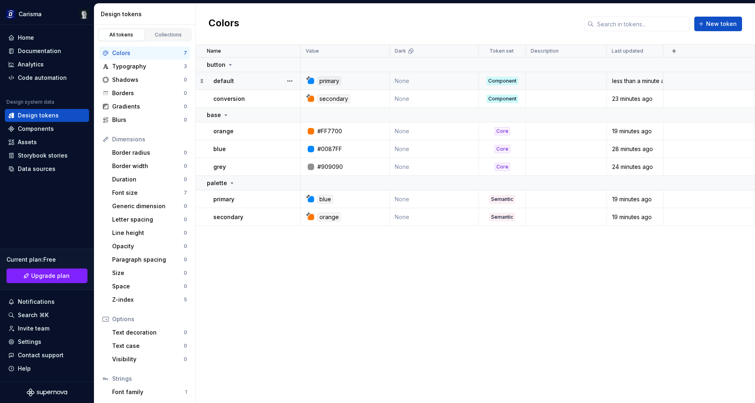
click at [409, 327] on div "Name Value Dark Token set Description Last updated button default primary None …" at bounding box center [475, 224] width 559 height 358
click at [724, 23] on span "New token" at bounding box center [721, 24] width 31 height 8
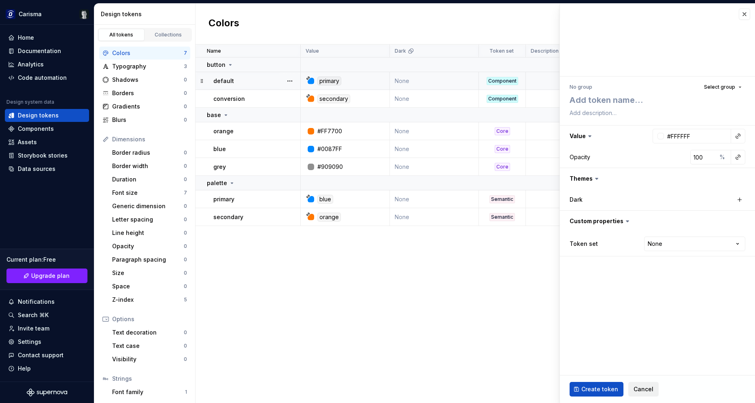
click at [640, 388] on span "Cancel" at bounding box center [644, 389] width 20 height 8
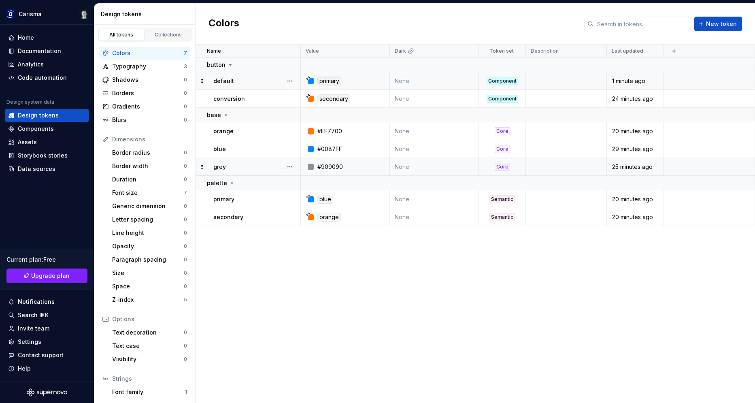
click at [331, 168] on div "#909090" at bounding box center [330, 167] width 26 height 8
type textarea "*"
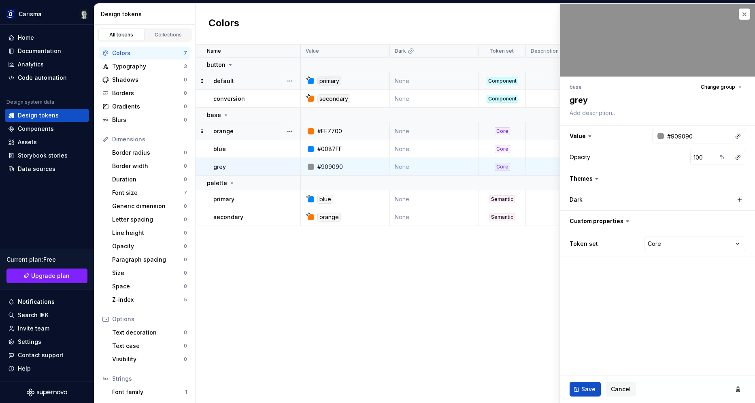
click at [660, 136] on div at bounding box center [660, 136] width 6 height 6
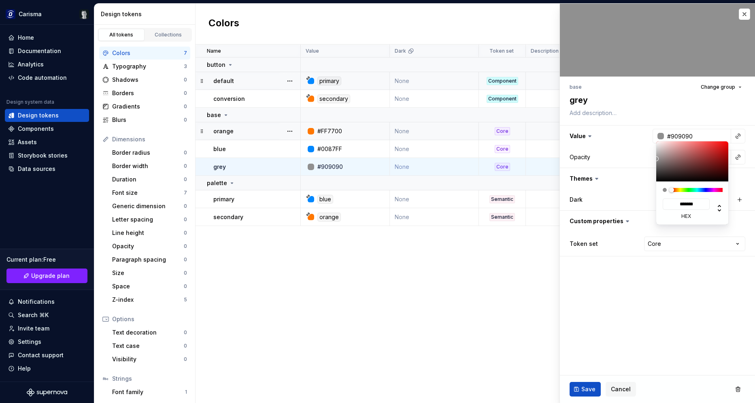
type input "#585252"
type input "*******"
type input "#484646"
type input "*******"
type input "#464444"
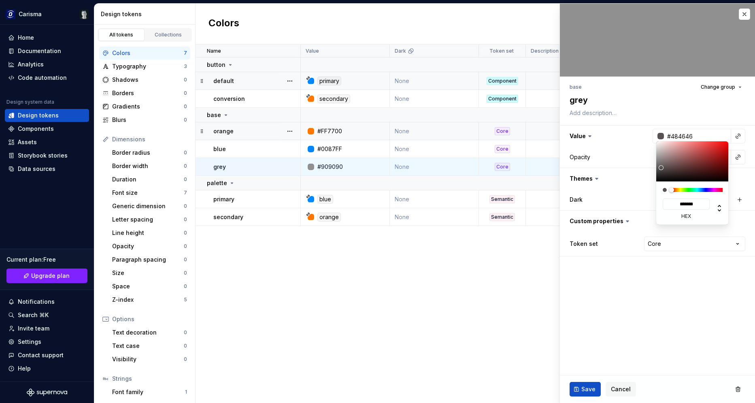
type input "*******"
type textarea "*"
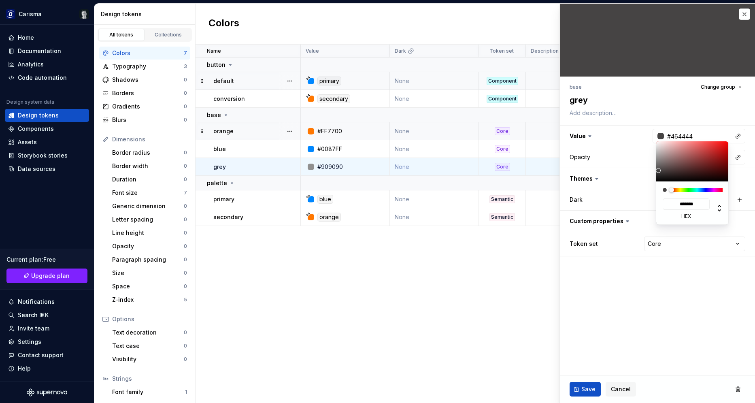
type input "#434343"
type input "*******"
type input "#404040"
type input "*******"
type input "#393939"
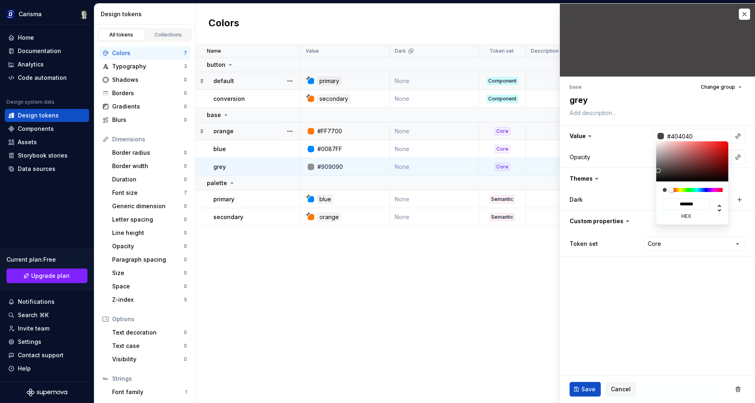
type input "*******"
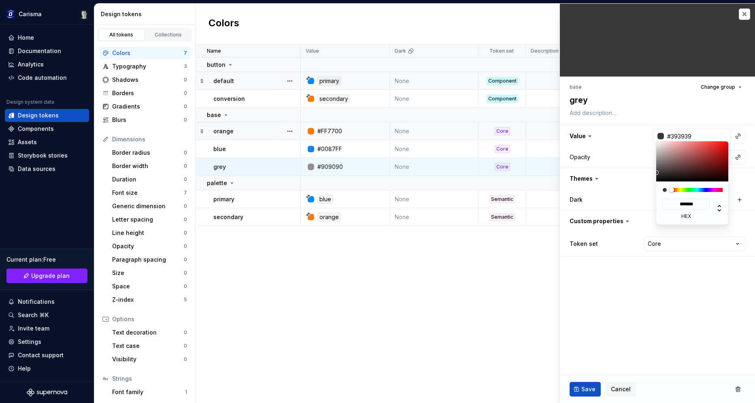
drag, startPoint x: 660, startPoint y: 169, endPoint x: 653, endPoint y: 172, distance: 7.8
click at [656, 172] on div at bounding box center [692, 161] width 73 height 40
click at [606, 362] on html "Carisma Home Documentation Analytics Code automation Design system data Design …" at bounding box center [377, 201] width 755 height 403
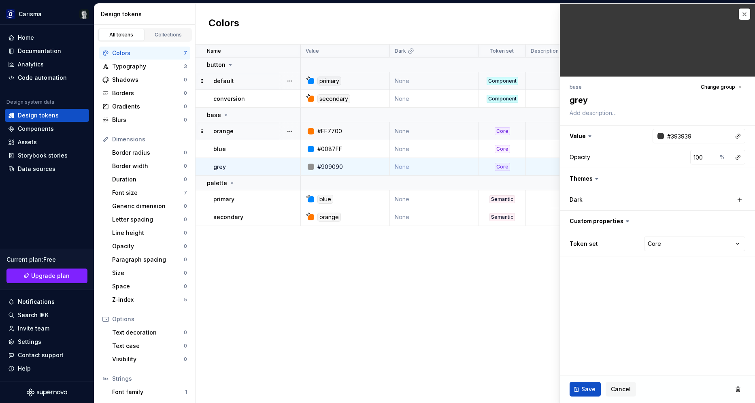
click at [581, 391] on html "Carisma Home Documentation Analytics Code automation Design system data Design …" at bounding box center [377, 201] width 755 height 403
click at [593, 100] on textarea "grey" at bounding box center [656, 100] width 176 height 15
type textarea "*"
type textarea "grey-"
type textarea "*"
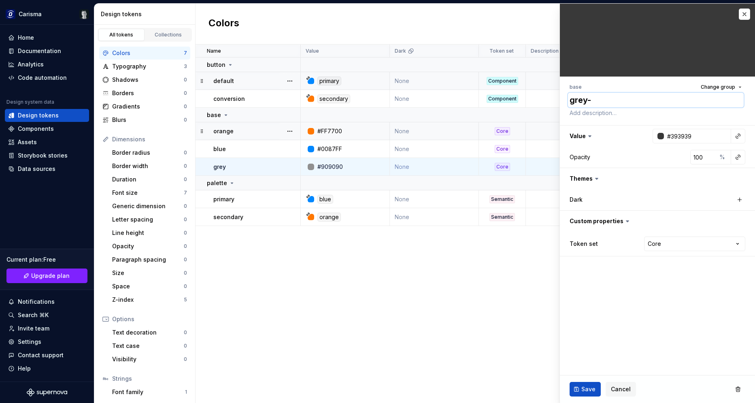
type textarea "grey-d"
type textarea "*"
type textarea "grey-da"
type textarea "*"
type textarea "grey-dark"
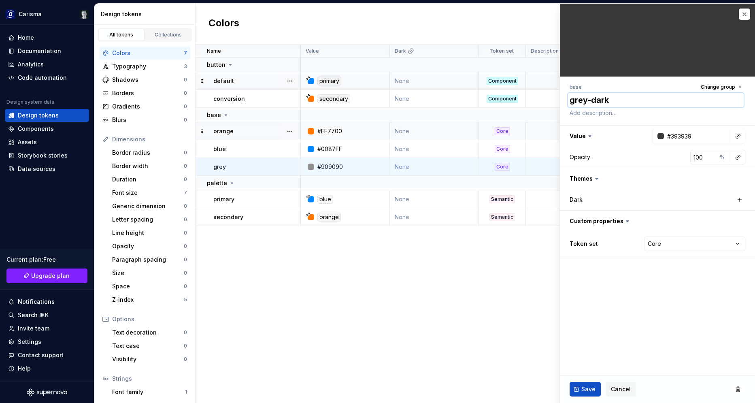
type textarea "*"
type textarea "grey-dark"
click at [583, 387] on span "Save" at bounding box center [588, 389] width 14 height 8
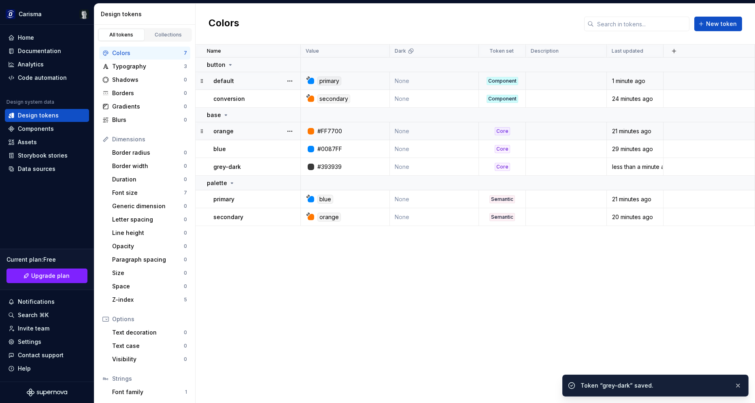
click at [466, 276] on div "Name Value Dark Token set Description Last updated button default primary None …" at bounding box center [475, 224] width 559 height 358
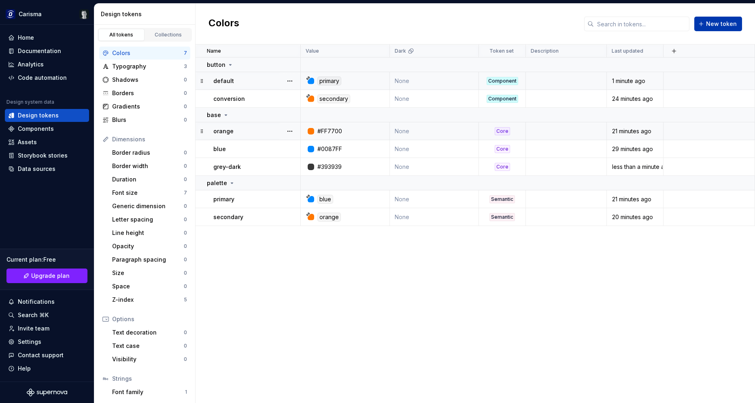
click at [715, 29] on button "New token" at bounding box center [718, 24] width 48 height 15
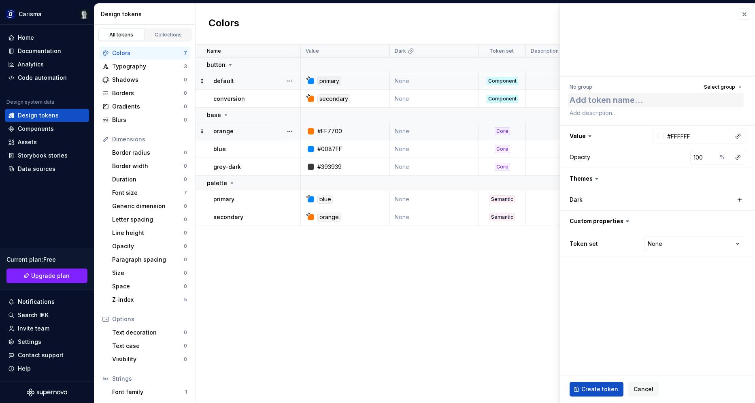
click at [609, 99] on textarea at bounding box center [656, 100] width 176 height 15
type textarea "*"
type textarea "t"
type textarea "*"
type textarea "te"
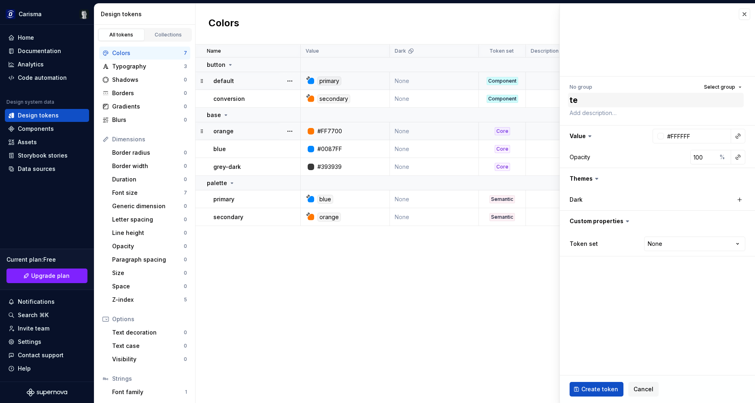
type textarea "*"
type textarea "tex"
type textarea "*"
type textarea "text"
type textarea "*"
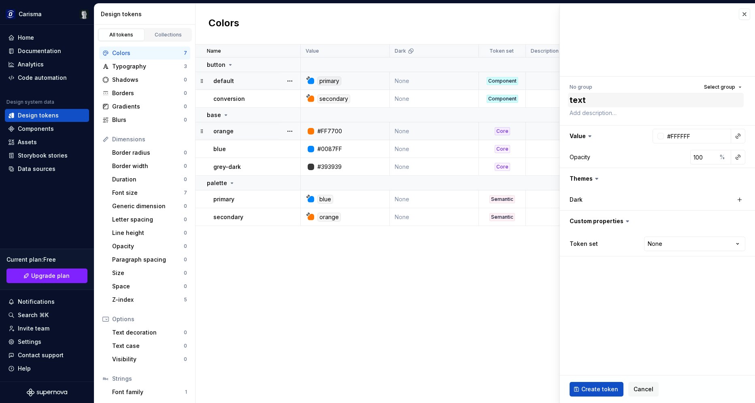
type textarea "text-"
type textarea "*"
type textarea "text-d"
type textarea "*"
type textarea "text-de"
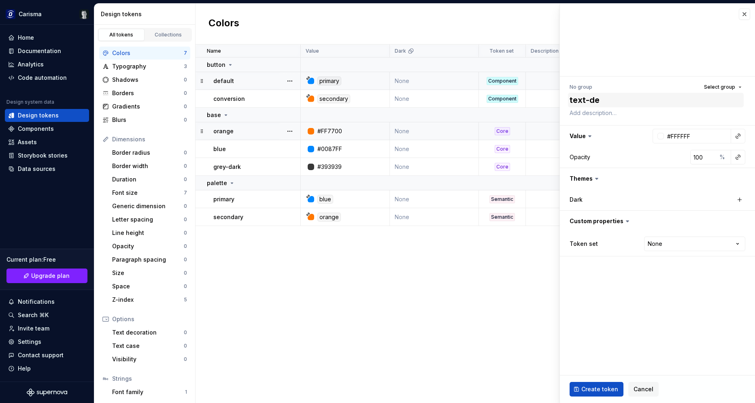
type textarea "*"
type textarea "text-def"
type textarea "*"
type textarea "text-defau"
type textarea "*"
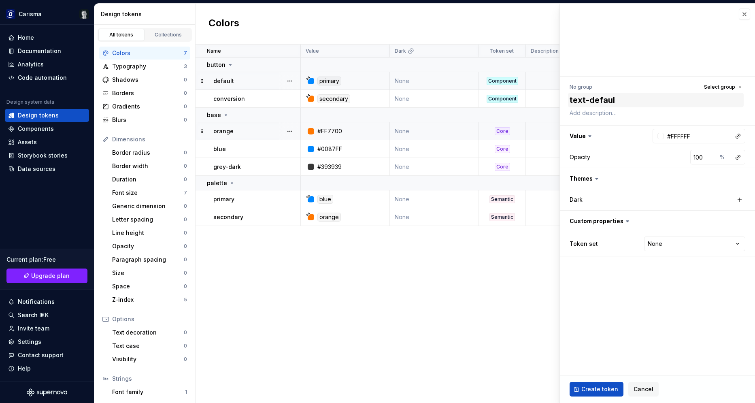
type textarea "text-default"
type textarea "*"
type textarea "text-default"
click at [736, 136] on button "button" at bounding box center [737, 135] width 11 height 11
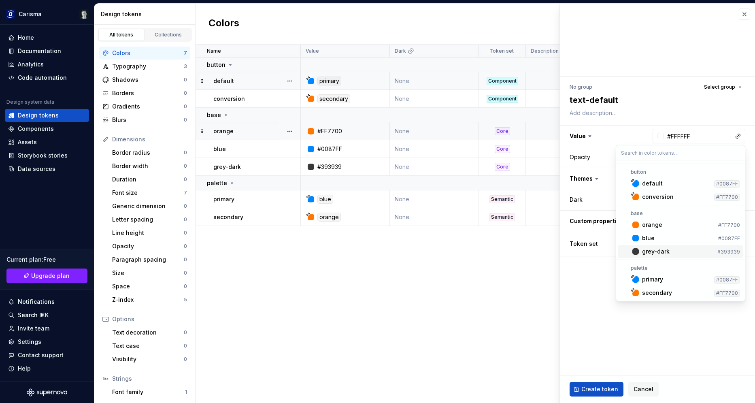
click at [672, 253] on div "grey-dark" at bounding box center [678, 251] width 72 height 8
type textarea "*"
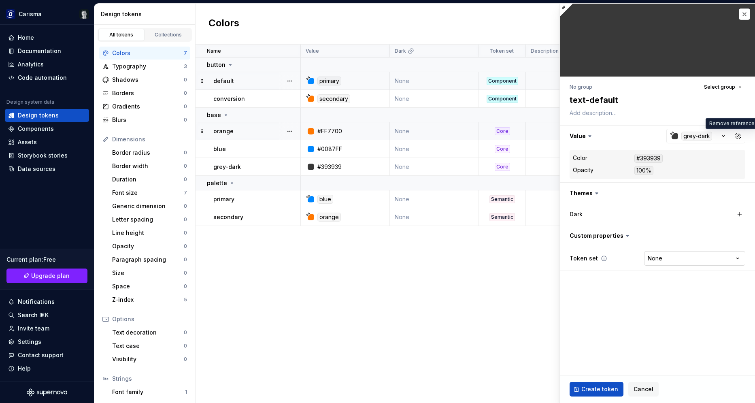
click at [663, 256] on html "Carisma Home Documentation Analytics Code automation Design system data Design …" at bounding box center [377, 201] width 755 height 403
select select "**********"
click at [726, 86] on span "Select group" at bounding box center [719, 87] width 31 height 6
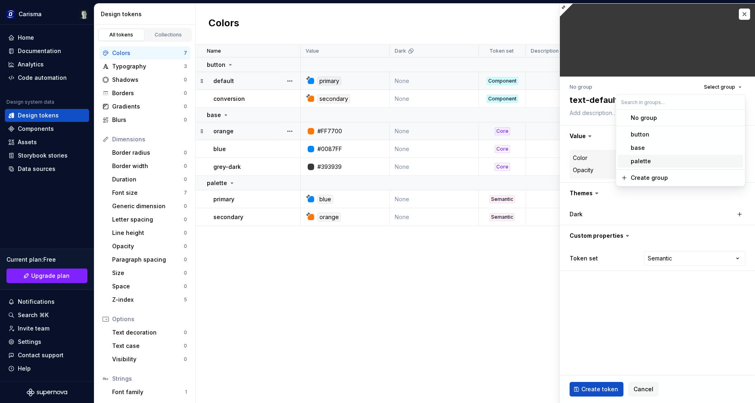
click at [659, 160] on div "palette" at bounding box center [685, 161] width 109 height 8
click at [599, 388] on span "Create token" at bounding box center [599, 389] width 37 height 8
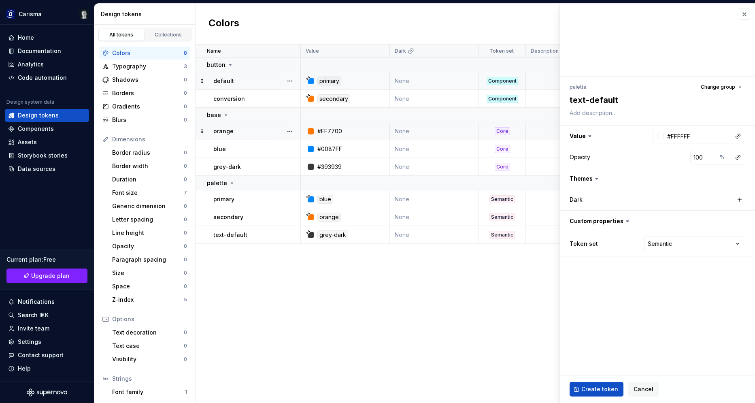
type textarea "*"
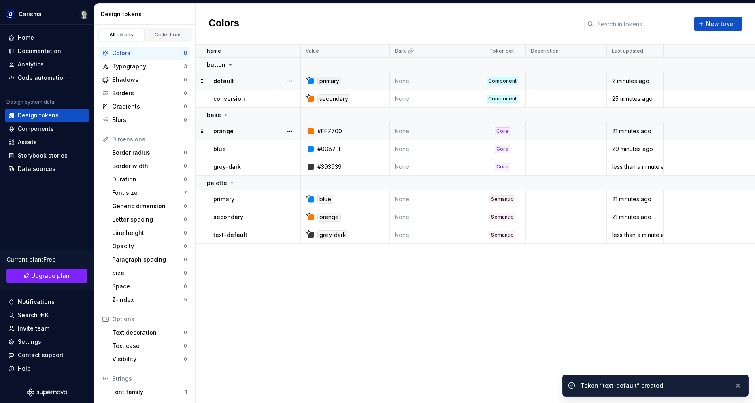
click at [449, 343] on div "Name Value Dark Token set Description Last updated button default primary None …" at bounding box center [475, 224] width 559 height 358
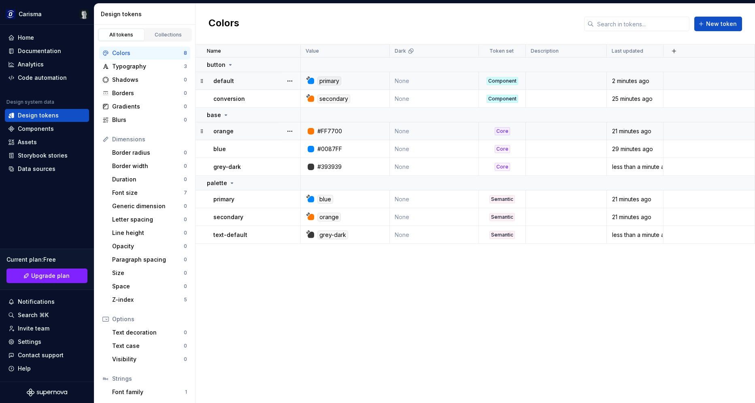
click at [458, 336] on div "Name Value Dark Token set Description Last updated button default primary None …" at bounding box center [475, 224] width 559 height 358
click at [300, 281] on div "Name Value Dark Token set Description Last updated button default primary None …" at bounding box center [475, 224] width 559 height 358
click at [725, 22] on span "New token" at bounding box center [721, 24] width 31 height 8
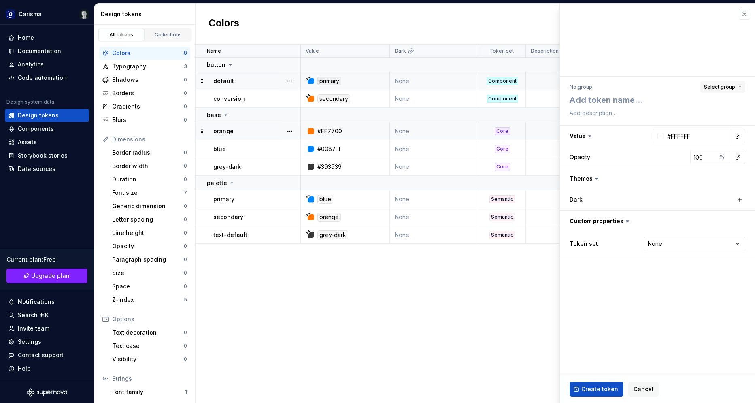
click at [727, 88] on span "Select group" at bounding box center [719, 87] width 31 height 6
click at [657, 180] on div "Create group" at bounding box center [649, 178] width 37 height 8
type textarea "*"
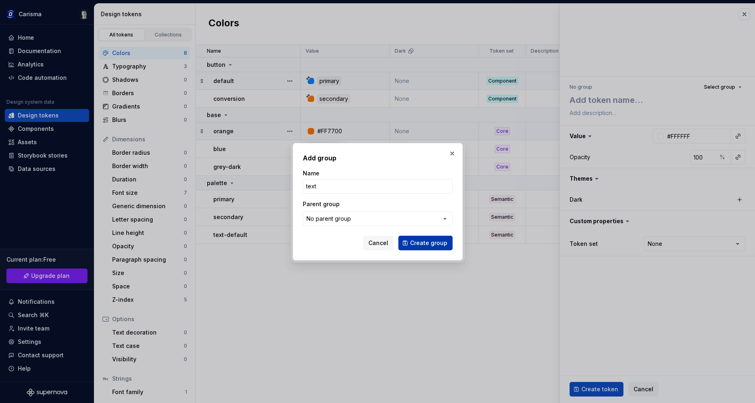
type input "text"
click at [428, 247] on span "Create group" at bounding box center [428, 243] width 37 height 8
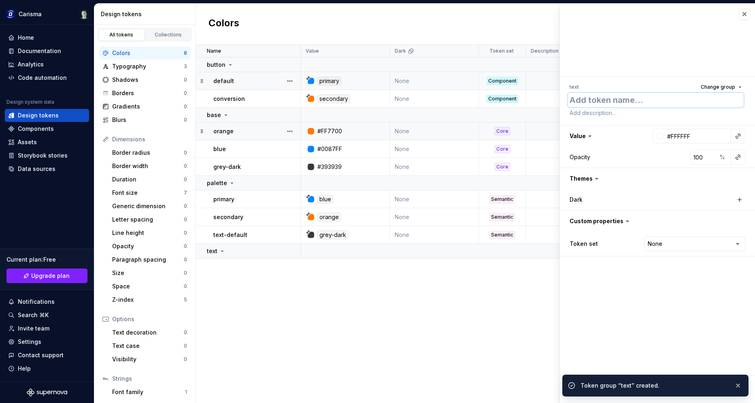
click at [618, 102] on textarea at bounding box center [656, 100] width 176 height 15
type textarea "*"
type textarea "t"
type textarea "*"
type textarea "te"
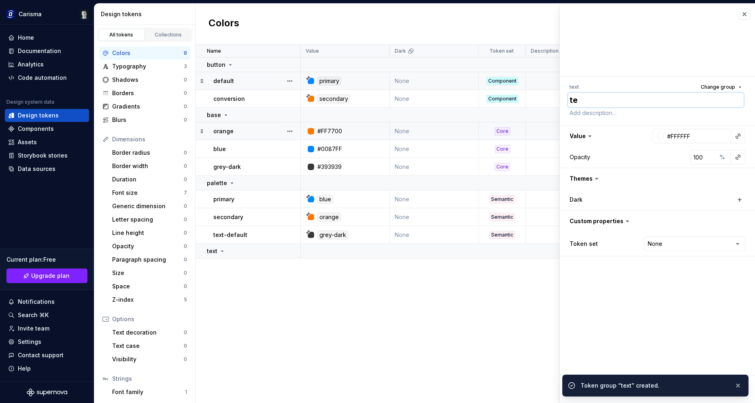
type textarea "*"
type textarea "tex"
type textarea "*"
type textarea "text"
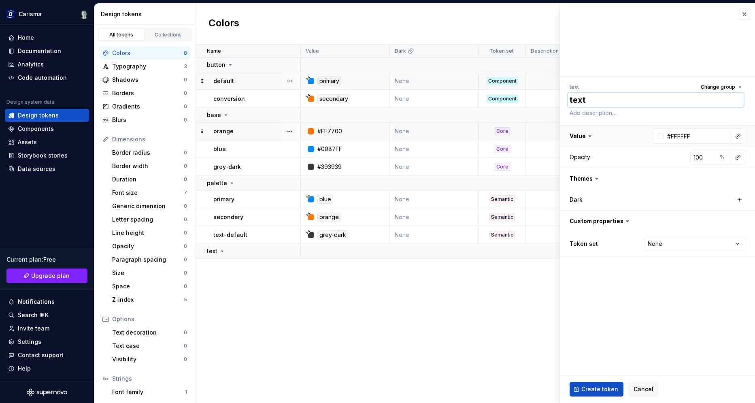
type textarea "*"
type textarea "text"
click at [740, 133] on button "button" at bounding box center [737, 135] width 11 height 11
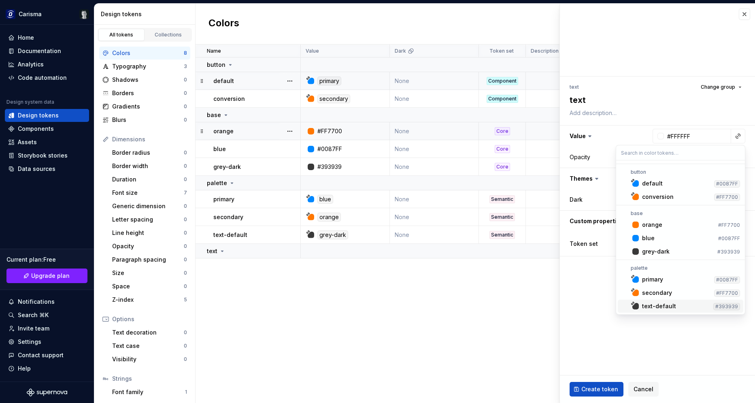
click at [669, 305] on div "text-default" at bounding box center [659, 306] width 34 height 8
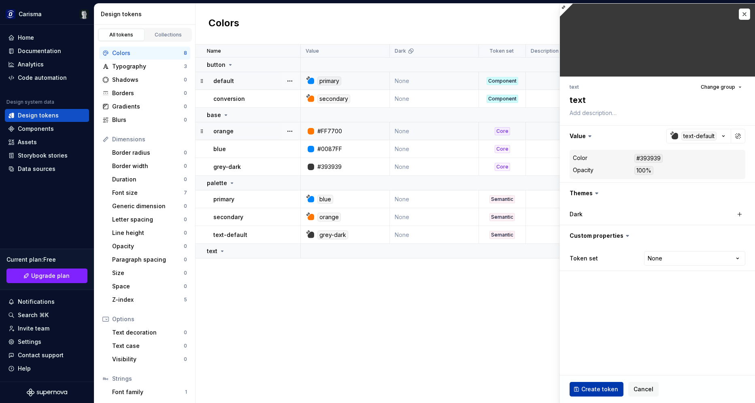
click at [597, 390] on span "Create token" at bounding box center [599, 389] width 37 height 8
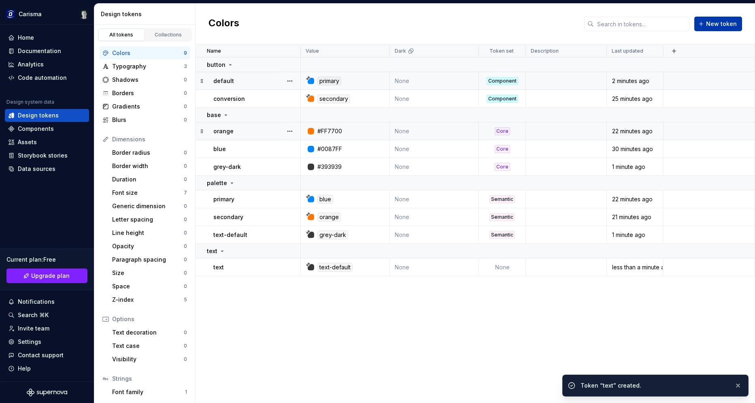
click at [710, 28] on button "New token" at bounding box center [718, 24] width 48 height 15
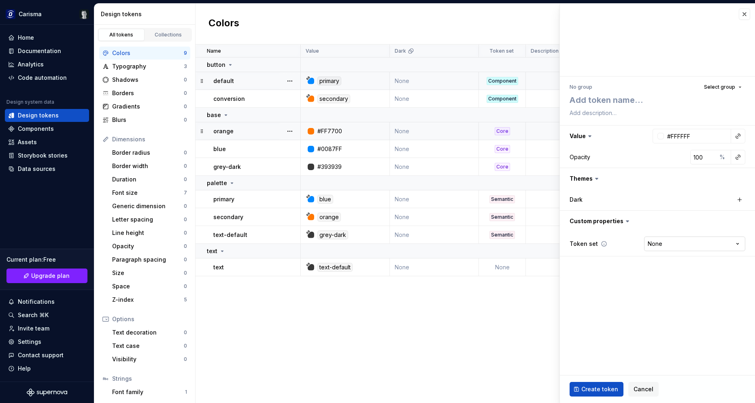
type textarea "*"
click at [668, 243] on html "Carisma Home Documentation Analytics Code automation Design system data Design …" at bounding box center [377, 201] width 755 height 403
select select "**********"
click at [622, 101] on textarea at bounding box center [656, 100] width 176 height 15
type textarea "*"
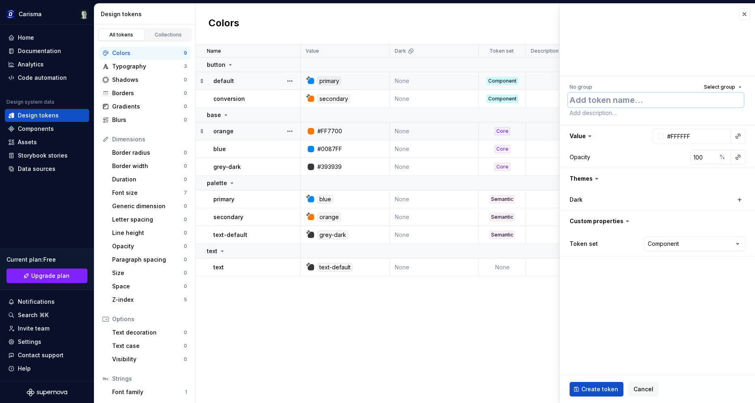
type textarea "t"
type textarea "*"
type textarea "ti"
type textarea "*"
type textarea "tit"
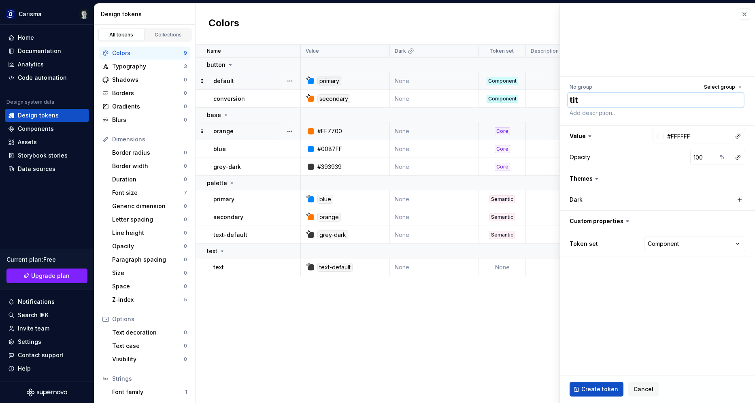
type textarea "*"
type textarea "titl"
type textarea "*"
type textarea "title"
click at [722, 87] on span "Select group" at bounding box center [719, 87] width 31 height 6
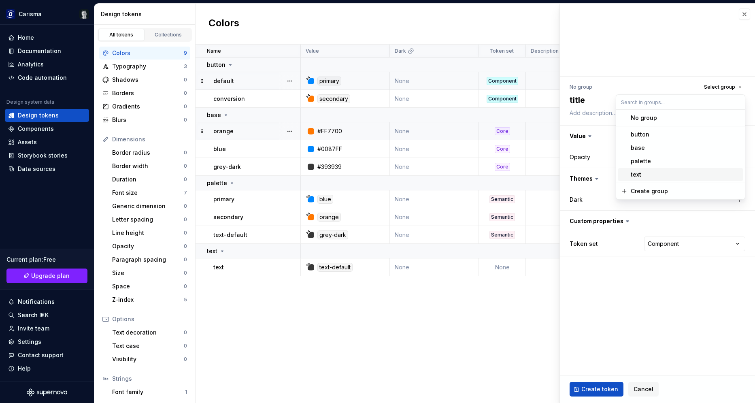
click at [650, 172] on div "text" at bounding box center [685, 174] width 109 height 8
click at [740, 136] on button "button" at bounding box center [737, 135] width 11 height 11
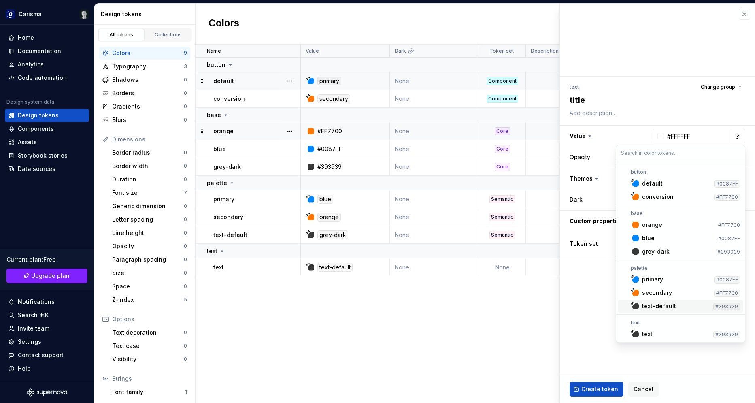
click at [665, 303] on div "text-default" at bounding box center [659, 306] width 34 height 8
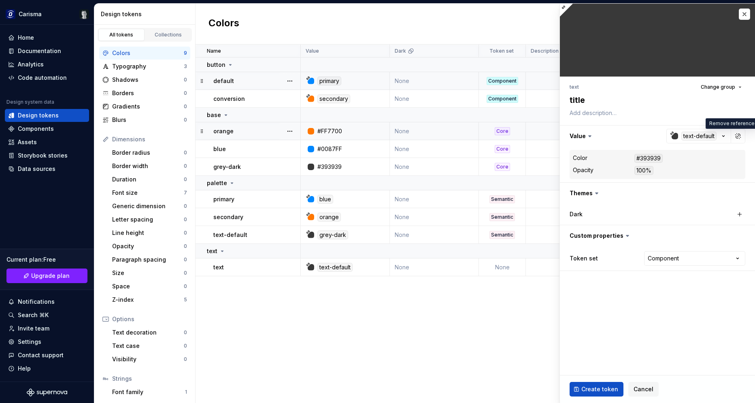
click at [602, 396] on div "Create token Cancel" at bounding box center [657, 389] width 195 height 28
click at [601, 393] on button "Create token" at bounding box center [597, 389] width 54 height 15
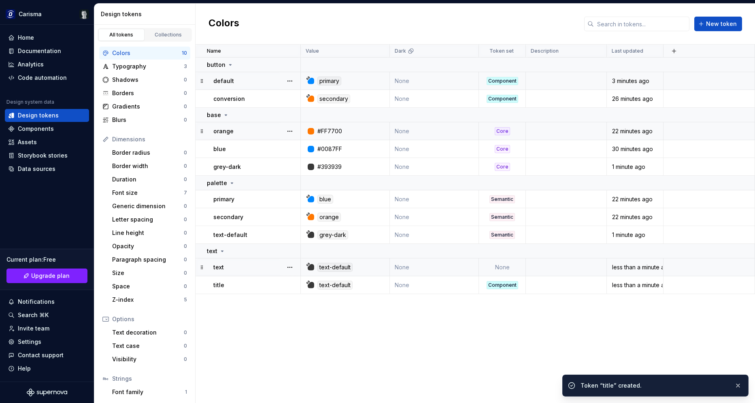
click at [511, 270] on td "None" at bounding box center [502, 267] width 47 height 18
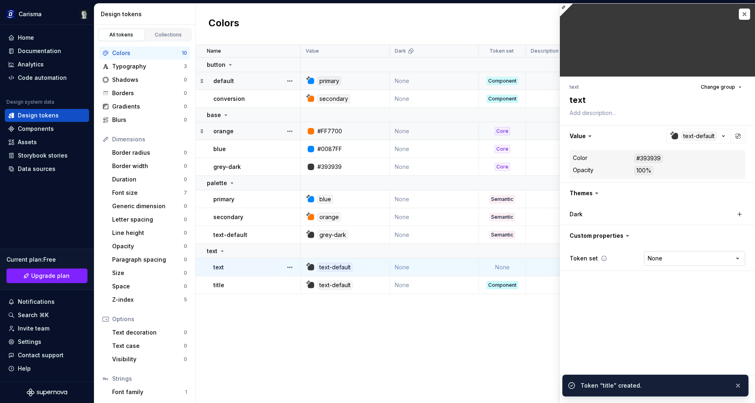
click at [676, 257] on html "Carisma Home Documentation Analytics Code automation Design system data Design …" at bounding box center [377, 201] width 755 height 403
type textarea "*"
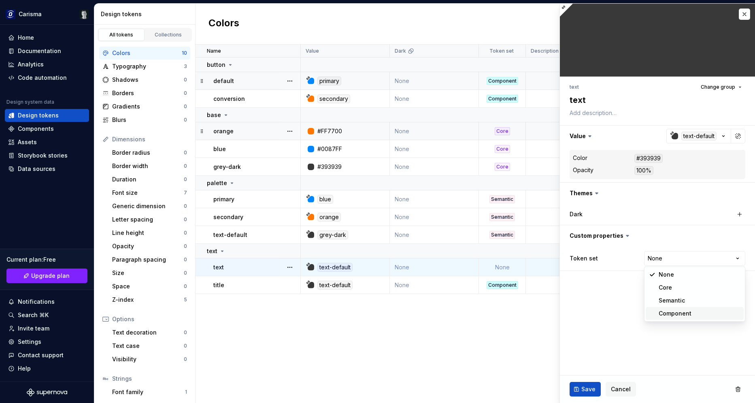
select select "**********"
click at [585, 385] on span "Save" at bounding box center [588, 389] width 14 height 8
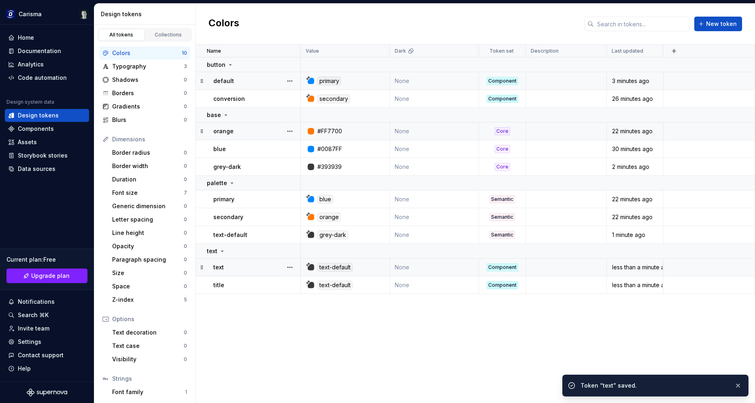
click at [585, 339] on div "Name Value Dark Token set Description Last updated button default primary None …" at bounding box center [475, 224] width 559 height 358
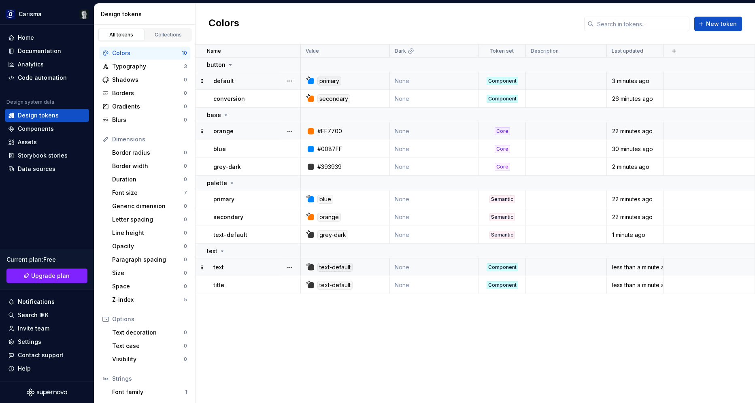
click at [437, 357] on div "Name Value Dark Token set Description Last updated button default primary None …" at bounding box center [475, 224] width 559 height 358
click at [152, 65] on div "Typography" at bounding box center [148, 66] width 72 height 8
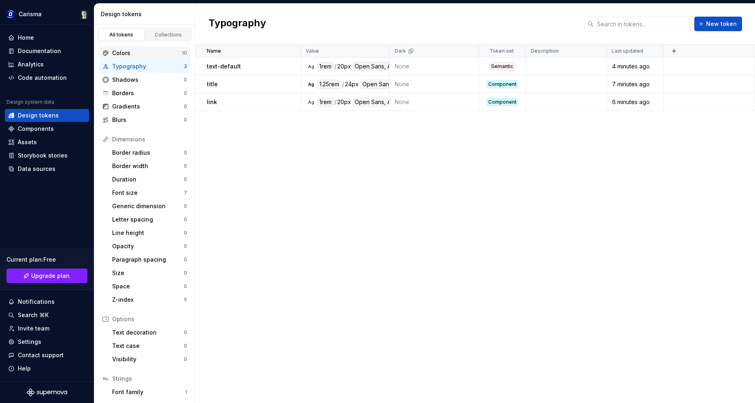
click at [145, 54] on div "Colors" at bounding box center [147, 53] width 70 height 8
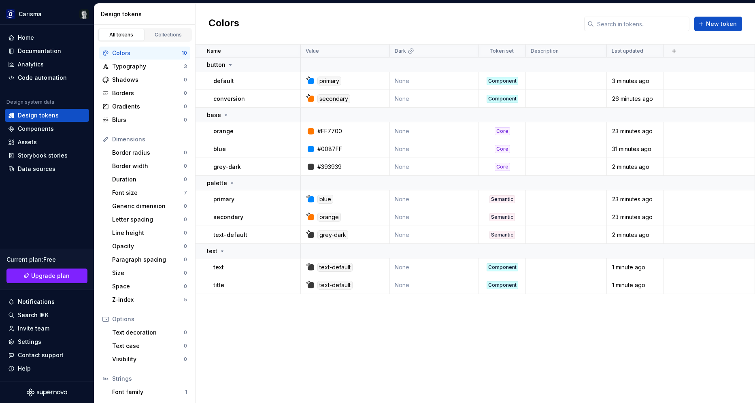
click at [341, 378] on div "Name Value Dark Token set Description Last updated button default primary None …" at bounding box center [475, 224] width 559 height 358
click at [715, 26] on span "New token" at bounding box center [721, 24] width 31 height 8
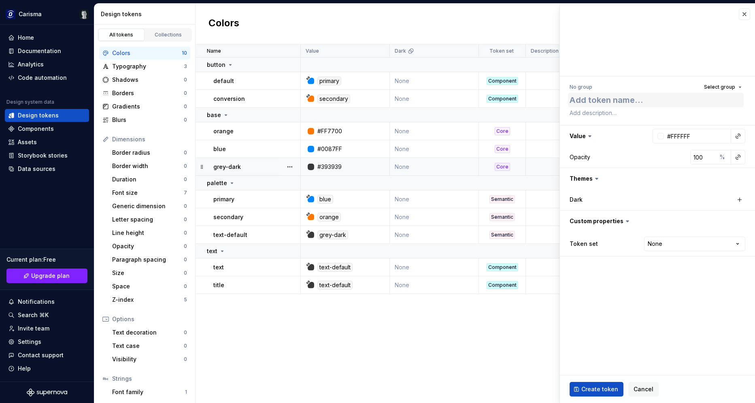
click at [598, 98] on textarea at bounding box center [656, 100] width 176 height 15
type textarea "*"
type textarea "b"
type textarea "*"
type textarea "bl"
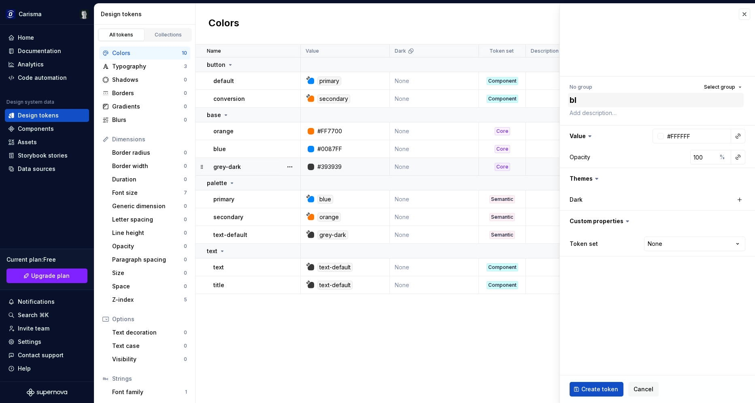
type textarea "*"
type textarea "blu"
type textarea "*"
type textarea "blue"
type textarea "*"
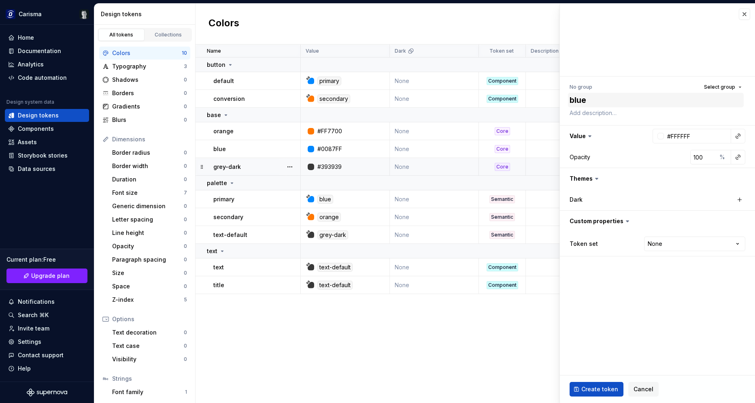
type textarea "blue-"
type textarea "*"
type textarea "blue-d"
type textarea "*"
type textarea "blue-da"
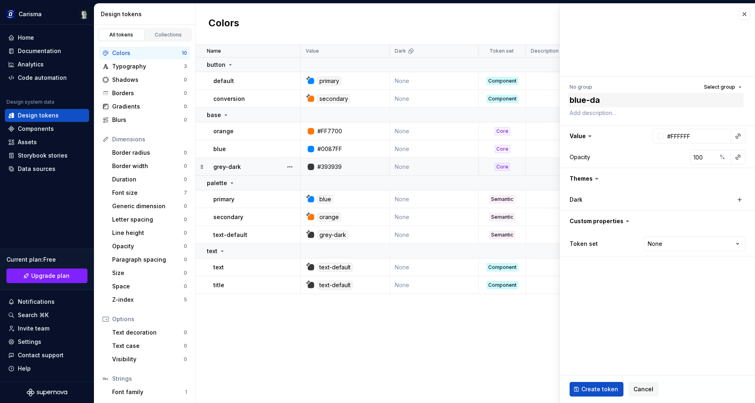
type textarea "*"
type textarea "blue-dar"
type textarea "*"
type textarea "blue-dark"
click at [659, 138] on div at bounding box center [660, 136] width 6 height 6
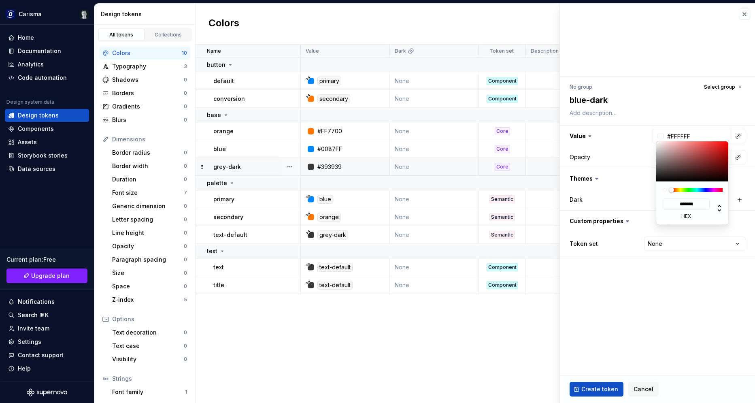
type textarea "*"
click at [701, 191] on div at bounding box center [697, 190] width 51 height 4
type input "#1E3952"
type input "*******"
type input "#1E3D5A"
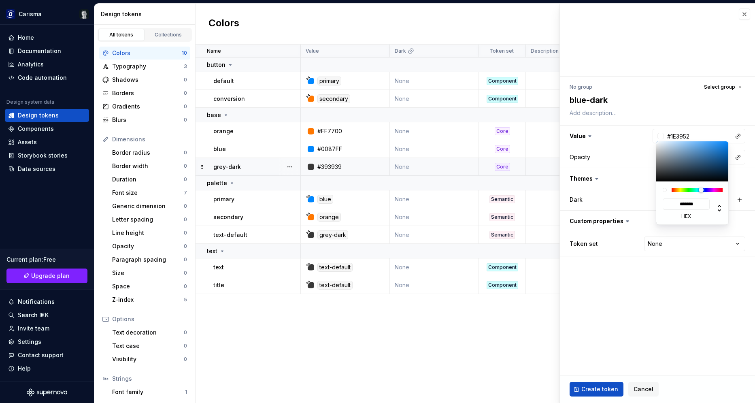
type input "*******"
type input "#144C81"
type input "*******"
type input "#0D4F8E"
type input "*******"
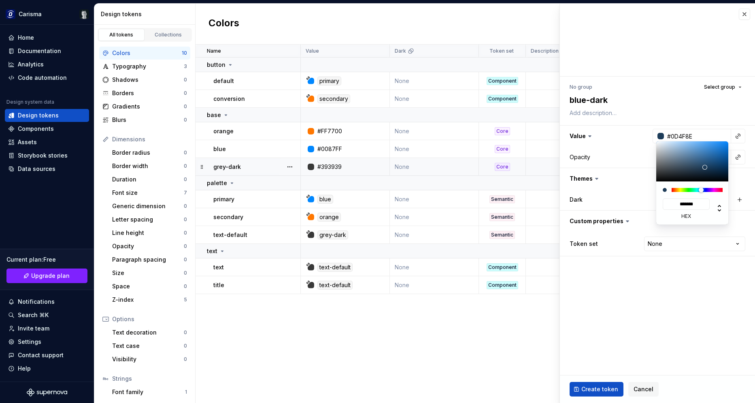
type input "#075095"
type input "*******"
type input "#02529D"
type input "*******"
type input "#0052A0"
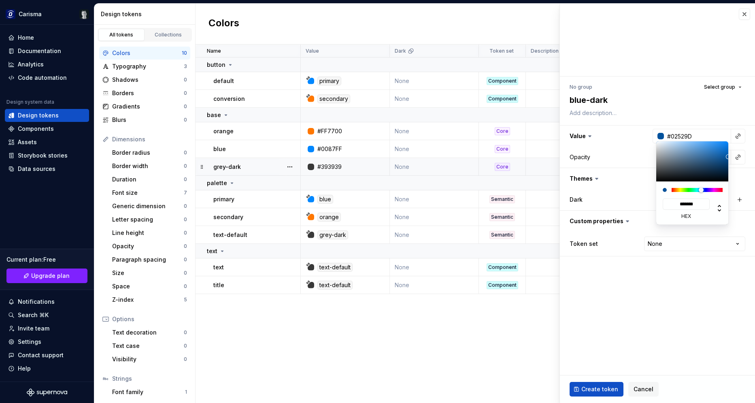
type input "*******"
type textarea "*"
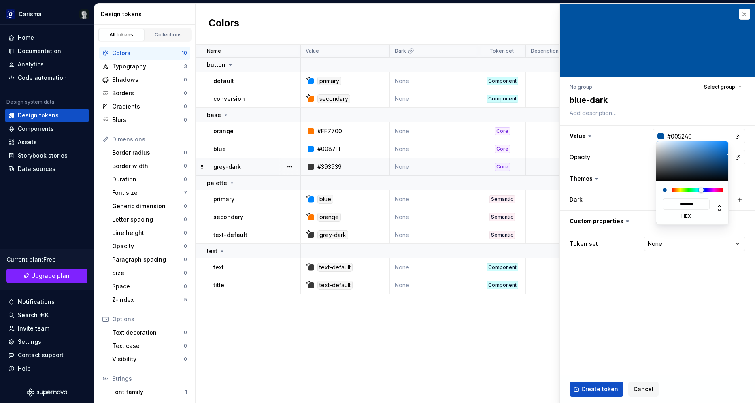
drag, startPoint x: 703, startPoint y: 168, endPoint x: 729, endPoint y: 156, distance: 29.0
click at [729, 156] on div at bounding box center [692, 161] width 73 height 40
click at [667, 289] on html "Carisma Home Documentation Analytics Code automation Design system data Design …" at bounding box center [377, 201] width 755 height 403
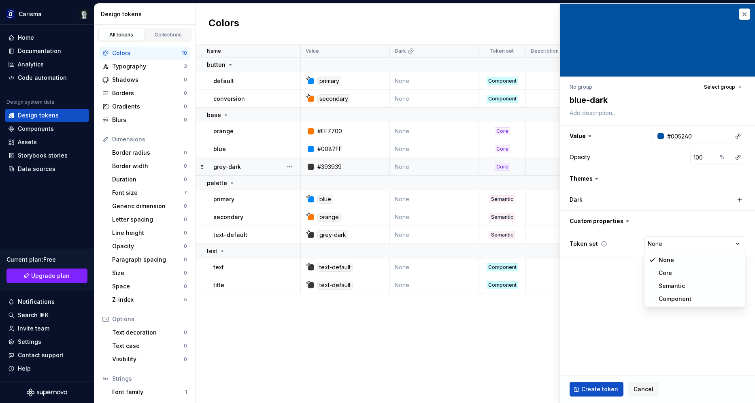
click at [677, 241] on html "Carisma Home Documentation Analytics Code automation Design system data Design …" at bounding box center [377, 201] width 755 height 403
select select "**********"
click at [730, 85] on span "Select group" at bounding box center [719, 87] width 31 height 6
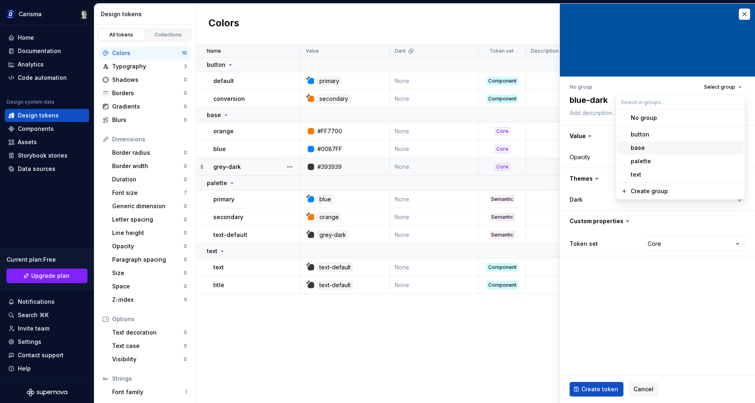
click at [648, 151] on div "base" at bounding box center [685, 148] width 109 height 8
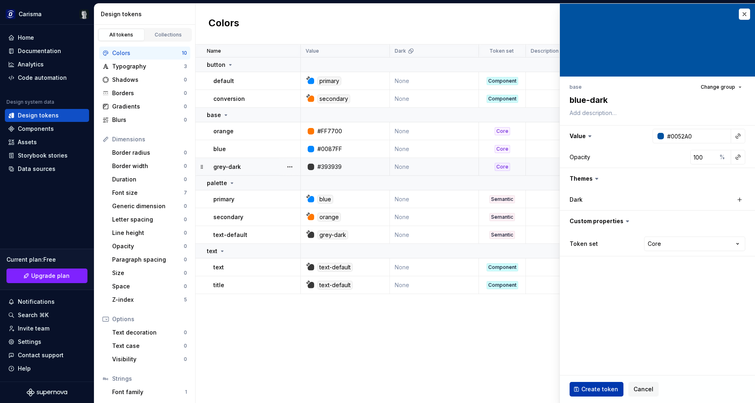
click at [597, 389] on span "Create token" at bounding box center [599, 389] width 37 height 8
type textarea "*"
type input "#FFFFFF"
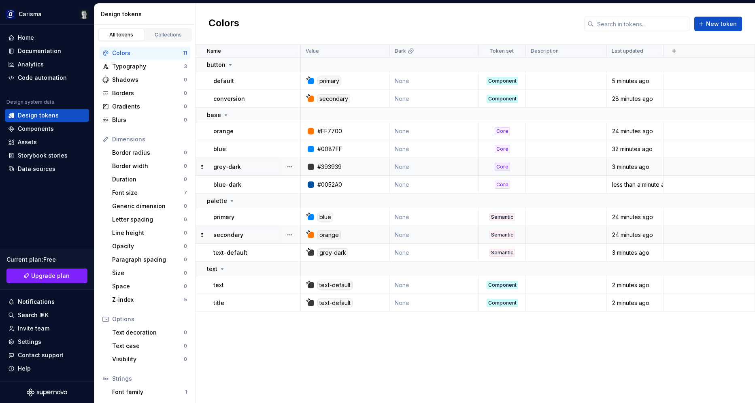
click at [362, 341] on div "Name Value Dark Token set Description Last updated button default primary None …" at bounding box center [475, 224] width 559 height 358
click at [714, 25] on span "New token" at bounding box center [721, 24] width 31 height 8
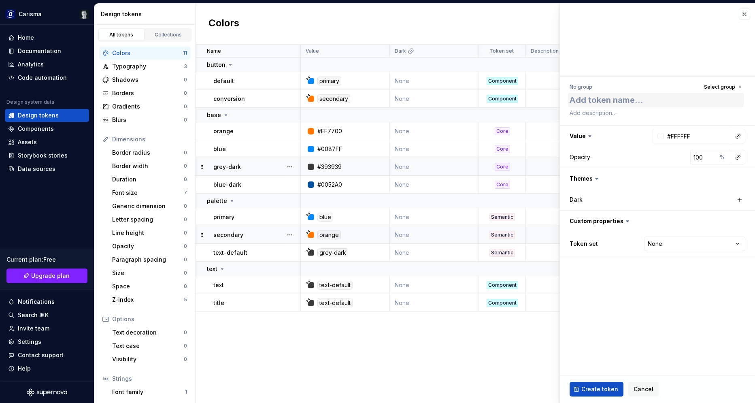
type textarea "*"
type textarea "l"
type textarea "*"
type textarea "li"
type textarea "*"
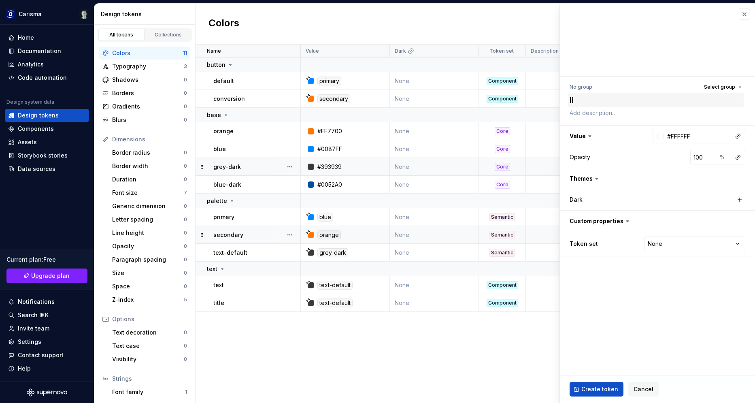
type textarea "lin"
type textarea "*"
type textarea "link"
click at [723, 92] on button "Select group" at bounding box center [722, 86] width 45 height 11
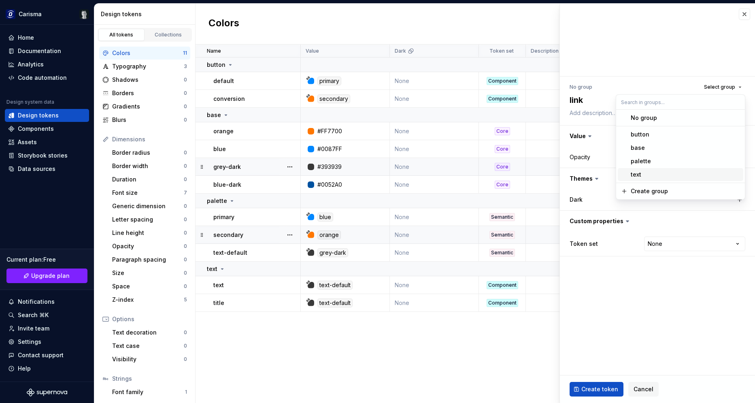
click at [646, 172] on div "text" at bounding box center [685, 174] width 109 height 8
type textarea "*"
click at [686, 246] on html "Carisma Home Documentation Analytics Code automation Design system data Design …" at bounding box center [377, 201] width 755 height 403
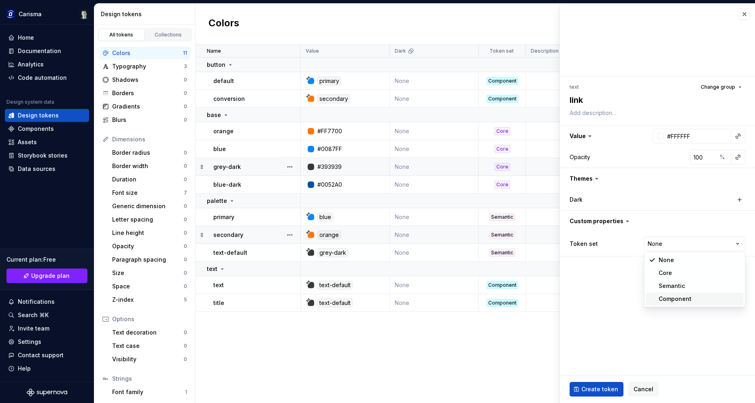
select select "**********"
click at [739, 134] on button "button" at bounding box center [737, 135] width 11 height 11
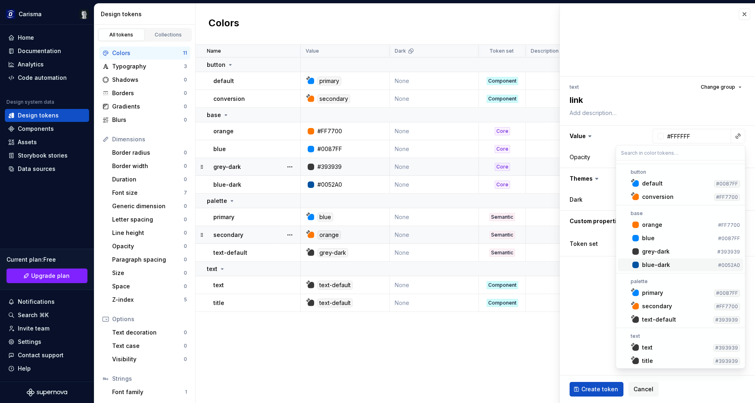
click at [657, 260] on span "blue-dark #0052A0" at bounding box center [680, 264] width 125 height 13
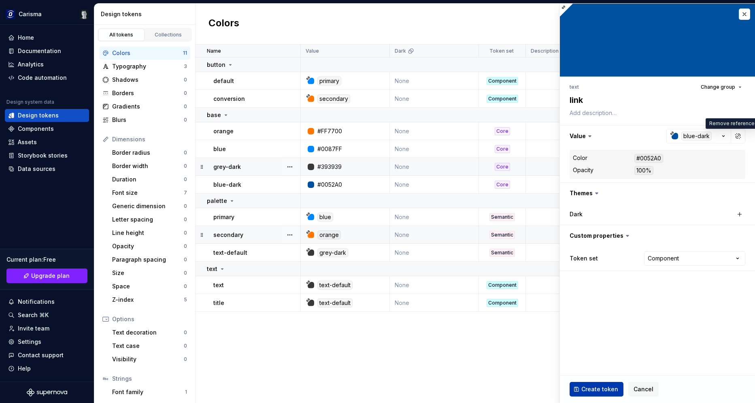
click at [595, 390] on span "Create token" at bounding box center [599, 389] width 37 height 8
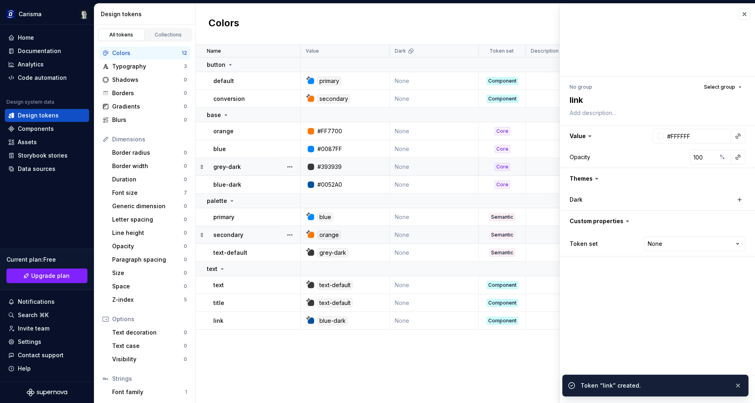
type textarea "*"
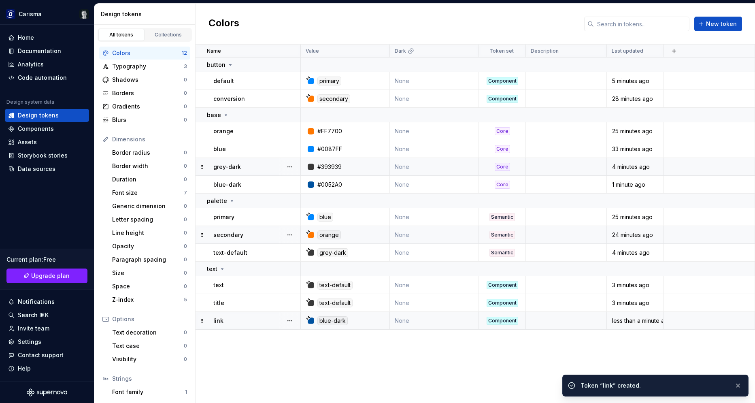
click at [354, 366] on div "Name Value Dark Token set Description Last updated button default primary None …" at bounding box center [475, 224] width 559 height 358
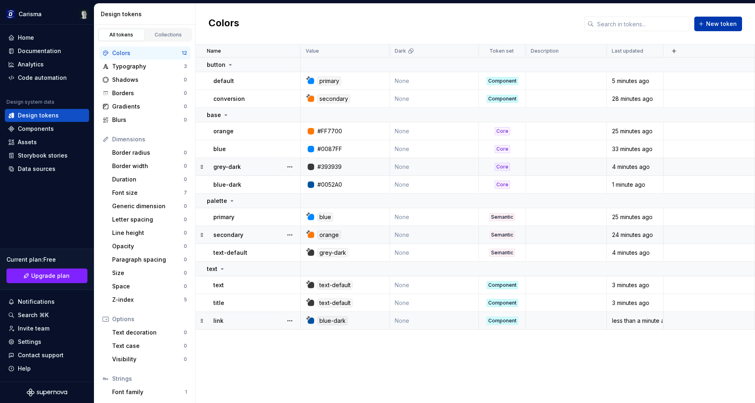
click at [723, 26] on span "New token" at bounding box center [721, 24] width 31 height 8
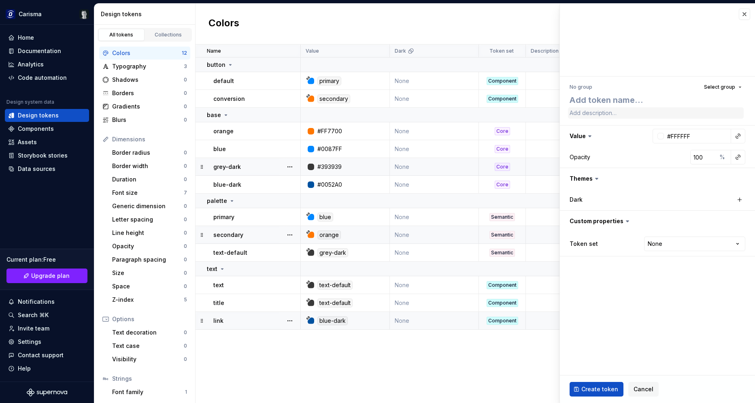
type textarea "*"
type textarea "l"
type textarea "*"
type textarea "li"
type textarea "*"
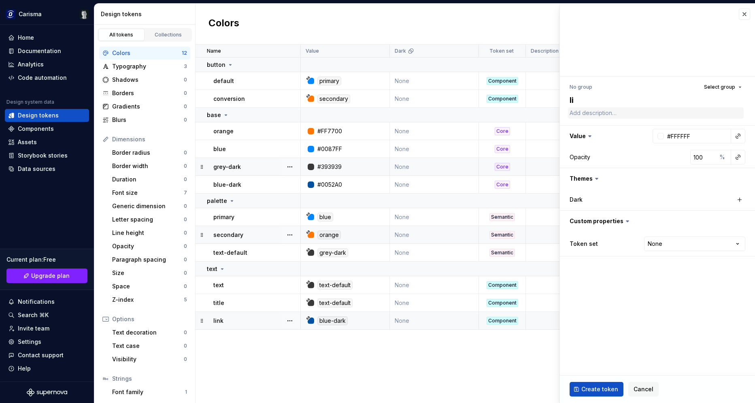
type textarea "lin"
type textarea "*"
type textarea "link"
type textarea "*"
type textarea "link-"
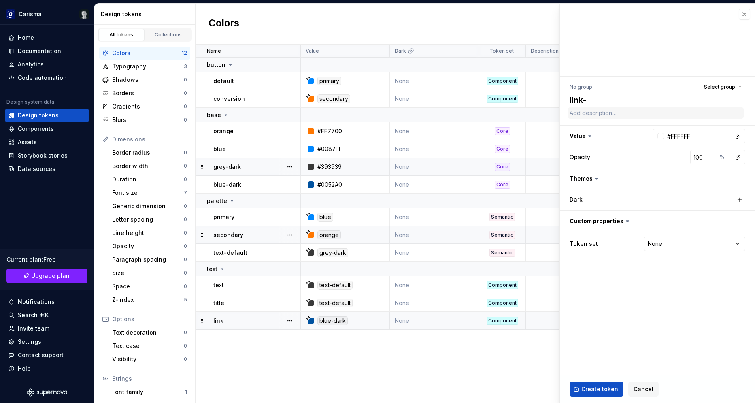
type textarea "*"
type textarea "link-h"
type textarea "*"
type textarea "link-ho"
type textarea "*"
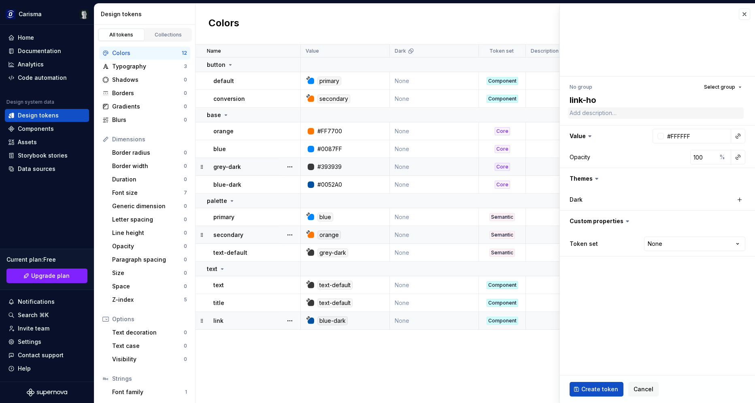
type textarea "link-hov"
type textarea "*"
type textarea "link-hove"
type textarea "*"
type textarea "link-hover"
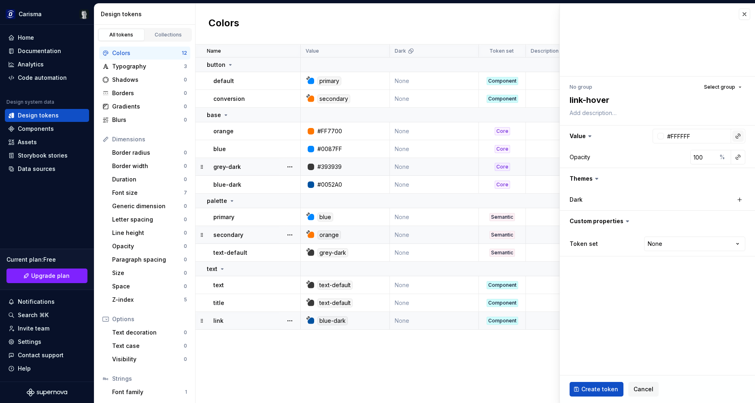
click at [737, 137] on button "button" at bounding box center [737, 135] width 11 height 11
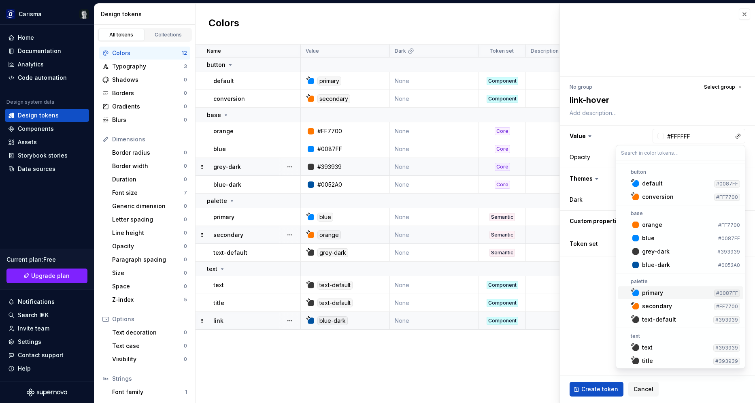
click at [658, 291] on div "primary" at bounding box center [652, 293] width 21 height 8
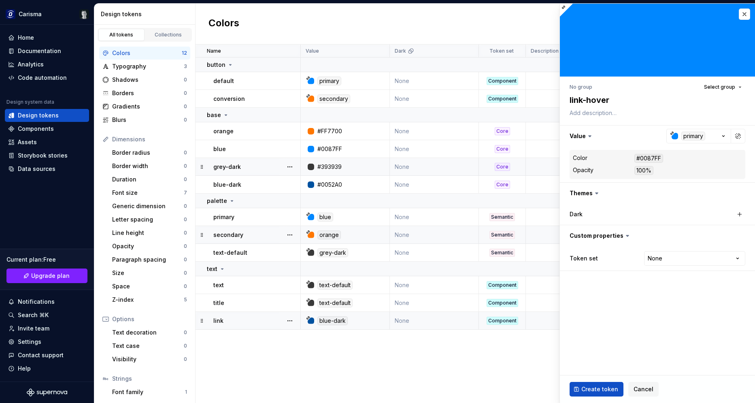
type textarea "*"
click at [675, 266] on div "Token set None **** **** ******** *********" at bounding box center [658, 258] width 176 height 18
click at [675, 262] on html "Carisma Home Documentation Analytics Code automation Design system data Design …" at bounding box center [377, 201] width 755 height 403
select select "**********"
click at [727, 89] on span "Select group" at bounding box center [719, 87] width 31 height 6
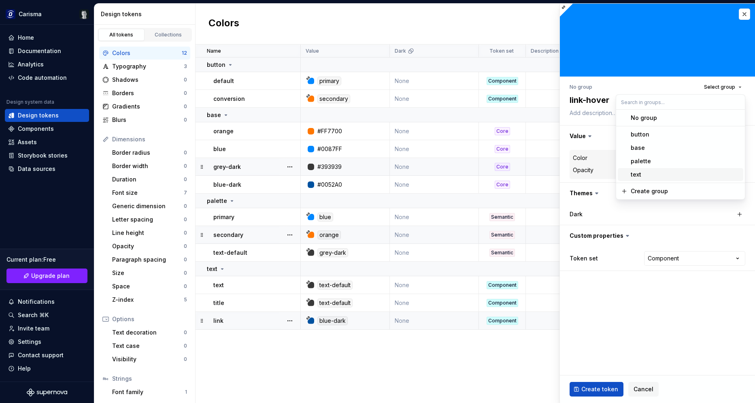
click at [648, 172] on div "text" at bounding box center [685, 174] width 109 height 8
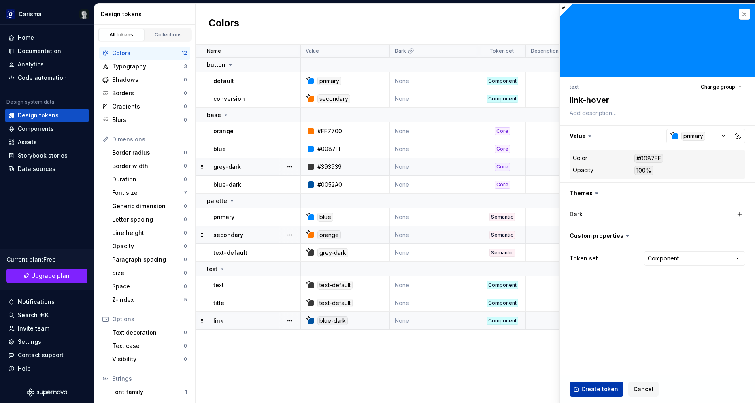
click at [595, 389] on span "Create token" at bounding box center [599, 389] width 37 height 8
type textarea "*"
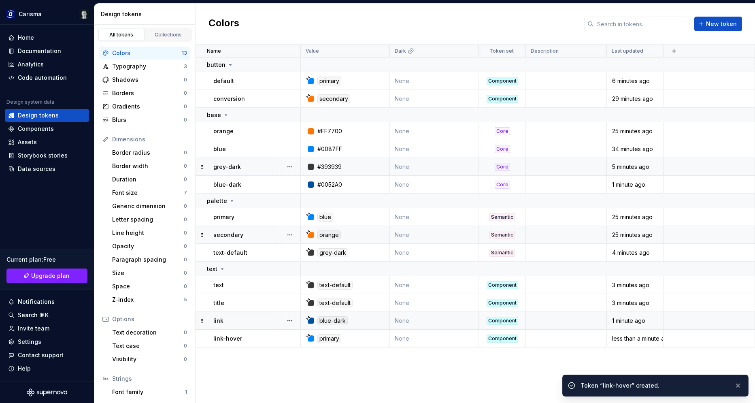
click at [448, 378] on div "Name Value Dark Token set Description Last updated button default primary None …" at bounding box center [475, 224] width 559 height 358
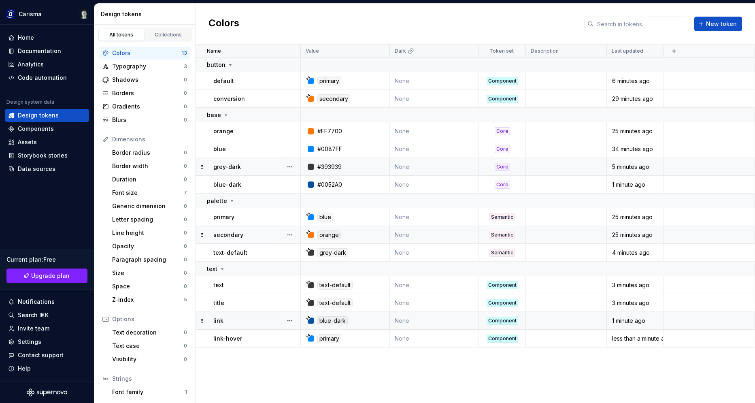
click at [449, 377] on div "Name Value Dark Token set Description Last updated button default primary None …" at bounding box center [475, 224] width 559 height 358
click at [406, 376] on div "Name Value Dark Token set Description Last updated button default primary None …" at bounding box center [475, 224] width 559 height 358
click at [356, 365] on div "Name Value Dark Token set Description Last updated button default primary None …" at bounding box center [475, 224] width 559 height 358
click at [440, 370] on div "Name Value Dark Token set Description Last updated button default primary None …" at bounding box center [475, 224] width 559 height 358
click at [351, 385] on div "Name Value Dark Token set Description Last updated button default primary None …" at bounding box center [475, 224] width 559 height 358
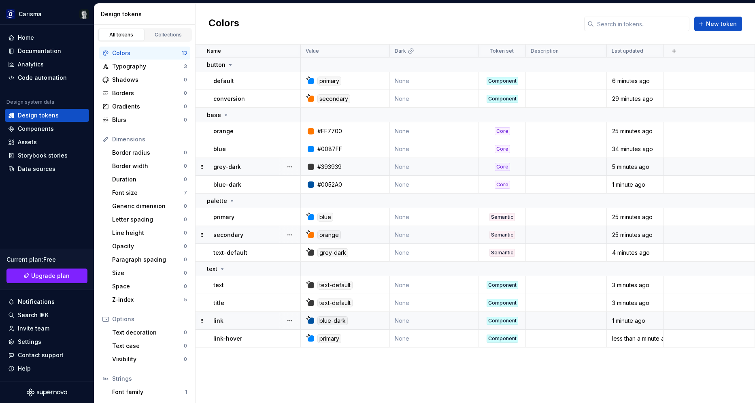
click at [451, 30] on div "Colors New token" at bounding box center [475, 24] width 559 height 41
click at [428, 147] on td "None" at bounding box center [434, 149] width 89 height 18
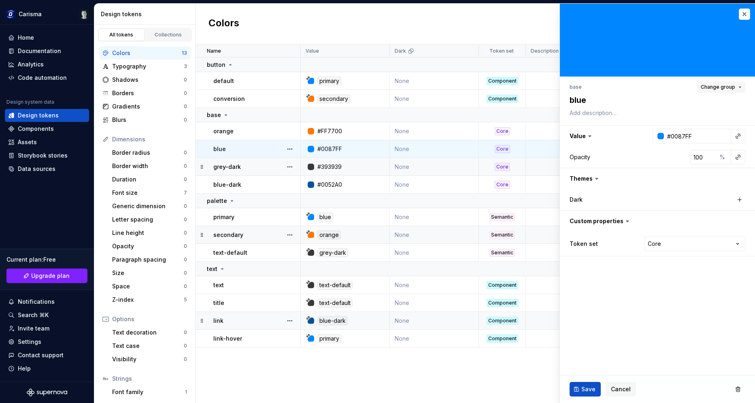
click at [718, 83] on button "Change group" at bounding box center [721, 86] width 48 height 11
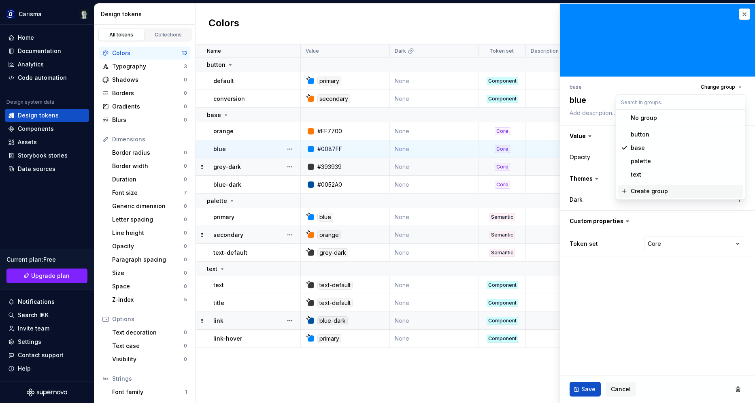
click at [646, 194] on div "Create group" at bounding box center [649, 191] width 37 height 8
type textarea "*"
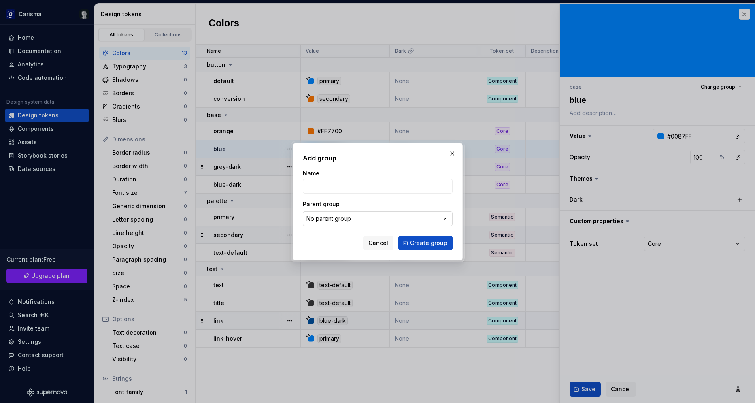
click at [342, 224] on button "No parent group" at bounding box center [378, 218] width 150 height 15
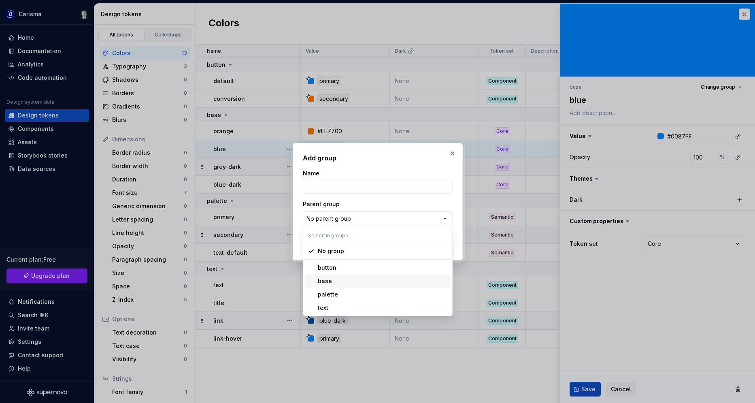
click at [340, 281] on div "base" at bounding box center [383, 281] width 130 height 8
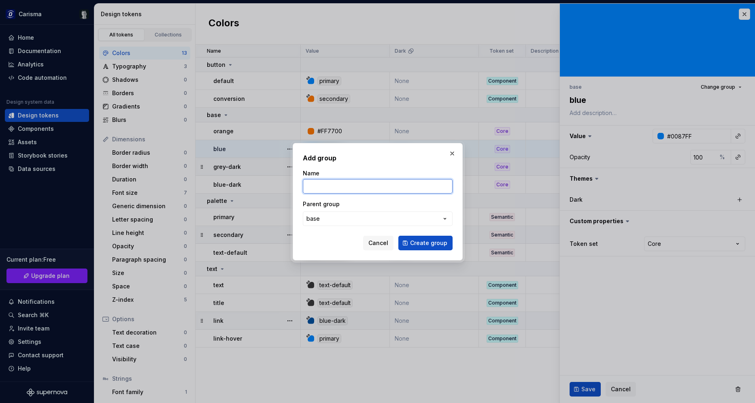
click at [335, 184] on input "Name" at bounding box center [378, 186] width 150 height 15
type input "blue"
click at [427, 242] on span "Create group" at bounding box center [428, 243] width 37 height 8
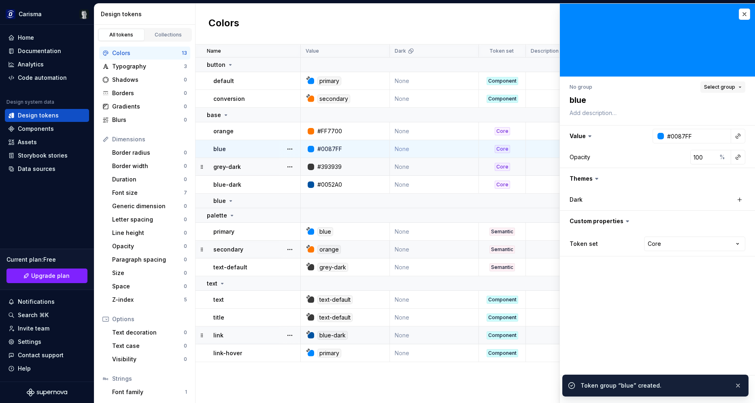
click at [721, 87] on span "Select group" at bounding box center [719, 87] width 31 height 6
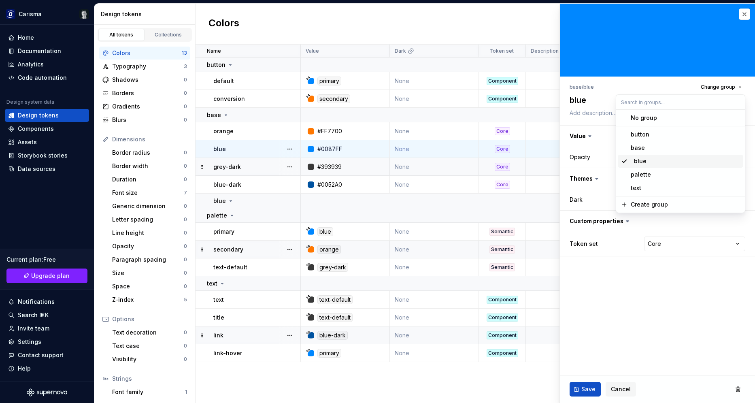
click at [644, 161] on div "blue" at bounding box center [639, 161] width 16 height 8
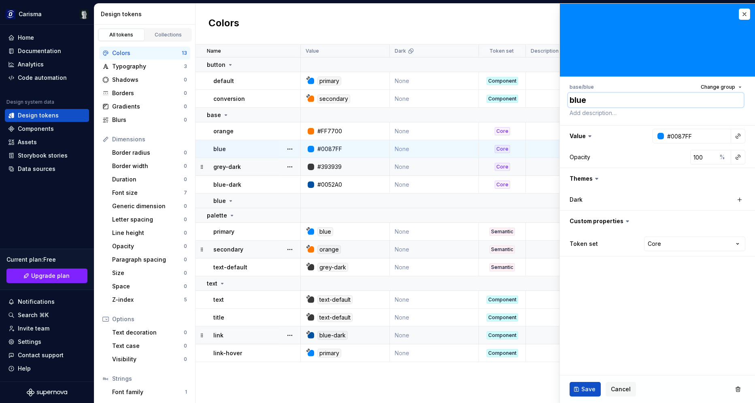
click at [615, 100] on textarea "blue" at bounding box center [656, 100] width 176 height 15
type textarea "*"
type textarea "2"
type textarea "*"
type textarea "20"
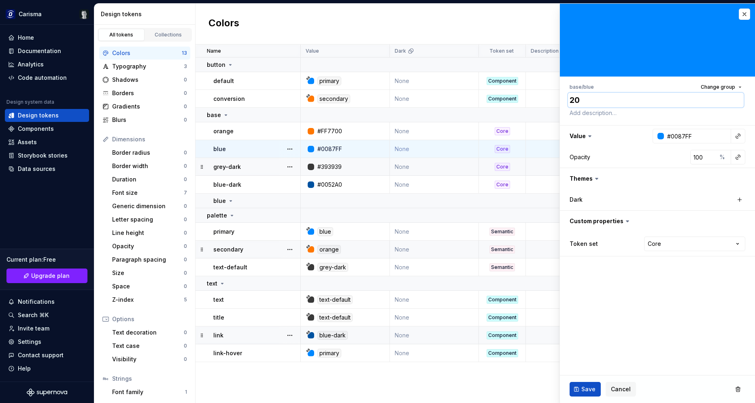
type textarea "*"
type textarea "200"
click at [585, 384] on button "Save" at bounding box center [585, 389] width 31 height 15
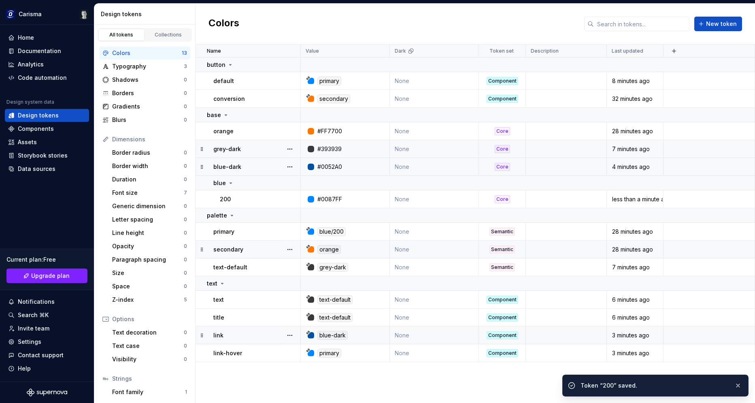
click at [336, 164] on div "#0052A0" at bounding box center [329, 167] width 25 height 8
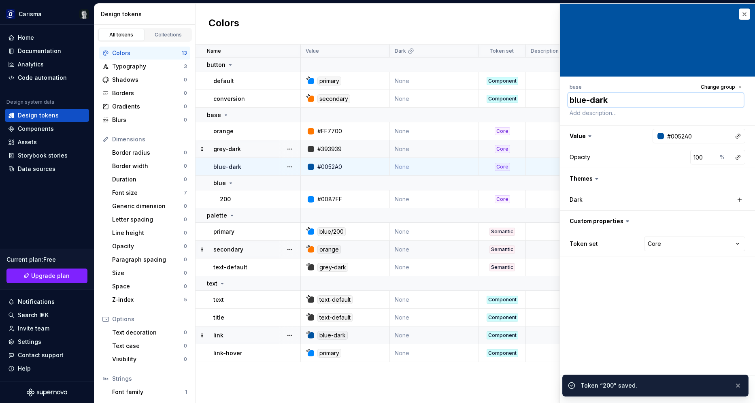
click at [608, 100] on textarea "blue-dark" at bounding box center [656, 100] width 176 height 15
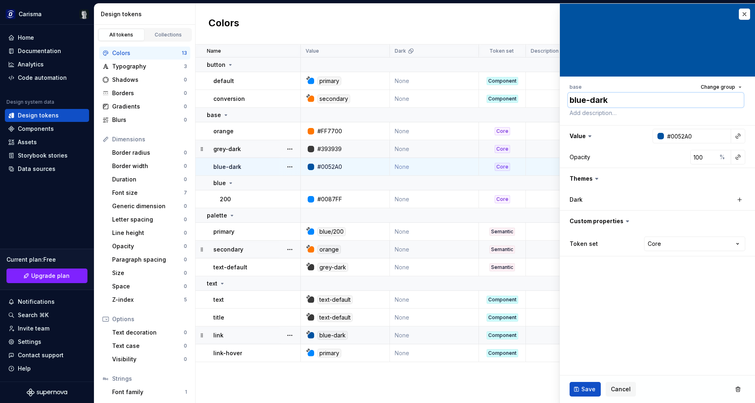
click at [608, 100] on textarea "blue-dark" at bounding box center [656, 100] width 176 height 15
click at [725, 87] on span "Change group" at bounding box center [718, 87] width 34 height 6
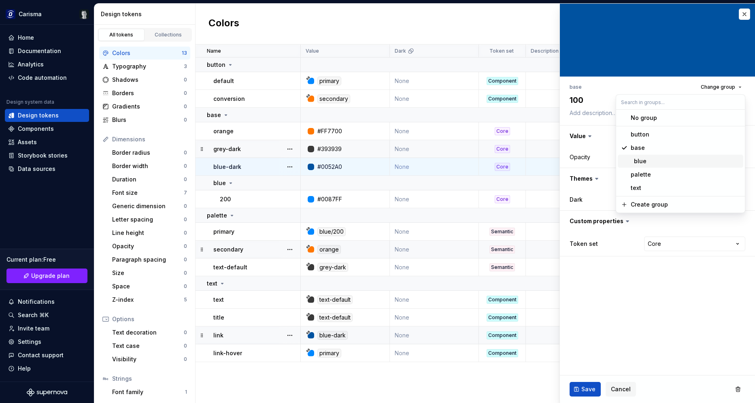
click at [661, 157] on span "blue" at bounding box center [680, 161] width 125 height 13
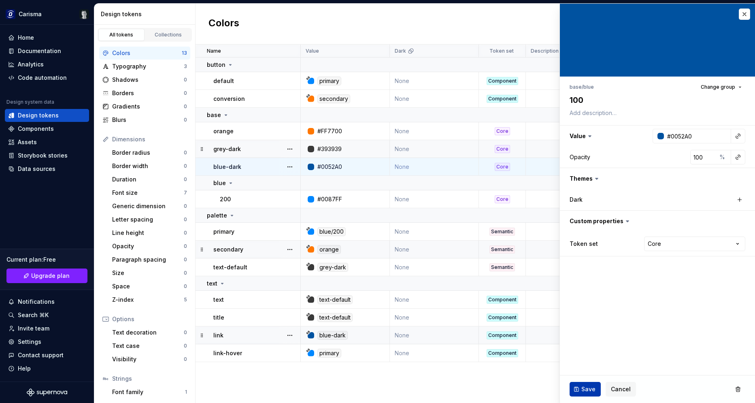
click at [589, 394] on button "Save" at bounding box center [585, 389] width 31 height 15
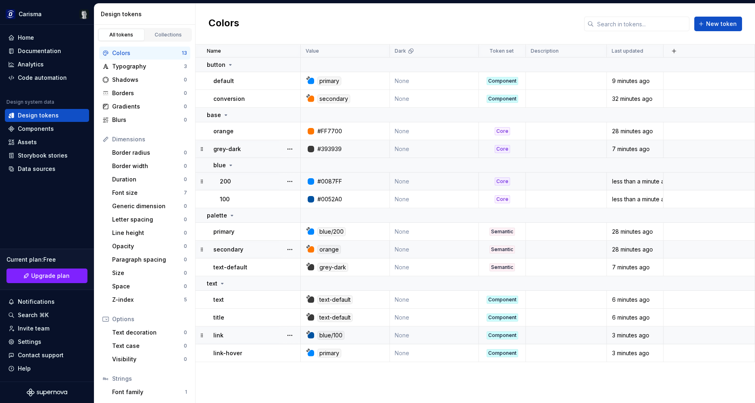
click at [253, 181] on div "200" at bounding box center [260, 181] width 80 height 8
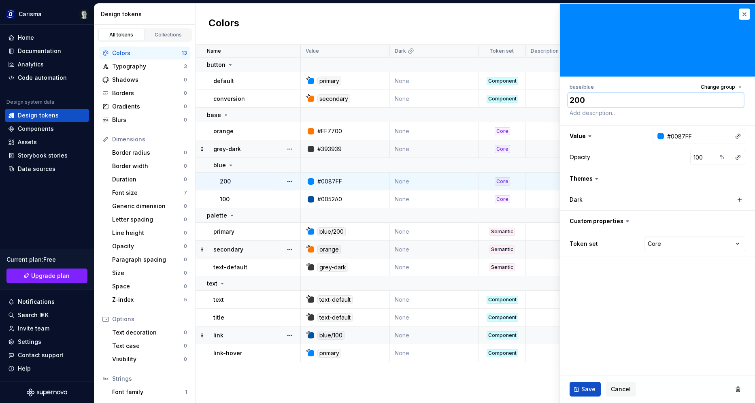
click at [595, 94] on textarea "200" at bounding box center [656, 100] width 176 height 15
click at [616, 382] on button "Cancel" at bounding box center [621, 389] width 30 height 15
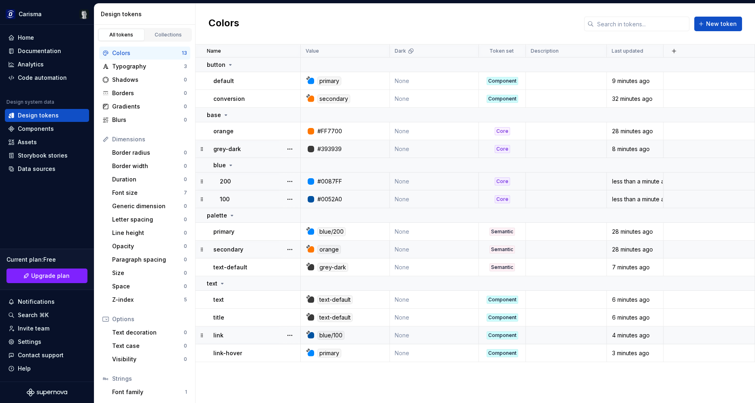
click at [240, 194] on td "100" at bounding box center [248, 199] width 105 height 18
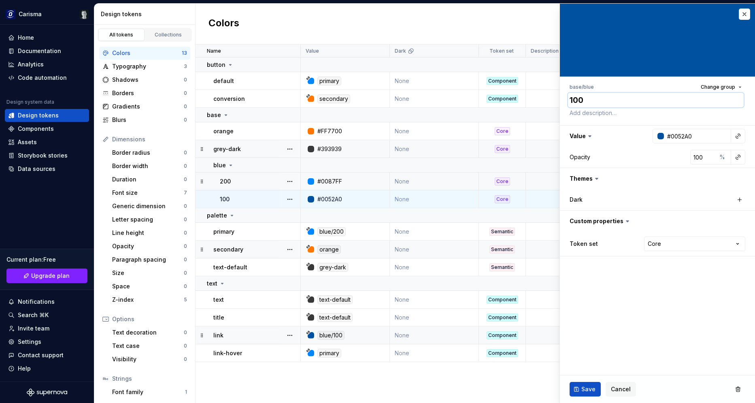
click at [600, 98] on textarea "100" at bounding box center [656, 100] width 176 height 15
click at [627, 386] on span "Cancel" at bounding box center [621, 389] width 20 height 8
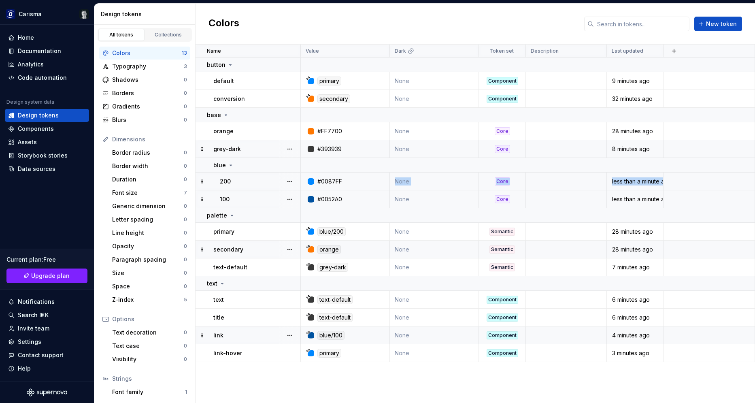
drag, startPoint x: 366, startPoint y: 200, endPoint x: 387, endPoint y: 181, distance: 28.9
click at [387, 195] on div "#0052A0" at bounding box center [345, 199] width 88 height 8
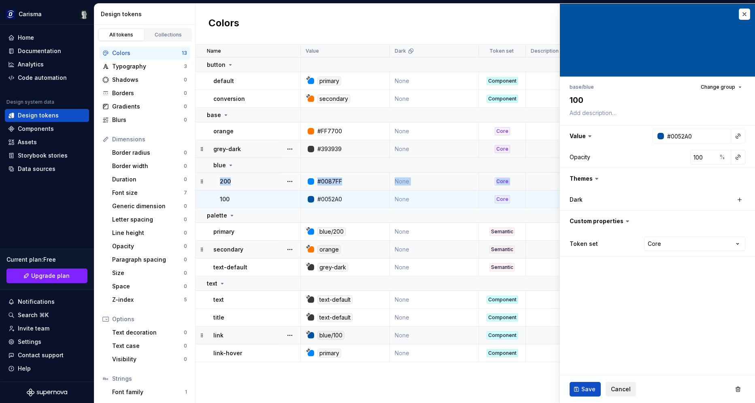
click at [615, 383] on button "Cancel" at bounding box center [621, 389] width 30 height 15
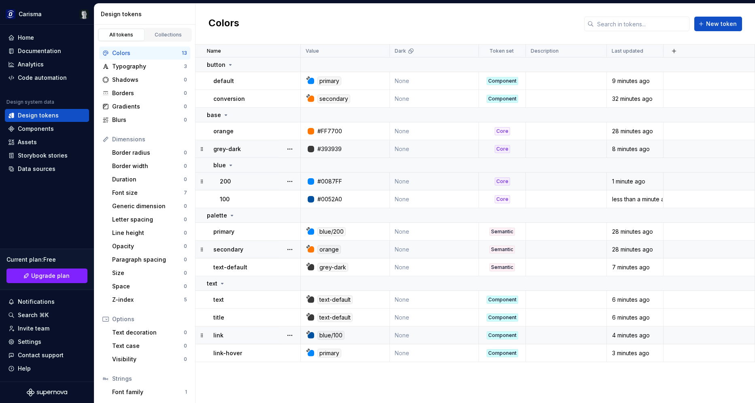
click at [274, 384] on div "Name Value Dark Token set Description Last updated button default primary None …" at bounding box center [475, 224] width 559 height 358
click at [254, 145] on td "grey-dark" at bounding box center [248, 149] width 105 height 18
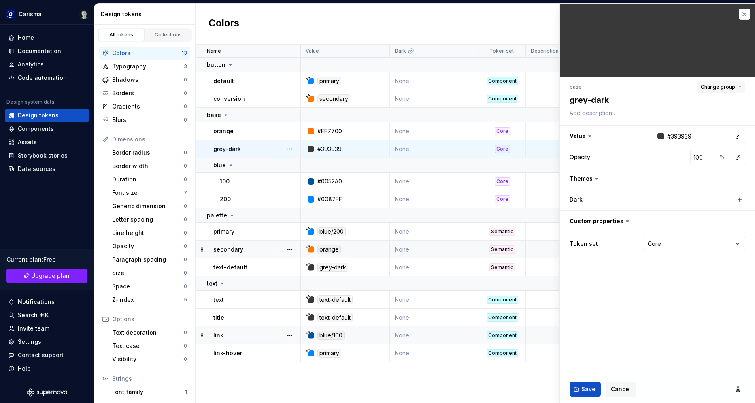
click at [720, 85] on span "Change group" at bounding box center [718, 87] width 34 height 6
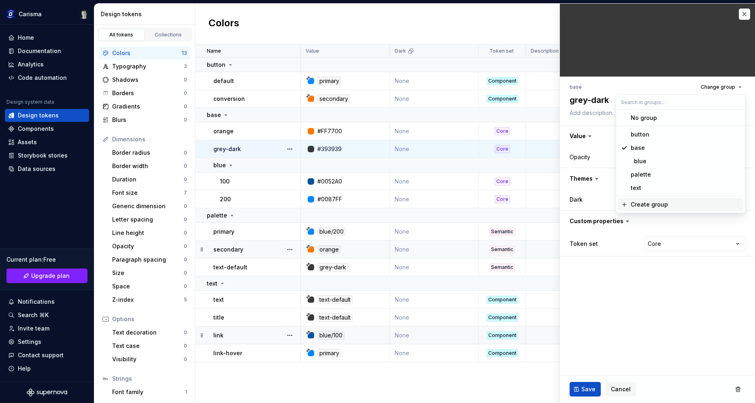
click at [651, 204] on div "Create group" at bounding box center [649, 204] width 37 height 8
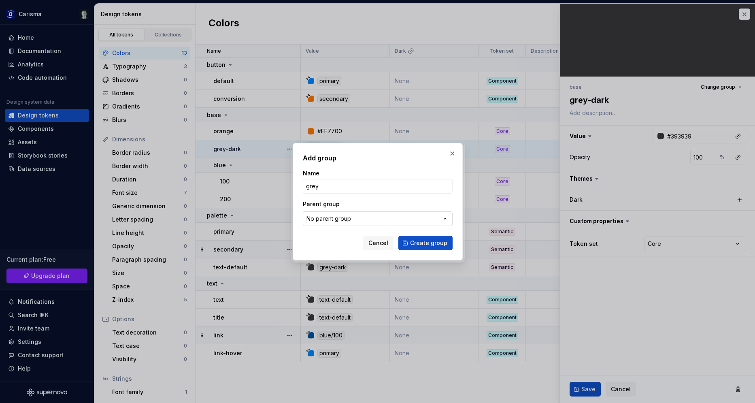
click at [355, 219] on button "No parent group" at bounding box center [378, 218] width 150 height 15
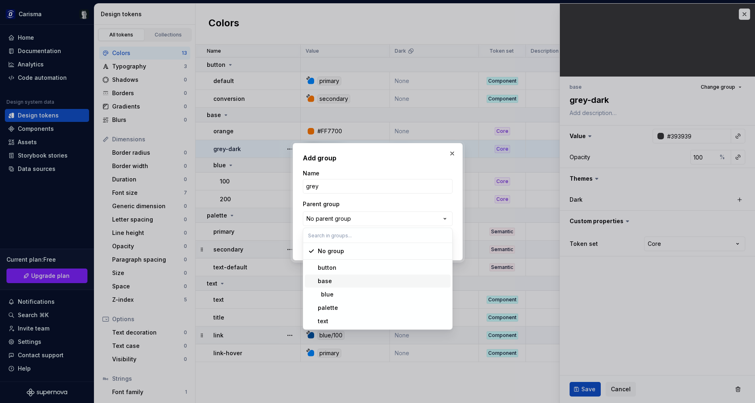
click at [338, 283] on div "base" at bounding box center [383, 281] width 130 height 8
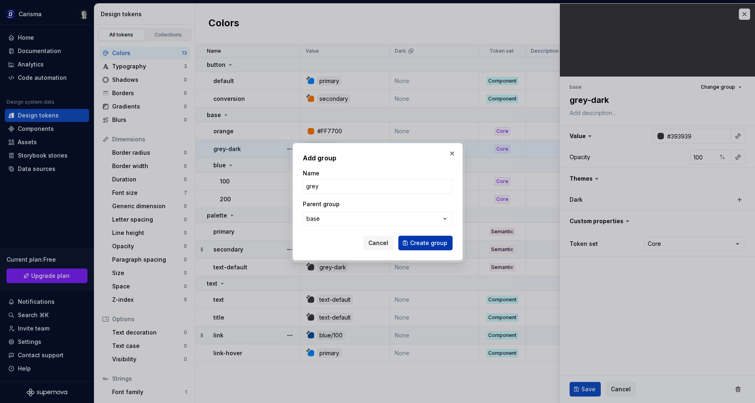
click at [442, 240] on span "Create group" at bounding box center [428, 243] width 37 height 8
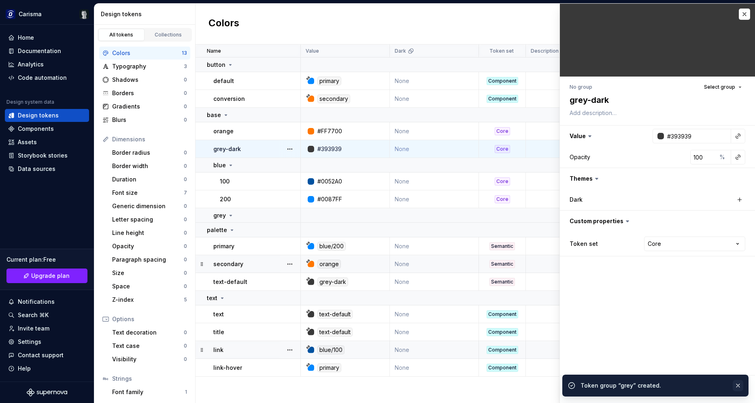
click at [740, 383] on button "button" at bounding box center [738, 385] width 11 height 11
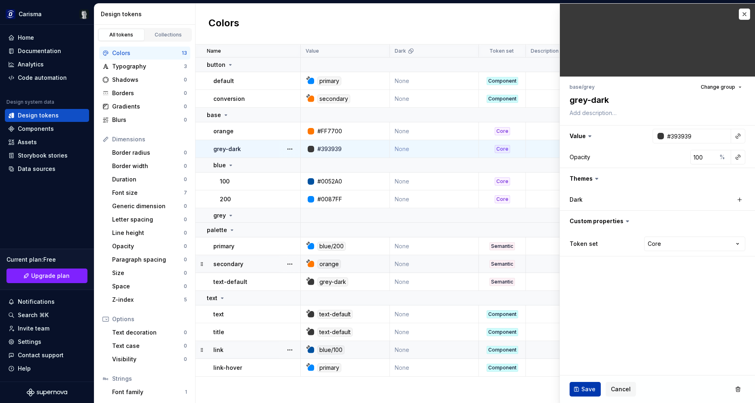
click at [588, 387] on span "Save" at bounding box center [588, 389] width 14 height 8
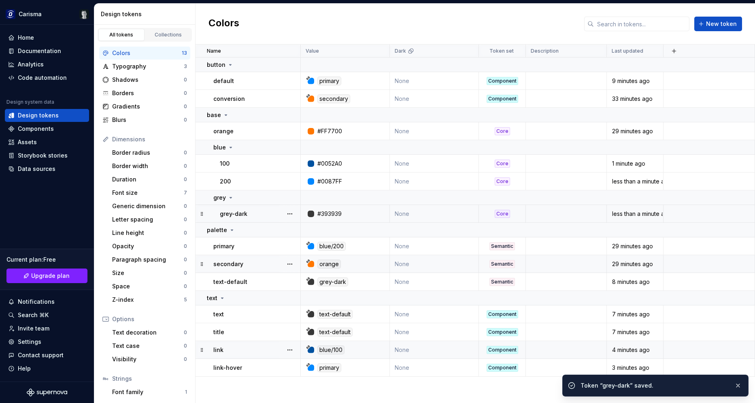
click at [245, 208] on td "grey-dark" at bounding box center [248, 214] width 105 height 18
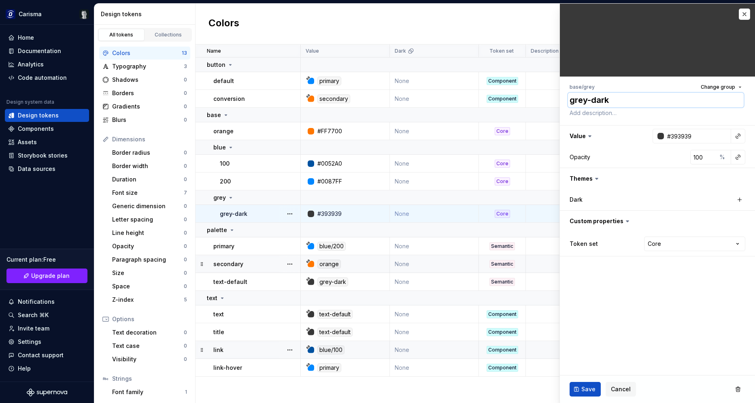
click at [606, 103] on textarea "grey-dark" at bounding box center [656, 100] width 176 height 15
click at [583, 390] on span "Save" at bounding box center [588, 389] width 14 height 8
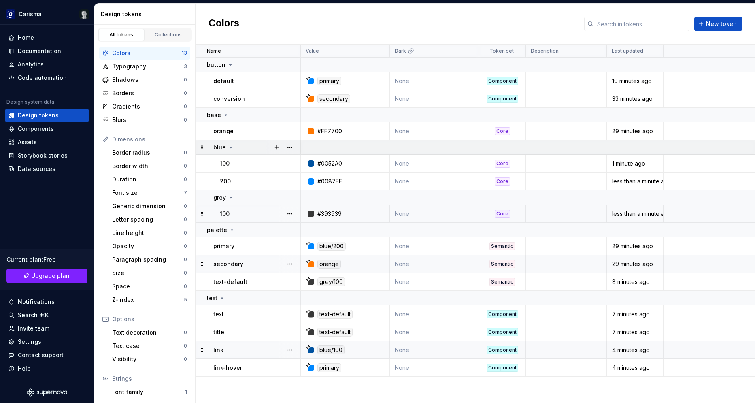
click at [231, 145] on icon at bounding box center [230, 147] width 6 height 6
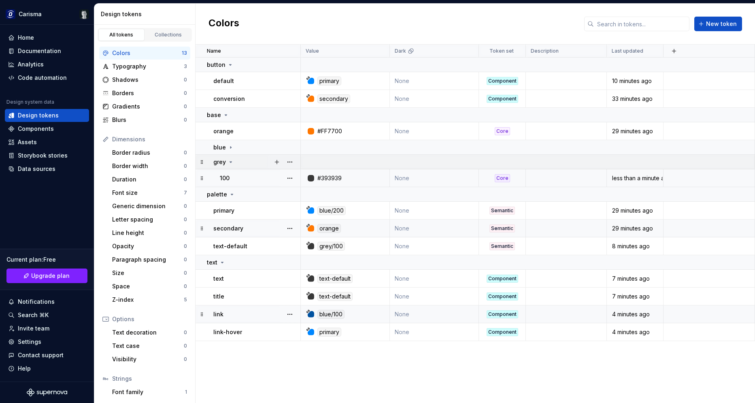
click at [230, 165] on div "grey" at bounding box center [223, 162] width 21 height 8
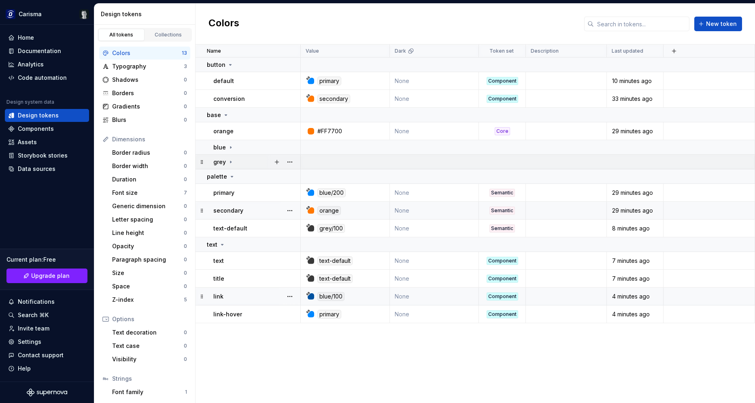
click at [229, 160] on icon at bounding box center [230, 162] width 6 height 6
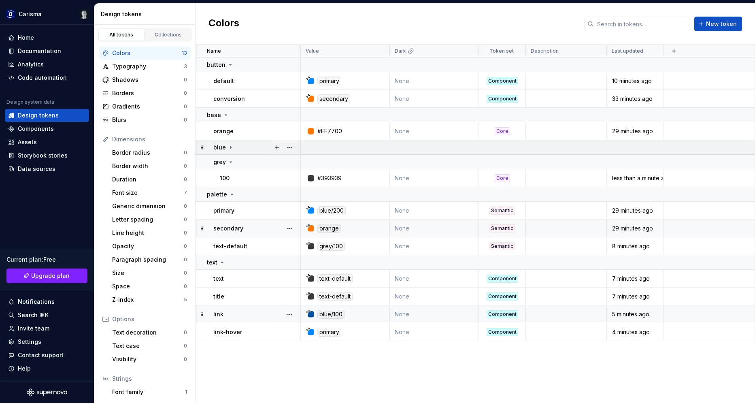
click at [229, 150] on icon at bounding box center [230, 147] width 6 height 6
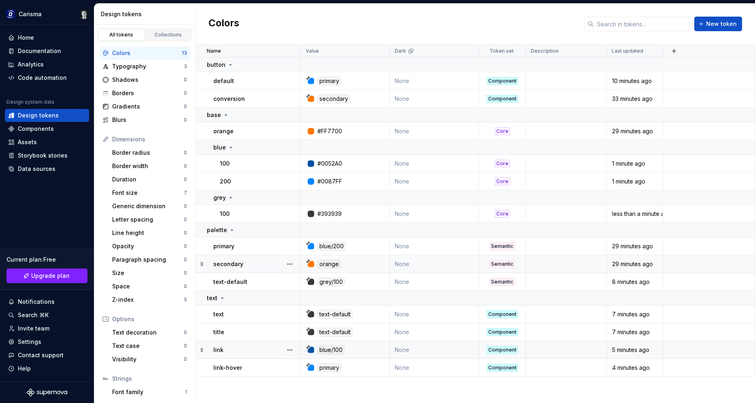
click at [415, 390] on div "Name Value Dark Token set Description Last updated button default primary None …" at bounding box center [475, 224] width 559 height 358
click at [57, 130] on div "Components" at bounding box center [47, 129] width 78 height 8
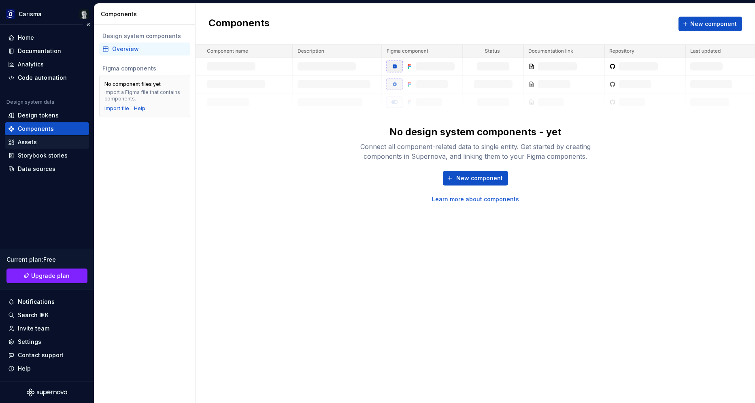
click at [23, 145] on div "Assets" at bounding box center [27, 142] width 19 height 8
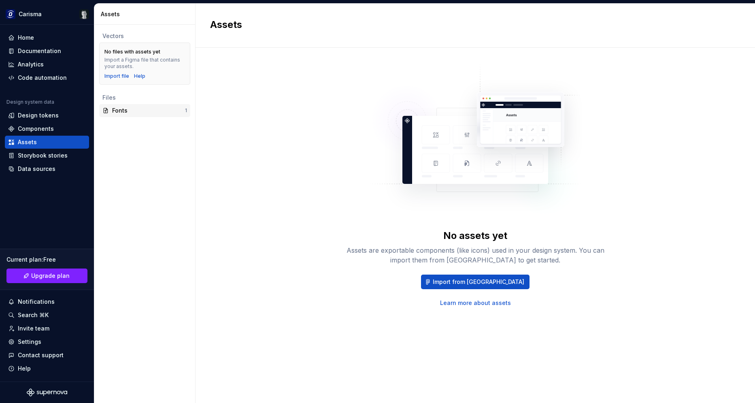
click at [145, 111] on div "Fonts" at bounding box center [148, 110] width 73 height 8
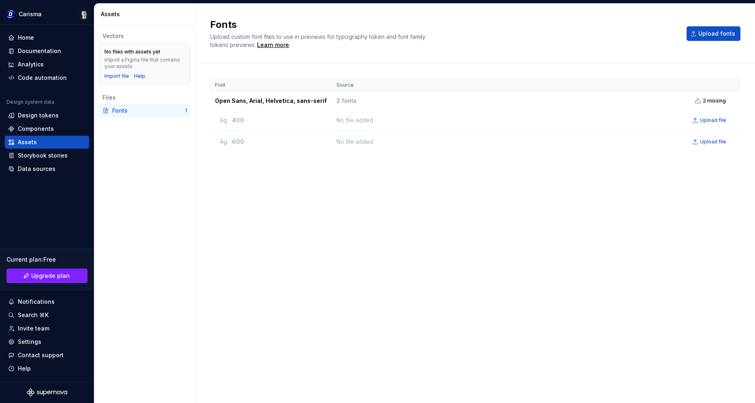
click at [372, 159] on div "Font Source Open Sans, Arial, Helvetica, sans-serif 2 fonts 2 missing Ag 400 No…" at bounding box center [475, 225] width 530 height 293
click at [717, 124] on button "Upload file" at bounding box center [710, 120] width 40 height 11
click at [419, 308] on div "Font Source Open Sans, Arial, Helvetica, sans-serif 2 fonts 2 missing Ag 400 No…" at bounding box center [475, 225] width 530 height 293
click at [495, 279] on div "Font Source Open Sans, Arial, Helvetica, sans-serif 2 fonts 2 missing Ag 400 No…" at bounding box center [475, 225] width 530 height 293
click at [715, 123] on span "Upload file" at bounding box center [713, 120] width 26 height 6
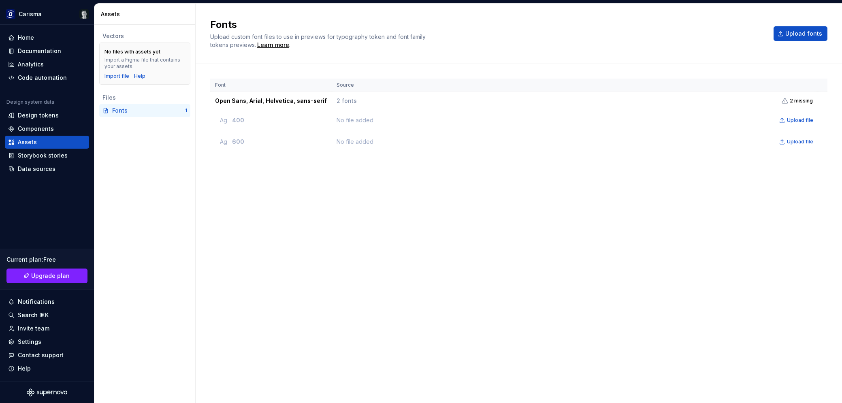
click at [316, 290] on div "Font Source Open Sans, Arial, Helvetica, sans-serif 2 fonts 2 missing Ag 400 No…" at bounding box center [518, 225] width 617 height 293
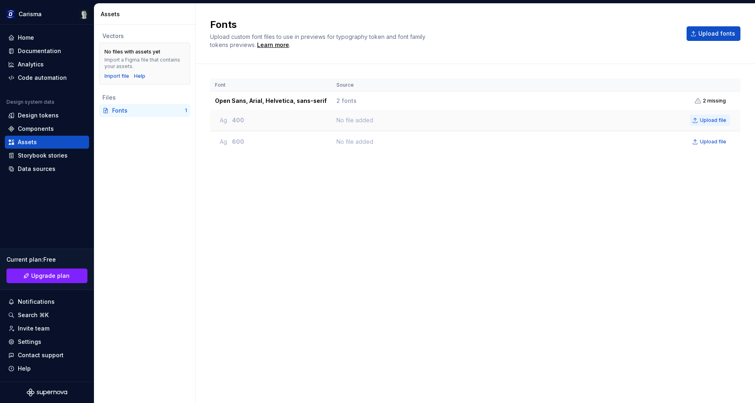
click at [708, 118] on span "Upload file" at bounding box center [713, 120] width 26 height 6
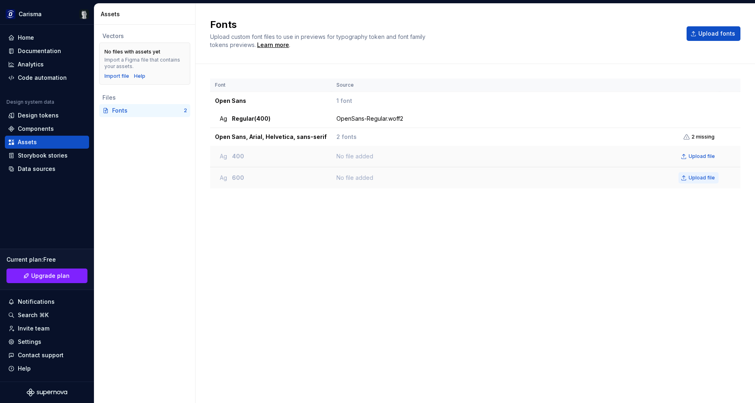
click at [702, 179] on span "Upload file" at bounding box center [702, 177] width 26 height 6
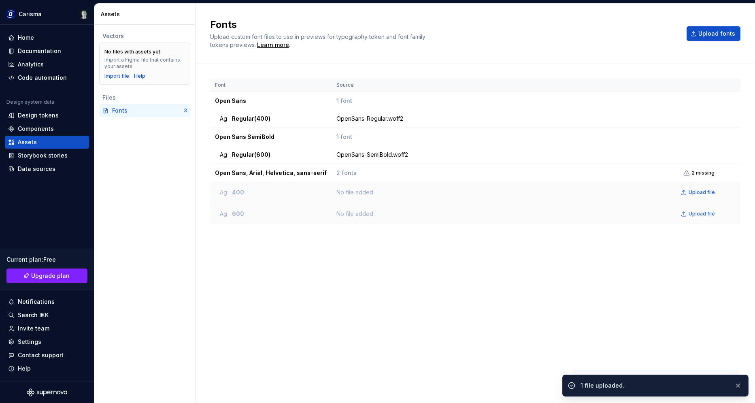
click at [492, 293] on div "Font Source Open Sans 1 font Ag Regular (400) OpenSans-Regular.woff2 Open Sans …" at bounding box center [475, 225] width 530 height 293
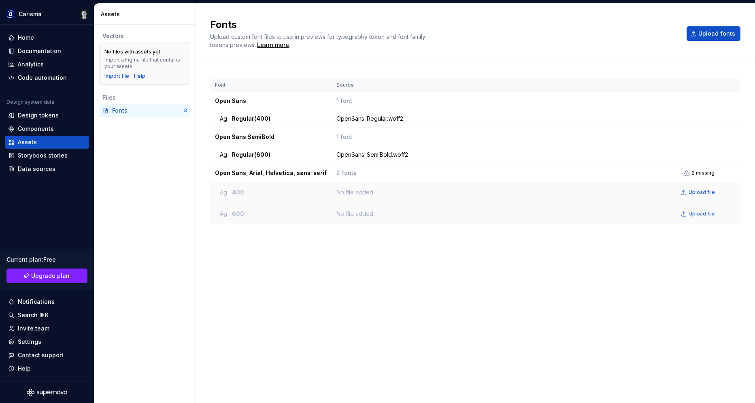
click at [304, 281] on div "Font Source Open Sans 1 font Ag Regular (400) OpenSans-Regular.woff2 Open Sans …" at bounding box center [475, 225] width 530 height 293
click at [310, 280] on div "Font Source Open Sans 1 font Ag Regular (400) OpenSans-Regular.woff2 Open Sans …" at bounding box center [475, 225] width 530 height 293
click at [42, 114] on div "Design tokens" at bounding box center [38, 115] width 41 height 8
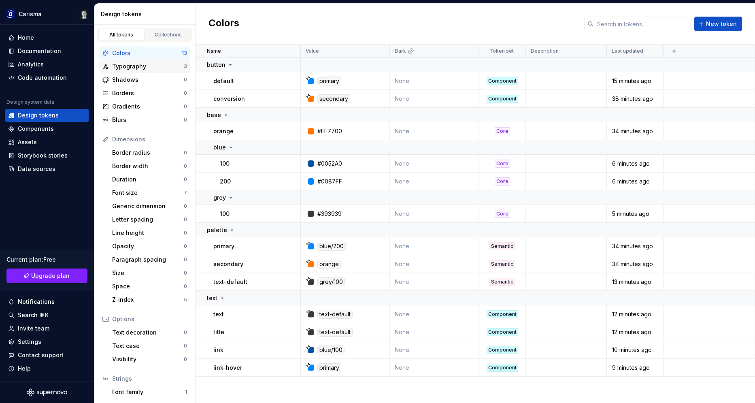
click at [131, 68] on div "Typography" at bounding box center [148, 66] width 72 height 8
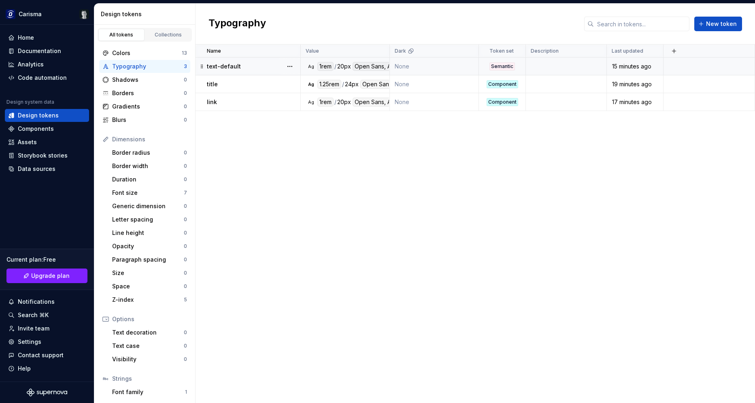
click at [364, 70] on div "Open Sans, Arial, Helvetica, sans-serif" at bounding box center [406, 66] width 106 height 9
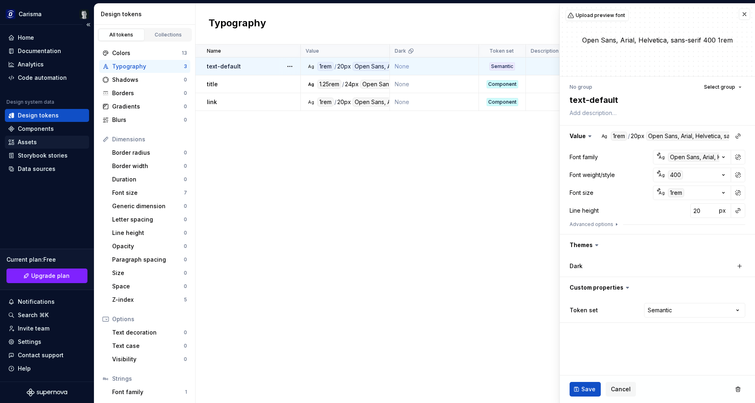
click at [38, 141] on div "Assets" at bounding box center [47, 142] width 78 height 8
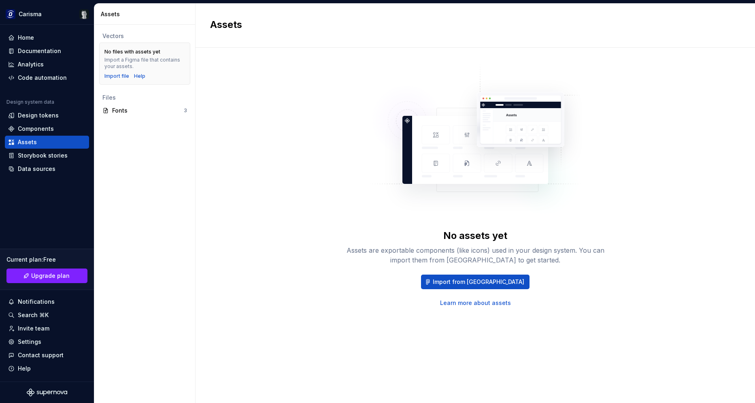
click at [132, 168] on div "Vectors No files with assets yet Import a Figma file that contains your assets.…" at bounding box center [144, 214] width 101 height 378
click at [328, 160] on div "No assets yet Assets are exportable components (like icons) used in your design…" at bounding box center [475, 184] width 530 height 245
click at [125, 113] on div "Fonts" at bounding box center [148, 110] width 72 height 8
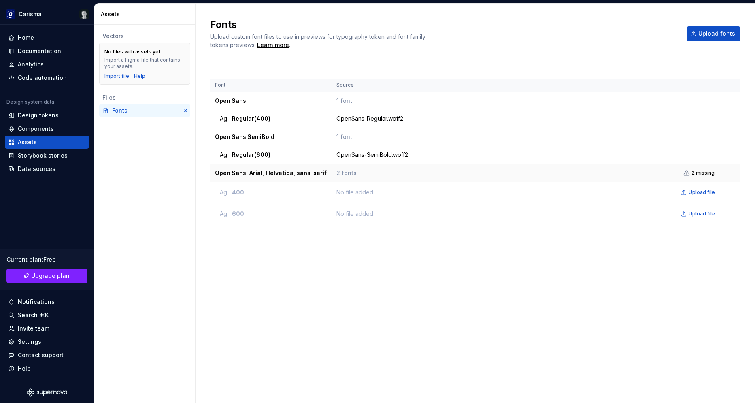
click at [378, 172] on td "2 fonts 2 missing" at bounding box center [526, 173] width 388 height 18
click at [690, 173] on icon at bounding box center [686, 173] width 6 height 6
click at [687, 171] on icon at bounding box center [686, 173] width 6 height 6
click at [61, 116] on div "Design tokens" at bounding box center [47, 115] width 78 height 8
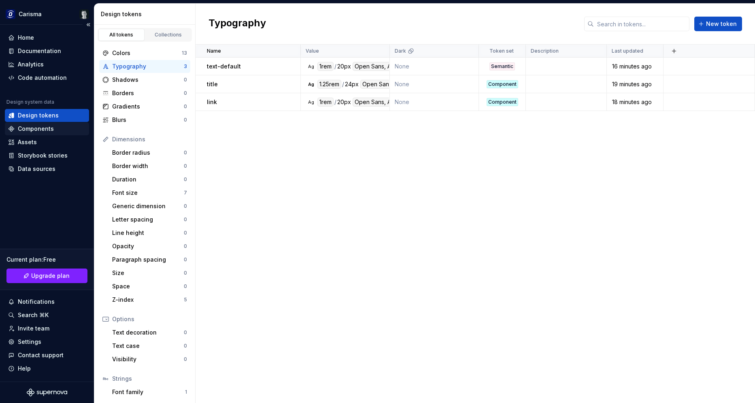
click at [49, 133] on div "Components" at bounding box center [47, 128] width 84 height 13
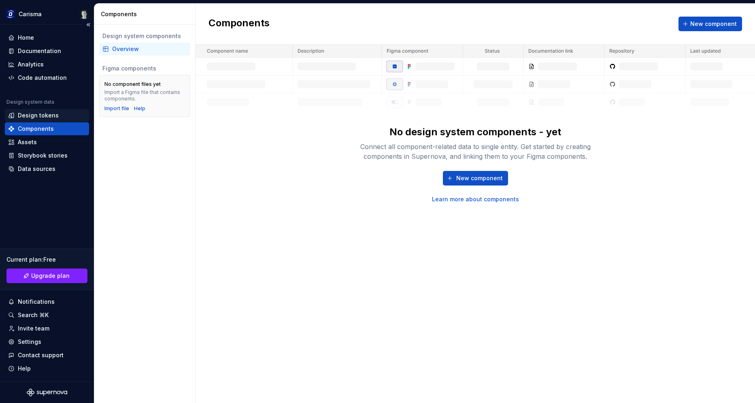
click at [52, 121] on div "Design tokens" at bounding box center [47, 115] width 84 height 13
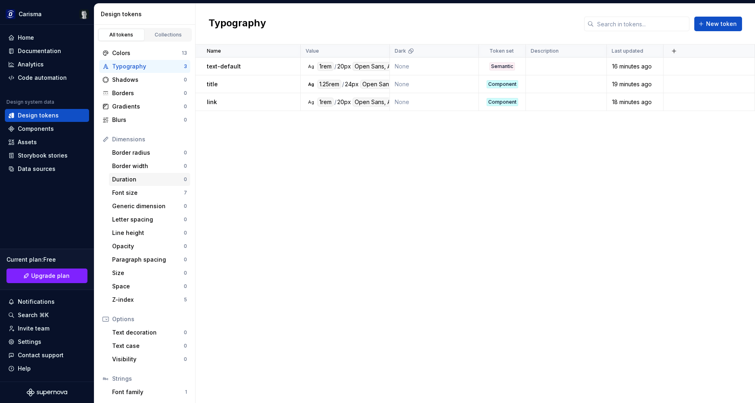
scroll to position [40, 0]
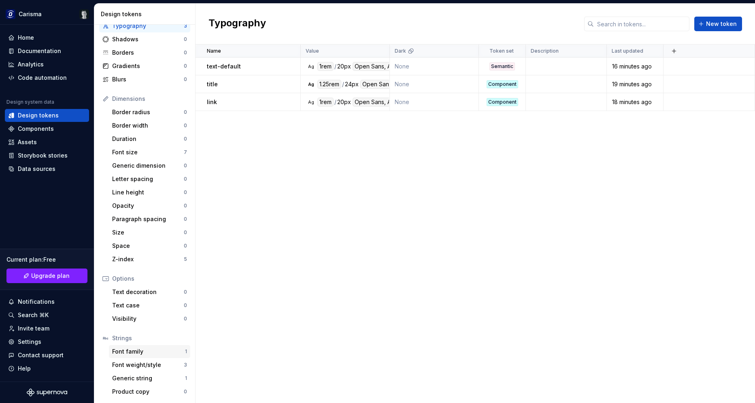
click at [144, 350] on div "Font family" at bounding box center [148, 351] width 73 height 8
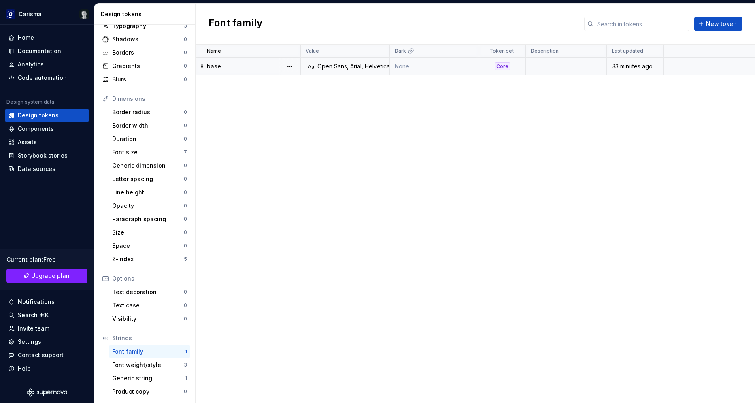
click at [362, 62] on div "Open Sans, Arial, Helvetica, sans-serif" at bounding box center [368, 66] width 102 height 8
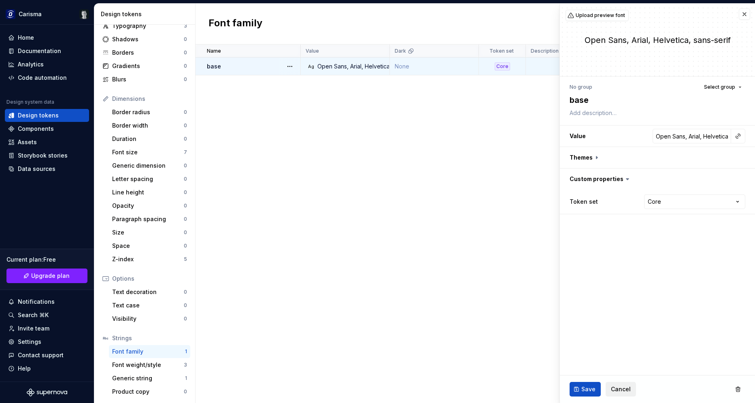
click at [627, 389] on span "Cancel" at bounding box center [621, 389] width 20 height 8
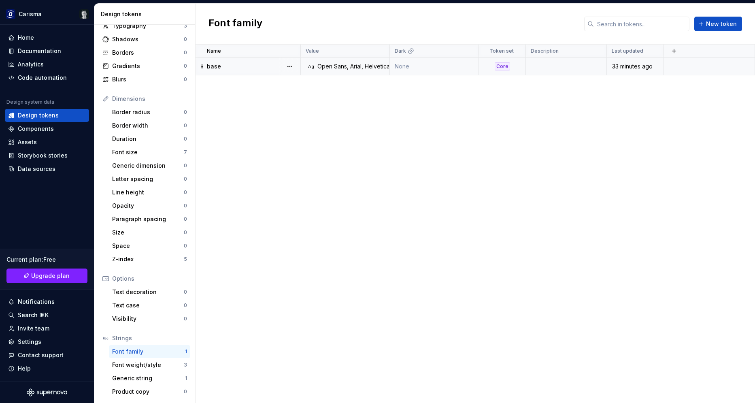
click at [508, 185] on div "Name Value Dark Token set Description Last updated base Ag Open Sans, Arial, He…" at bounding box center [475, 224] width 559 height 358
click at [39, 143] on div "Assets" at bounding box center [47, 142] width 78 height 8
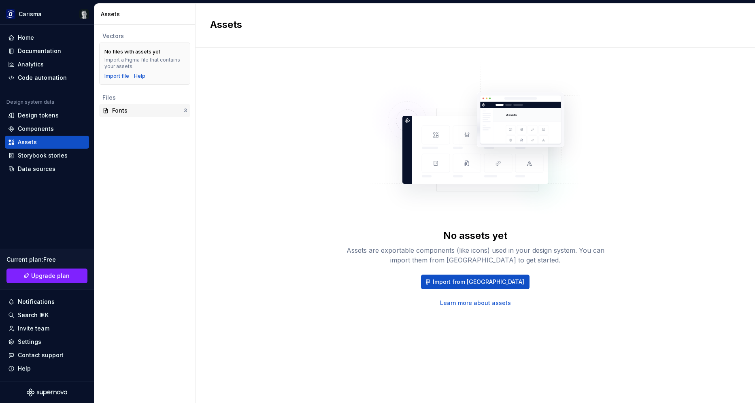
click at [149, 108] on div "Fonts" at bounding box center [148, 110] width 72 height 8
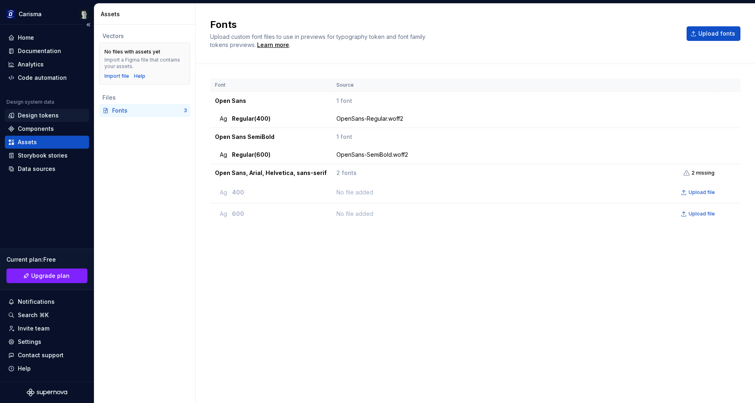
click at [43, 116] on div "Design tokens" at bounding box center [38, 115] width 41 height 8
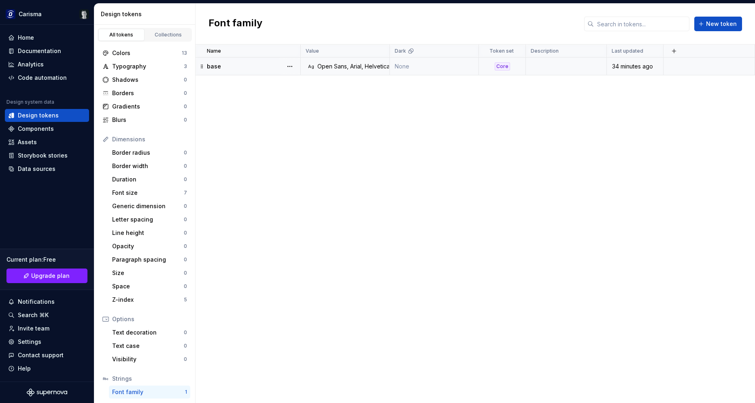
click at [379, 63] on div "Open Sans, Arial, Helvetica, sans-serif" at bounding box center [368, 66] width 102 height 8
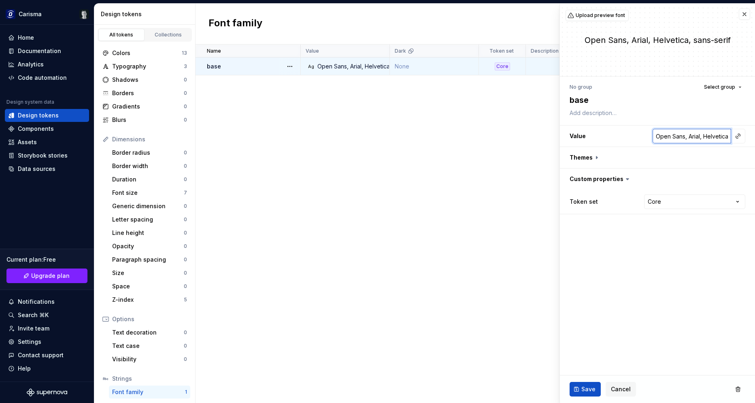
scroll to position [0, 31]
drag, startPoint x: 684, startPoint y: 133, endPoint x: 775, endPoint y: 140, distance: 90.9
click at [731, 140] on input "Open Sans, Arial, Helvetica, sans-serif" at bounding box center [692, 136] width 79 height 15
click at [645, 254] on fieldset "Open Sans No group Select group base Value Open Sans Themes Custom properties T…" at bounding box center [657, 203] width 195 height 399
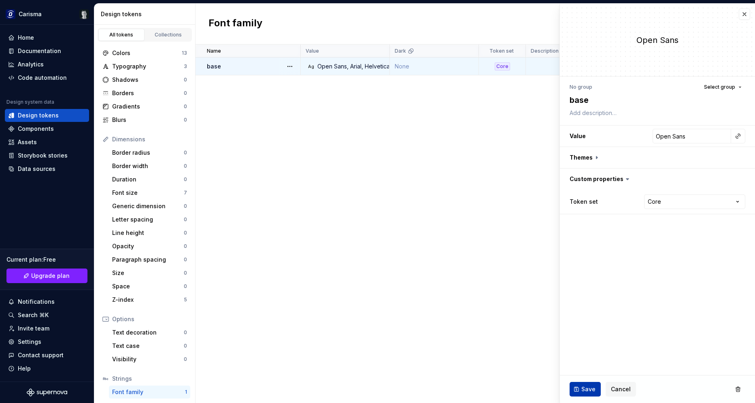
click at [578, 392] on button "Save" at bounding box center [585, 389] width 31 height 15
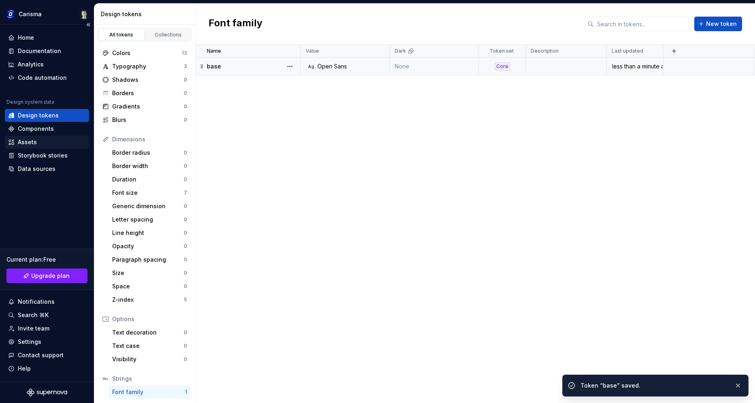
click at [43, 141] on div "Assets" at bounding box center [47, 142] width 78 height 8
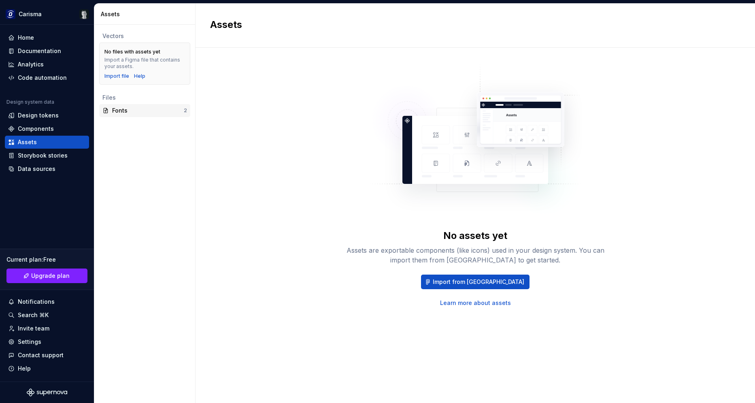
click at [156, 108] on div "Fonts" at bounding box center [148, 110] width 72 height 8
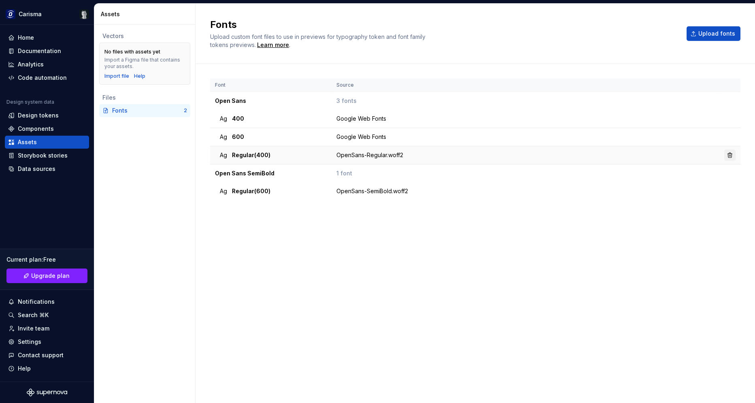
click at [727, 157] on button "button" at bounding box center [729, 154] width 11 height 11
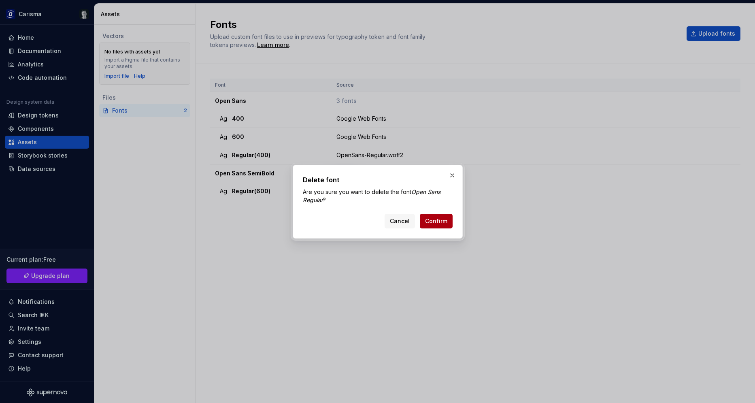
click at [438, 219] on span "Confirm" at bounding box center [436, 221] width 22 height 8
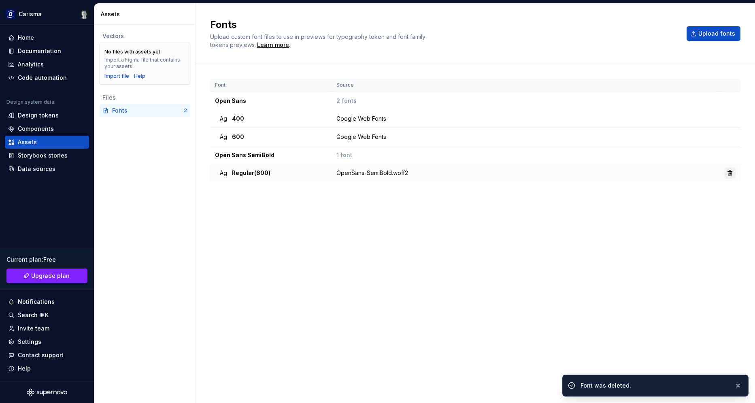
click at [730, 174] on button "button" at bounding box center [729, 172] width 11 height 11
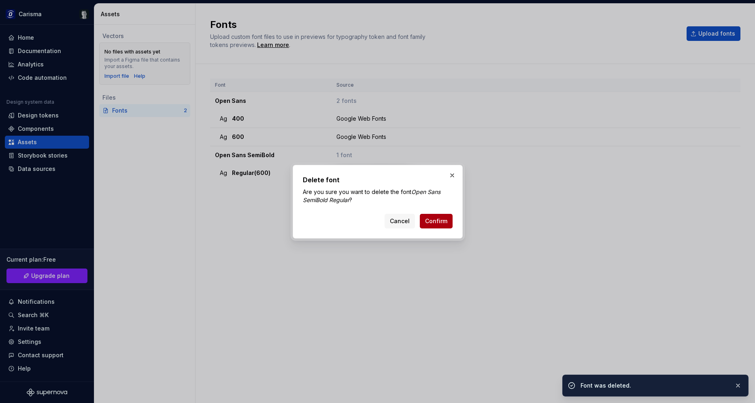
click at [442, 226] on button "Confirm" at bounding box center [436, 221] width 33 height 15
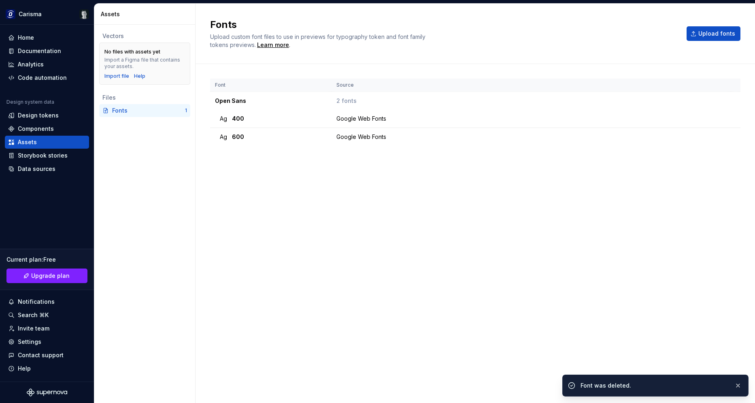
click at [426, 253] on div "Font Source Open Sans 2 fonts Ag 400 Google Web Fonts Ag 600 Google Web Fonts" at bounding box center [475, 225] width 530 height 293
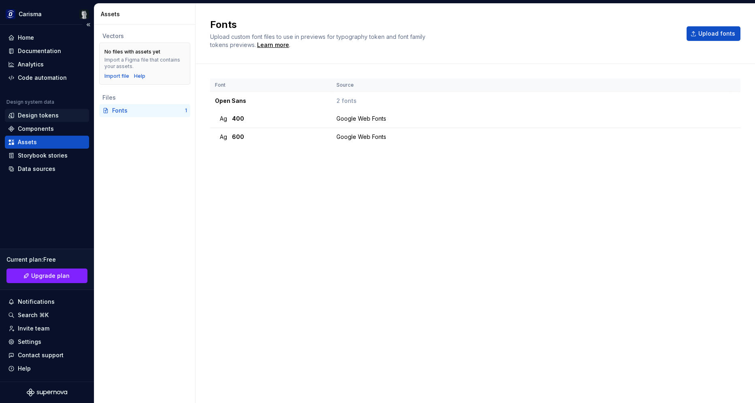
click at [39, 113] on div "Design tokens" at bounding box center [38, 115] width 41 height 8
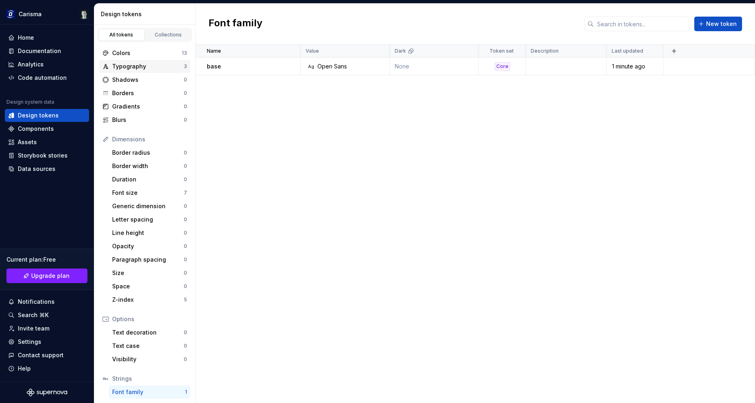
click at [140, 64] on div "Typography" at bounding box center [148, 66] width 72 height 8
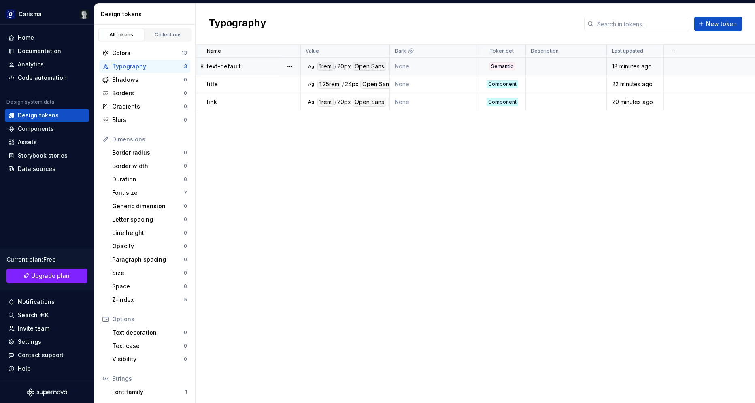
click at [440, 66] on td "None" at bounding box center [434, 66] width 89 height 18
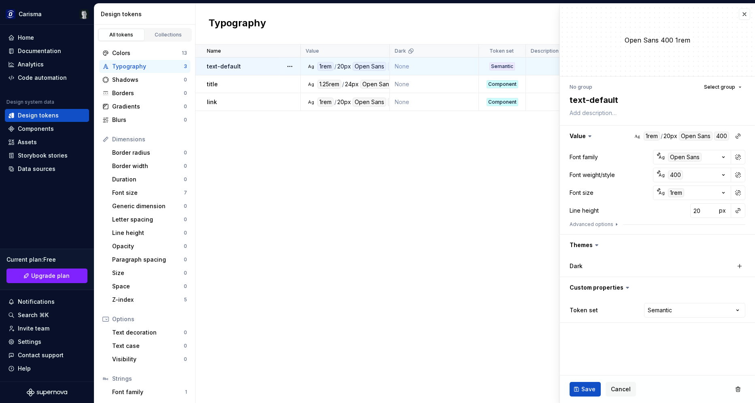
click at [328, 148] on div "Name Value Dark Token set Description Last updated text-default Ag 1rem / 20px …" at bounding box center [475, 224] width 559 height 358
click at [263, 88] on div "title" at bounding box center [253, 84] width 93 height 8
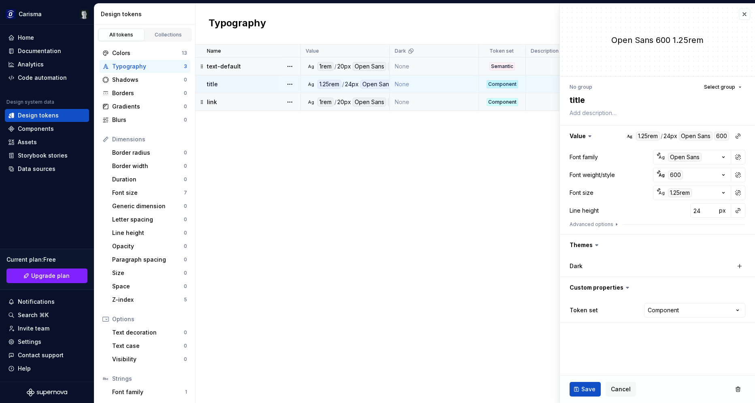
click at [252, 100] on div "link" at bounding box center [253, 102] width 93 height 8
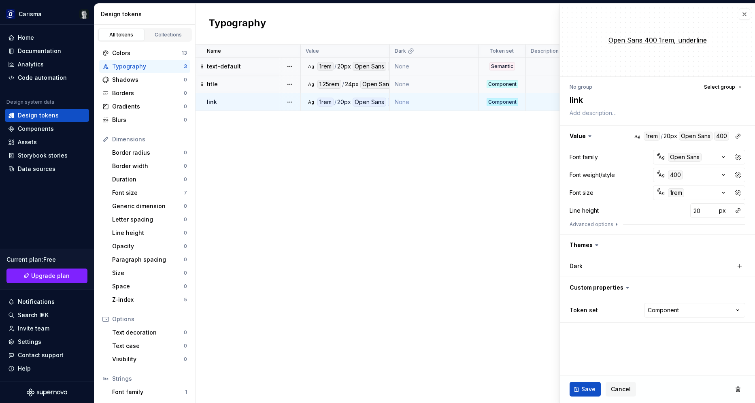
click at [264, 66] on div "text-default" at bounding box center [253, 66] width 93 height 8
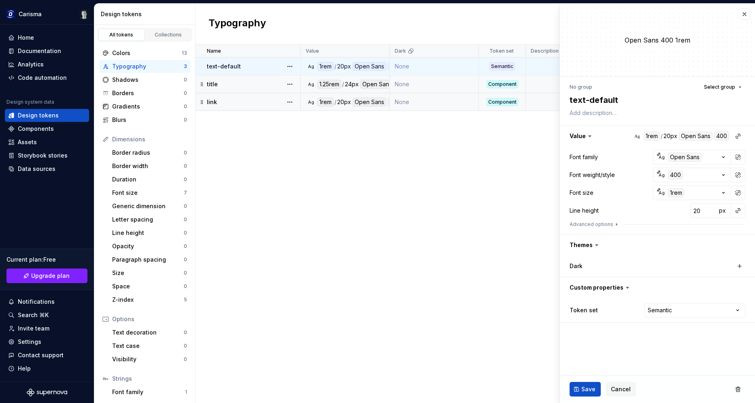
click at [250, 83] on div "title" at bounding box center [253, 84] width 93 height 8
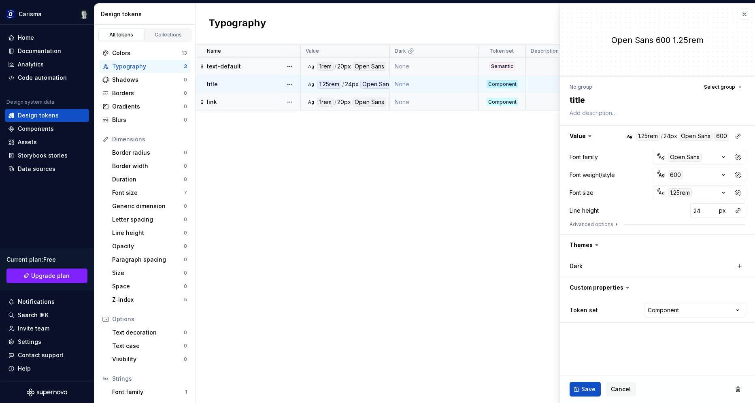
click at [249, 104] on div "link" at bounding box center [253, 102] width 93 height 8
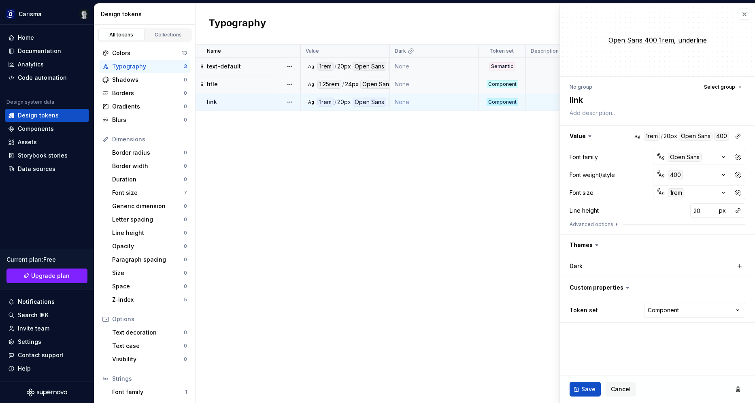
click at [262, 82] on div "title" at bounding box center [253, 84] width 93 height 8
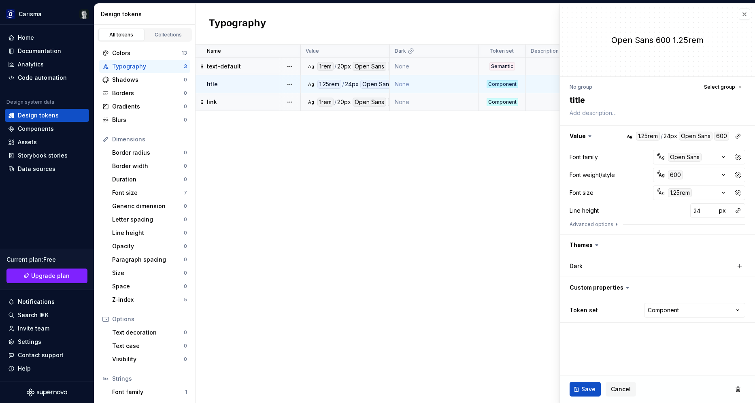
click at [269, 62] on div "text-default" at bounding box center [253, 66] width 93 height 8
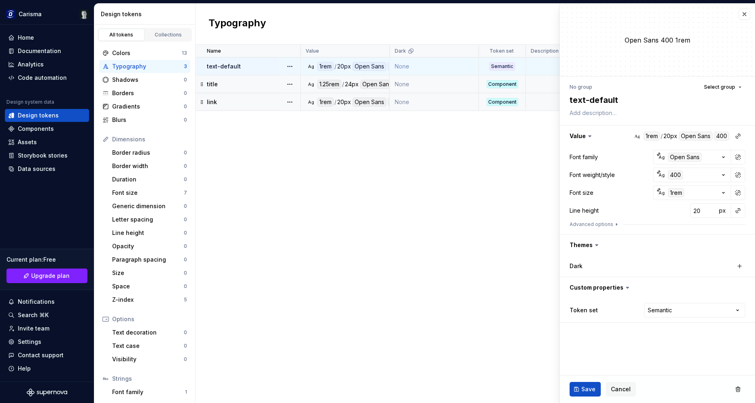
click at [268, 181] on div "Name Value Dark Token set Description Last updated text-default Ag 1rem / 20px …" at bounding box center [475, 224] width 559 height 358
click at [135, 83] on div "Shadows" at bounding box center [148, 80] width 72 height 8
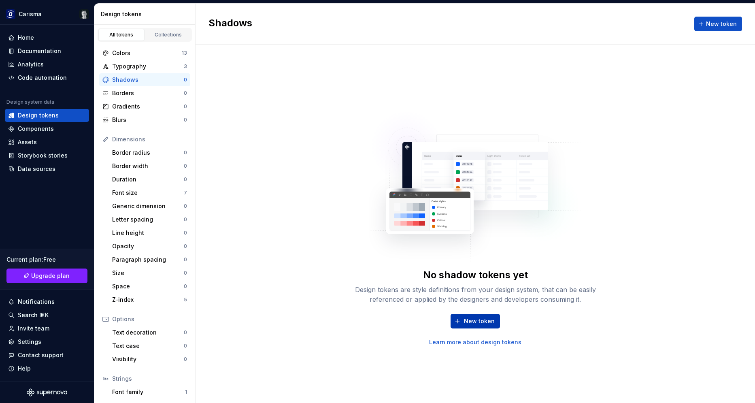
click at [480, 326] on button "New token" at bounding box center [475, 321] width 49 height 15
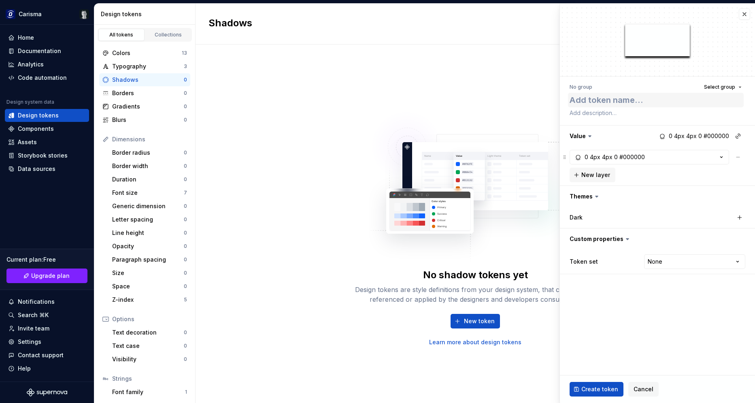
click at [606, 99] on textarea at bounding box center [656, 100] width 176 height 15
click at [675, 306] on fieldset "No group Select group base Value 0 4px 4px 0 #000000 0 4px 4px 0 #000000 New la…" at bounding box center [657, 203] width 195 height 399
click at [612, 155] on div "0 4px 4px 0 #000000" at bounding box center [615, 157] width 60 height 8
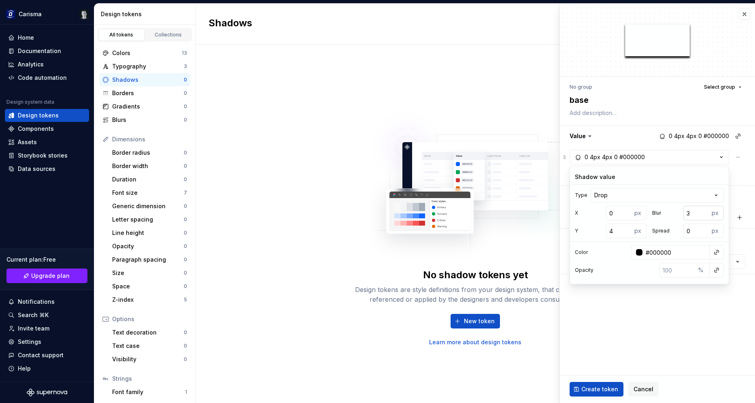
click at [702, 215] on input "3" at bounding box center [696, 213] width 26 height 15
click at [624, 233] on input "3" at bounding box center [619, 230] width 26 height 15
click at [624, 233] on input "2" at bounding box center [619, 230] width 26 height 15
click at [623, 232] on input "1" at bounding box center [619, 230] width 26 height 15
click at [714, 213] on div "px" at bounding box center [716, 213] width 15 height 15
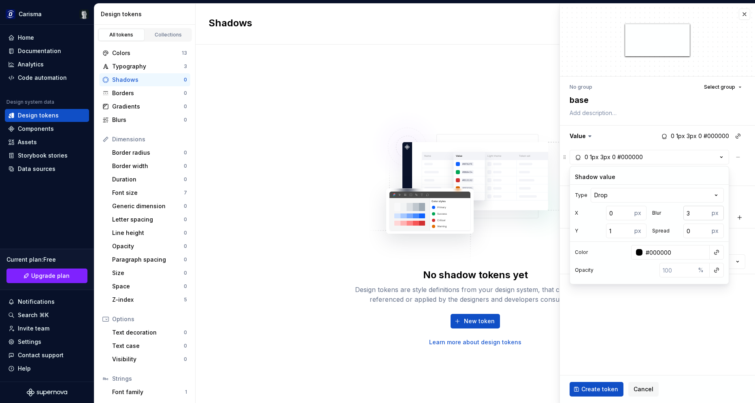
click at [716, 213] on div "px" at bounding box center [716, 213] width 15 height 15
click at [693, 213] on input "3" at bounding box center [696, 213] width 26 height 15
click at [702, 211] on input "4" at bounding box center [696, 213] width 26 height 15
click at [717, 255] on button "button" at bounding box center [716, 252] width 11 height 11
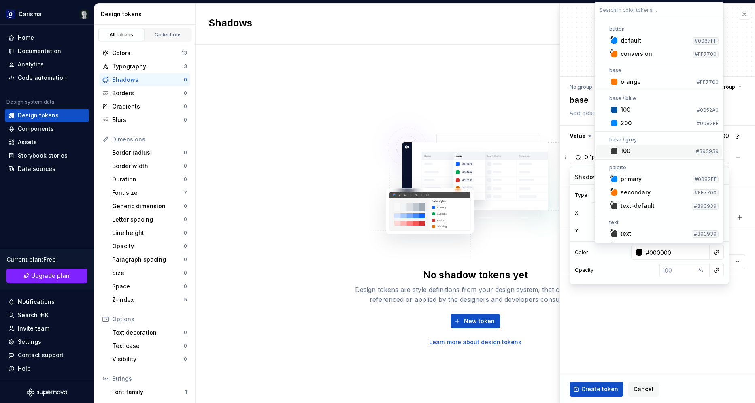
click at [634, 151] on div "100" at bounding box center [657, 151] width 72 height 8
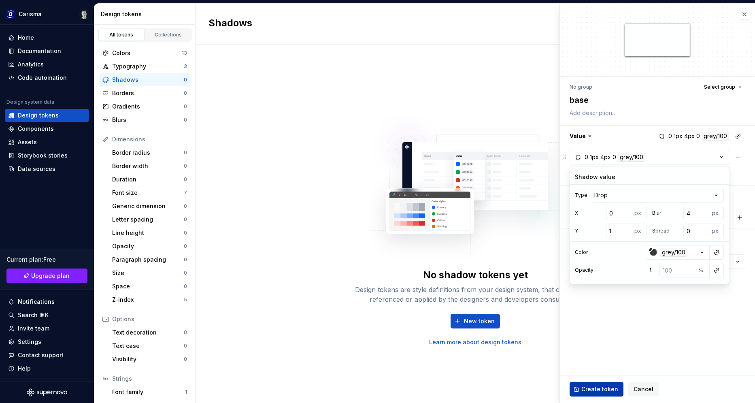
click at [602, 389] on span "Create token" at bounding box center [599, 389] width 37 height 8
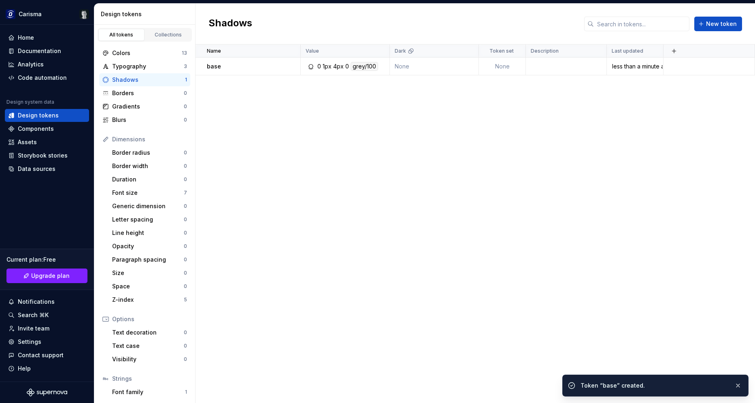
click at [366, 229] on div "Name Value Dark Token set Description Last updated base 0 1px 4px 0 grey/100 No…" at bounding box center [475, 224] width 559 height 358
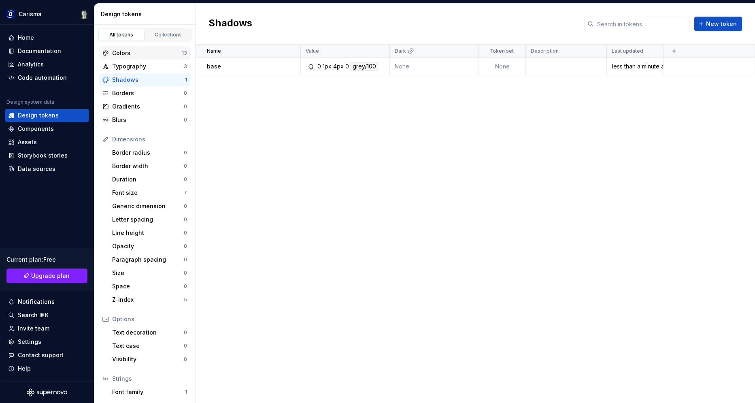
click at [129, 56] on div "Colors" at bounding box center [147, 53] width 70 height 8
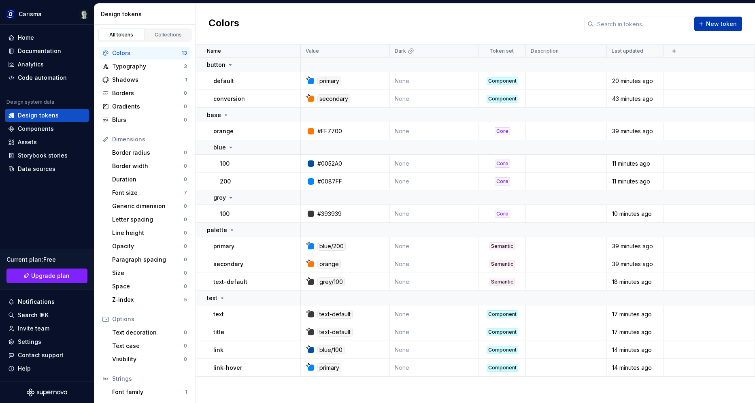
click at [712, 22] on span "New token" at bounding box center [721, 24] width 31 height 8
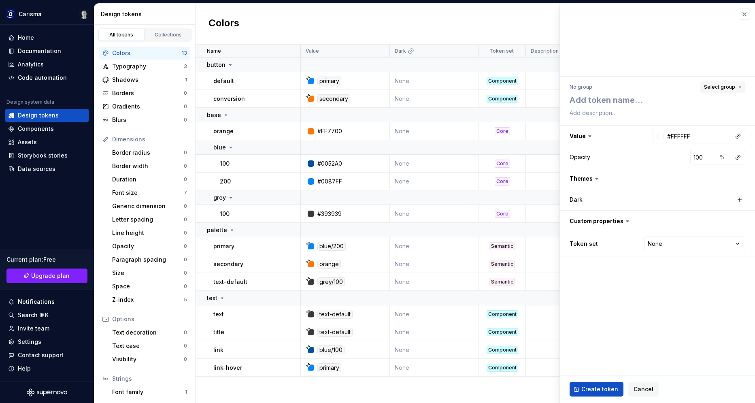
click at [718, 84] on span "Select group" at bounding box center [719, 87] width 31 height 6
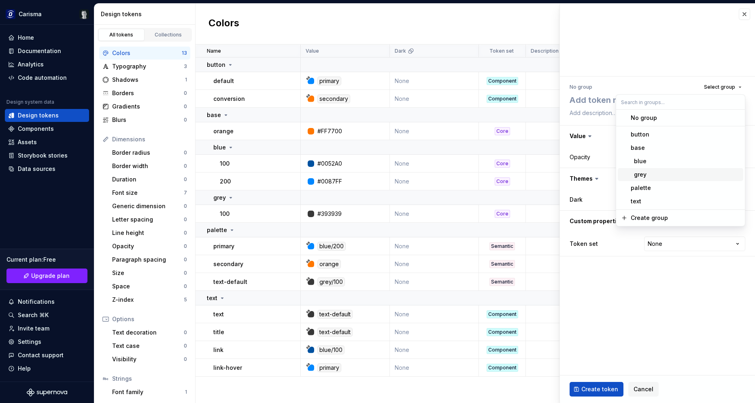
click at [651, 172] on div "grey" at bounding box center [685, 174] width 109 height 8
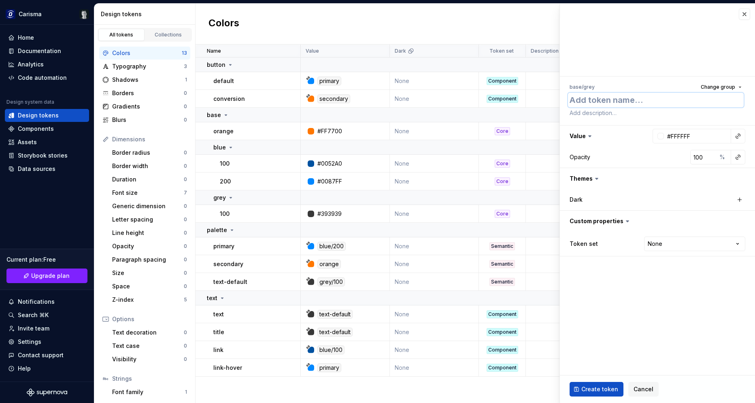
click at [611, 104] on textarea at bounding box center [656, 100] width 176 height 15
click at [735, 136] on button "button" at bounding box center [737, 135] width 11 height 11
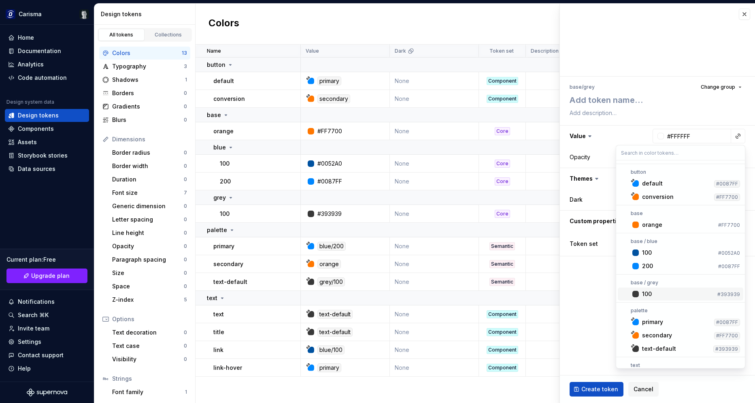
click at [661, 292] on div "100" at bounding box center [678, 294] width 72 height 8
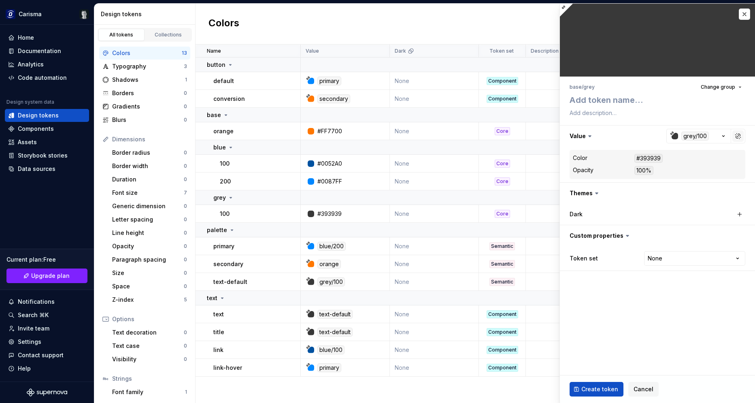
click at [736, 134] on button "button" at bounding box center [737, 135] width 11 height 11
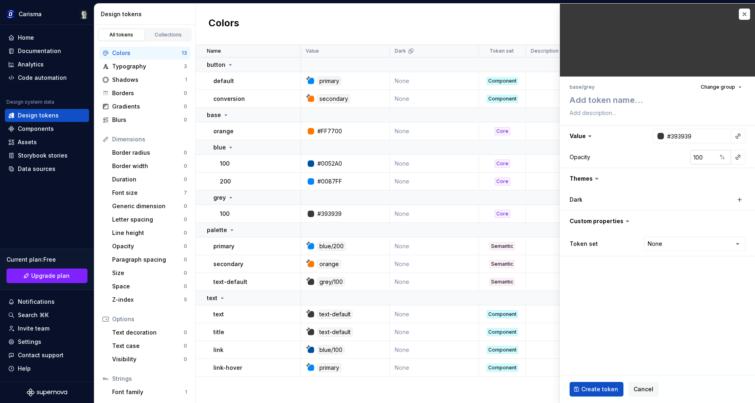
click at [702, 157] on input "100" at bounding box center [703, 157] width 26 height 15
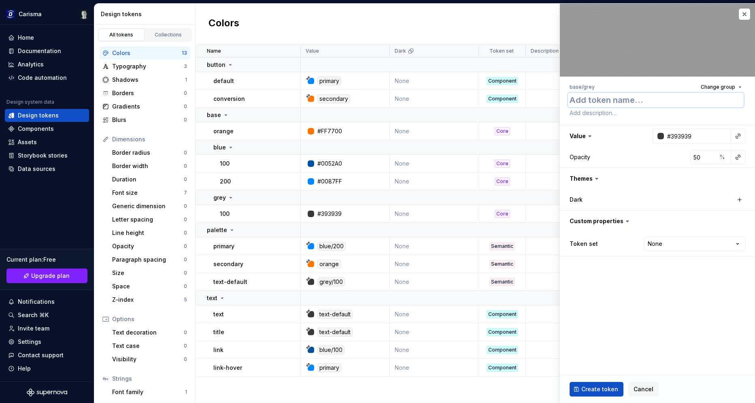
click at [613, 97] on textarea at bounding box center [656, 100] width 176 height 15
click at [593, 390] on span "Create token" at bounding box center [599, 389] width 37 height 8
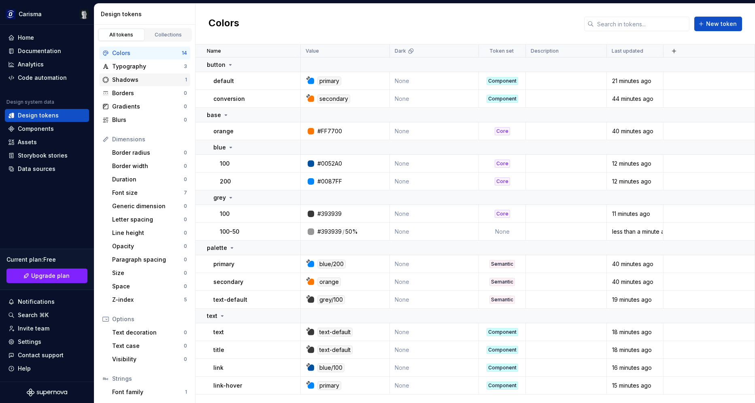
click at [154, 85] on div "Shadows 1" at bounding box center [144, 79] width 91 height 13
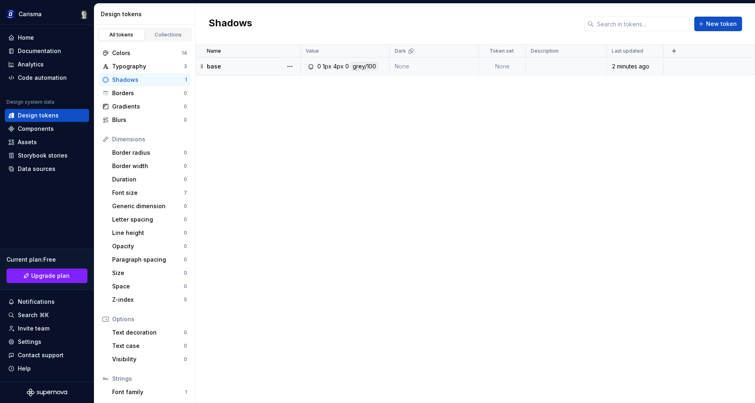
click at [363, 72] on td "0 1px 4px 0 grey/100" at bounding box center [345, 66] width 89 height 18
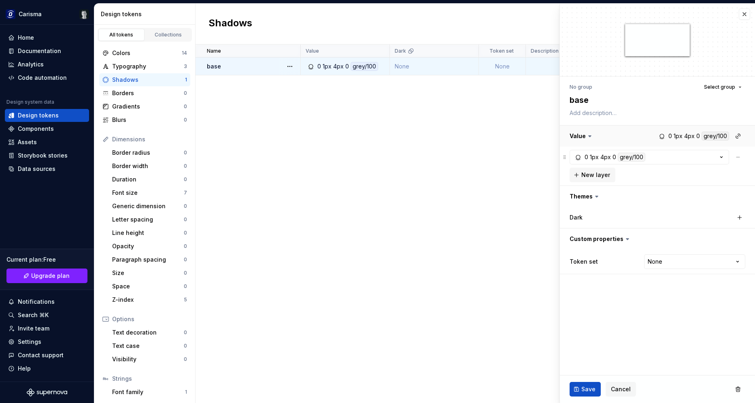
click at [717, 136] on button "button" at bounding box center [657, 135] width 195 height 21
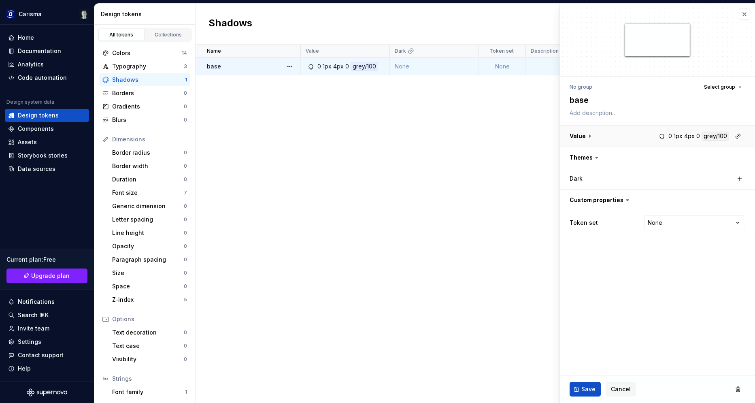
click at [717, 136] on button "button" at bounding box center [657, 135] width 195 height 21
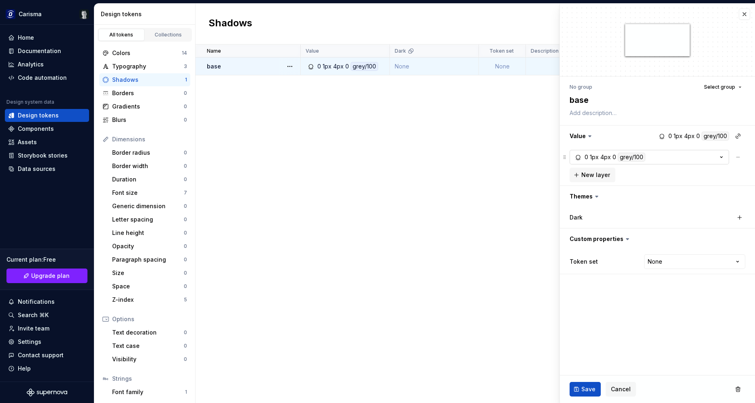
click at [721, 157] on icon "button" at bounding box center [722, 157] width 2 height 1
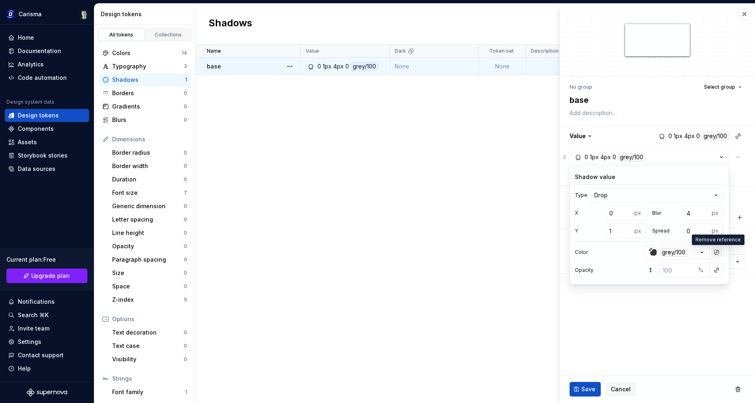
click at [716, 251] on button "button" at bounding box center [716, 252] width 11 height 11
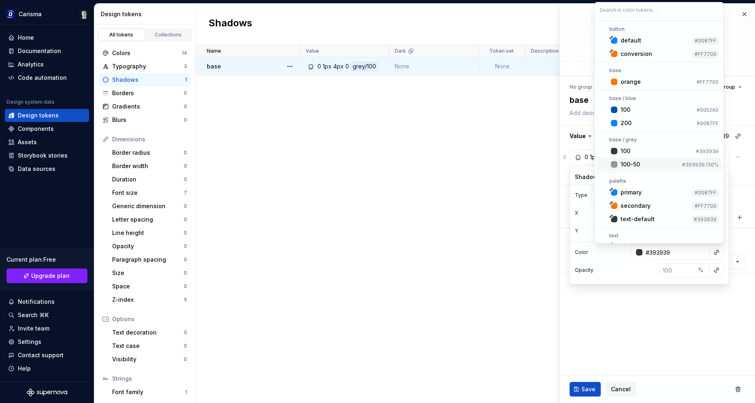
click at [648, 162] on div "100-50" at bounding box center [650, 164] width 58 height 8
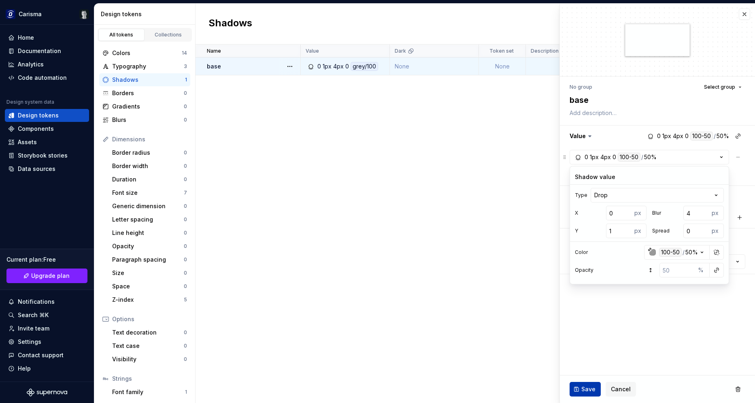
click at [585, 385] on span "Save" at bounding box center [588, 389] width 14 height 8
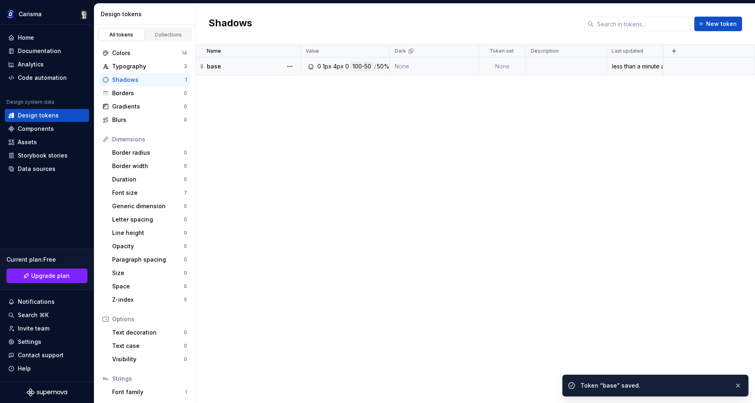
click at [259, 62] on td "base" at bounding box center [248, 66] width 105 height 18
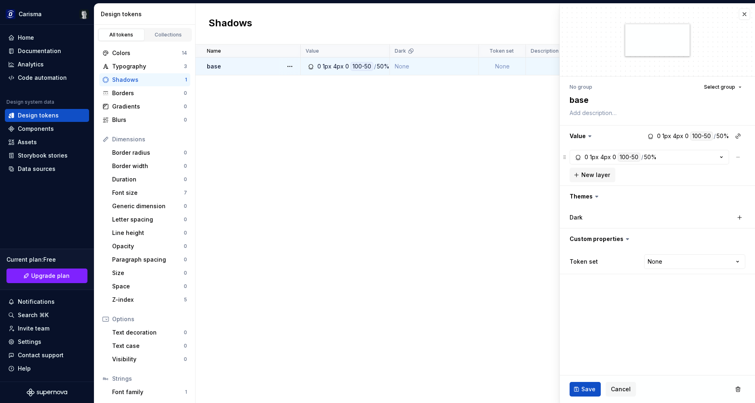
click at [489, 147] on div "Name Value Dark Token set Description Last updated base 0 1px 4px 0 100-50 / 50…" at bounding box center [475, 224] width 559 height 358
click at [622, 386] on span "Cancel" at bounding box center [621, 389] width 20 height 8
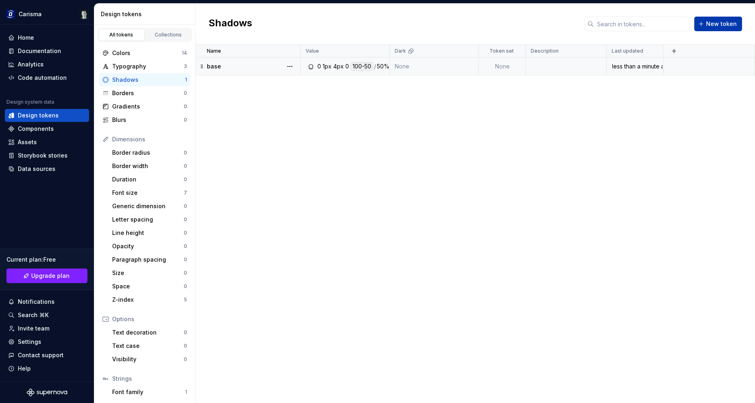
click at [725, 24] on span "New token" at bounding box center [721, 24] width 31 height 8
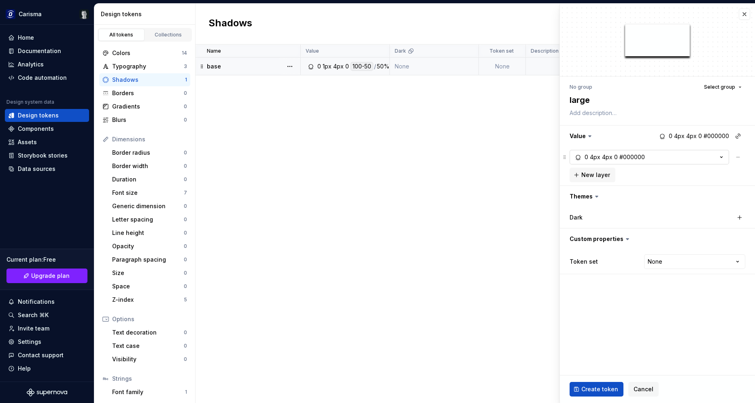
click at [704, 160] on button "0 4px 4px 0 #000000" at bounding box center [649, 157] width 159 height 15
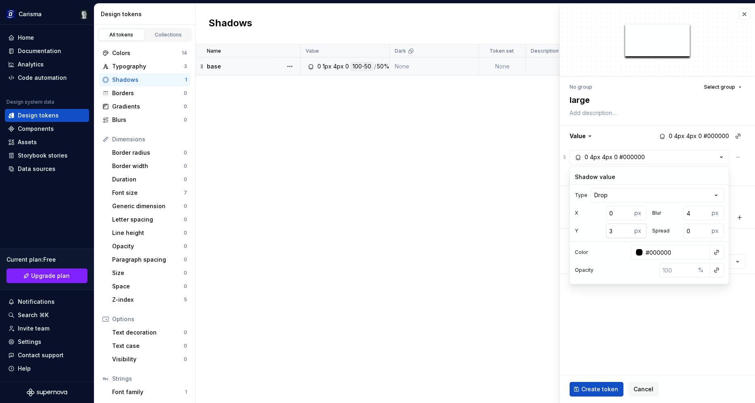
click at [625, 234] on input "3" at bounding box center [619, 230] width 26 height 15
click at [625, 234] on input "2" at bounding box center [619, 230] width 26 height 15
click at [625, 234] on input "1" at bounding box center [619, 230] width 26 height 15
click at [697, 213] on input "4" at bounding box center [696, 213] width 26 height 15
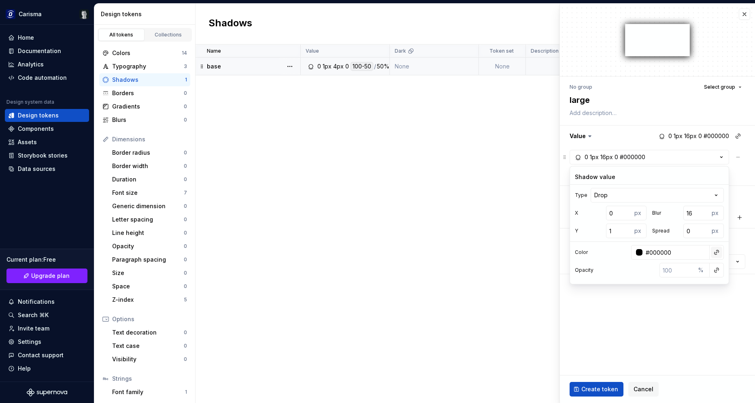
click at [717, 253] on button "button" at bounding box center [716, 252] width 11 height 11
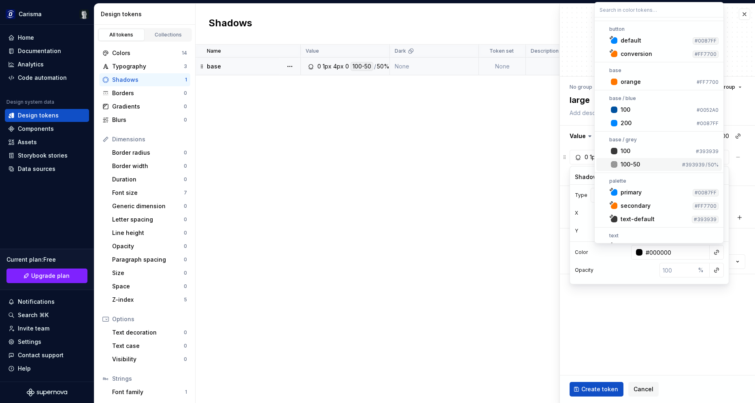
click at [655, 162] on div "100-50" at bounding box center [650, 164] width 58 height 8
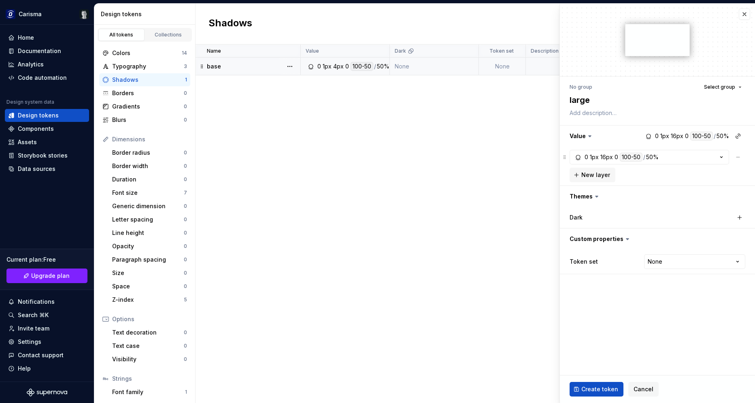
click at [619, 334] on fieldset "No group Select group large Value 0 1px 16px 0 100-50 / 50% 0 1px 16px 0 100-50…" at bounding box center [657, 203] width 195 height 399
click at [604, 389] on span "Create token" at bounding box center [599, 389] width 37 height 8
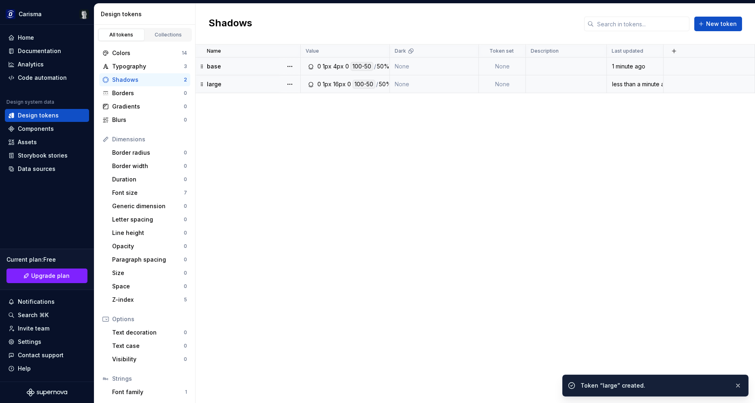
click at [256, 82] on div "large" at bounding box center [253, 84] width 93 height 8
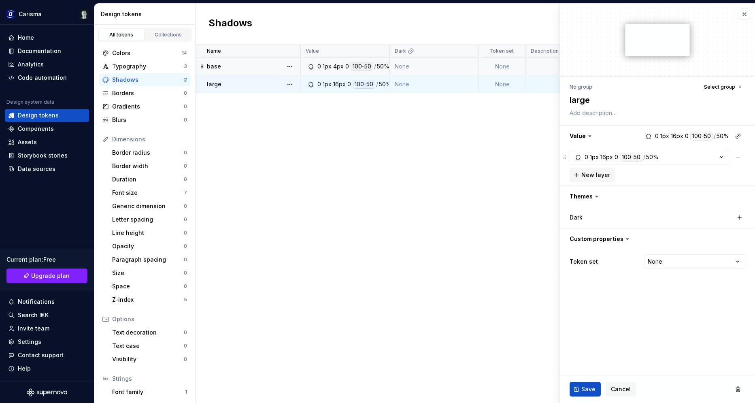
click at [227, 64] on div "base" at bounding box center [253, 66] width 93 height 8
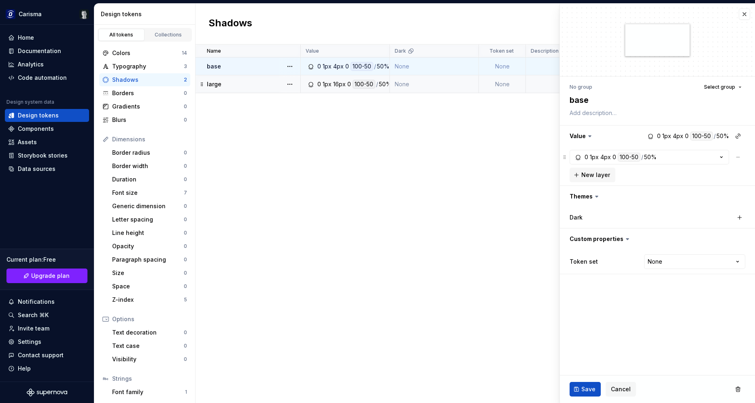
click at [237, 87] on div "large" at bounding box center [253, 84] width 93 height 8
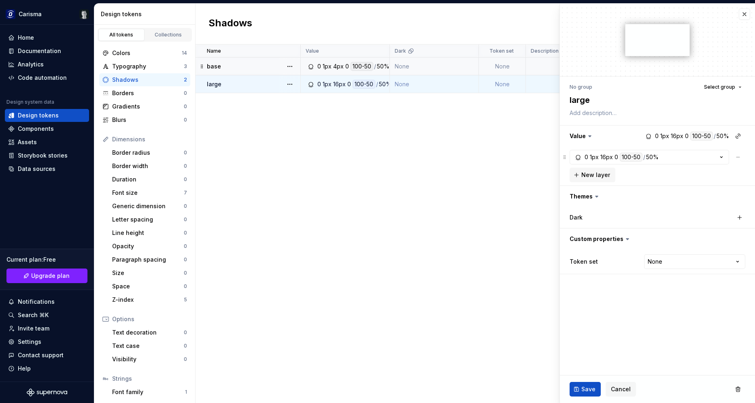
click at [257, 151] on div "Name Value Dark Token set Description Last updated base 0 1px 4px 0 100-50 / 50…" at bounding box center [475, 224] width 559 height 358
click at [149, 108] on div "Gradients" at bounding box center [148, 106] width 72 height 8
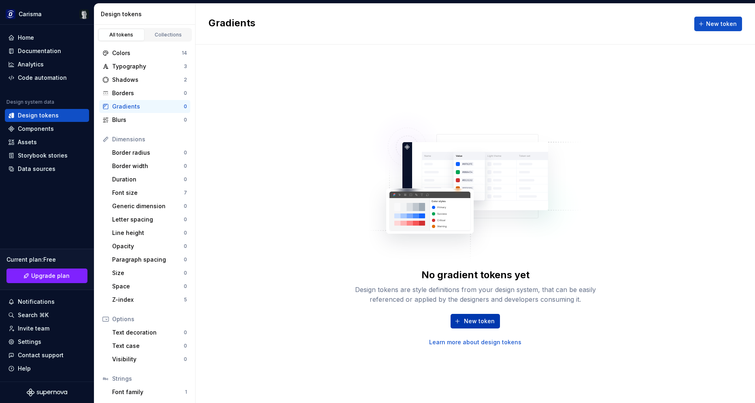
click at [475, 317] on button "New token" at bounding box center [475, 321] width 49 height 15
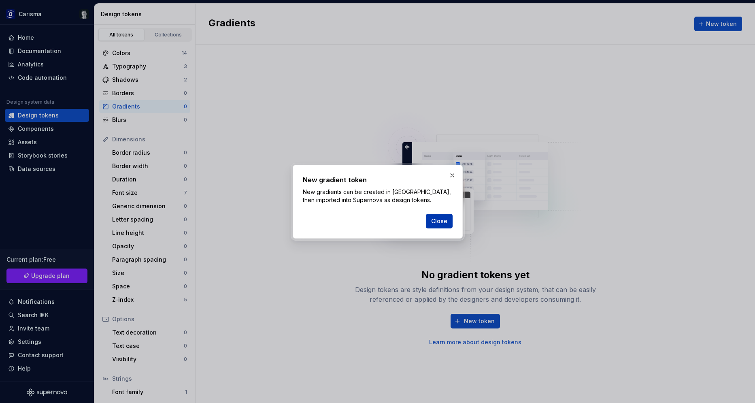
click at [438, 220] on span "Close" at bounding box center [439, 221] width 16 height 8
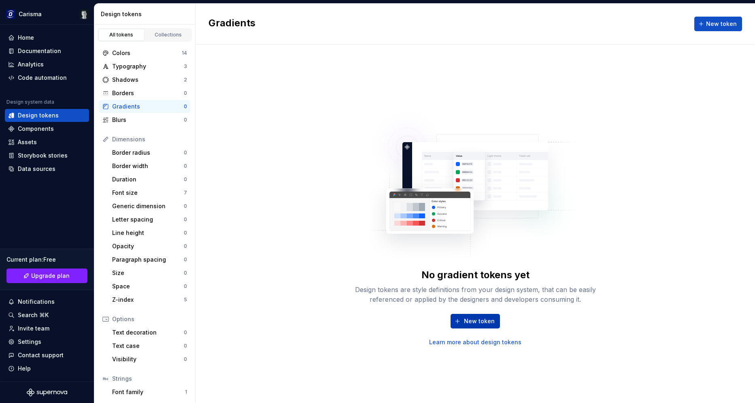
click at [485, 323] on span "New token" at bounding box center [479, 321] width 31 height 8
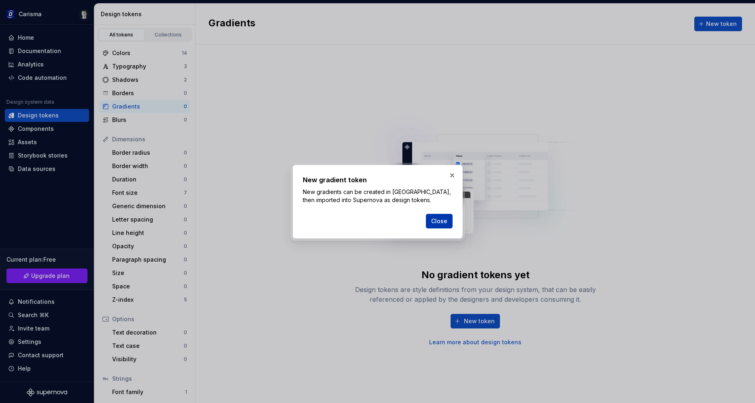
click at [440, 219] on span "Close" at bounding box center [439, 221] width 16 height 8
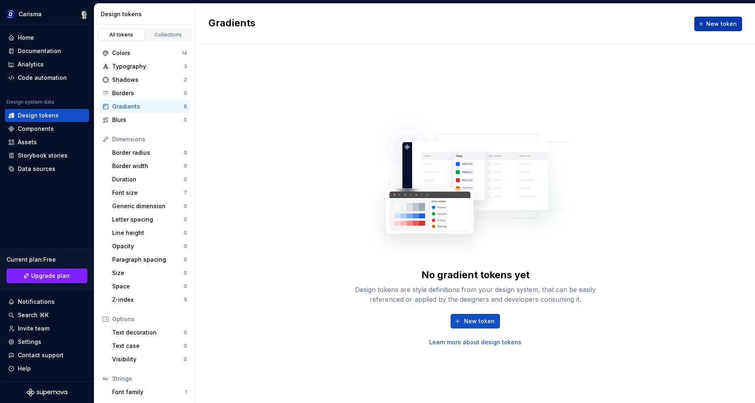
click at [711, 21] on span "New token" at bounding box center [721, 24] width 31 height 8
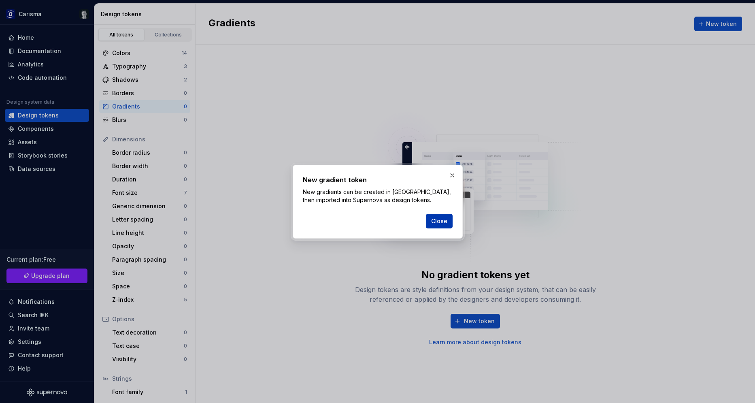
click at [440, 224] on span "Close" at bounding box center [439, 221] width 16 height 8
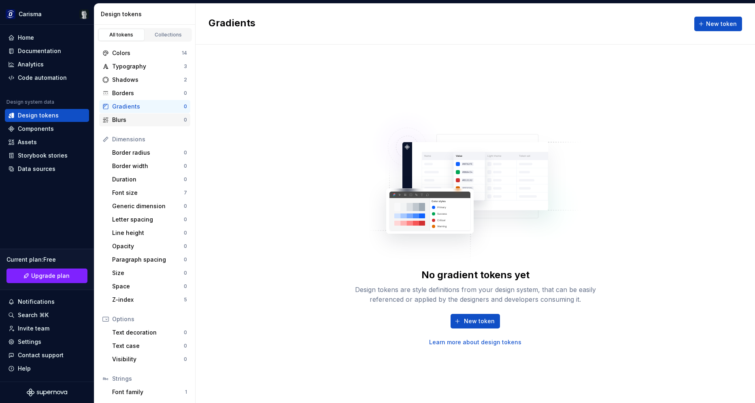
click at [158, 125] on div "Blurs 0" at bounding box center [144, 119] width 91 height 13
click at [738, 25] on button "New token" at bounding box center [718, 24] width 48 height 15
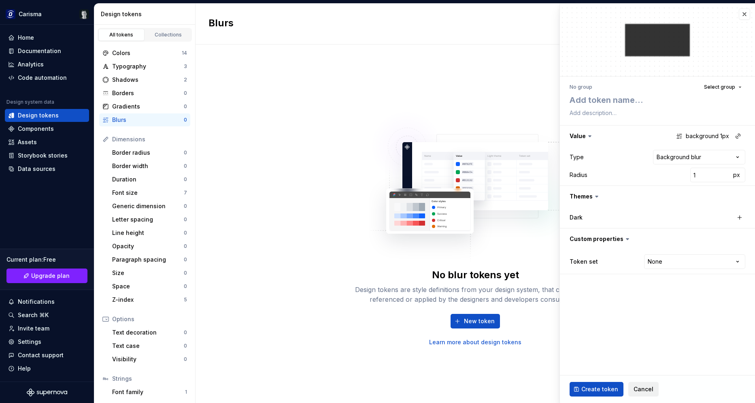
click at [642, 387] on span "Cancel" at bounding box center [644, 389] width 20 height 8
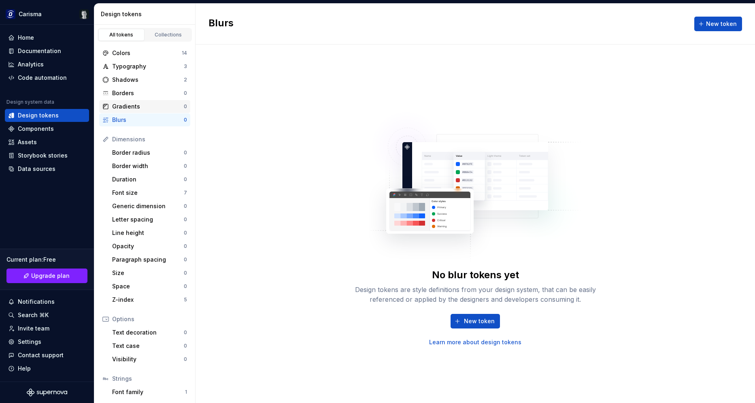
click at [147, 108] on div "Gradients" at bounding box center [148, 106] width 72 height 8
click at [468, 321] on span "New token" at bounding box center [479, 321] width 31 height 8
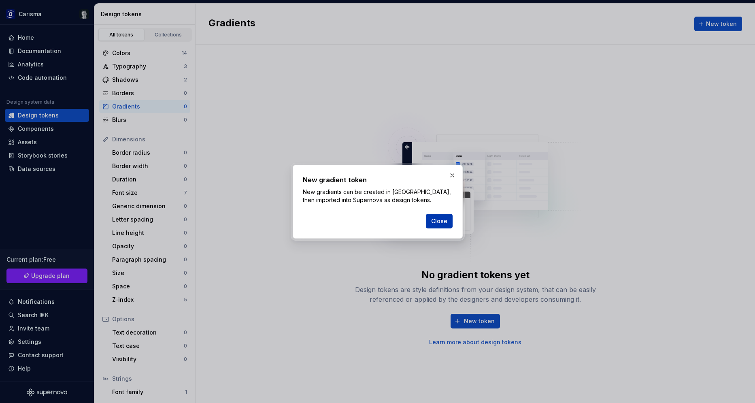
click at [442, 218] on span "Close" at bounding box center [439, 221] width 16 height 8
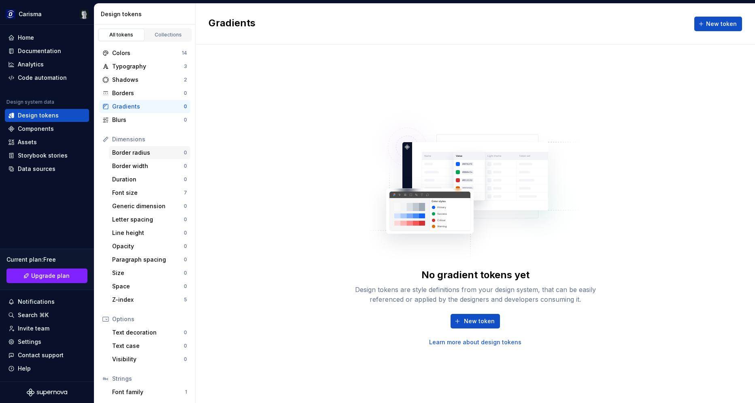
click at [153, 151] on div "Border radius" at bounding box center [148, 153] width 72 height 8
click at [149, 209] on div "Generic dimension" at bounding box center [148, 206] width 72 height 8
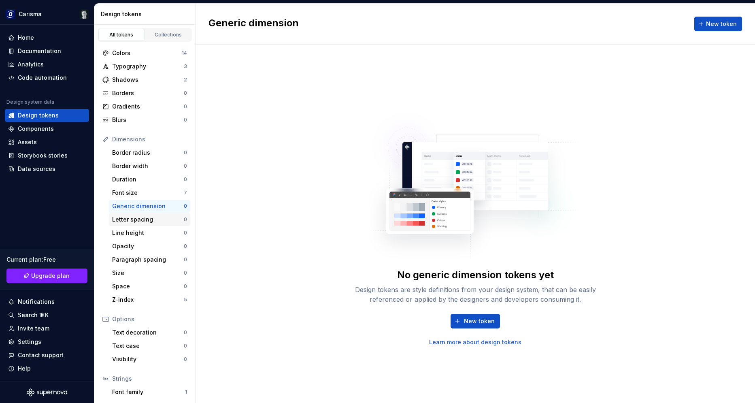
click at [147, 224] on div "Letter spacing 0" at bounding box center [149, 219] width 81 height 13
click at [147, 235] on div "Line height" at bounding box center [148, 233] width 72 height 8
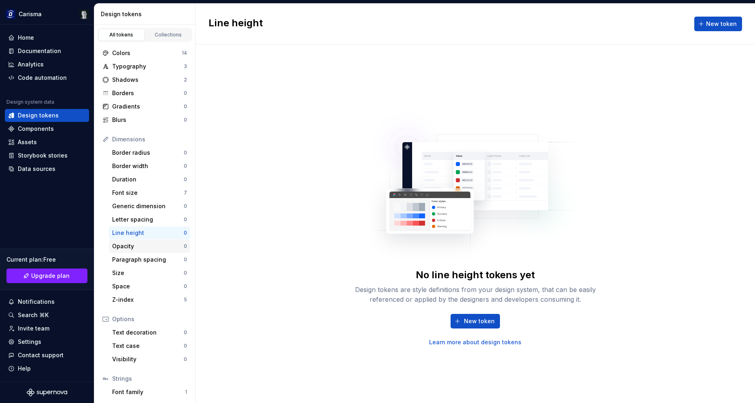
click at [144, 249] on div "Opacity" at bounding box center [148, 246] width 72 height 8
click at [141, 274] on div "Size" at bounding box center [148, 273] width 72 height 8
click at [160, 205] on div "Generic dimension" at bounding box center [148, 206] width 72 height 8
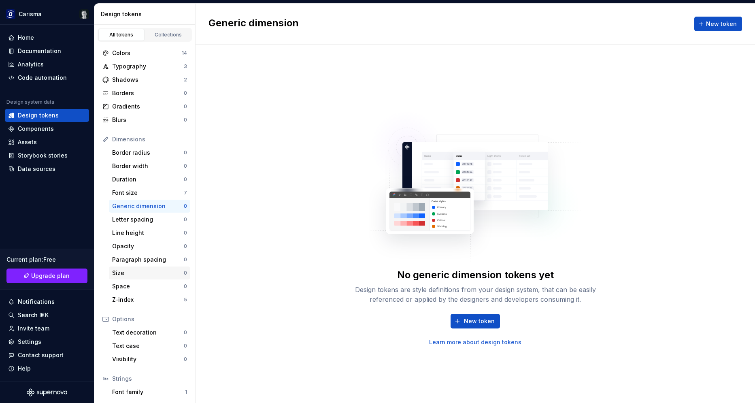
click at [142, 274] on div "Size" at bounding box center [148, 273] width 72 height 8
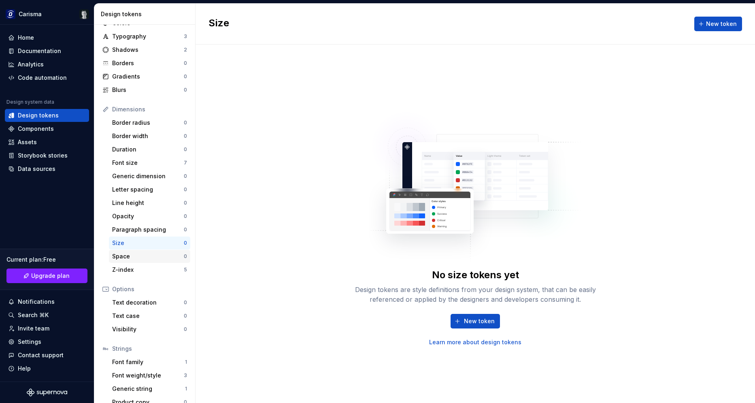
scroll to position [40, 0]
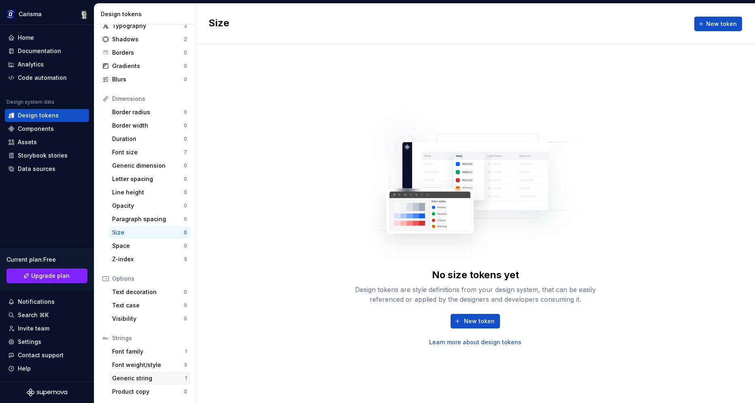
click at [157, 380] on div "Generic string" at bounding box center [148, 378] width 73 height 8
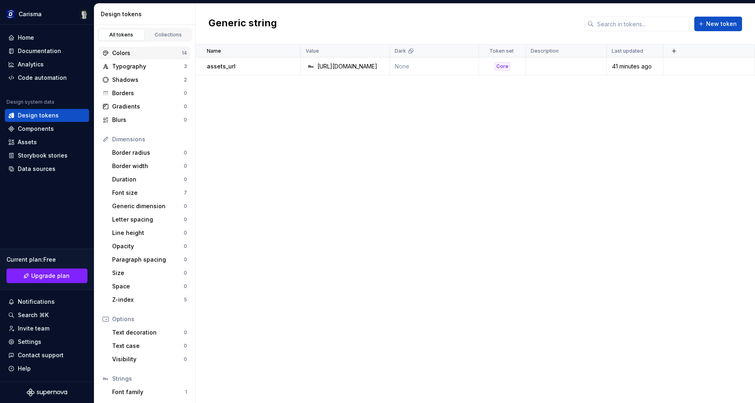
click at [141, 51] on div "Colors" at bounding box center [147, 53] width 70 height 8
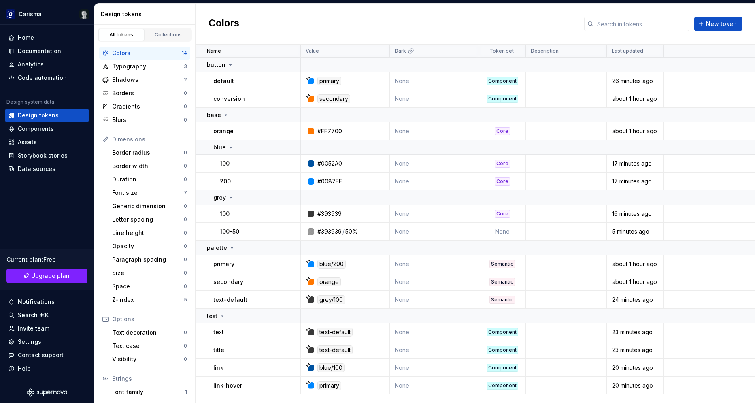
click at [440, 20] on div "Colors New token" at bounding box center [475, 24] width 559 height 41
click at [502, 234] on td "None" at bounding box center [502, 232] width 47 height 18
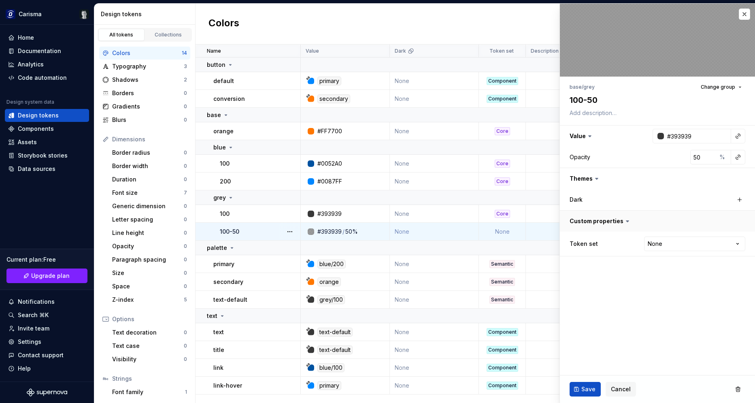
click at [678, 228] on button "button" at bounding box center [657, 220] width 195 height 21
click at [682, 242] on fieldset "base / grey Change group 100-50 Value #393939 Opacity 50 % Themes Dark Custom p…" at bounding box center [657, 203] width 195 height 399
click at [679, 226] on button "button" at bounding box center [657, 220] width 195 height 21
click at [687, 250] on html "Carisma Home Documentation Analytics Code automation Design system data Design …" at bounding box center [377, 201] width 755 height 403
click at [588, 391] on span "Save" at bounding box center [588, 389] width 14 height 8
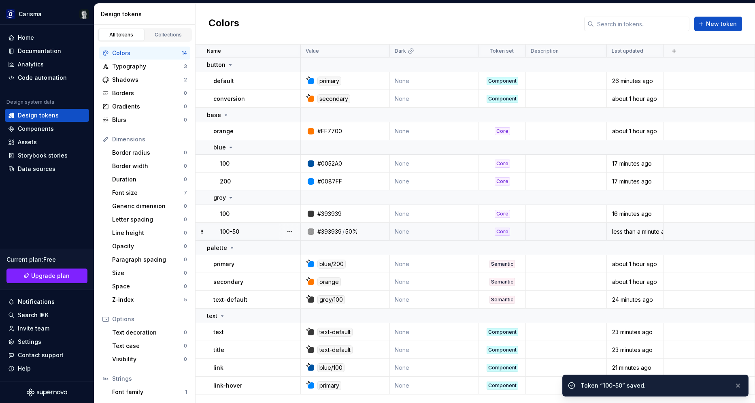
click at [468, 27] on div "Colors New token" at bounding box center [475, 24] width 559 height 41
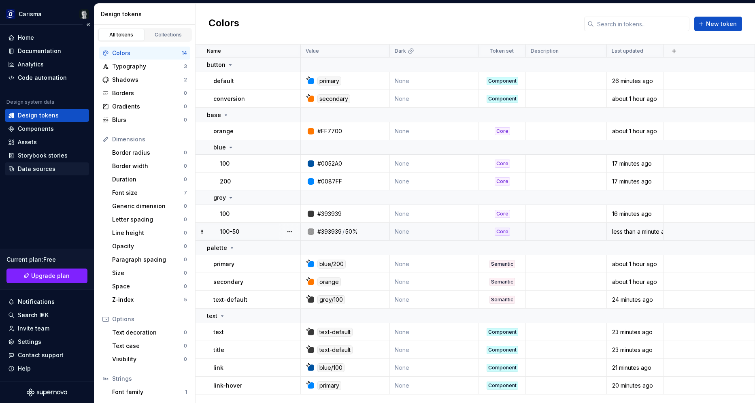
click at [56, 170] on div "Data sources" at bounding box center [47, 169] width 78 height 8
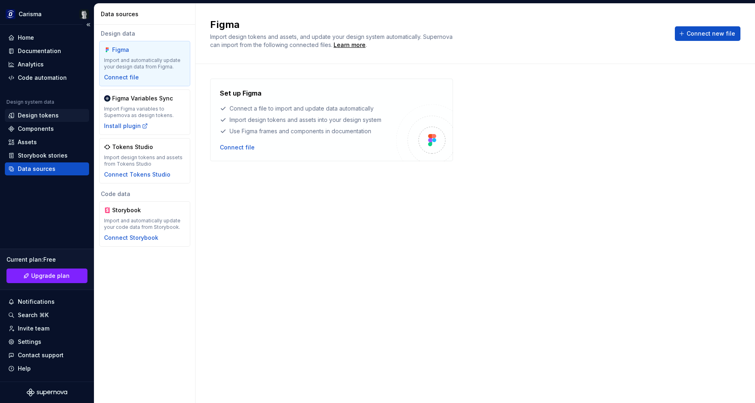
click at [56, 114] on div "Design tokens" at bounding box center [38, 115] width 41 height 8
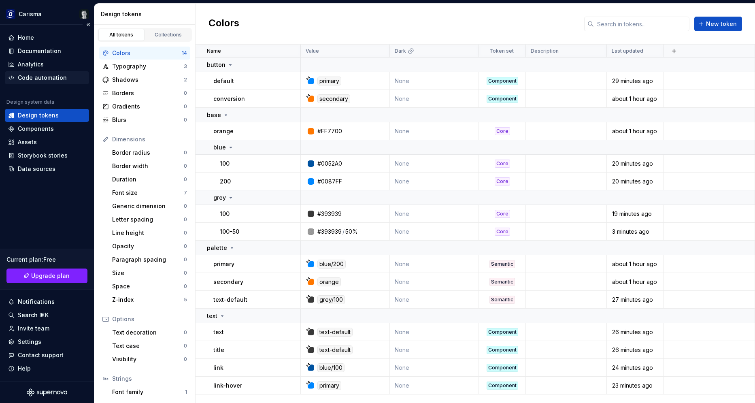
click at [48, 75] on div "Code automation" at bounding box center [42, 78] width 49 height 8
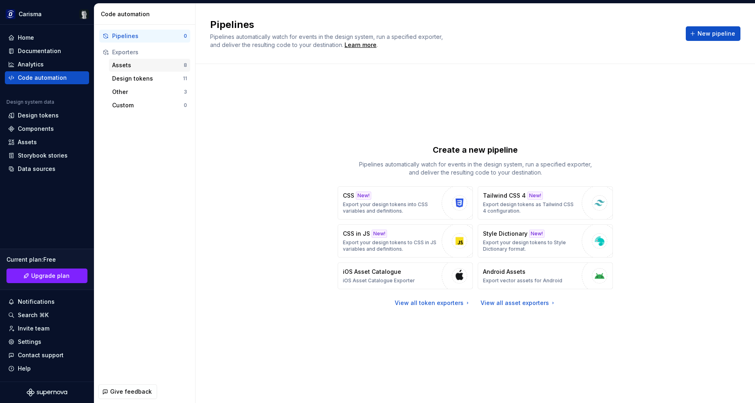
click at [127, 63] on div "Assets" at bounding box center [148, 65] width 72 height 8
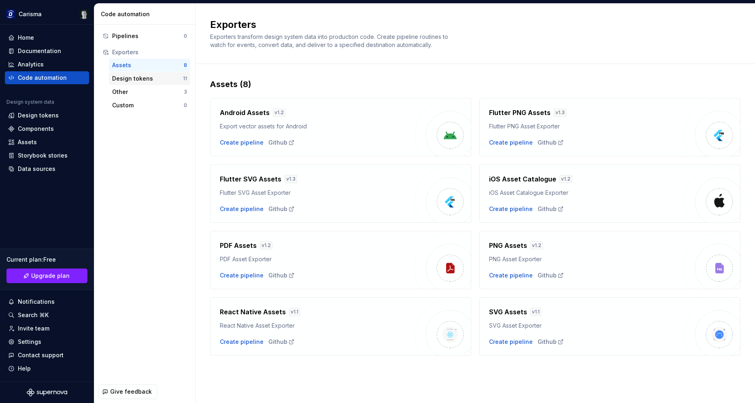
click at [133, 76] on div "Design tokens" at bounding box center [147, 78] width 71 height 8
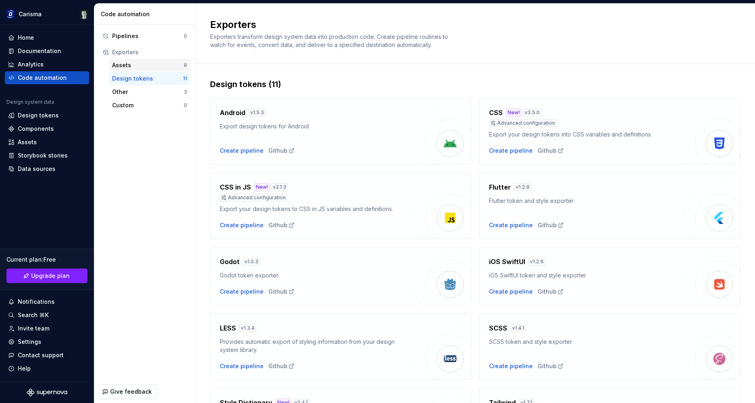
click at [137, 69] on div "Assets" at bounding box center [148, 65] width 72 height 8
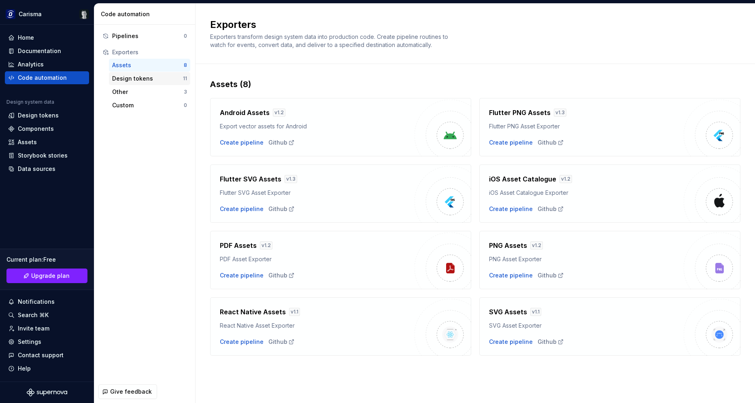
click at [138, 76] on div "Design tokens" at bounding box center [147, 78] width 71 height 8
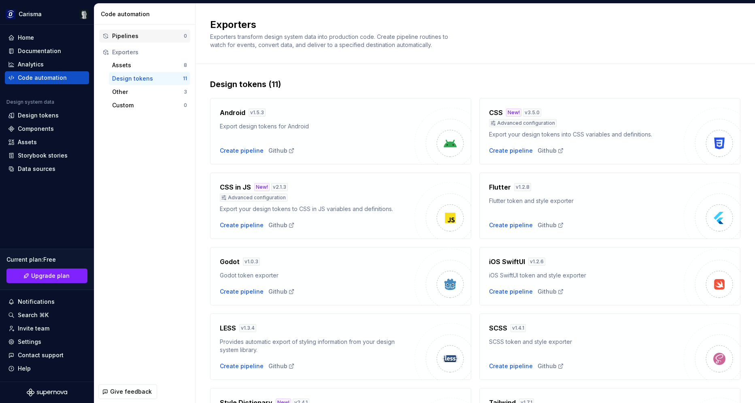
click at [147, 31] on div "Pipelines 0" at bounding box center [144, 36] width 91 height 13
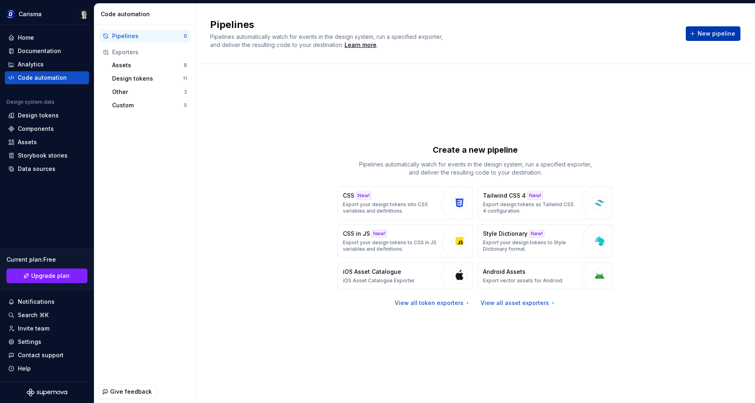
click at [710, 32] on span "New pipeline" at bounding box center [716, 34] width 38 height 8
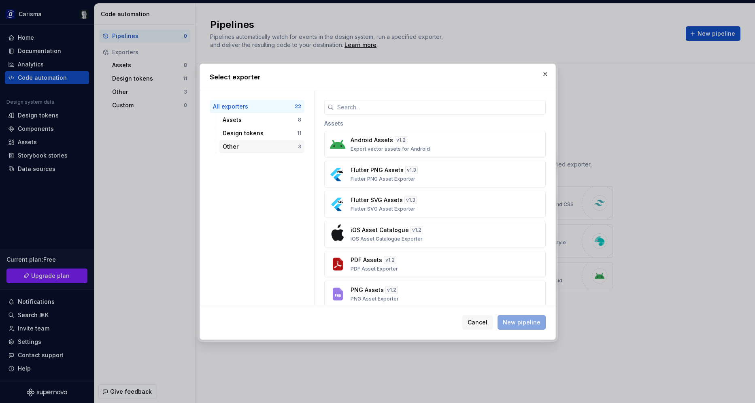
click at [253, 144] on div "Other" at bounding box center [260, 146] width 75 height 8
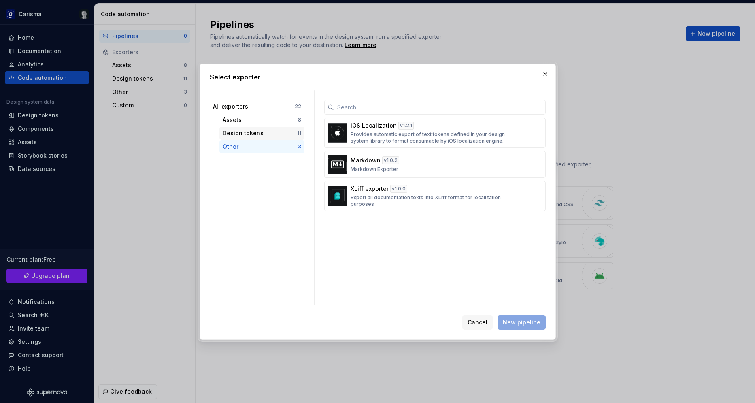
click at [266, 129] on div "Design tokens 11" at bounding box center [261, 133] width 85 height 13
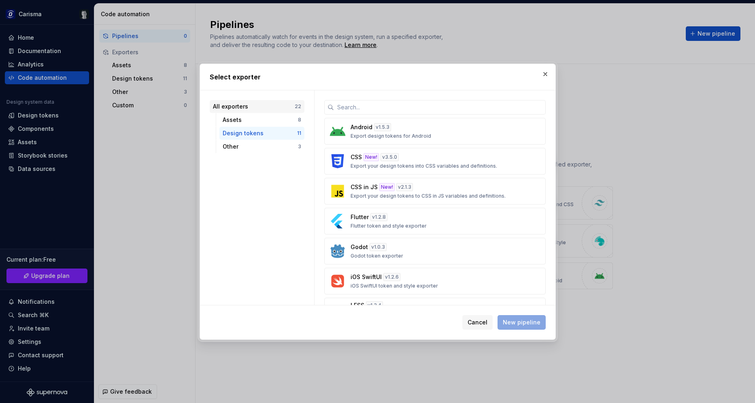
click at [278, 112] on div "All exporters 22" at bounding box center [257, 106] width 95 height 13
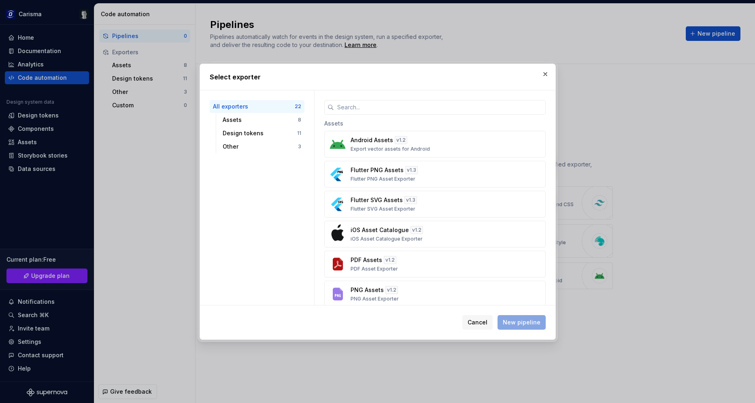
click at [265, 126] on div "All exporters 22 Assets 8 Design tokens 11 Other 3" at bounding box center [257, 126] width 95 height 53
click at [270, 124] on div "Assets 8" at bounding box center [261, 119] width 85 height 13
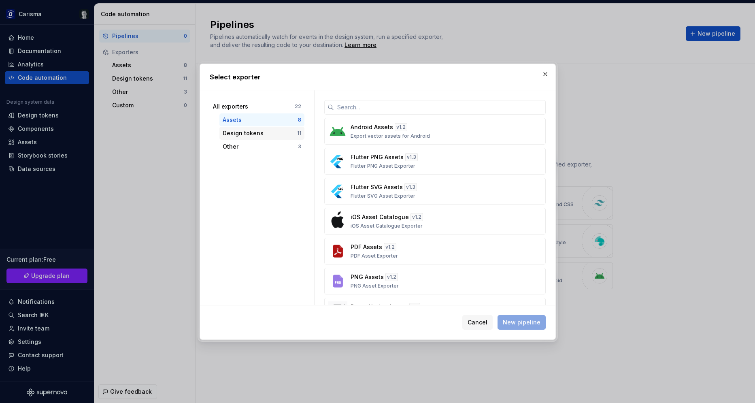
click at [266, 128] on div "Design tokens 11" at bounding box center [261, 133] width 85 height 13
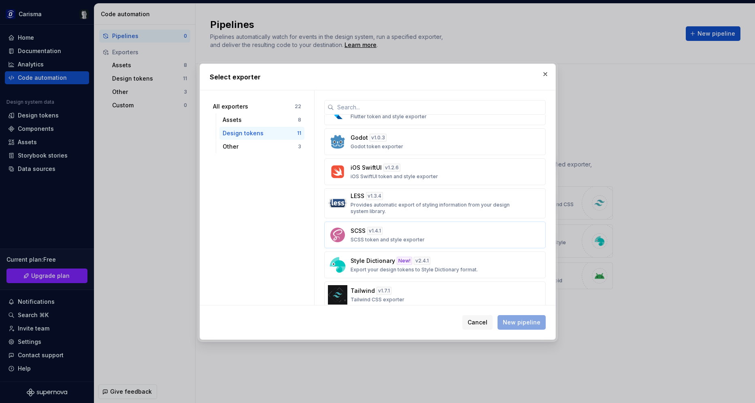
scroll to position [152, 0]
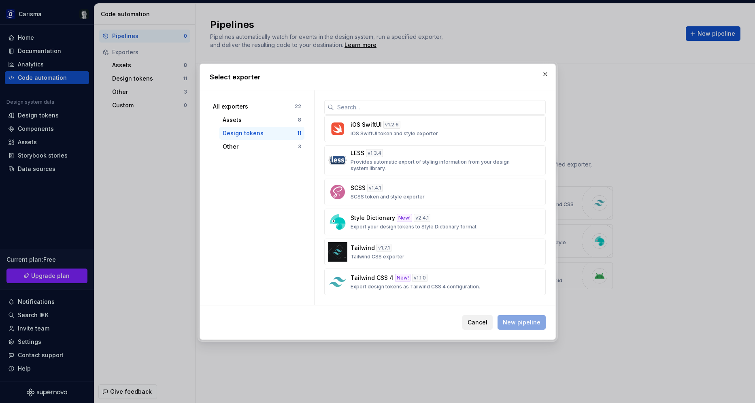
click at [485, 325] on span "Cancel" at bounding box center [478, 322] width 20 height 8
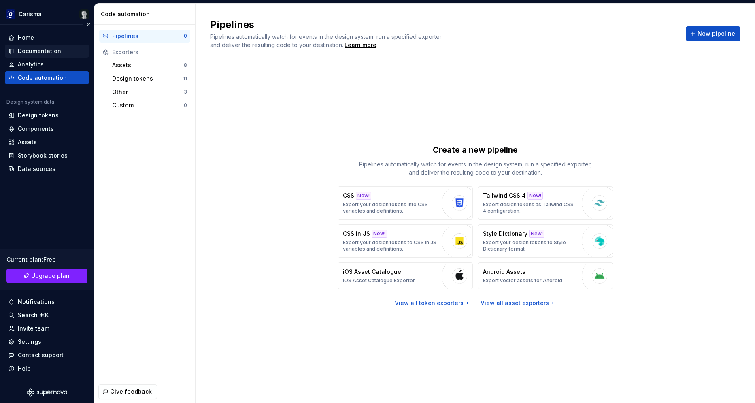
click at [45, 51] on div "Documentation" at bounding box center [39, 51] width 43 height 8
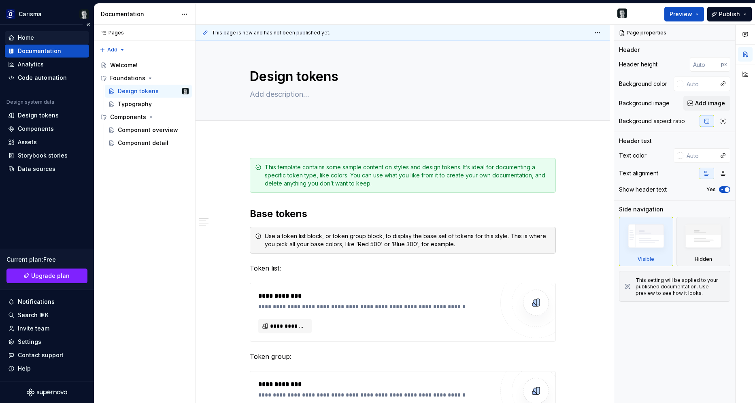
click at [37, 34] on div "Home" at bounding box center [47, 38] width 78 height 8
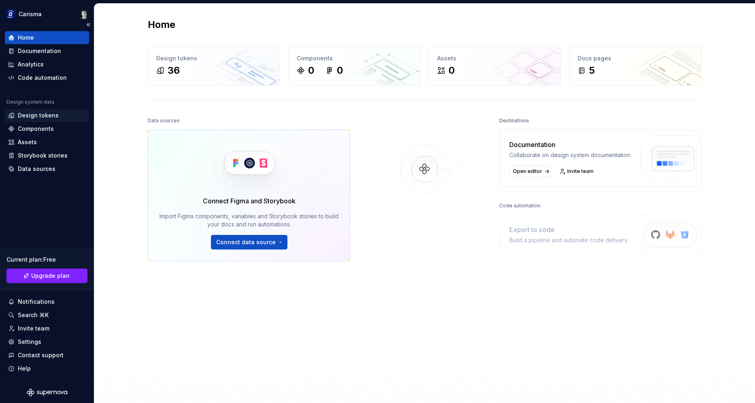
click at [47, 114] on div "Design tokens" at bounding box center [38, 115] width 41 height 8
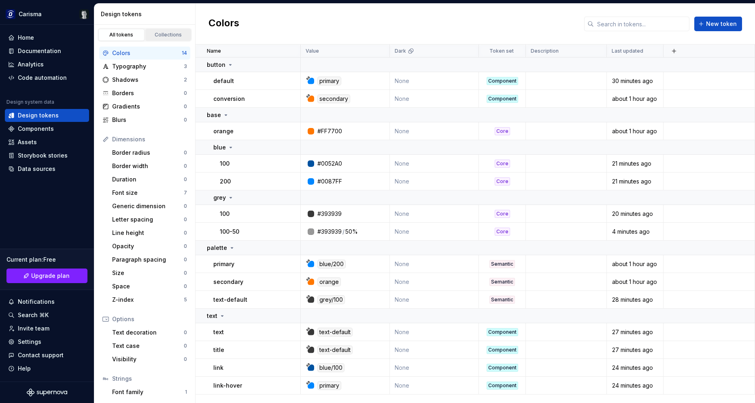
click at [170, 37] on div "Collections" at bounding box center [168, 35] width 40 height 6
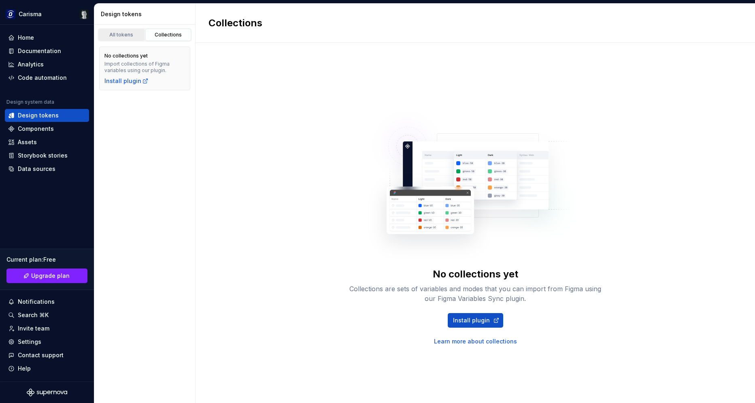
click at [119, 36] on div "All tokens" at bounding box center [121, 35] width 40 height 6
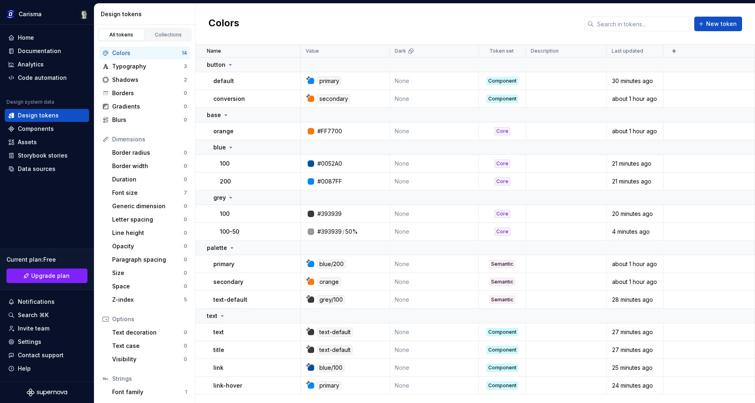
click at [353, 21] on div "Colors New token" at bounding box center [475, 24] width 559 height 41
click at [54, 131] on div "Components" at bounding box center [47, 129] width 78 height 8
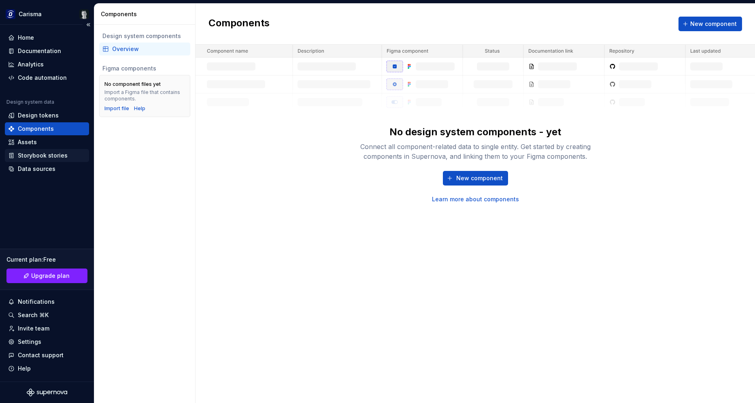
click at [49, 153] on div "Storybook stories" at bounding box center [43, 155] width 50 height 8
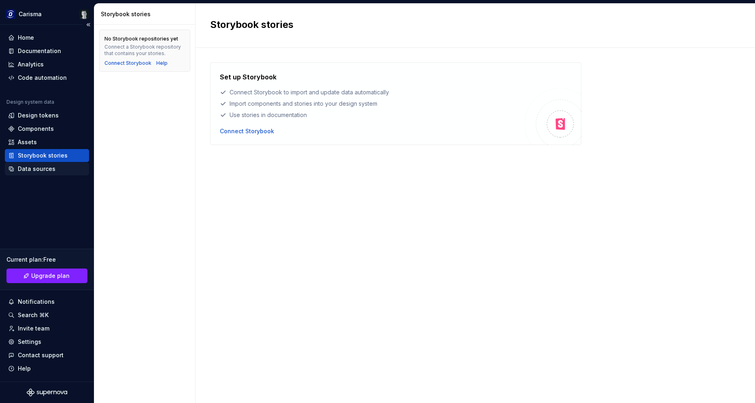
click at [44, 170] on div "Data sources" at bounding box center [37, 169] width 38 height 8
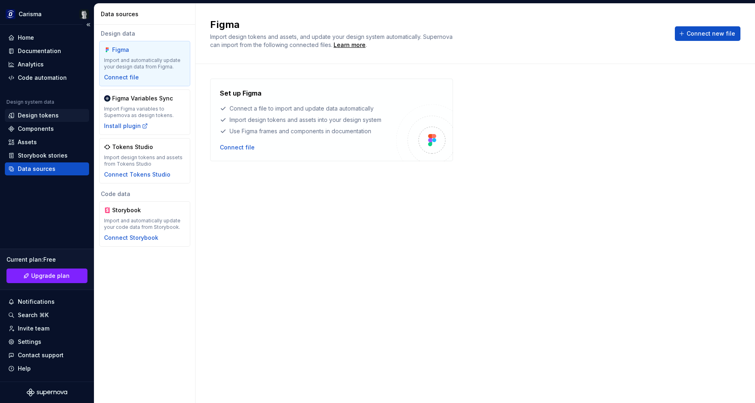
click at [46, 113] on div "Design tokens" at bounding box center [38, 115] width 41 height 8
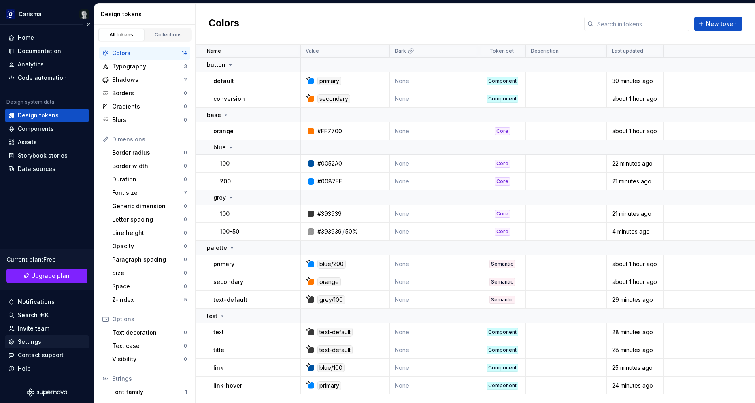
click at [41, 339] on div "Settings" at bounding box center [47, 342] width 78 height 8
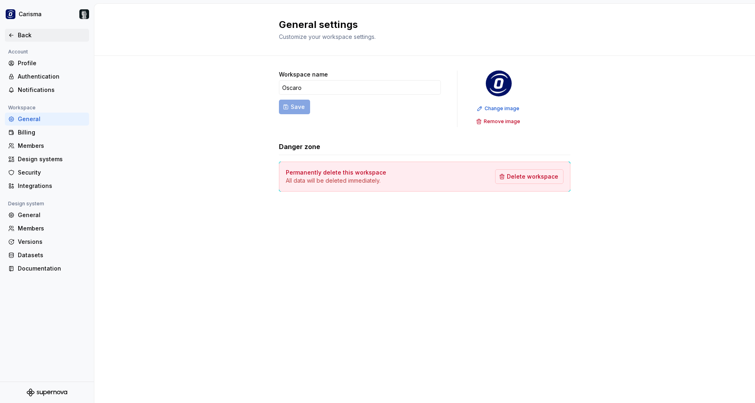
click at [13, 34] on icon at bounding box center [11, 35] width 6 height 6
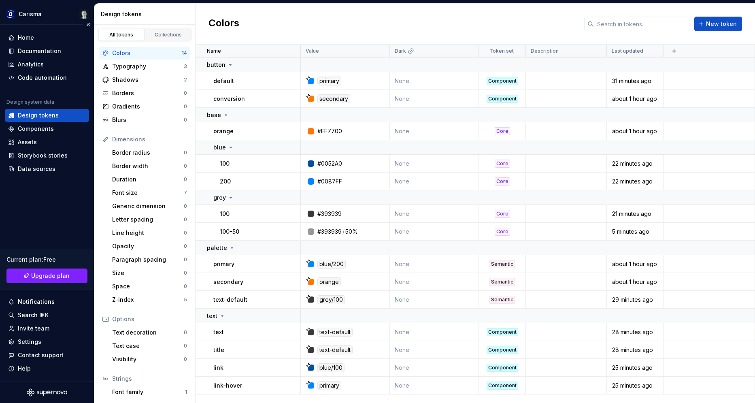
click at [47, 223] on div "Home Documentation Analytics Code automation Design system data Design tokens C…" at bounding box center [47, 203] width 94 height 357
click at [732, 22] on span "New token" at bounding box center [721, 24] width 31 height 8
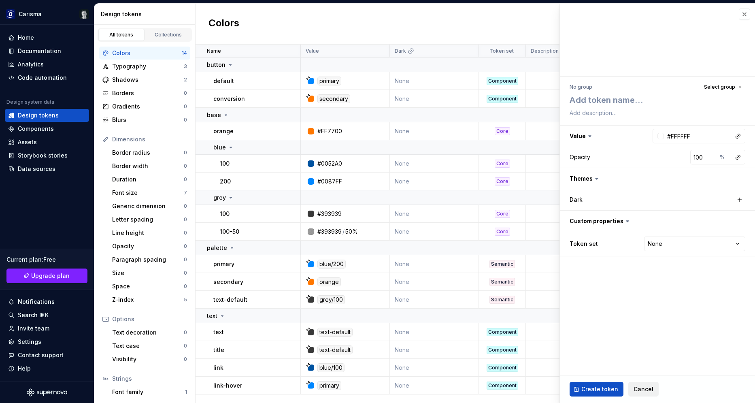
click at [650, 394] on button "Cancel" at bounding box center [643, 389] width 30 height 15
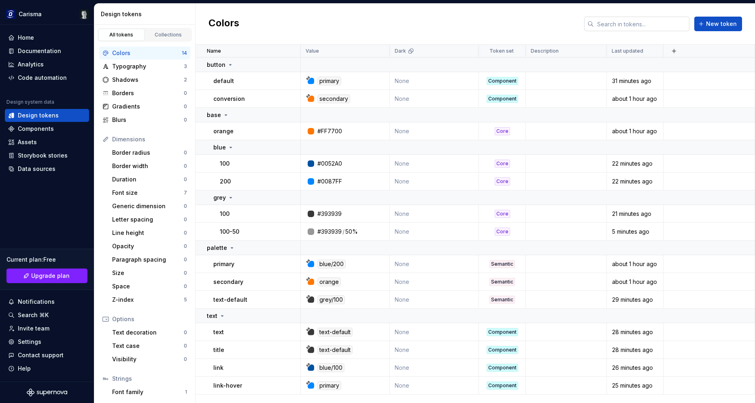
click at [639, 22] on input "text" at bounding box center [642, 24] width 96 height 15
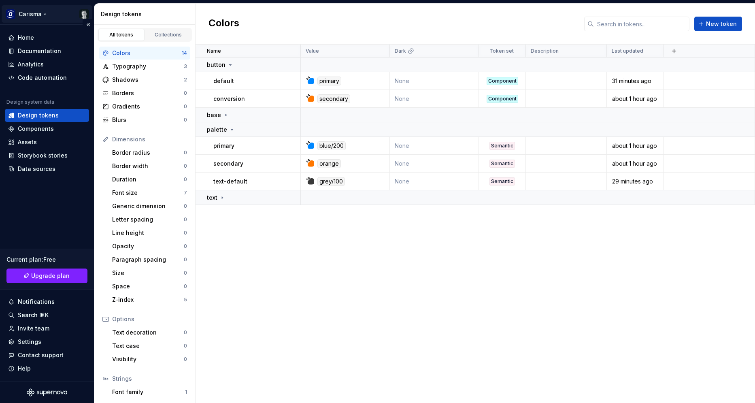
click at [43, 14] on html "Carisma Home Documentation Analytics Code automation Design system data Design …" at bounding box center [377, 201] width 755 height 403
click at [314, 284] on html "Carisma Home Documentation Analytics Code automation Design system data Design …" at bounding box center [377, 201] width 755 height 403
click at [35, 213] on div "Home Documentation Analytics Code automation Design system data Design tokens C…" at bounding box center [47, 203] width 94 height 357
click at [37, 126] on div "Components" at bounding box center [36, 129] width 36 height 8
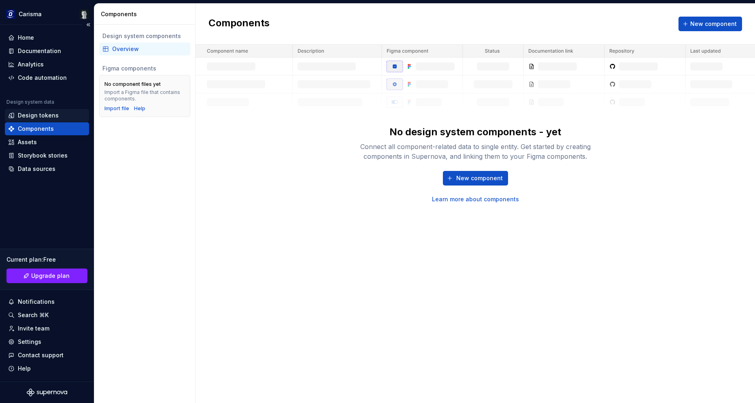
click at [56, 114] on div "Design tokens" at bounding box center [38, 115] width 41 height 8
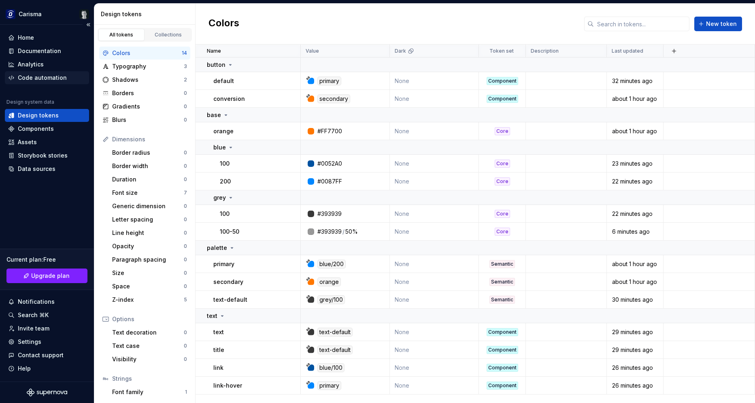
click at [55, 79] on div "Code automation" at bounding box center [42, 78] width 49 height 8
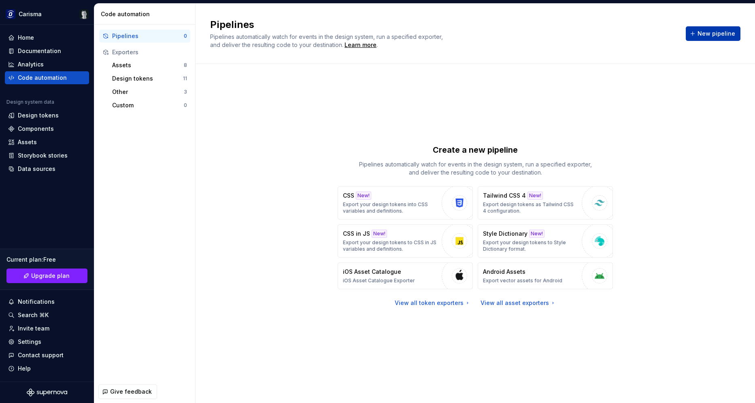
click at [699, 30] on button "New pipeline" at bounding box center [713, 33] width 55 height 15
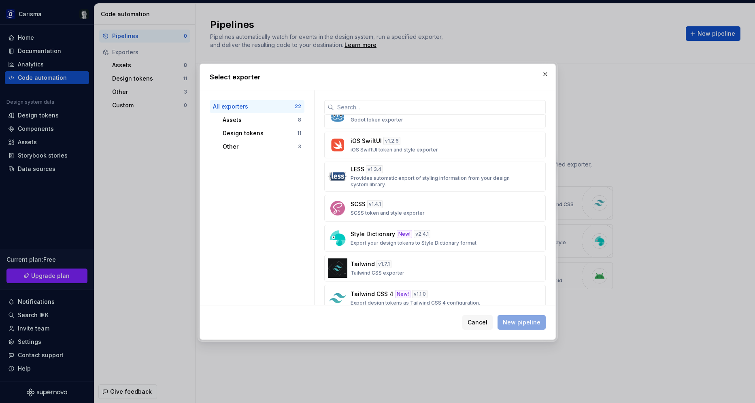
scroll to position [437, 0]
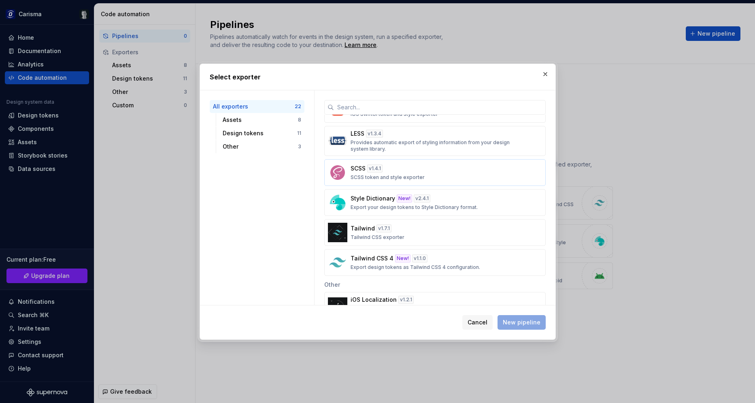
click at [418, 176] on p "SCSS token and style exporter" at bounding box center [388, 177] width 74 height 6
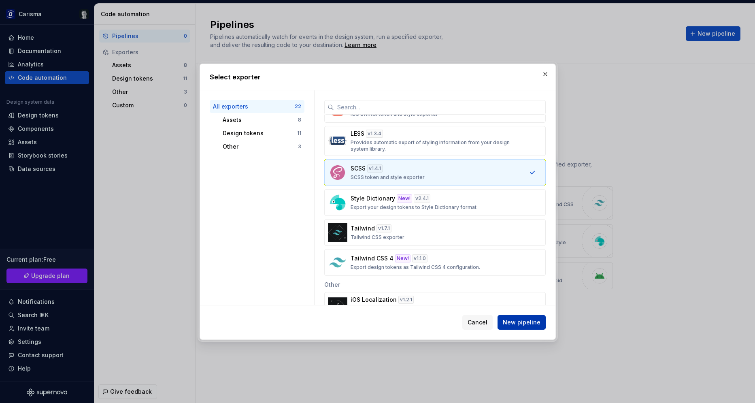
click at [523, 324] on span "New pipeline" at bounding box center [522, 322] width 38 height 8
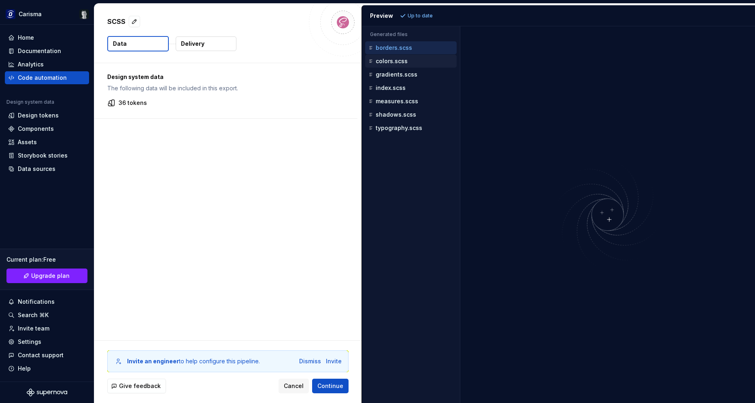
click at [390, 62] on p "colors.scss" at bounding box center [392, 61] width 32 height 6
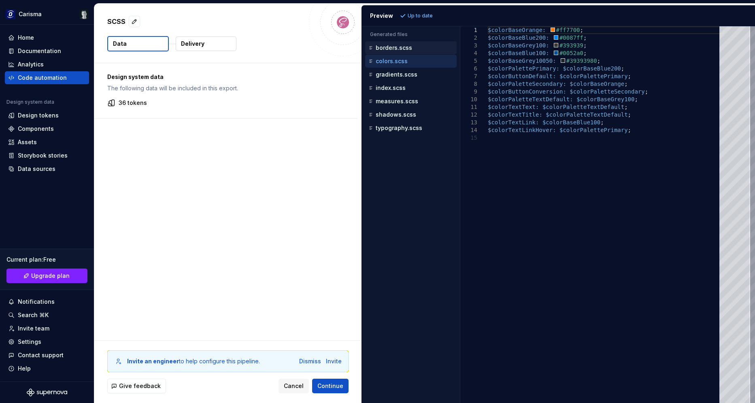
click at [396, 46] on p "borders.scss" at bounding box center [394, 48] width 36 height 6
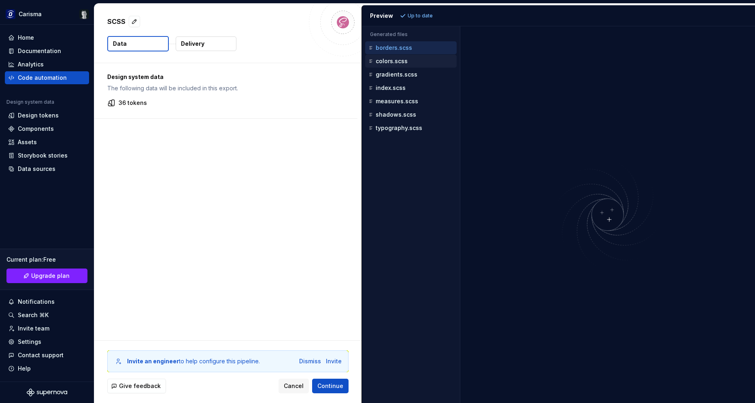
click at [393, 60] on p "colors.scss" at bounding box center [392, 61] width 32 height 6
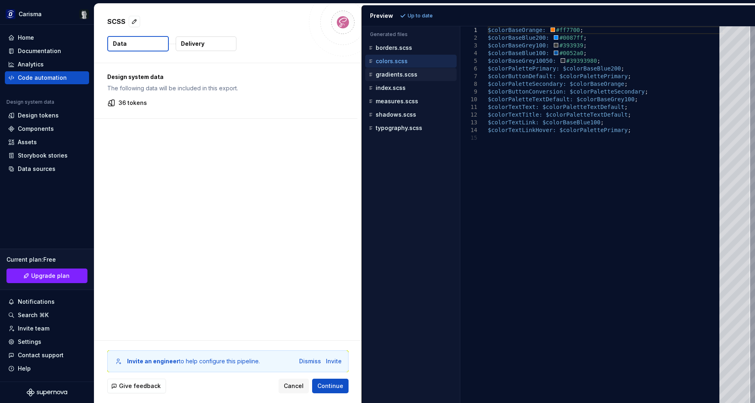
click at [402, 75] on p "gradients.scss" at bounding box center [397, 74] width 42 height 6
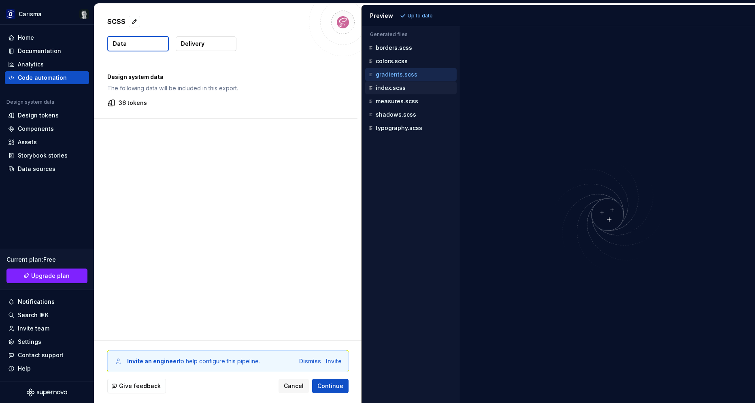
click at [392, 88] on p "index.scss" at bounding box center [391, 88] width 30 height 6
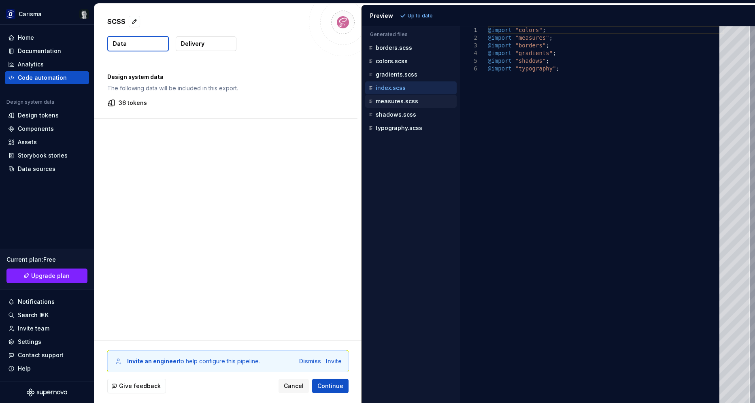
click at [395, 106] on div "measures.scss" at bounding box center [410, 101] width 91 height 13
click at [395, 104] on div "measures.scss" at bounding box center [412, 101] width 90 height 8
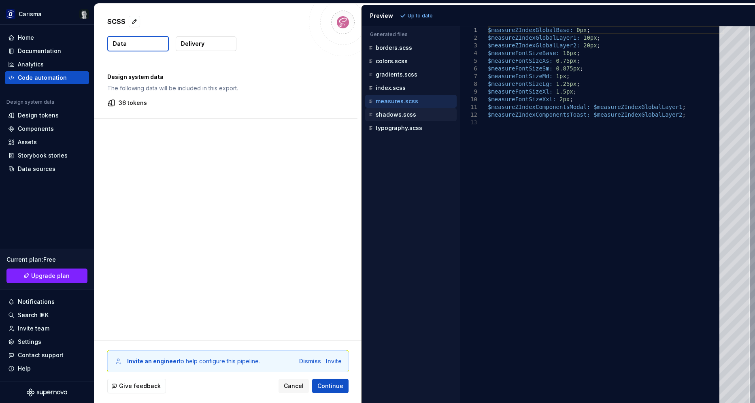
click at [396, 116] on p "shadows.scss" at bounding box center [396, 114] width 40 height 6
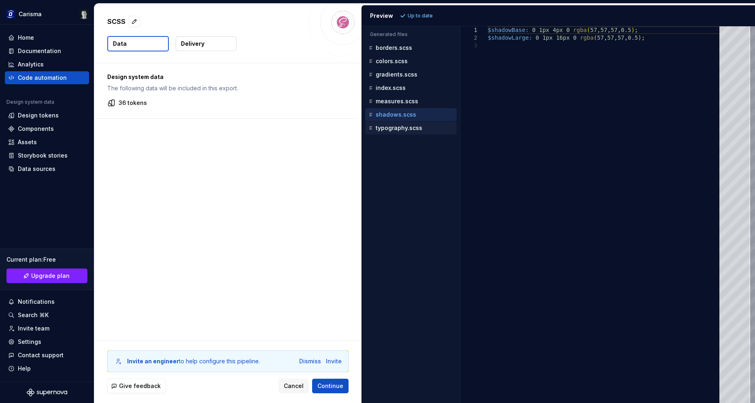
click at [394, 129] on p "typography.scss" at bounding box center [399, 128] width 47 height 6
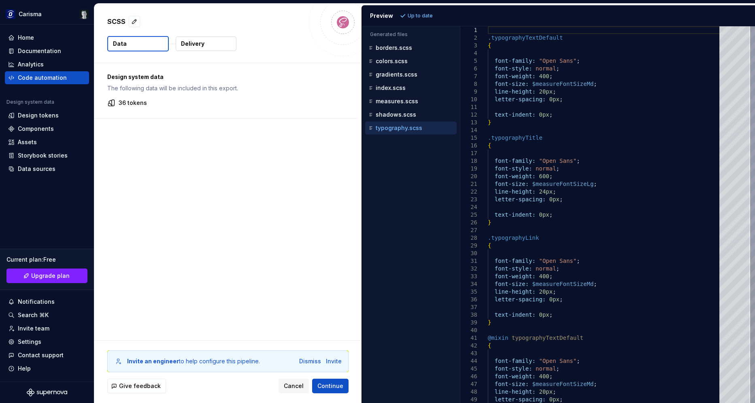
click at [535, 48] on div "font-style: normal ; font-weight: 400 ; font-size: $measureFontSizeMd ; line-he…" at bounding box center [606, 333] width 236 height 615
click at [200, 43] on p "Delivery" at bounding box center [192, 44] width 23 height 8
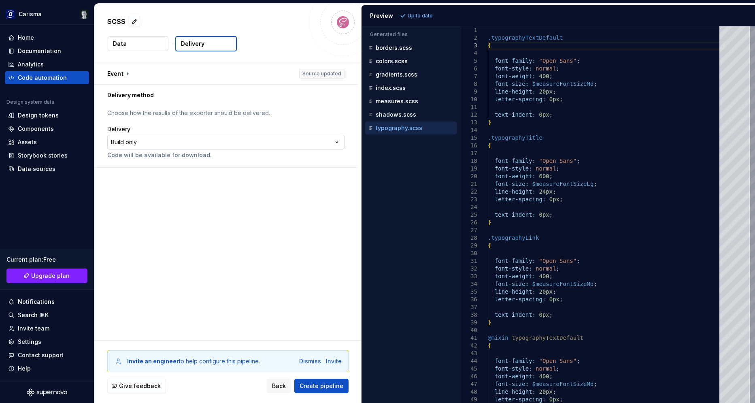
click at [180, 143] on html "**********" at bounding box center [377, 201] width 755 height 403
click at [200, 286] on html "**********" at bounding box center [377, 201] width 755 height 403
click at [542, 261] on div "font-style: normal ; font-weight: 400 ; font-size: $measureFontSizeMd ; line-he…" at bounding box center [606, 333] width 236 height 615
click at [546, 221] on div "font-style: normal ; font-weight: 400 ; font-size: $measureFontSizeMd ; line-he…" at bounding box center [606, 333] width 236 height 615
click at [551, 227] on div "font-style: normal ; font-weight: 400 ; font-size: $measureFontSizeMd ; line-he…" at bounding box center [606, 333] width 236 height 615
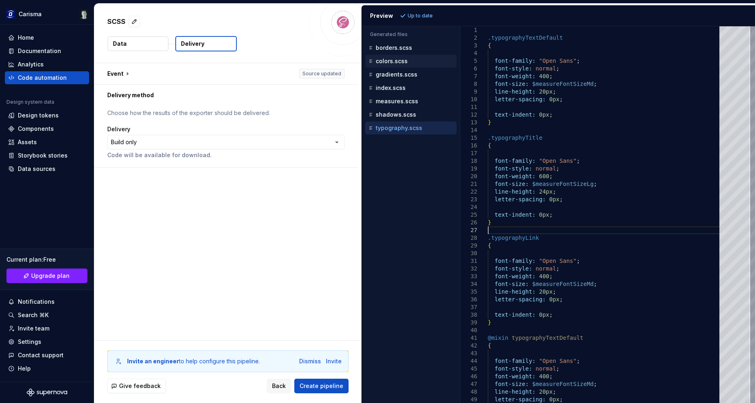
click at [419, 64] on div "colors.scss" at bounding box center [412, 61] width 90 height 8
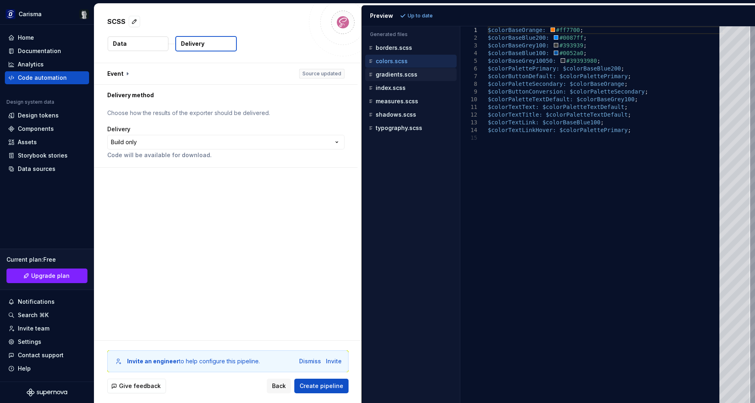
click at [423, 71] on div "gradients.scss" at bounding box center [412, 74] width 90 height 8
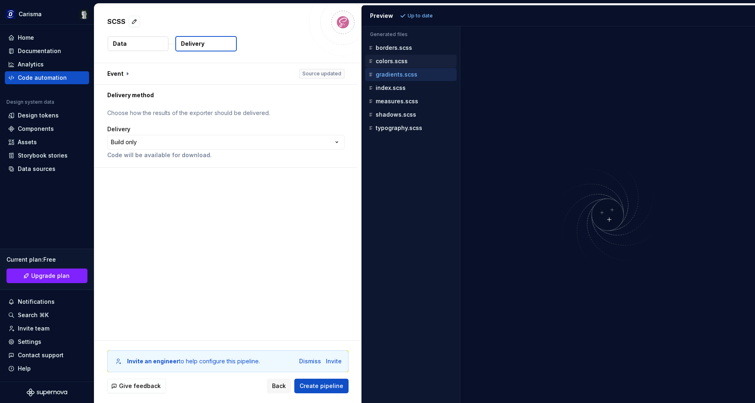
click at [418, 59] on div "colors.scss" at bounding box center [412, 61] width 90 height 8
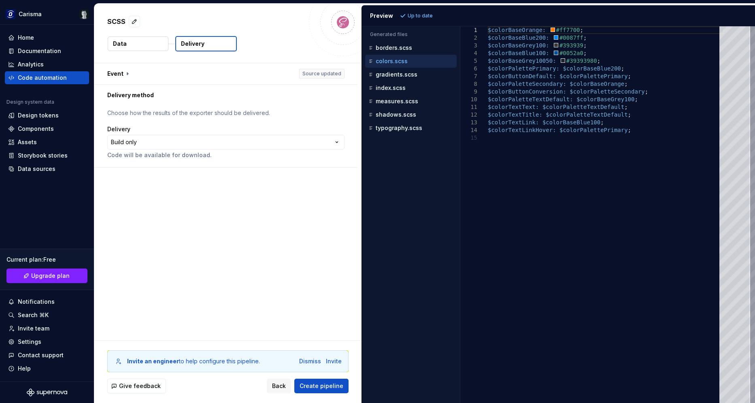
click at [143, 41] on button "Data" at bounding box center [138, 43] width 61 height 15
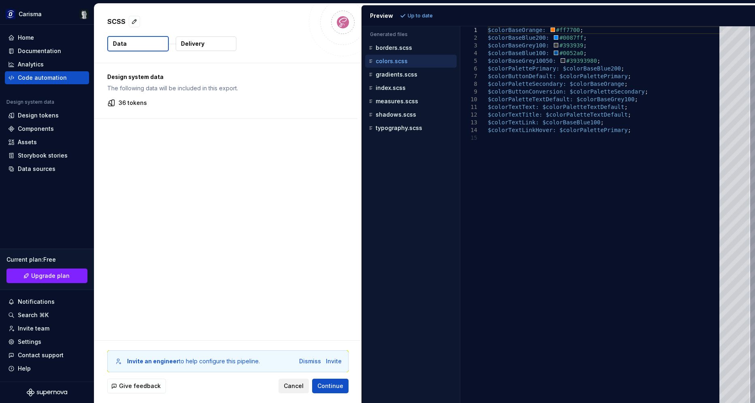
click at [299, 379] on button "Cancel" at bounding box center [294, 385] width 30 height 15
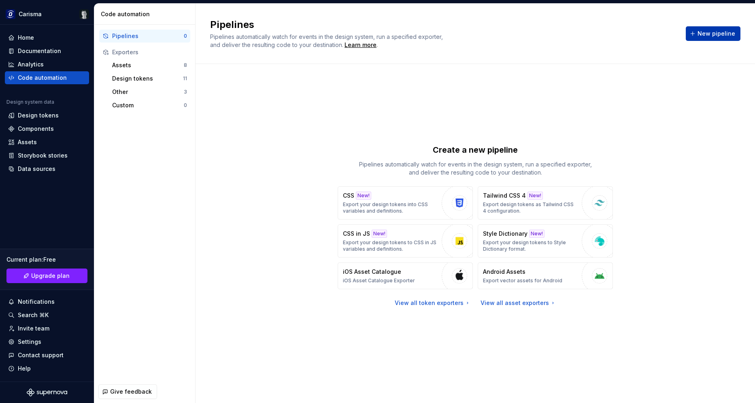
click at [717, 26] on div "New pipeline" at bounding box center [713, 33] width 55 height 15
click at [698, 33] on button "New pipeline" at bounding box center [713, 33] width 55 height 15
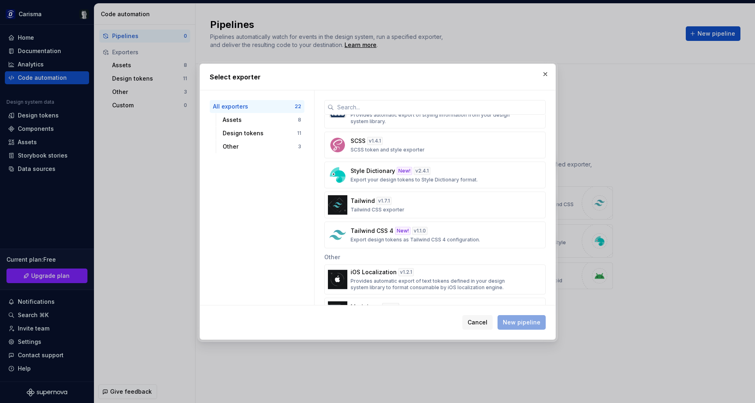
scroll to position [454, 0]
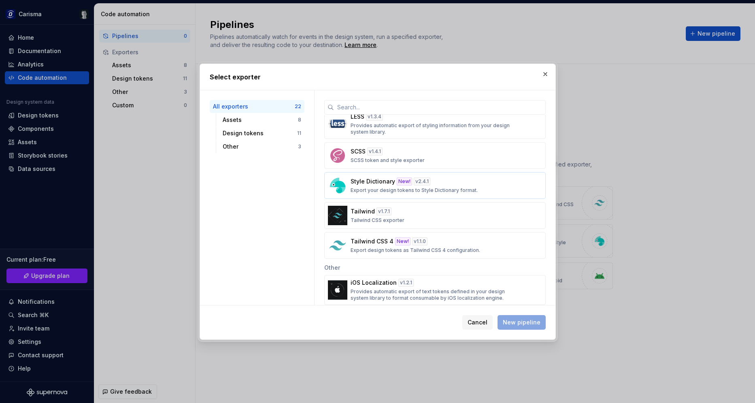
click at [461, 190] on p "Export your design tokens to Style Dictionary format." at bounding box center [414, 190] width 127 height 6
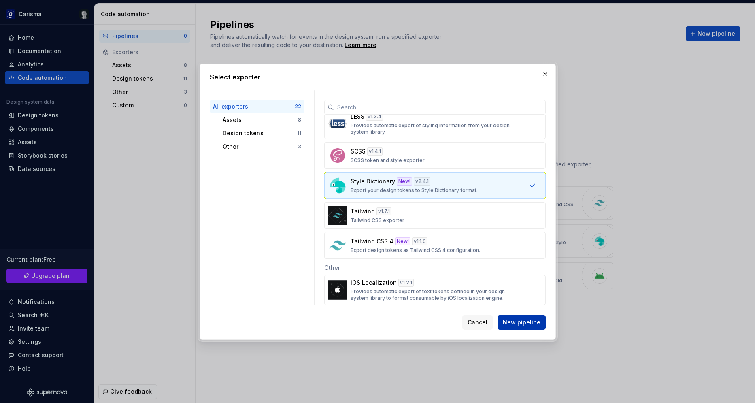
click at [523, 325] on span "New pipeline" at bounding box center [522, 322] width 38 height 8
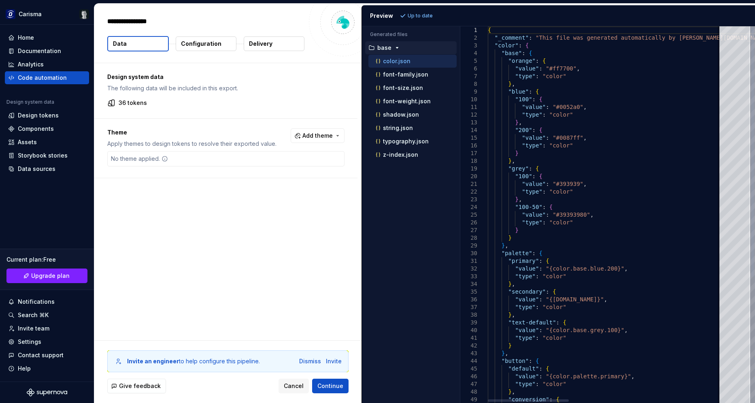
click at [413, 74] on p "font-family.json" at bounding box center [405, 74] width 45 height 6
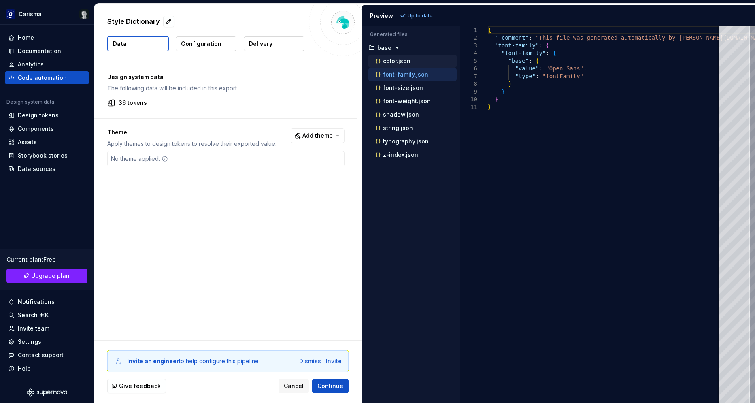
click at [415, 61] on div "color.json" at bounding box center [415, 61] width 83 height 8
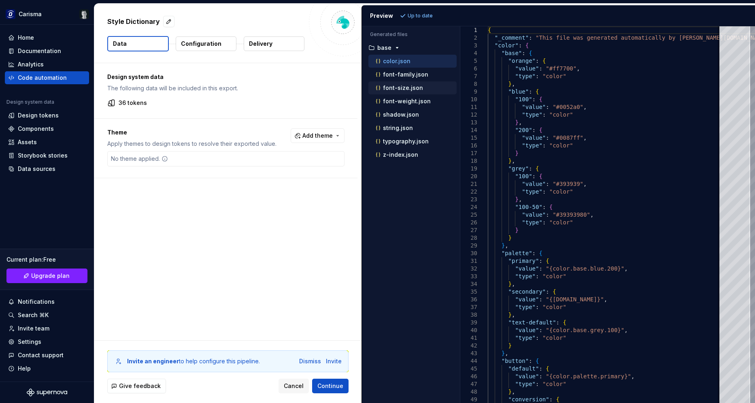
click at [405, 81] on div "font-size.json" at bounding box center [412, 87] width 88 height 13
click at [417, 74] on p "font-family.json" at bounding box center [405, 74] width 45 height 6
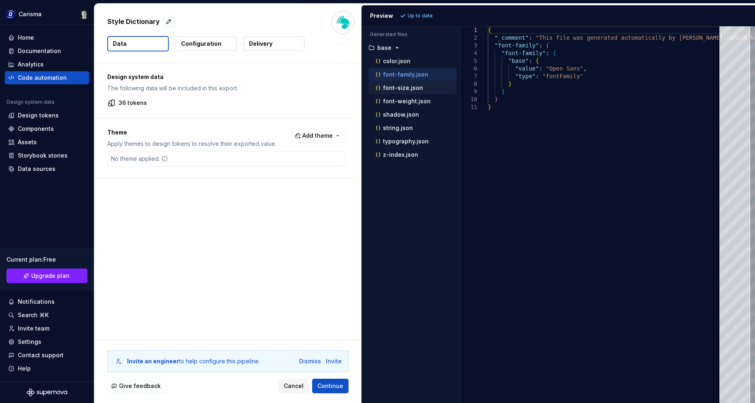
click at [407, 90] on p "font-size.json" at bounding box center [403, 88] width 40 height 6
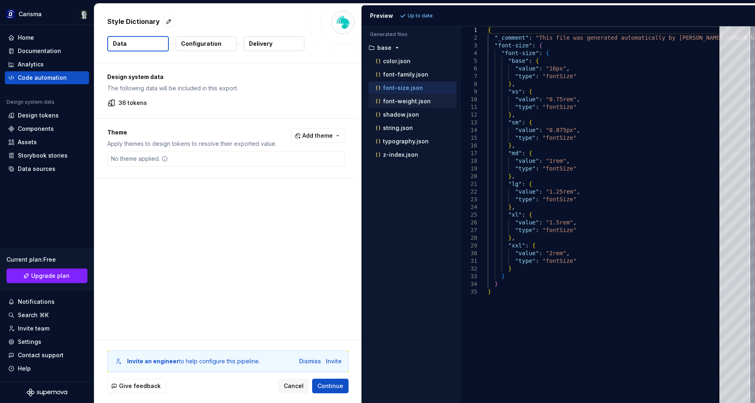
click at [406, 104] on div "font-weight.json" at bounding box center [415, 101] width 83 height 8
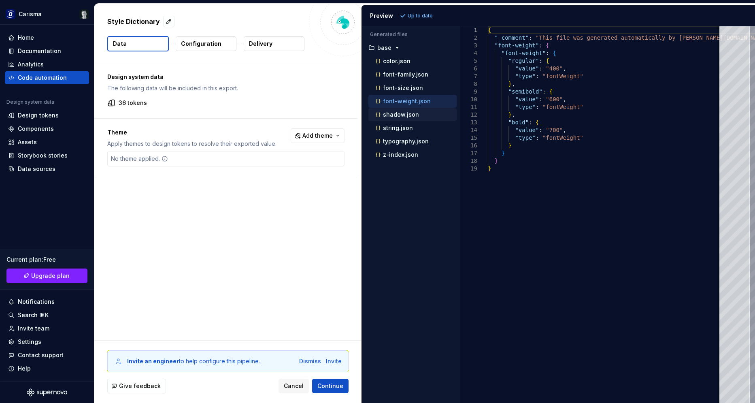
click at [405, 112] on p "shadow.json" at bounding box center [401, 114] width 36 height 6
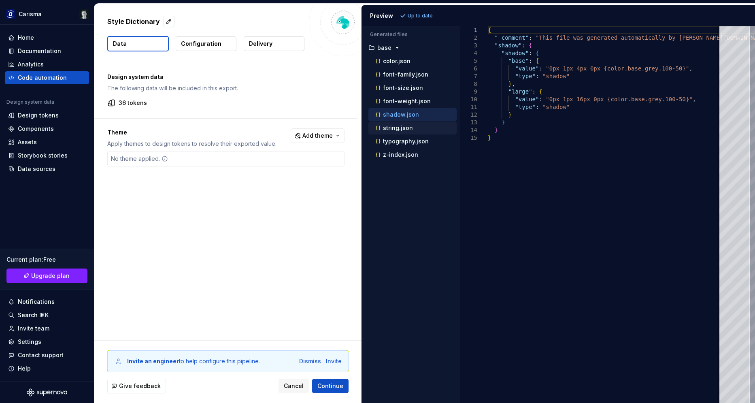
click at [403, 133] on div "string.json" at bounding box center [412, 127] width 88 height 13
click at [404, 133] on div "string.json" at bounding box center [412, 127] width 88 height 13
click at [404, 142] on p "typography.json" at bounding box center [406, 141] width 46 height 6
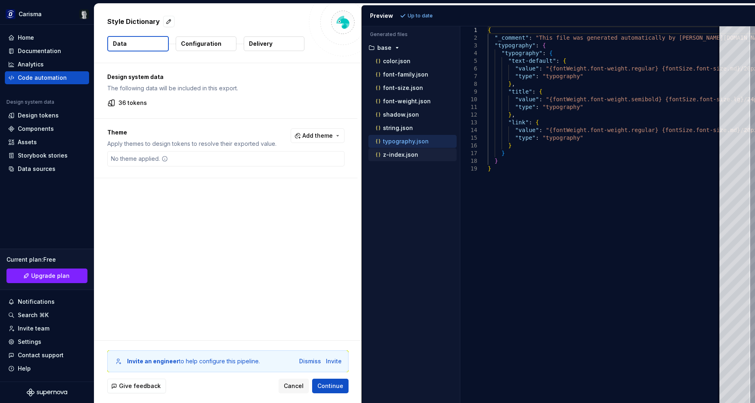
click at [404, 155] on p "z-index.json" at bounding box center [400, 154] width 35 height 6
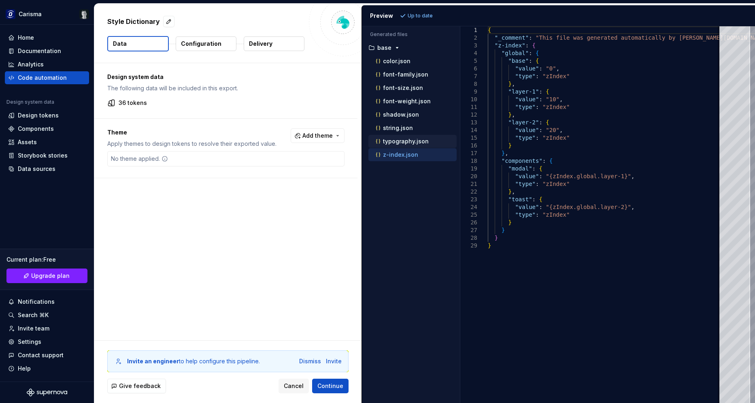
click at [401, 141] on p "typography.json" at bounding box center [406, 141] width 46 height 6
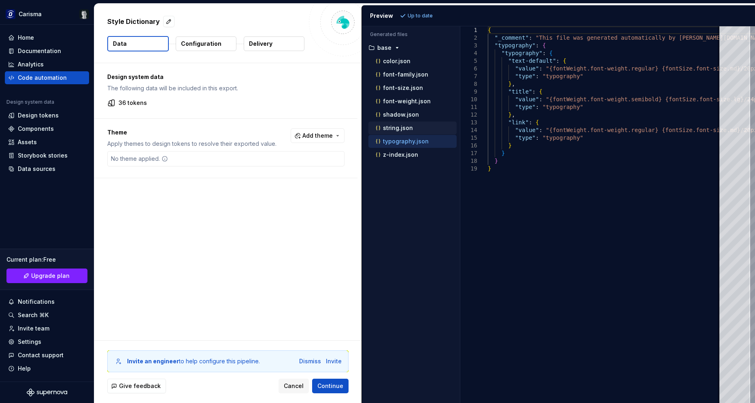
click at [404, 128] on p "string.json" at bounding box center [398, 128] width 30 height 6
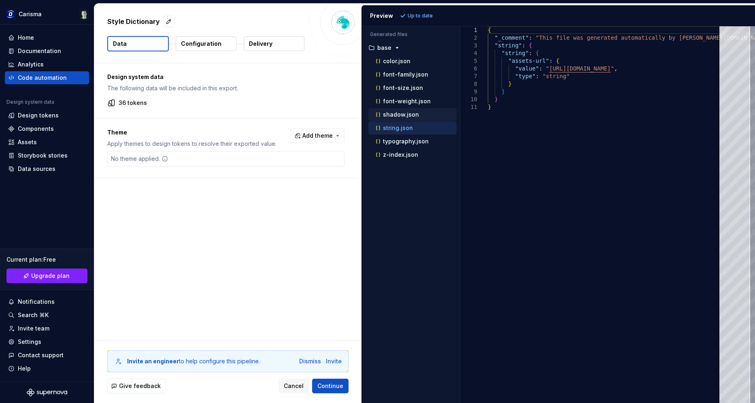
click at [407, 114] on p "shadow.json" at bounding box center [401, 114] width 36 height 6
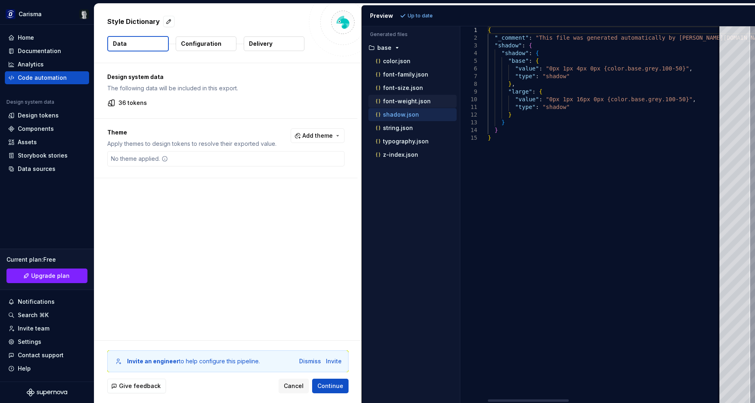
click at [412, 100] on p "font-weight.json" at bounding box center [407, 101] width 48 height 6
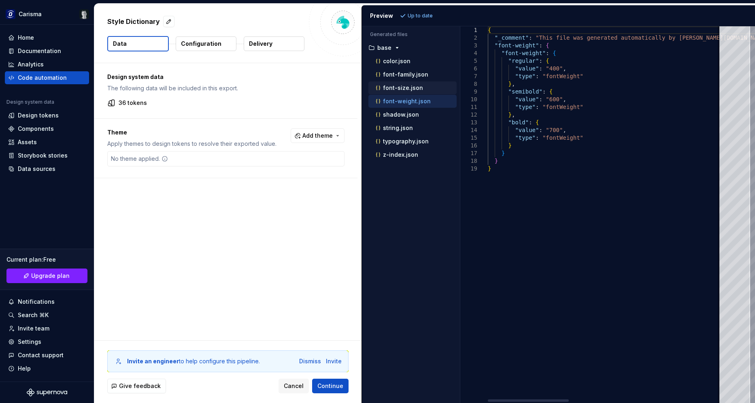
click at [418, 84] on div "font-size.json" at bounding box center [415, 88] width 83 height 8
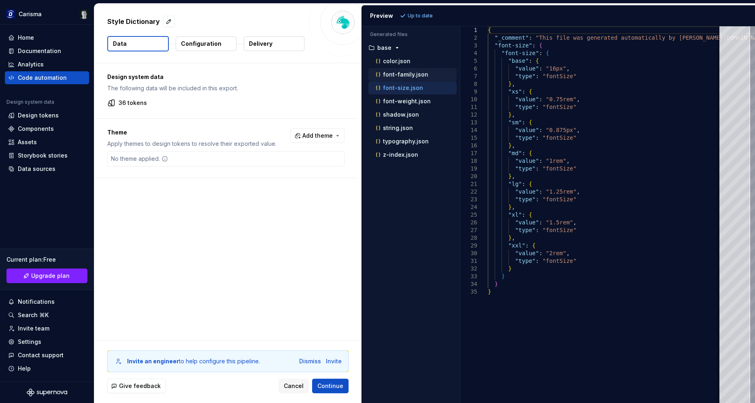
click at [419, 73] on p "font-family.json" at bounding box center [405, 74] width 45 height 6
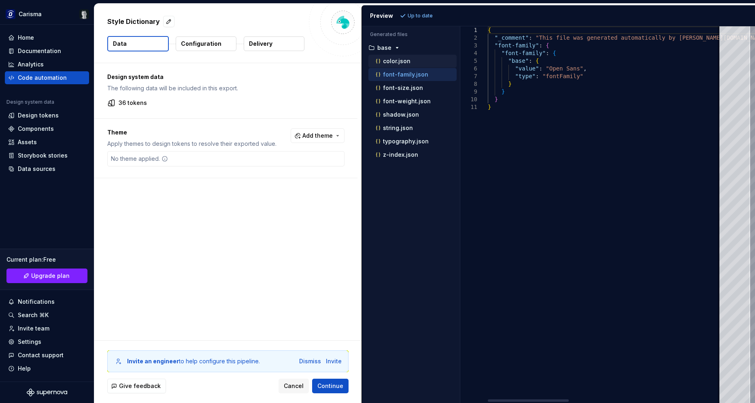
click at [419, 64] on div "color.json" at bounding box center [415, 61] width 83 height 8
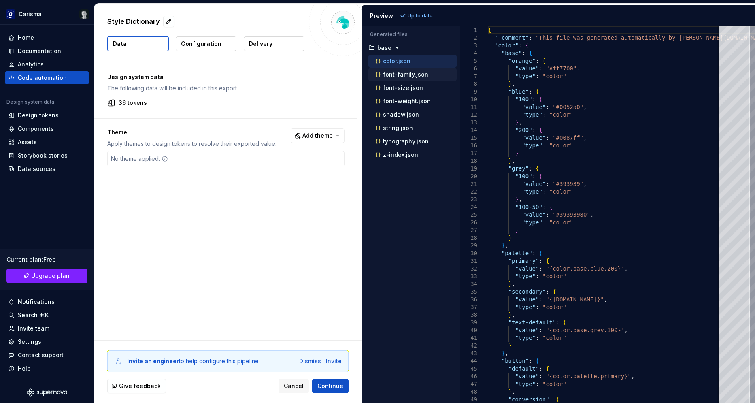
click at [423, 72] on p "font-family.json" at bounding box center [405, 74] width 45 height 6
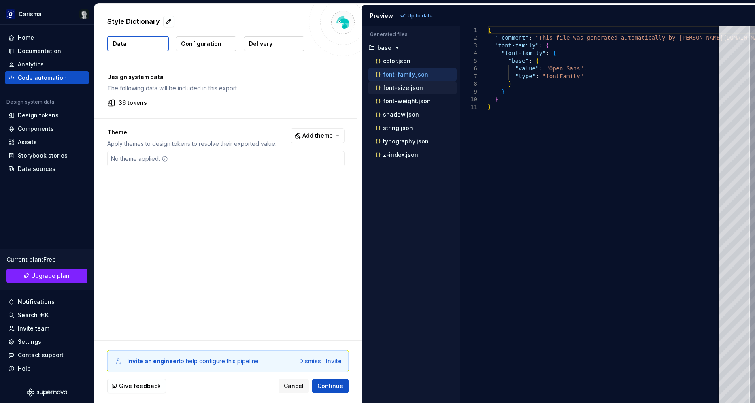
click at [434, 89] on div "font-size.json" at bounding box center [415, 88] width 83 height 8
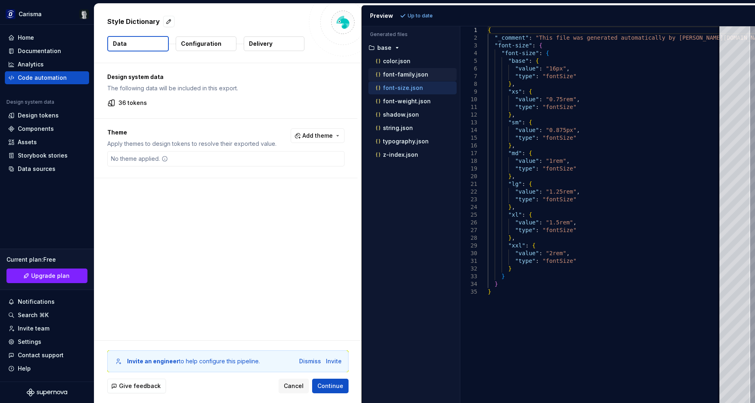
click at [427, 73] on div "font-family.json" at bounding box center [415, 74] width 83 height 8
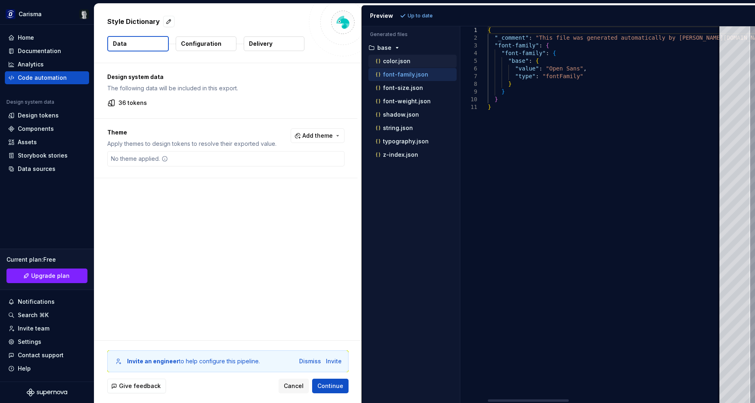
click at [422, 63] on div "color.json" at bounding box center [415, 61] width 83 height 8
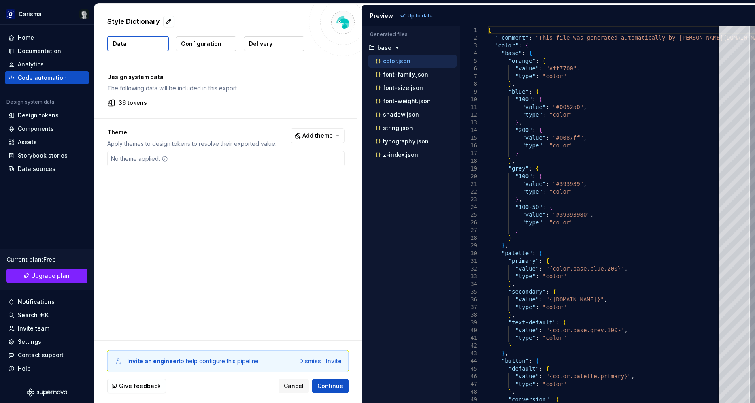
click at [281, 227] on div "Design system data The following data will be included in this export. 36 token…" at bounding box center [227, 201] width 267 height 277
click at [329, 132] on button "Add theme" at bounding box center [318, 135] width 54 height 15
click at [281, 206] on html "Carisma Home Documentation Analytics Code automation Design system data Design …" at bounding box center [377, 201] width 755 height 403
click at [216, 47] on p "Configuration" at bounding box center [201, 44] width 40 height 8
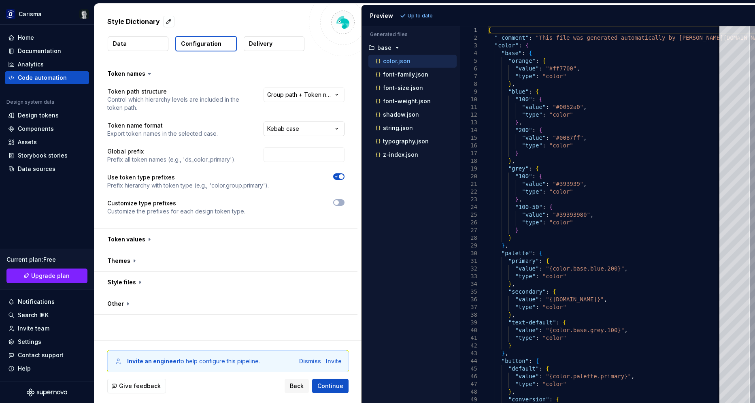
click at [275, 134] on html "**********" at bounding box center [377, 201] width 755 height 403
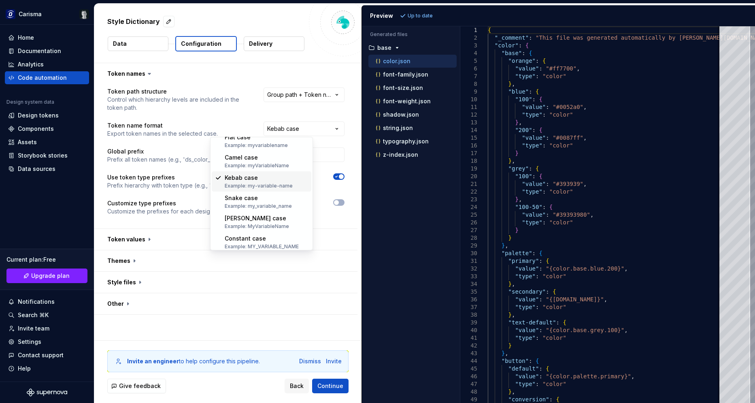
scroll to position [11, 0]
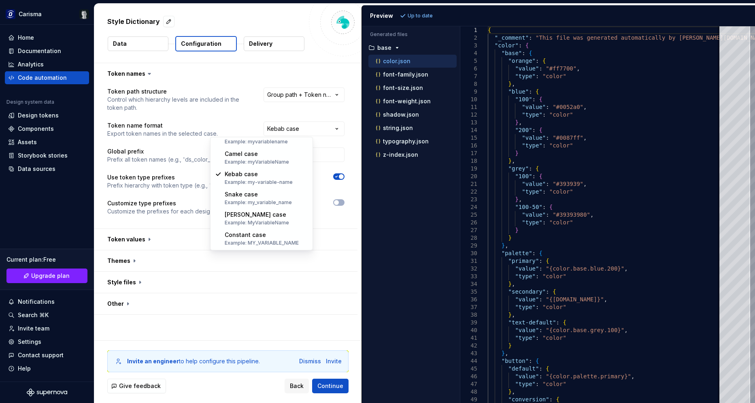
click at [187, 227] on html "**********" at bounding box center [377, 201] width 755 height 403
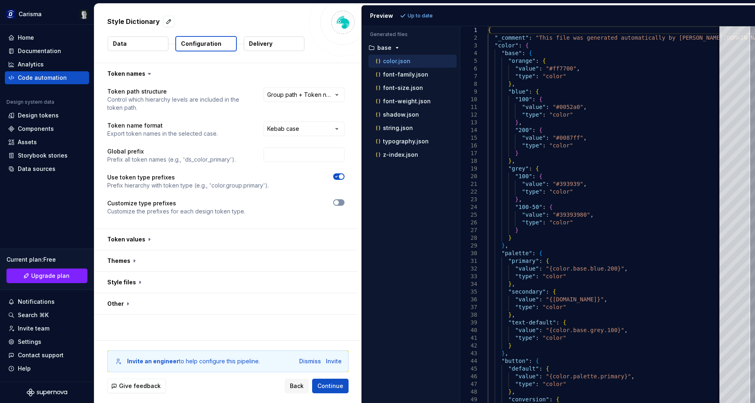
click at [339, 201] on span "button" at bounding box center [336, 202] width 5 height 5
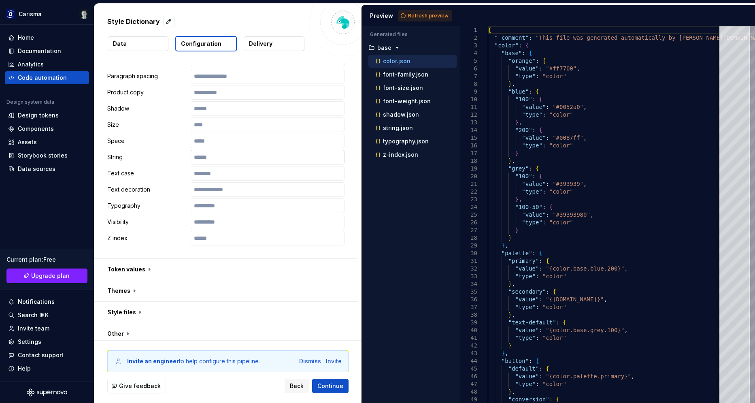
scroll to position [408, 0]
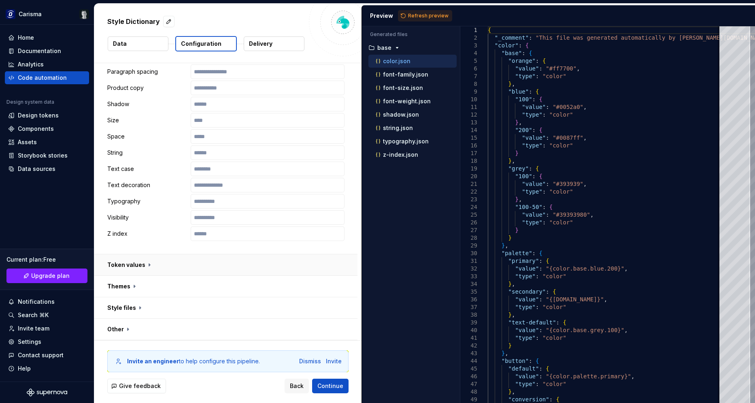
click at [260, 264] on button "button" at bounding box center [225, 264] width 263 height 21
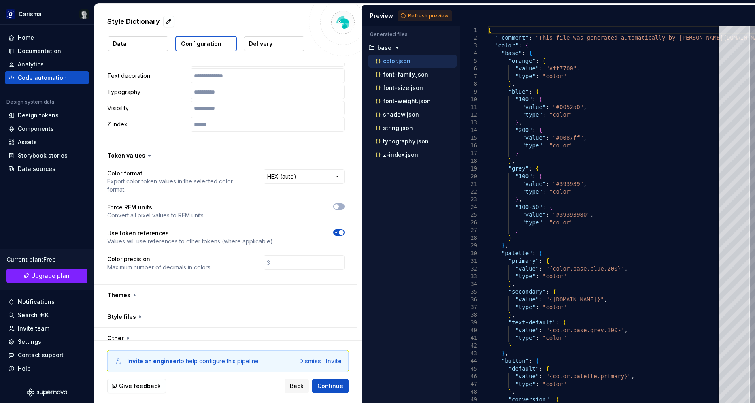
scroll to position [519, 0]
click at [202, 305] on button "button" at bounding box center [225, 315] width 263 height 21
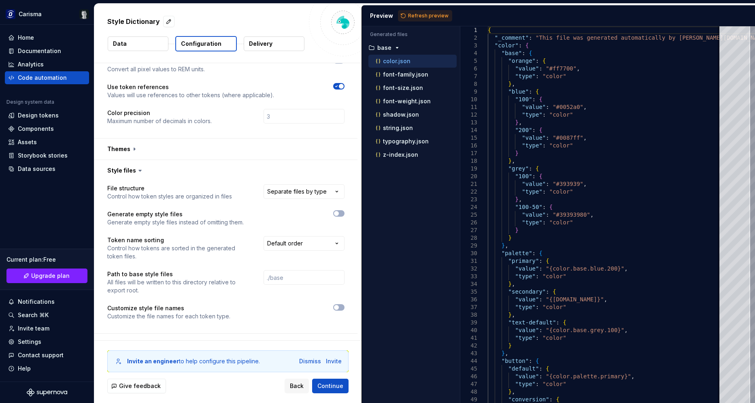
scroll to position [664, 0]
click at [289, 184] on html "**********" at bounding box center [377, 201] width 755 height 403
click at [297, 239] on html "**********" at bounding box center [377, 201] width 755 height 403
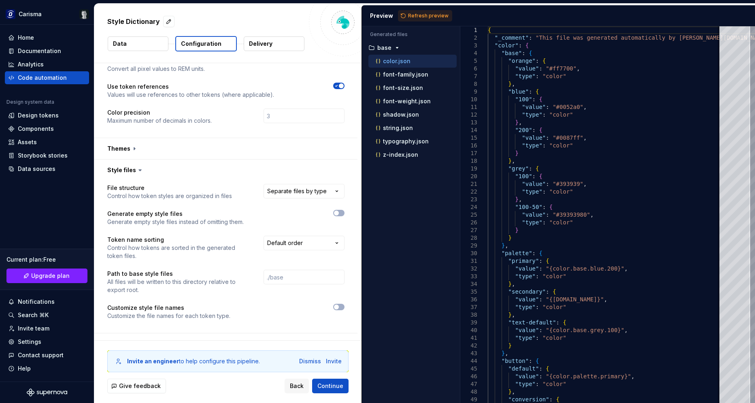
scroll to position [671, 0]
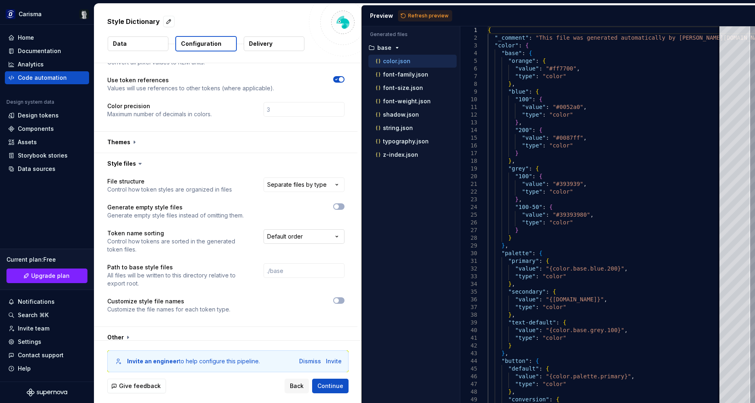
click at [277, 223] on html "**********" at bounding box center [377, 201] width 755 height 403
click at [172, 341] on div "Invite an engineer to help configure this pipeline. Dismiss Invite Give feedbac…" at bounding box center [227, 371] width 267 height 62
click at [179, 330] on button "button" at bounding box center [225, 337] width 263 height 21
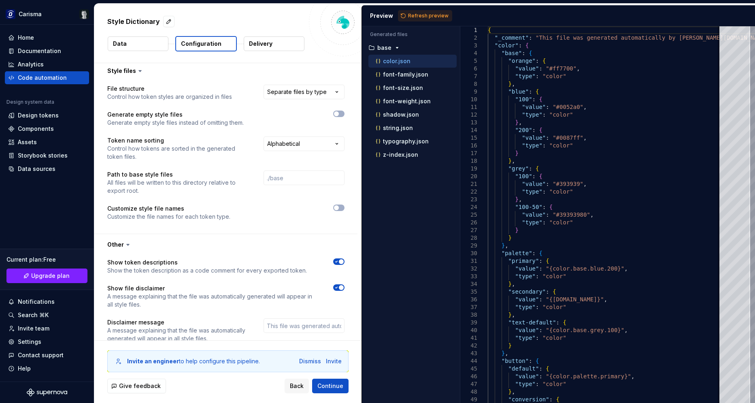
scroll to position [805, 0]
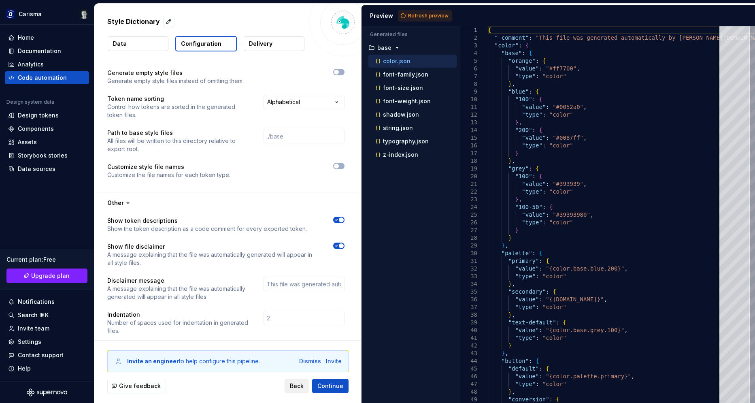
click at [301, 388] on span "Back" at bounding box center [297, 386] width 14 height 8
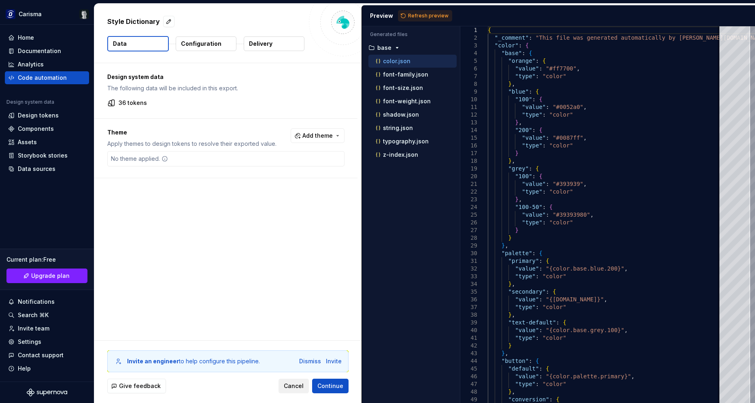
click at [300, 387] on span "Cancel" at bounding box center [294, 386] width 20 height 8
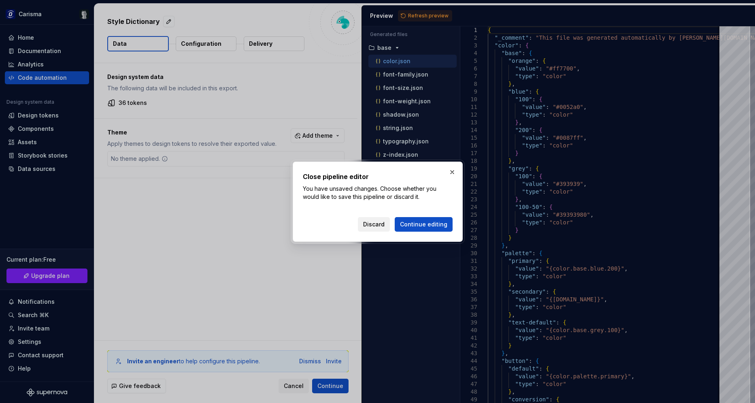
click at [379, 223] on span "Discard" at bounding box center [373, 224] width 21 height 8
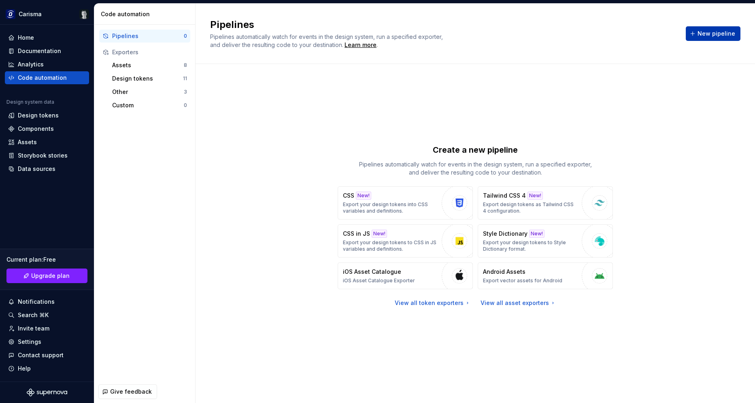
click at [704, 35] on span "New pipeline" at bounding box center [716, 34] width 38 height 8
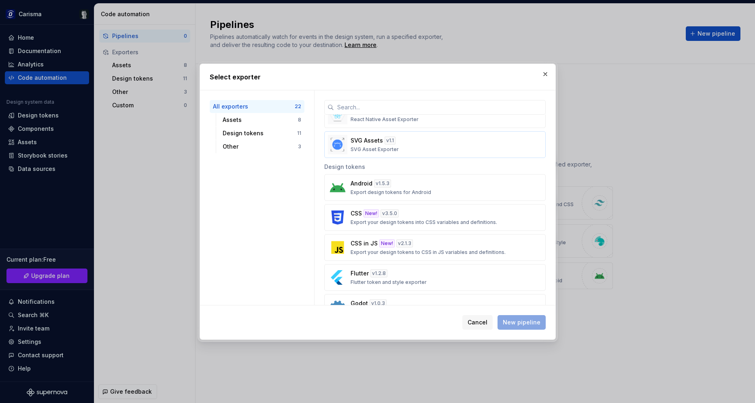
scroll to position [219, 0]
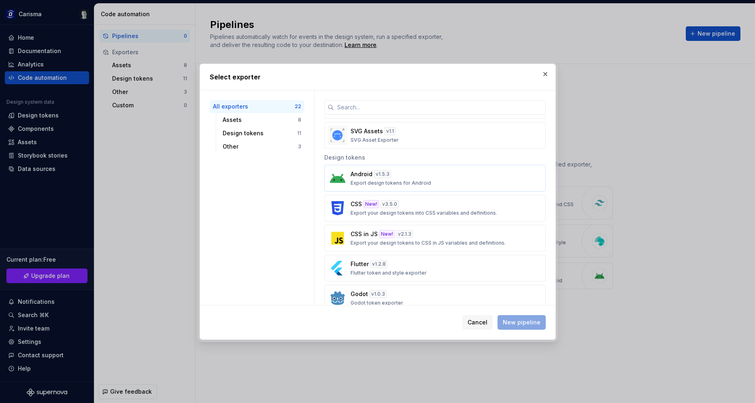
click at [435, 179] on div "Android v 1.5.3 Export design tokens for Android" at bounding box center [433, 178] width 164 height 16
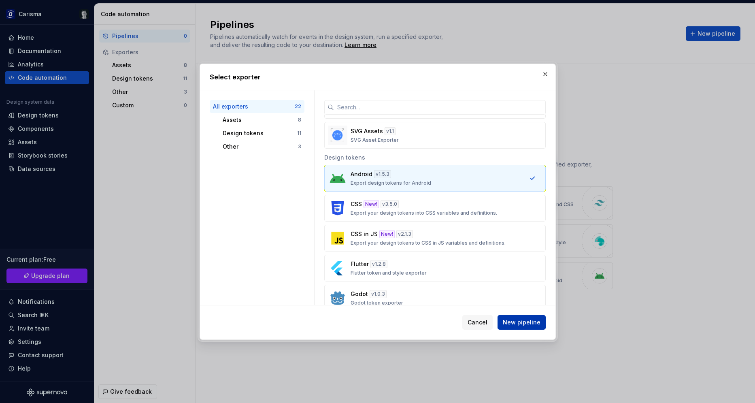
click at [517, 320] on span "New pipeline" at bounding box center [522, 322] width 38 height 8
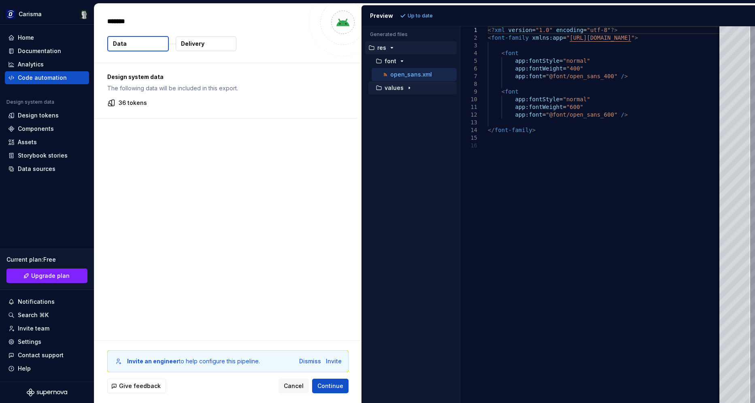
click at [409, 87] on icon "button" at bounding box center [409, 88] width 1 height 2
click at [423, 104] on div "exported_colors.xml" at bounding box center [418, 101] width 75 height 8
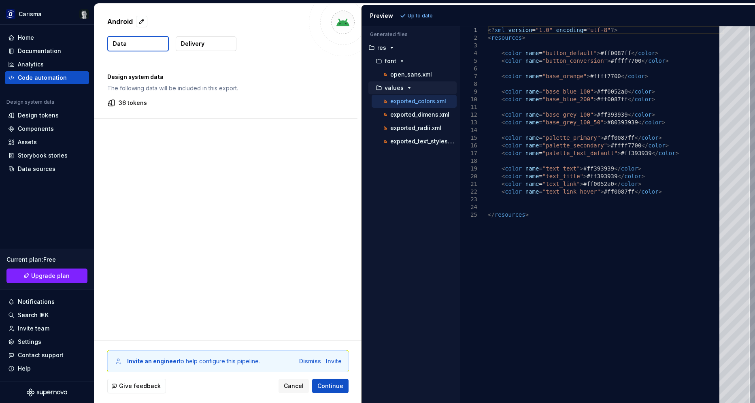
click at [622, 289] on div "<? xml version = "1.0" encoding = "utf-8" ?> < resources > < color name = "butt…" at bounding box center [606, 214] width 236 height 376
